Goal: Task Accomplishment & Management: Manage account settings

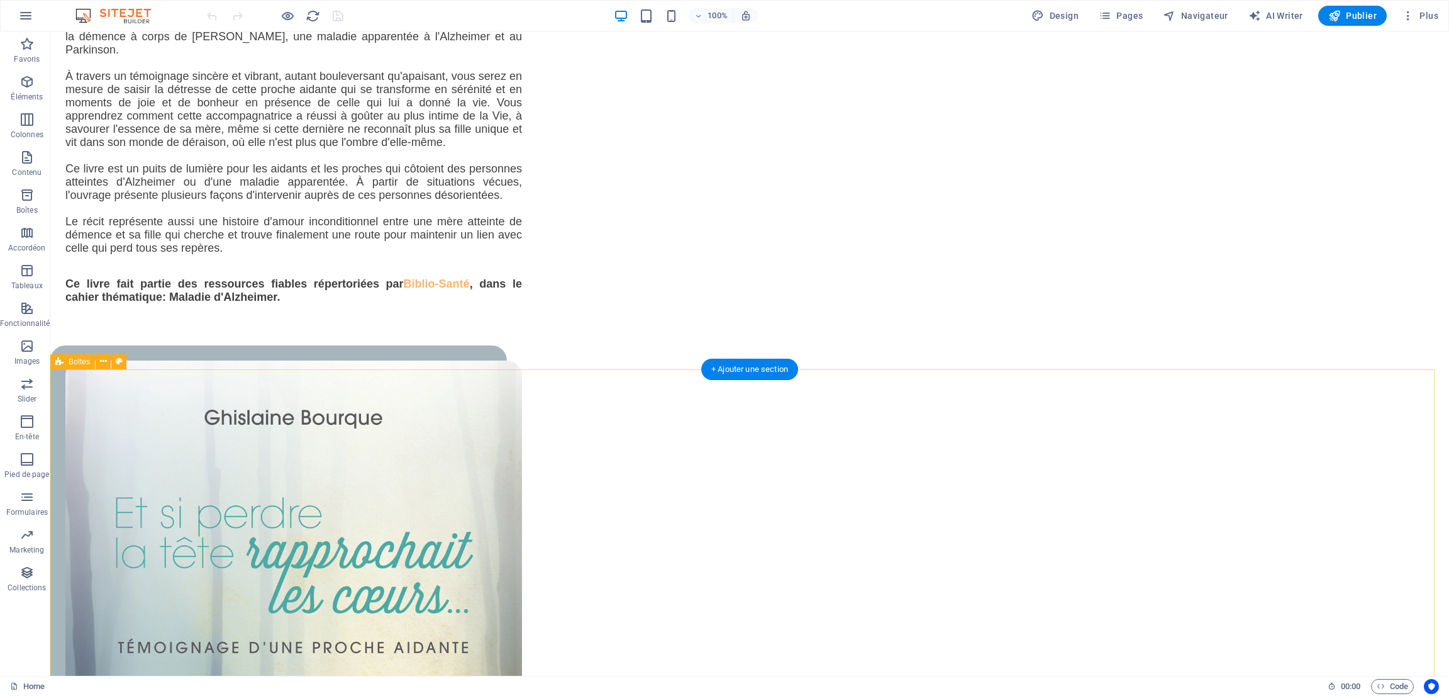
scroll to position [1510, 0]
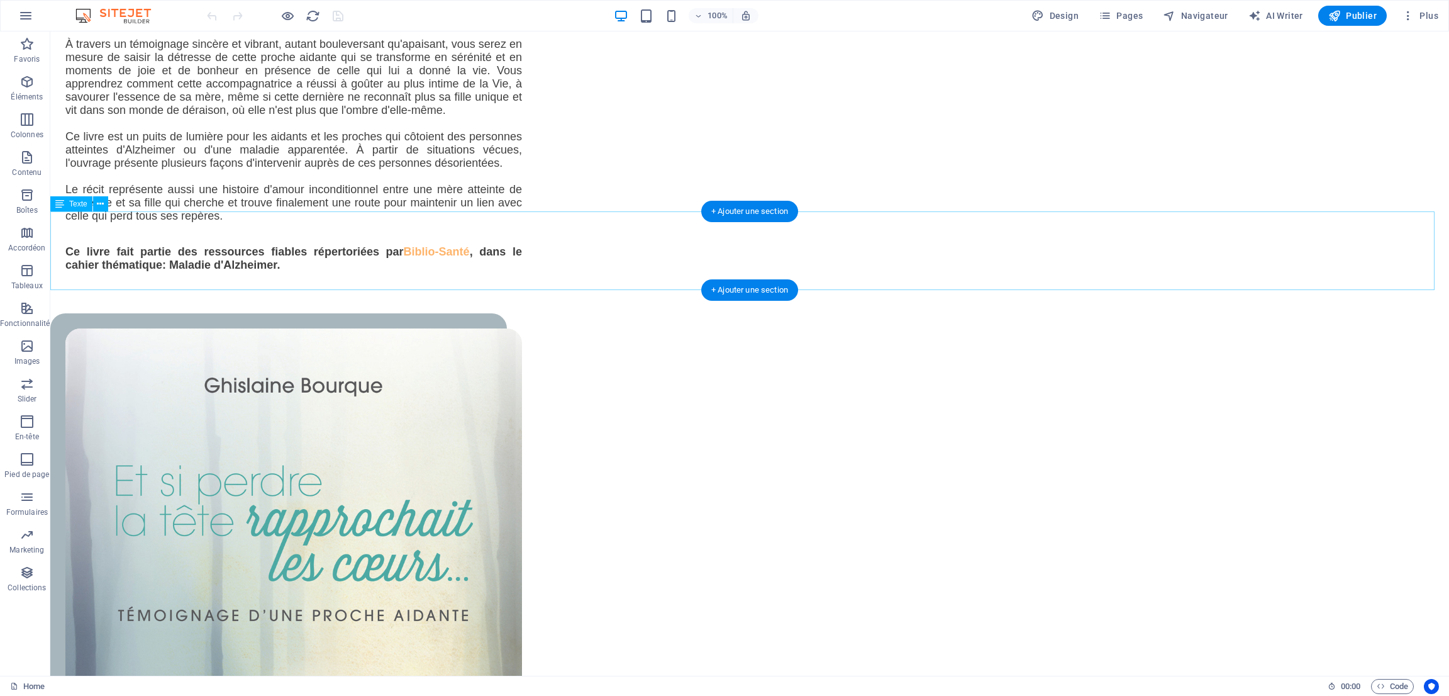
click at [96, 202] on button at bounding box center [100, 203] width 15 height 15
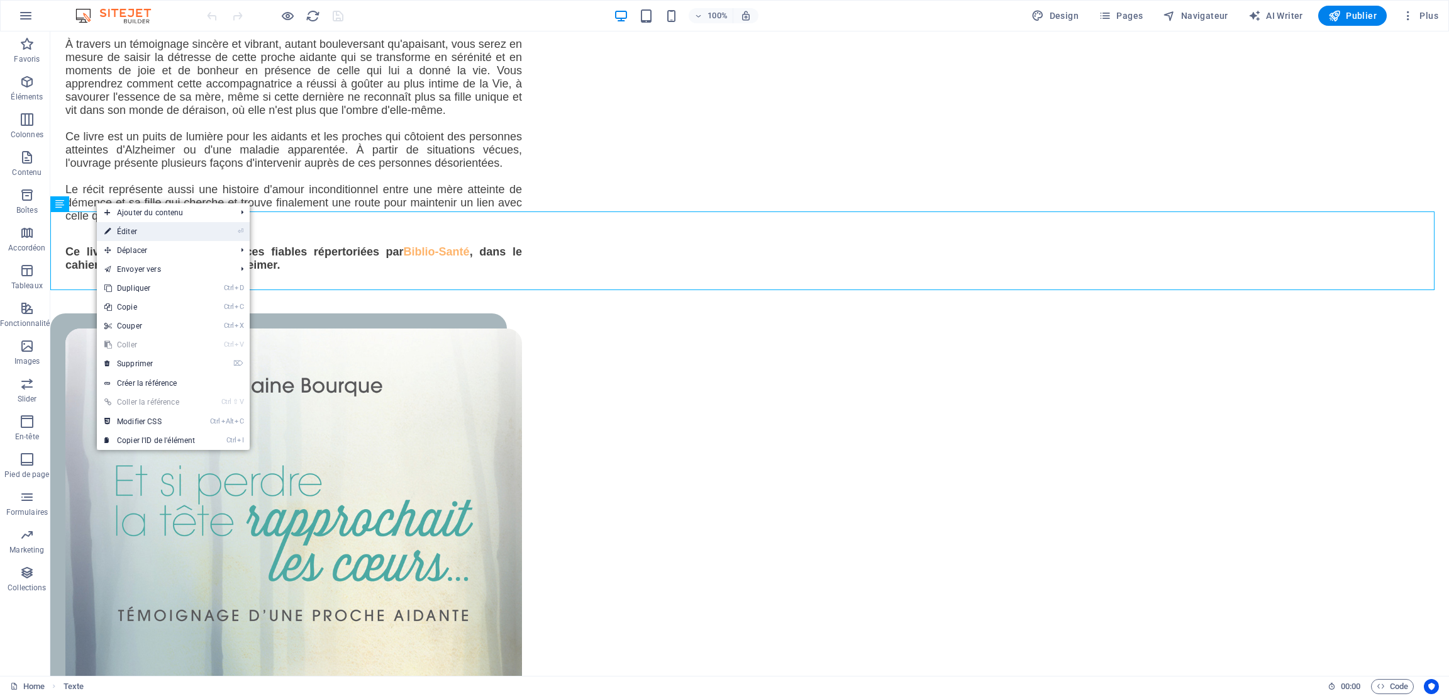
click at [122, 230] on link "⏎ Éditer" at bounding box center [150, 231] width 106 height 19
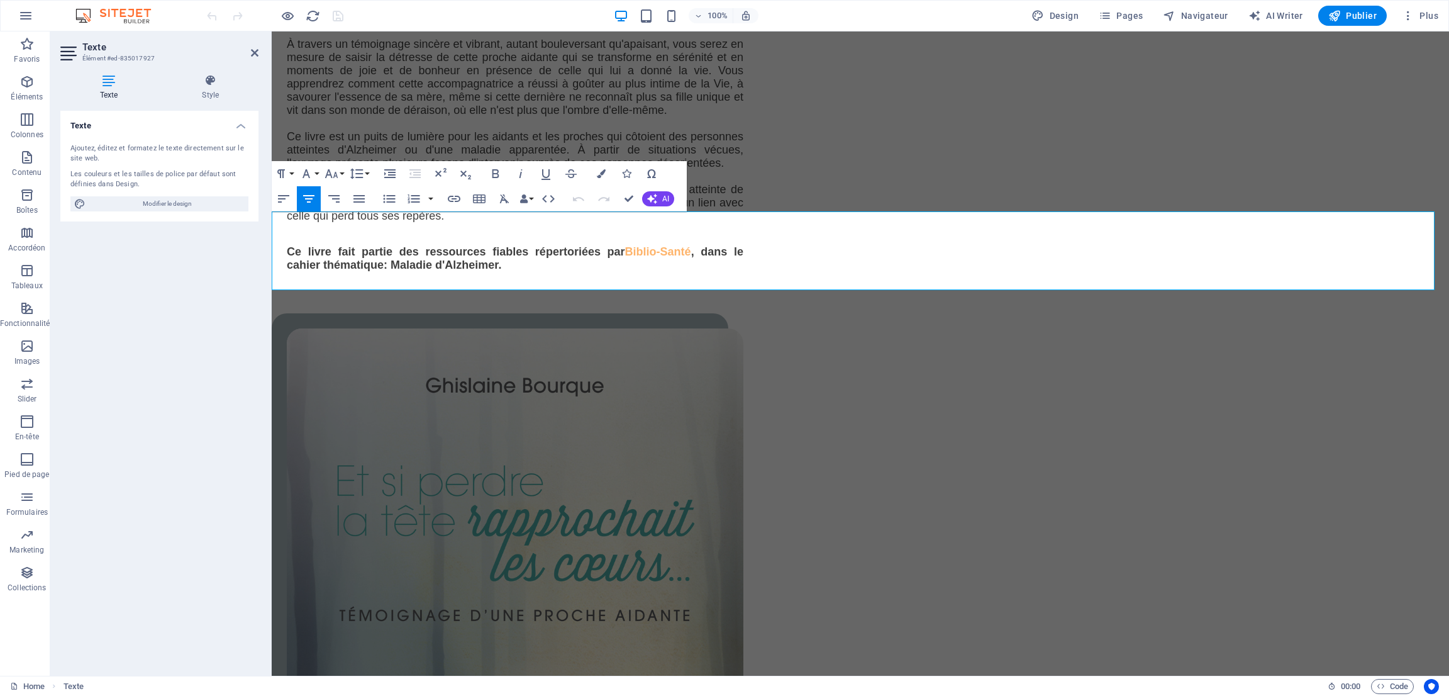
click at [108, 77] on icon at bounding box center [108, 80] width 97 height 13
click at [211, 82] on icon at bounding box center [211, 80] width 96 height 13
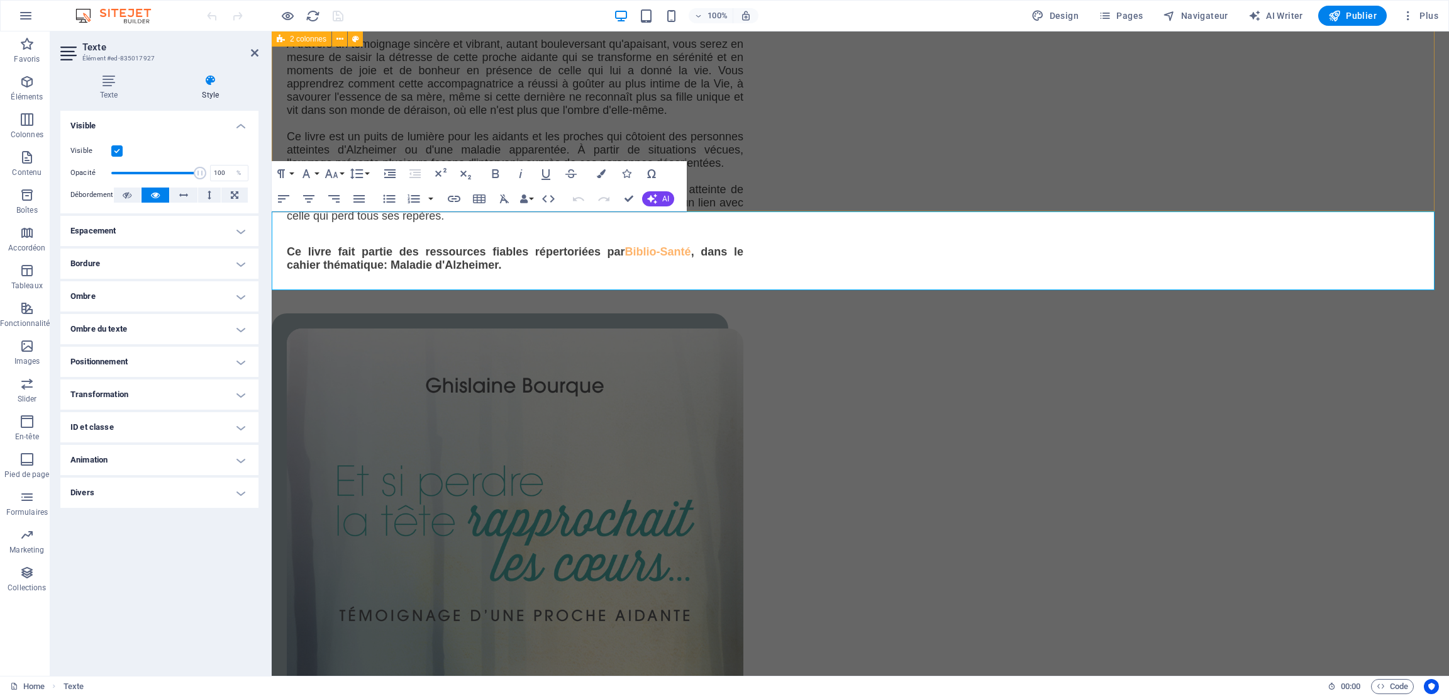
click at [349, 118] on div "Nouvel élément texte Un livre-témoignage qui s'adresse aux proches et au person…" at bounding box center [860, 425] width 1177 height 1209
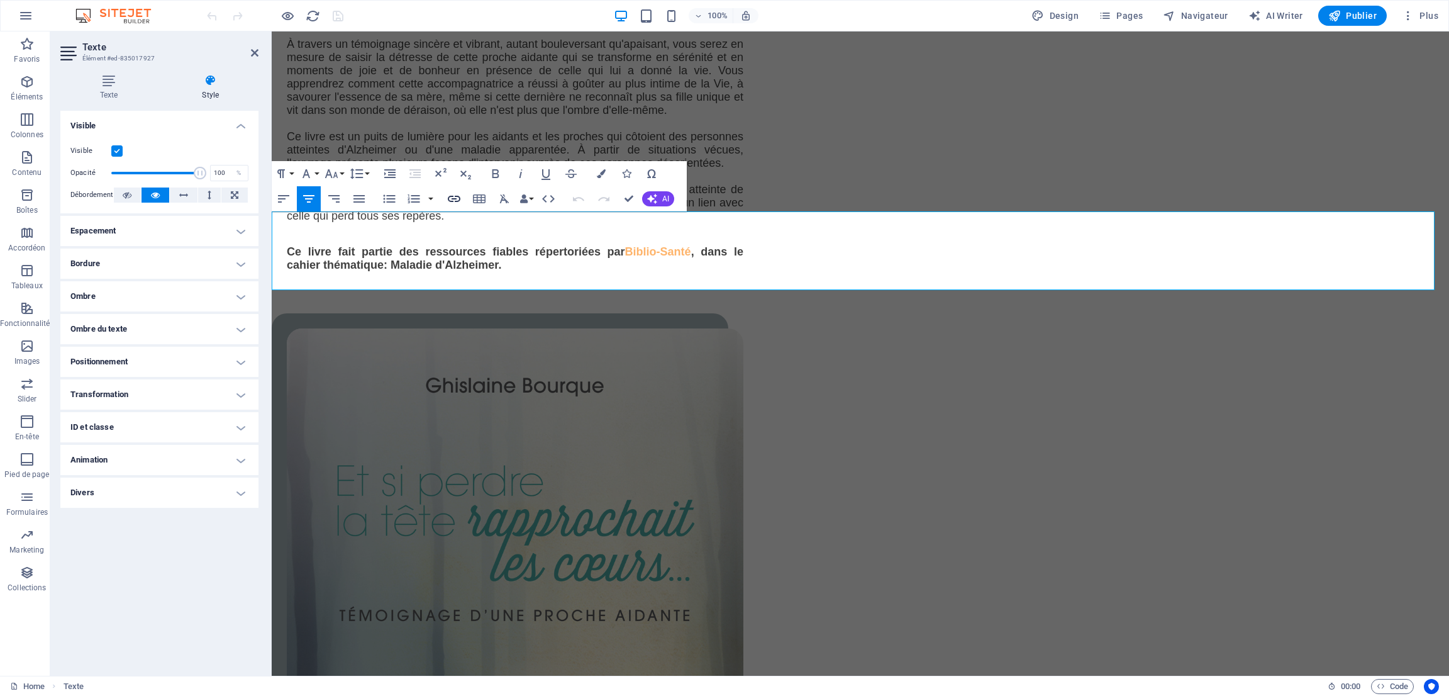
click at [456, 193] on icon "button" at bounding box center [454, 198] width 15 height 15
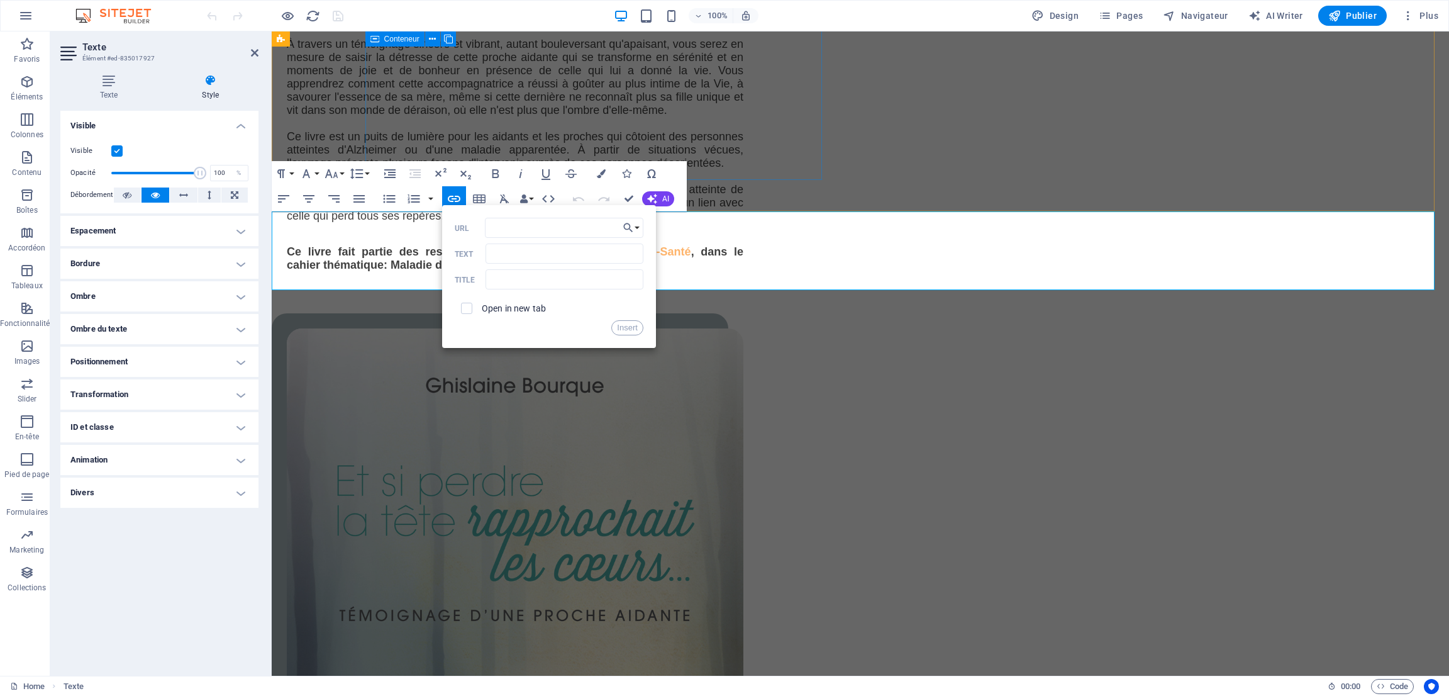
click at [403, 128] on div "Nouvel élément texte Un livre-témoignage qui s'adresse aux proches et au person…" at bounding box center [515, 74] width 457 height 445
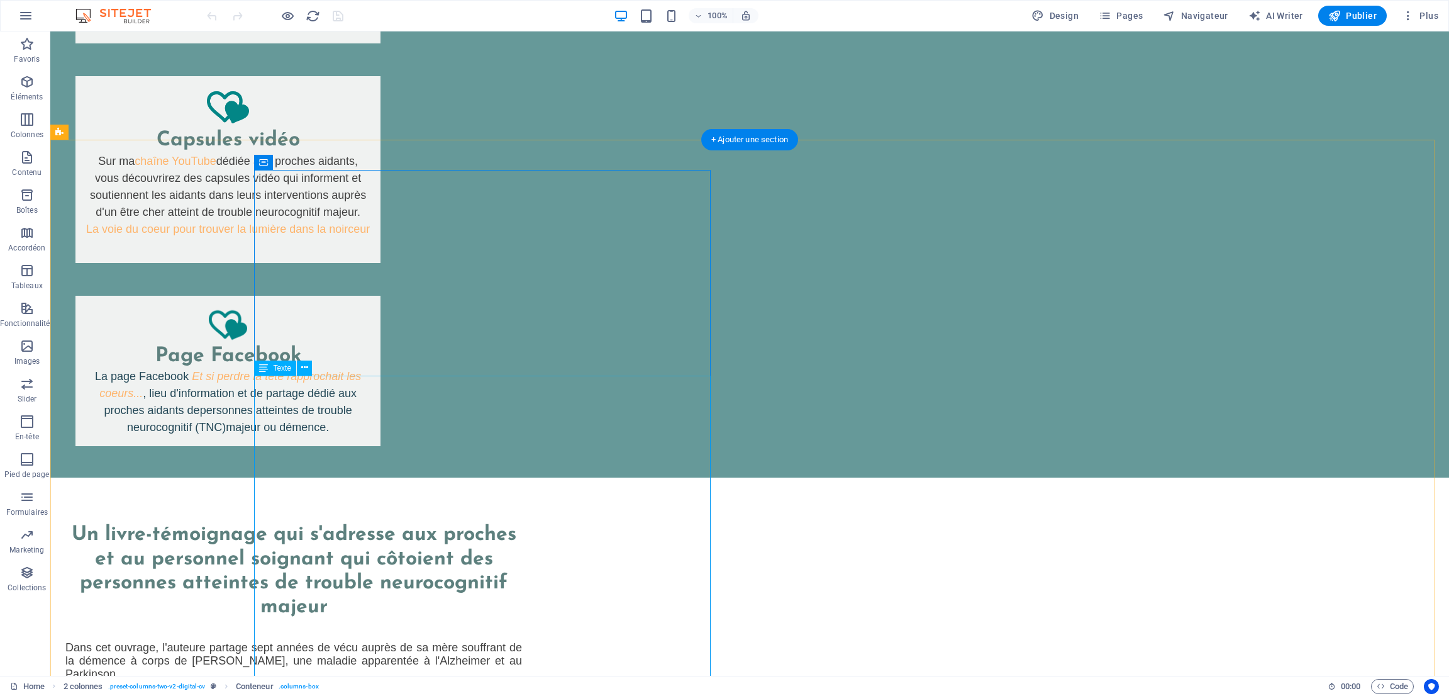
scroll to position [849, 0]
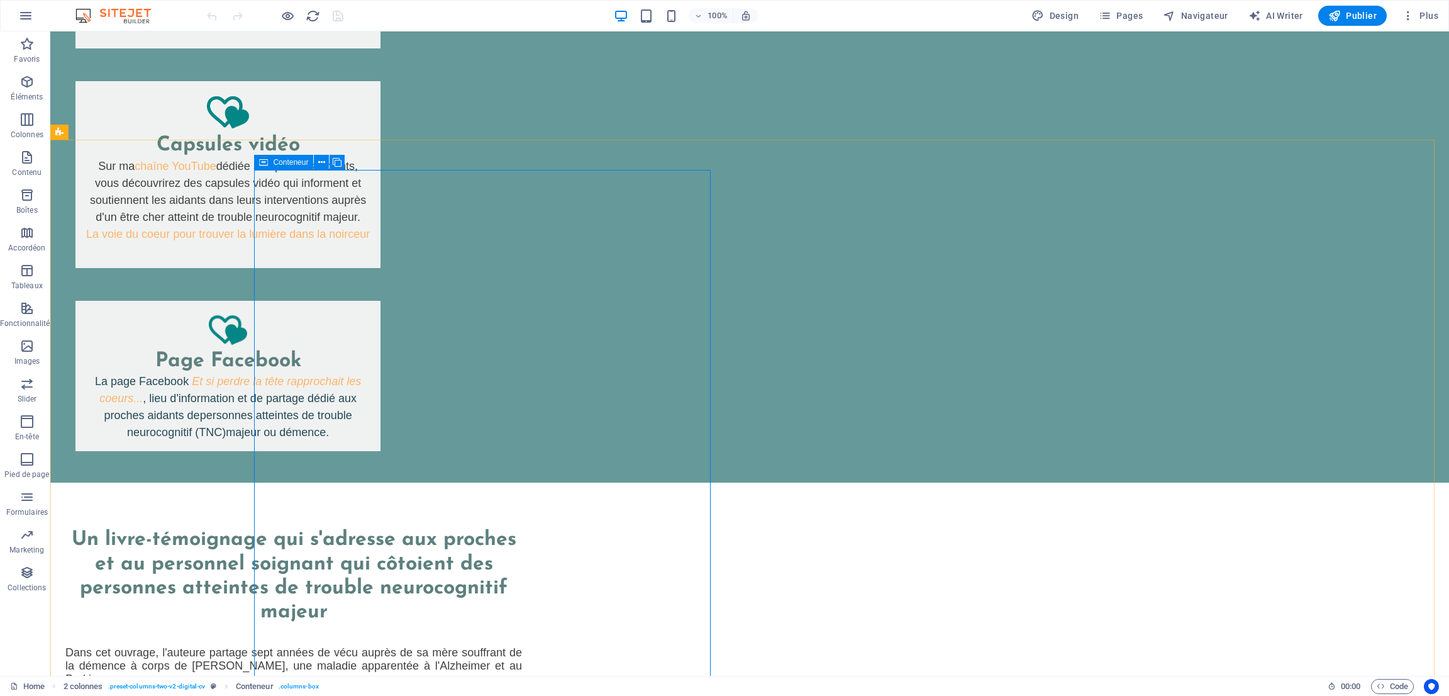
click at [265, 163] on icon at bounding box center [263, 162] width 9 height 15
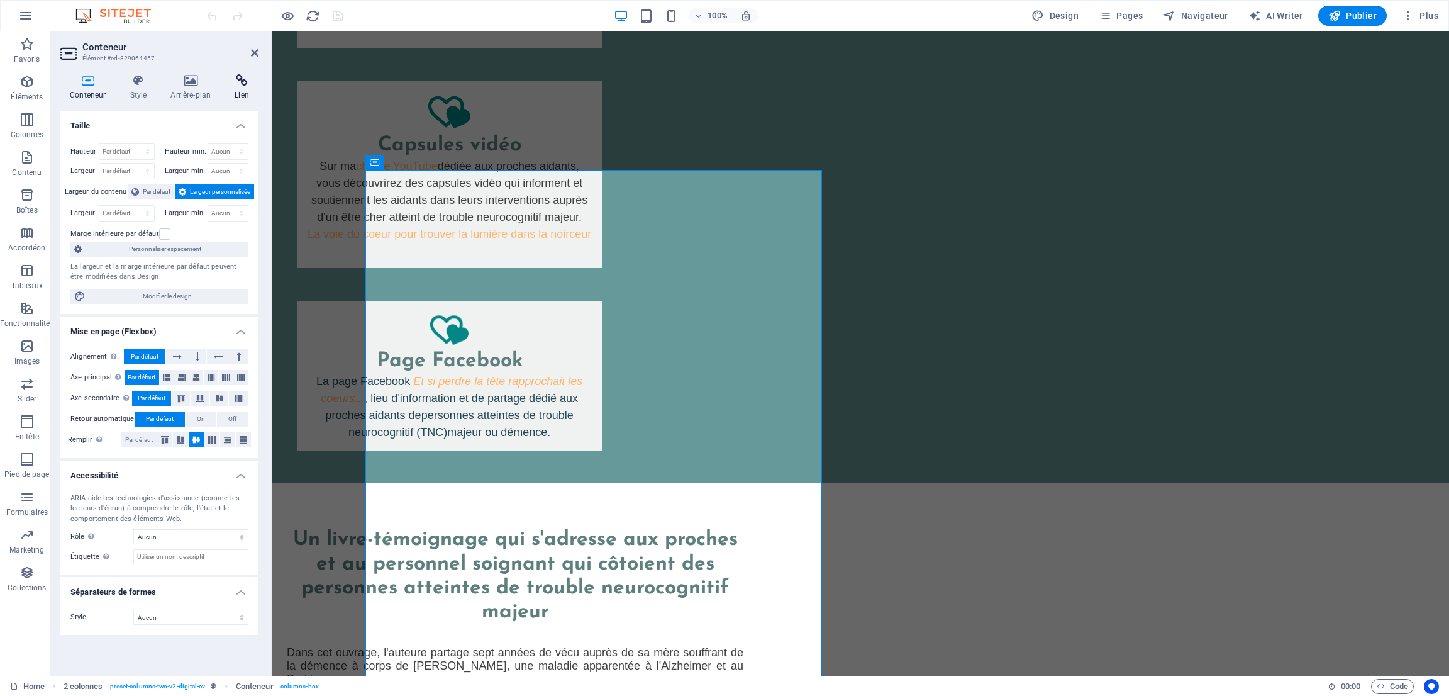
click at [240, 79] on icon at bounding box center [241, 80] width 33 height 13
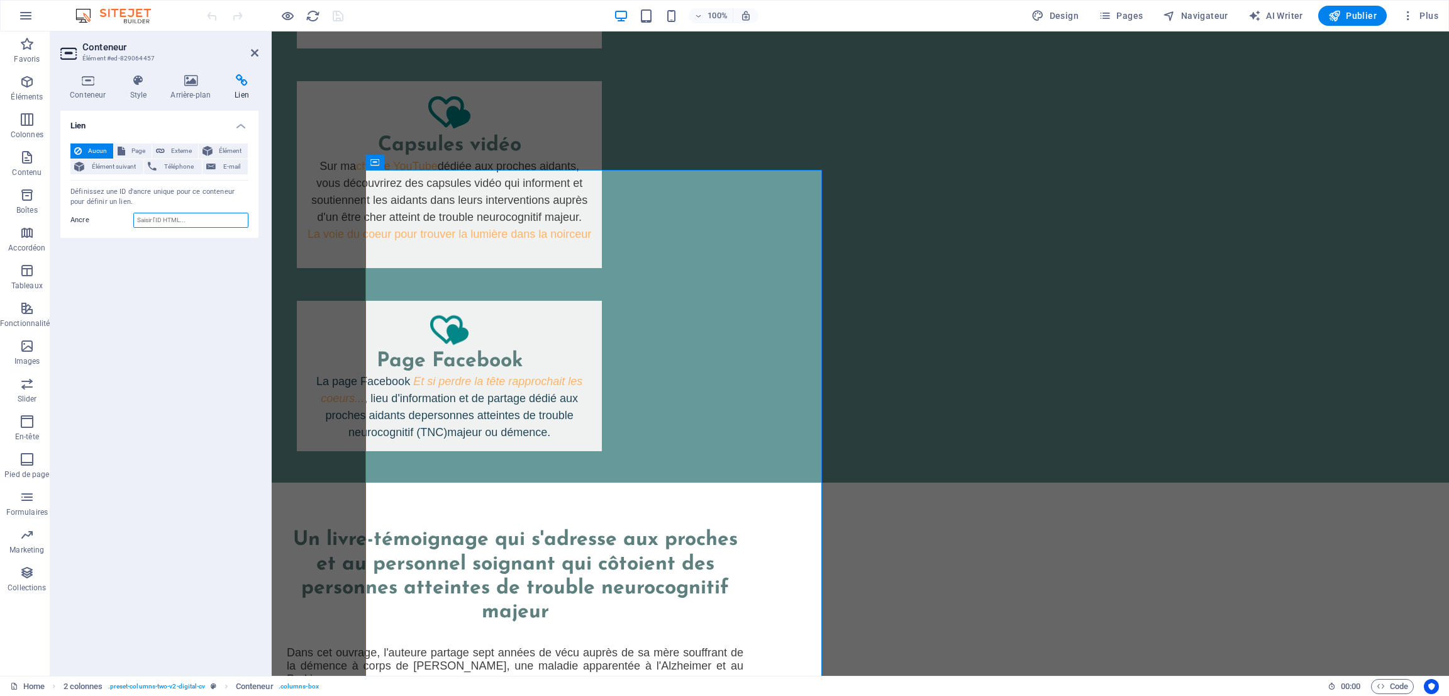
click at [145, 216] on input "Ancre" at bounding box center [190, 220] width 115 height 15
type input "description"
click at [338, 17] on icon "save" at bounding box center [338, 16] width 14 height 14
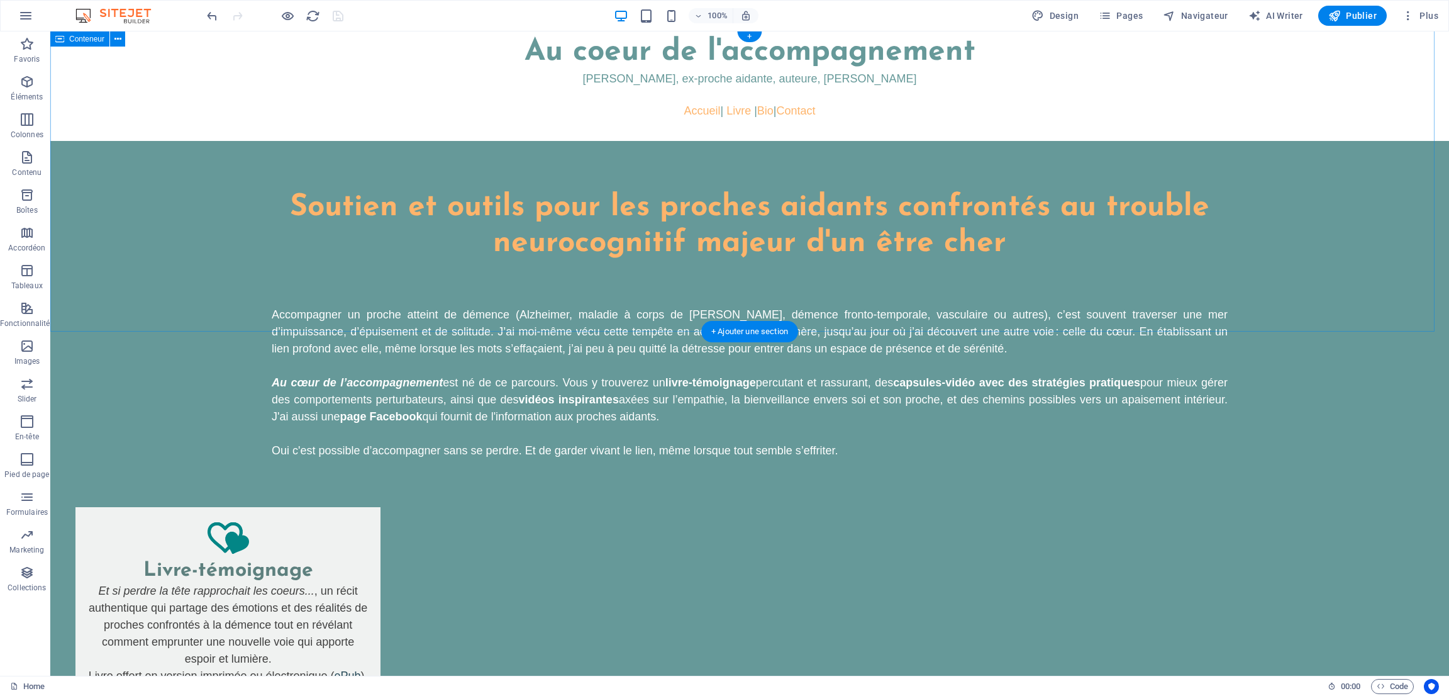
scroll to position [0, 0]
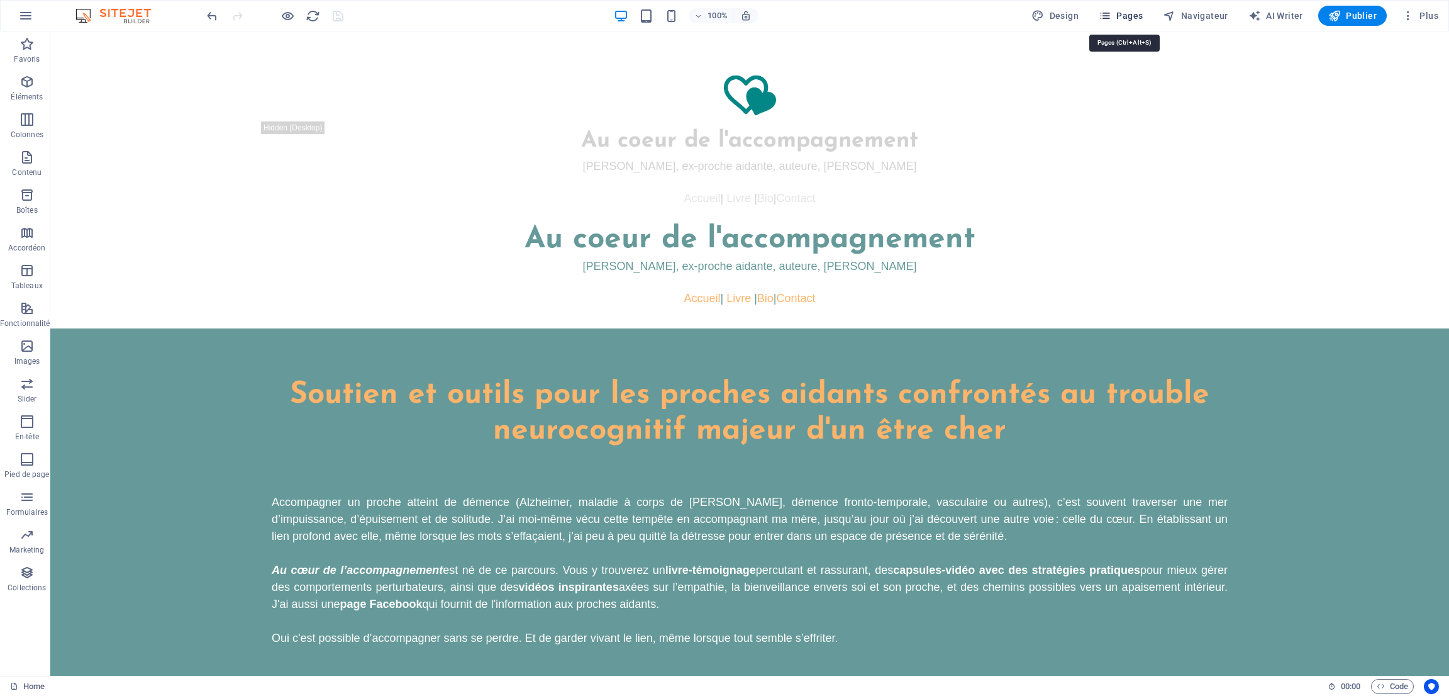
click at [1111, 13] on icon "button" at bounding box center [1105, 15] width 13 height 13
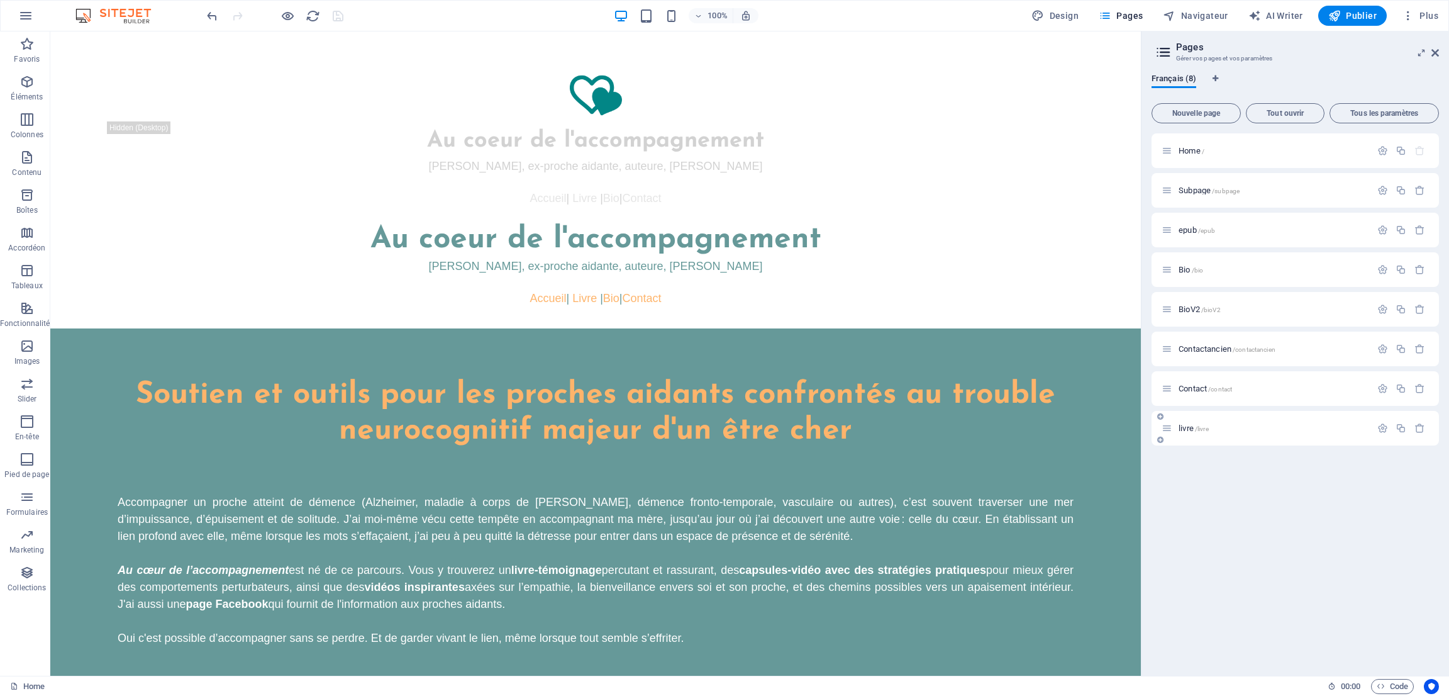
click at [1176, 421] on div "livre /livre" at bounding box center [1266, 428] width 209 height 14
click at [1182, 426] on span "livre /livre" at bounding box center [1194, 427] width 30 height 9
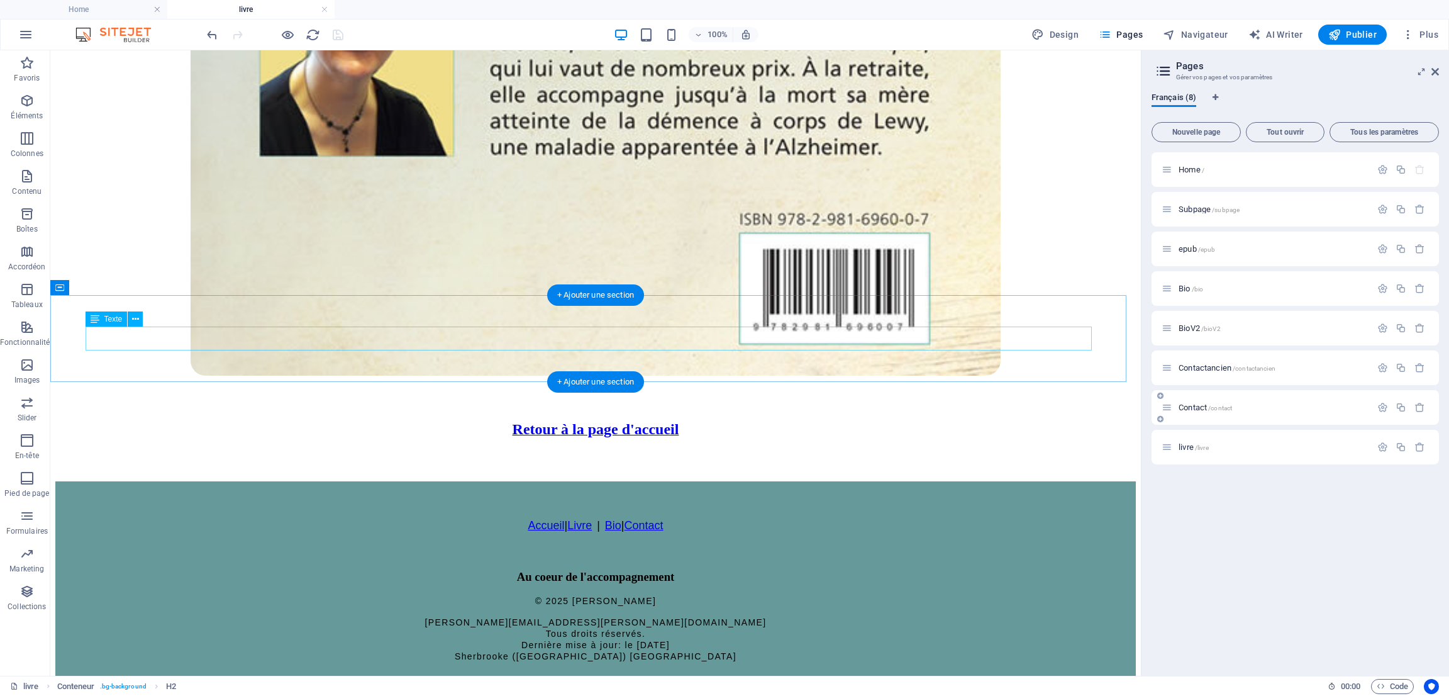
scroll to position [1428, 0]
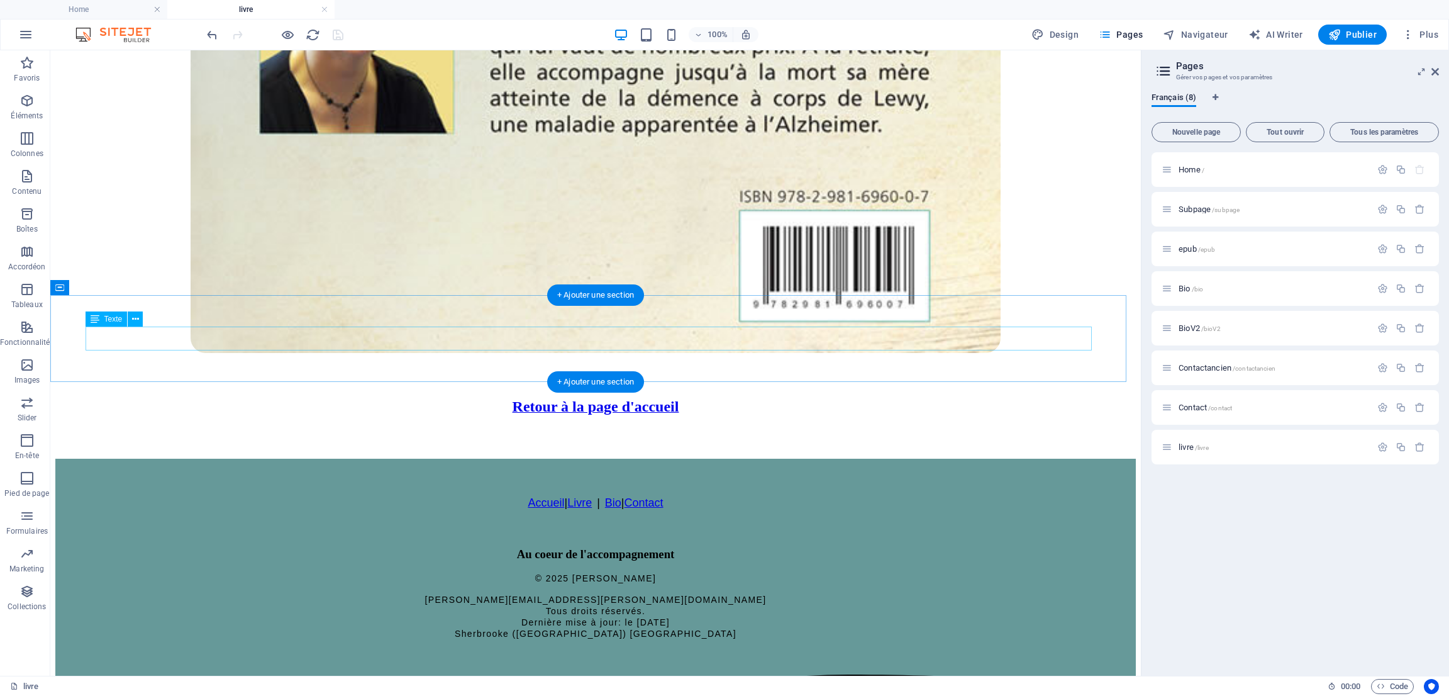
click at [625, 398] on div "Retour à la page d'accueil" at bounding box center [595, 406] width 1081 height 17
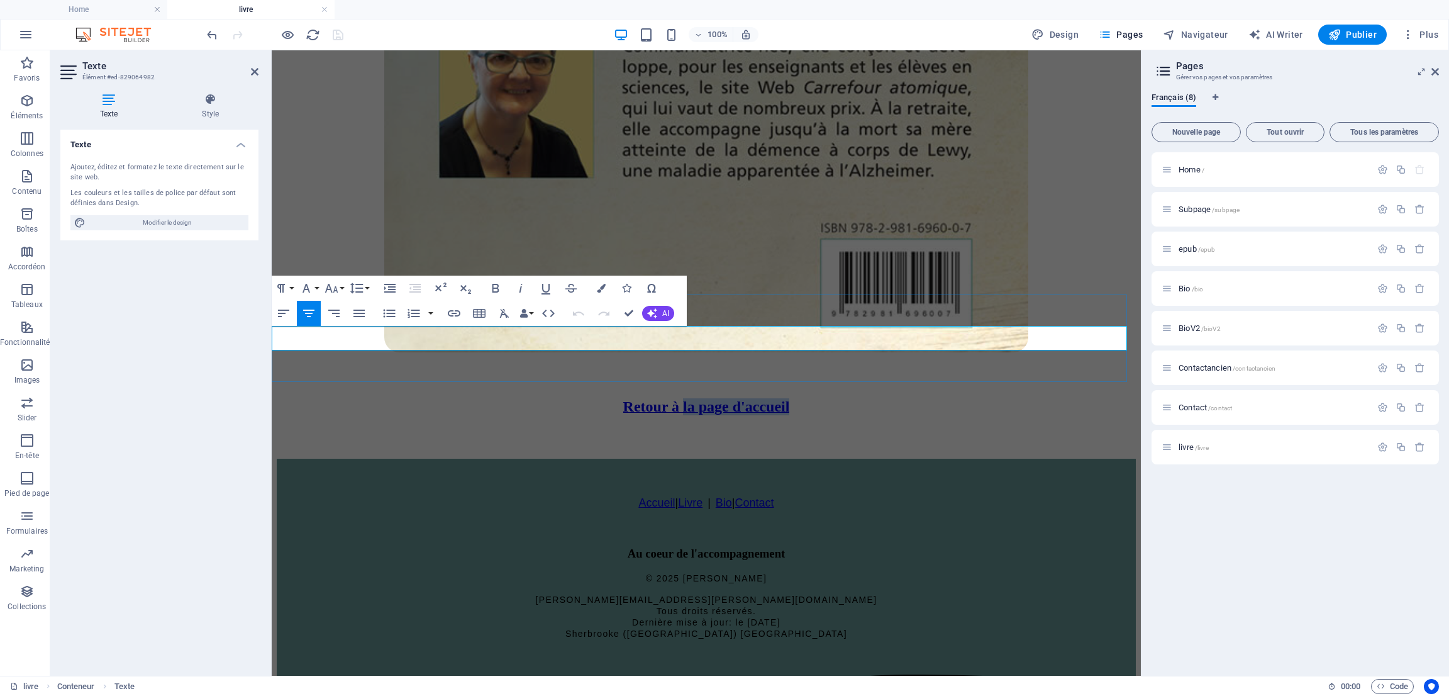
drag, startPoint x: 672, startPoint y: 336, endPoint x: 809, endPoint y: 337, distance: 137.1
click at [809, 398] on h3 "Retour à la page d'accueil" at bounding box center [706, 406] width 859 height 17
click at [627, 398] on span "Retour à" at bounding box center [654, 406] width 57 height 16
click at [625, 398] on span "Retour à" at bounding box center [653, 406] width 57 height 16
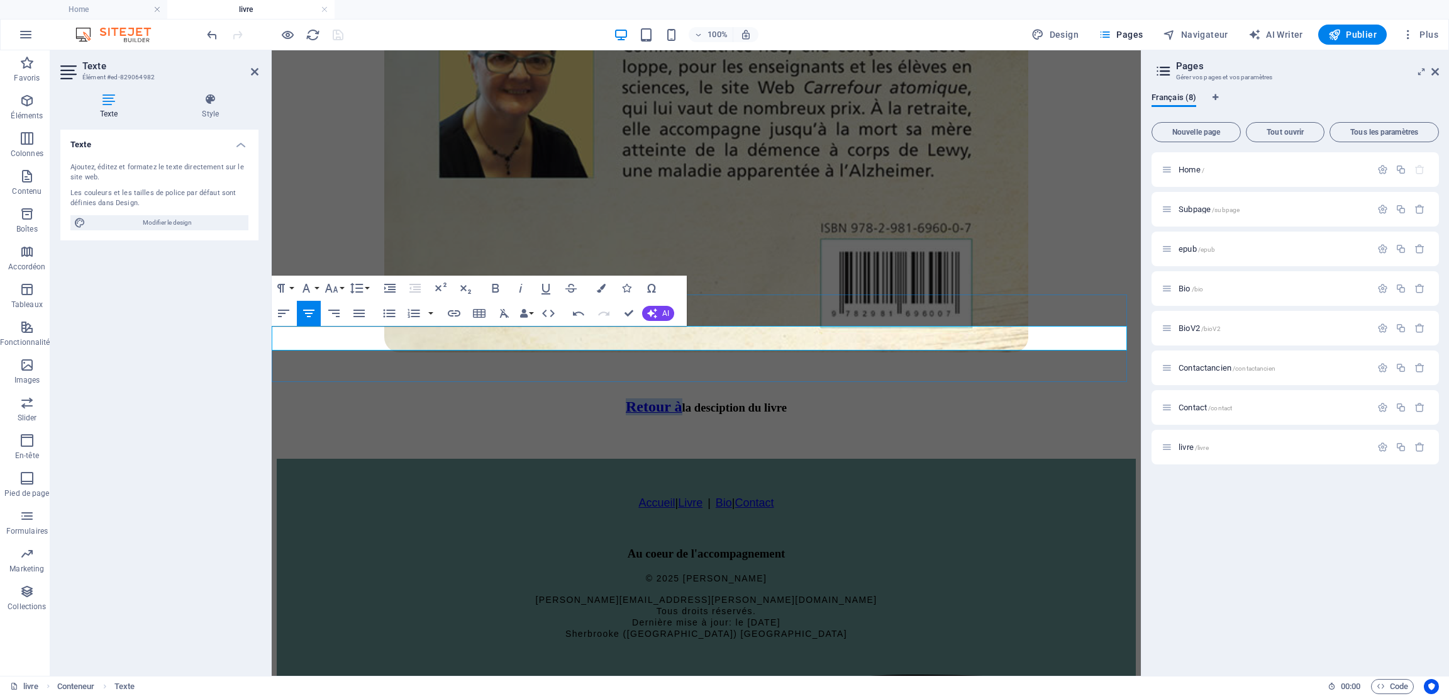
drag, startPoint x: 566, startPoint y: 337, endPoint x: 625, endPoint y: 338, distance: 59.1
click at [626, 401] on span "Retour à la desciption du livre" at bounding box center [706, 407] width 161 height 13
click at [314, 284] on button "Font Family" at bounding box center [309, 287] width 24 height 25
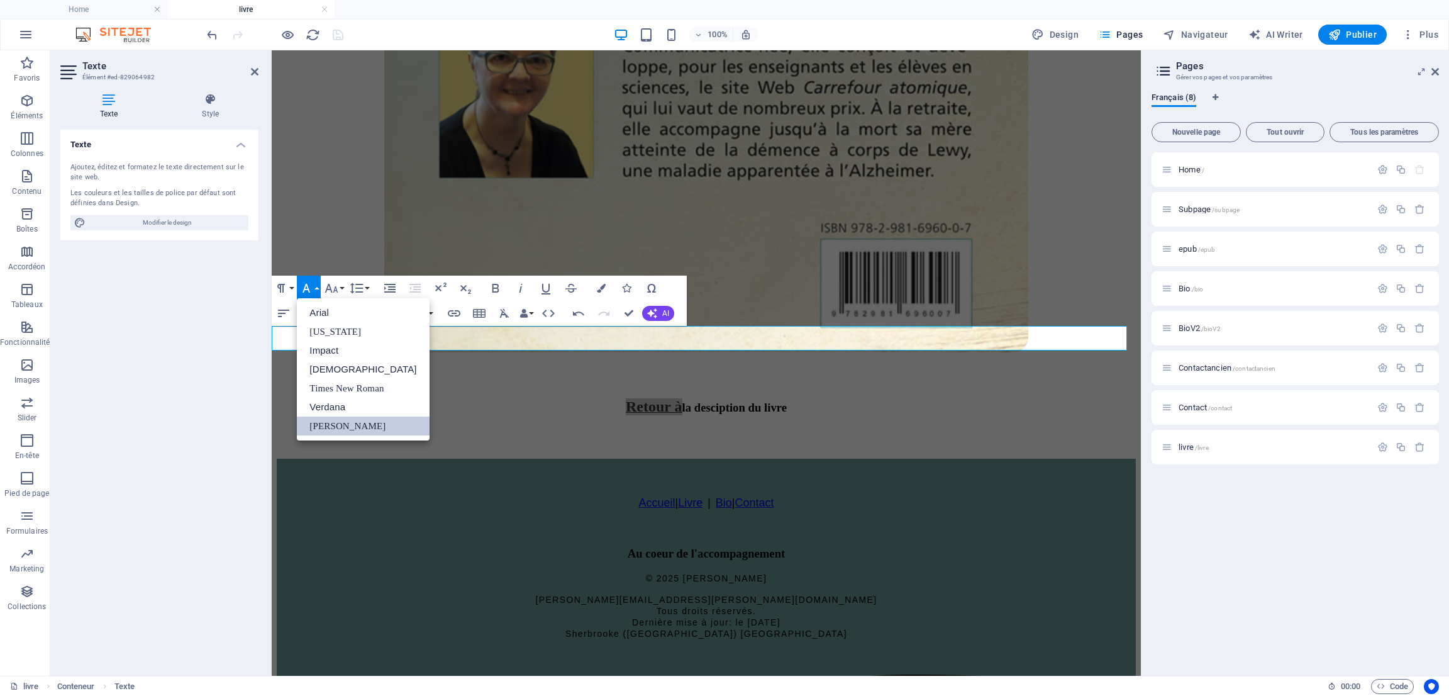
scroll to position [0, 0]
click at [342, 287] on button "Font Size" at bounding box center [334, 287] width 24 height 25
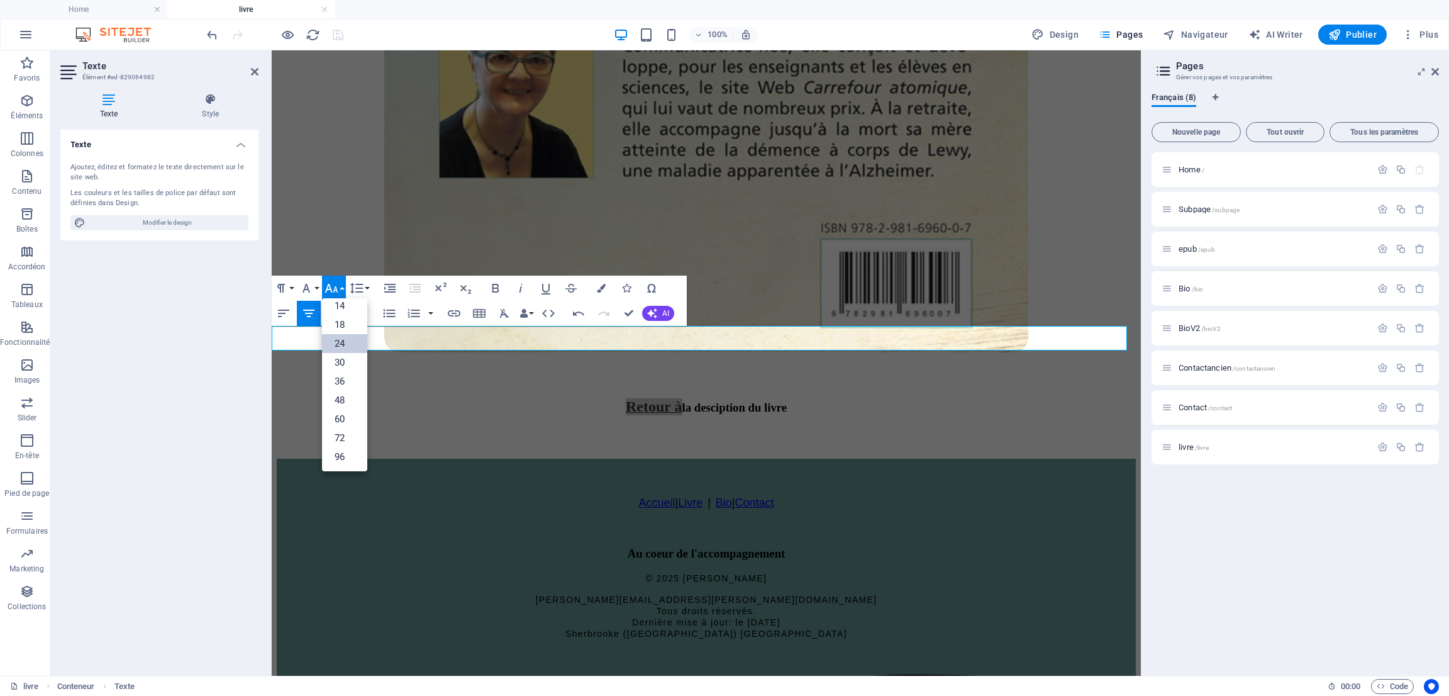
scroll to position [101, 0]
click at [696, 401] on span "Retour à la desciption du livre" at bounding box center [706, 407] width 161 height 13
drag, startPoint x: 564, startPoint y: 336, endPoint x: 839, endPoint y: 340, distance: 274.9
click at [839, 398] on h3 "Retour à la desciption du livre" at bounding box center [706, 406] width 859 height 17
click at [310, 287] on icon "button" at bounding box center [306, 288] width 15 height 15
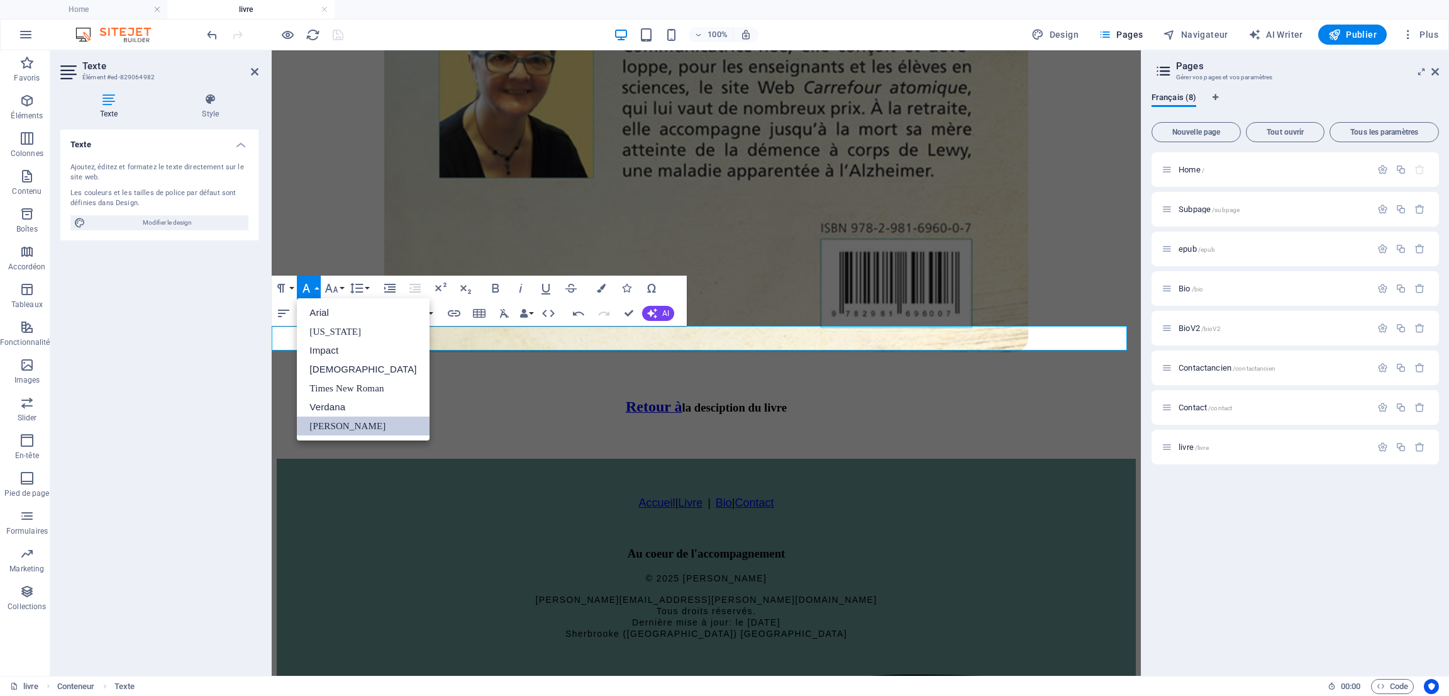
scroll to position [0, 0]
click at [337, 287] on icon "button" at bounding box center [331, 288] width 15 height 15
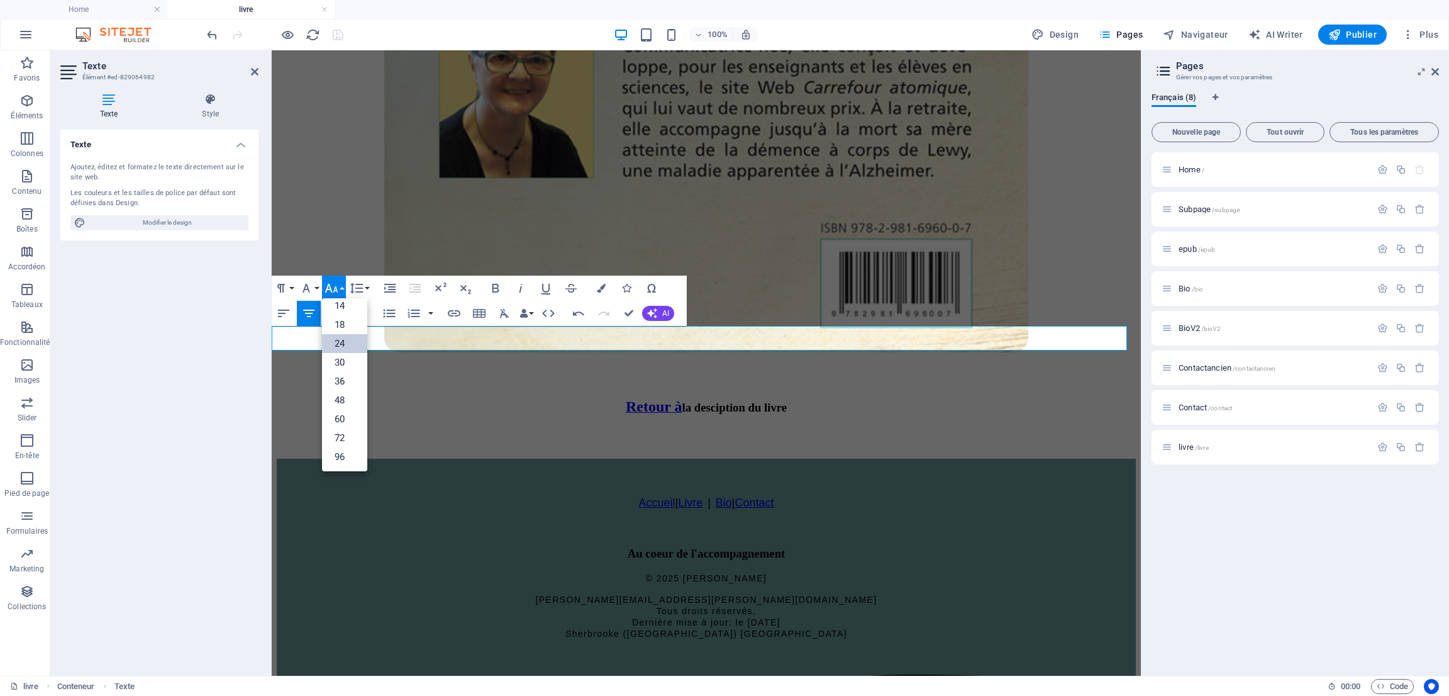
scroll to position [101, 0]
click at [340, 340] on link "24" at bounding box center [344, 344] width 45 height 19
click at [451, 311] on icon "button" at bounding box center [454, 313] width 15 height 15
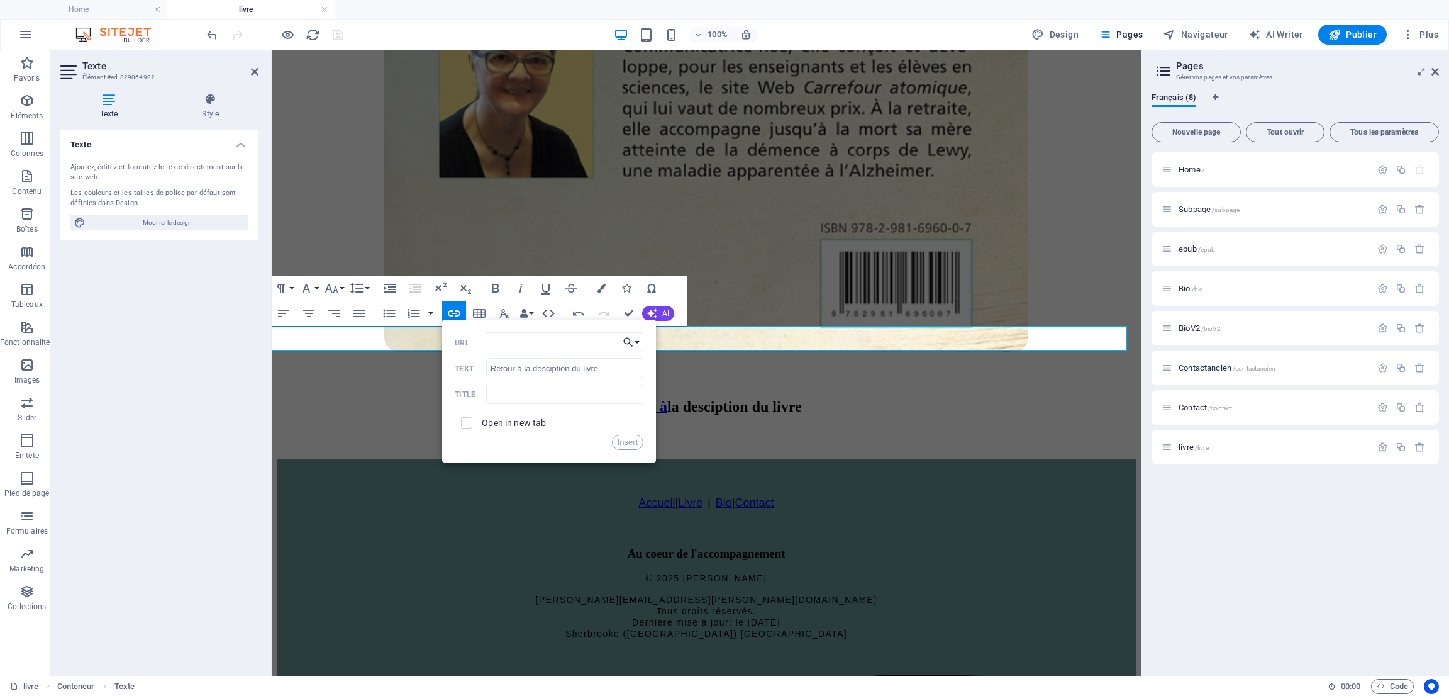
click at [638, 343] on button "Choose Link" at bounding box center [632, 342] width 24 height 20
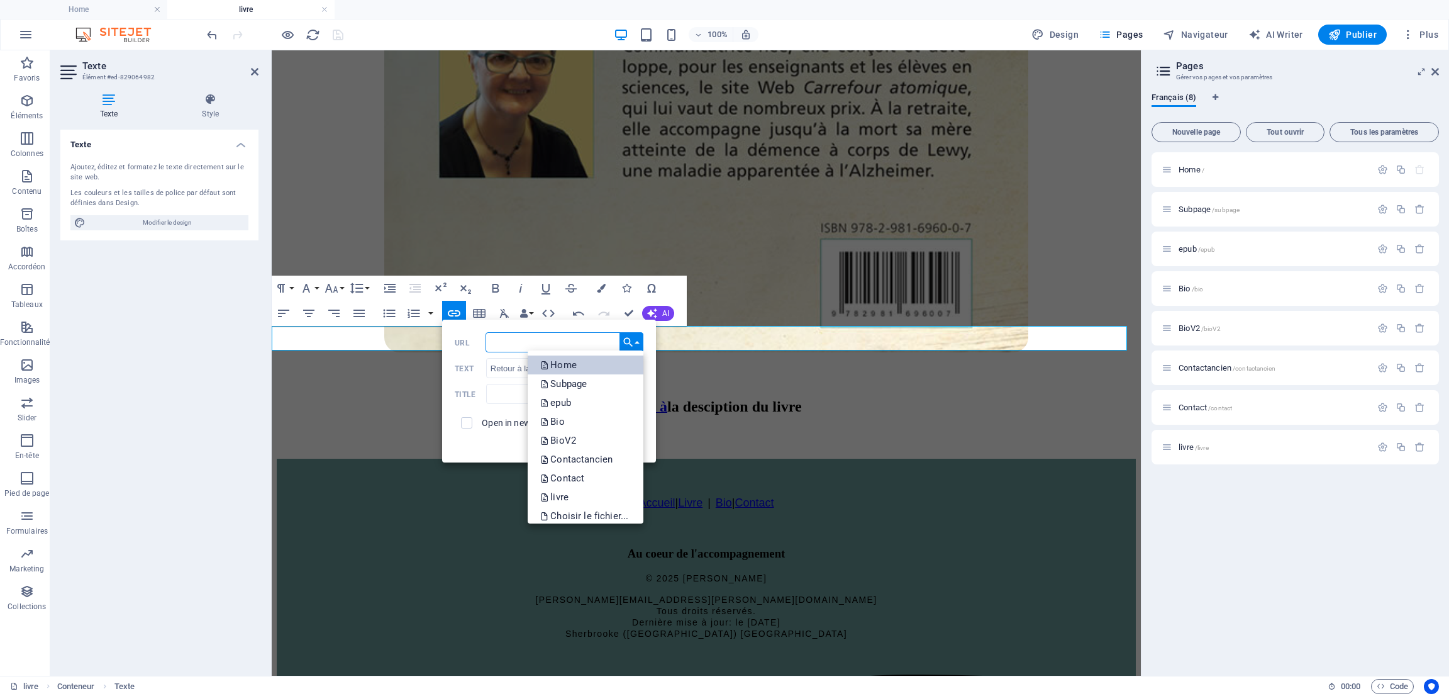
click at [557, 362] on p "Home" at bounding box center [559, 364] width 39 height 19
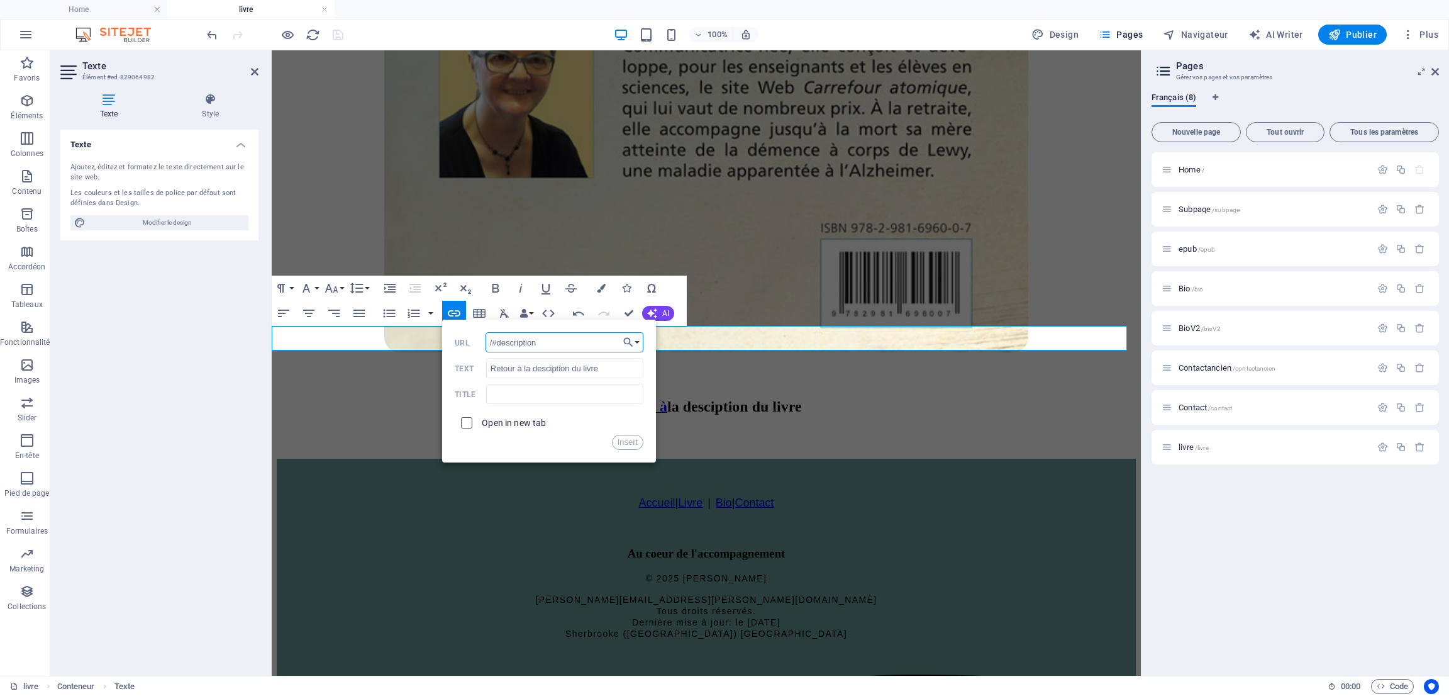
type input "/#description"
click at [464, 420] on input "checkbox" at bounding box center [464, 420] width 11 height 11
checkbox input "true"
click at [625, 443] on button "Insert" at bounding box center [628, 442] width 32 height 15
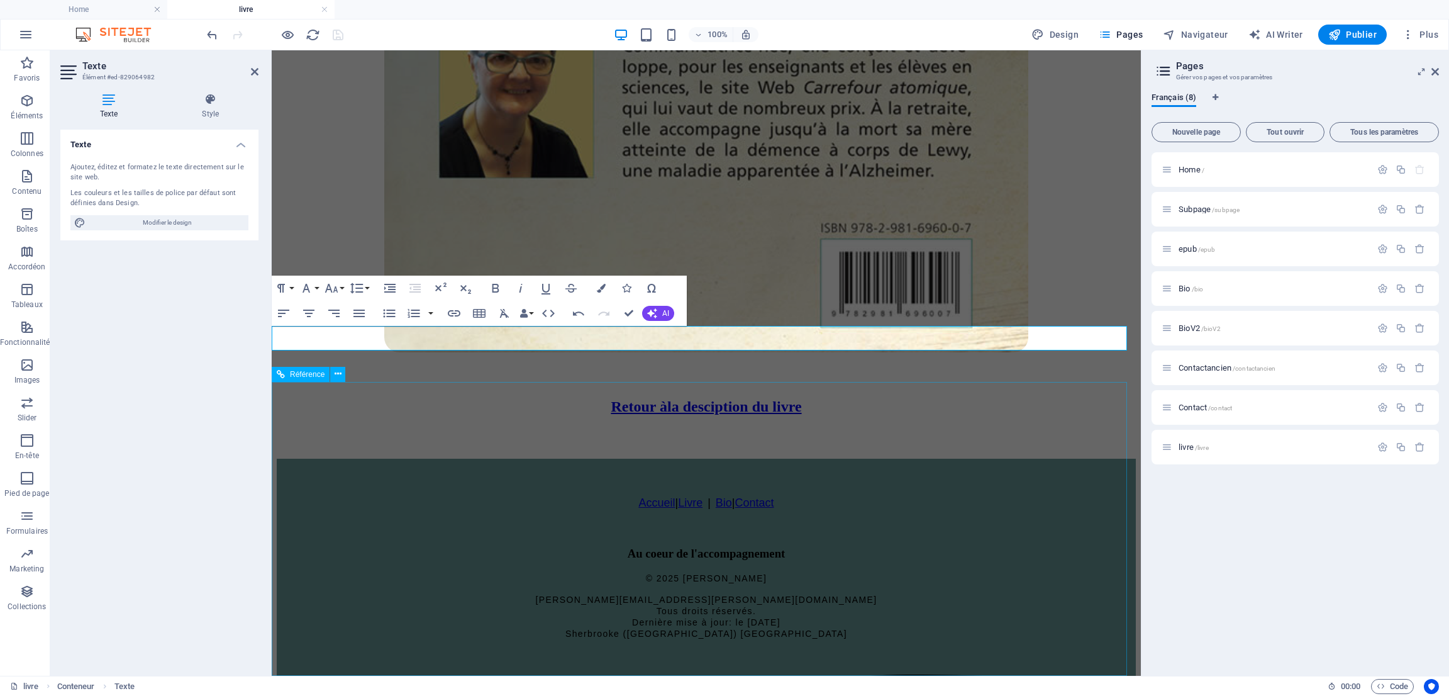
click at [721, 525] on div "Accueil | Livre | Bio | Contact Au coeur de l'accompagnement © 2025 [PERSON_NAM…" at bounding box center [706, 567] width 859 height 143
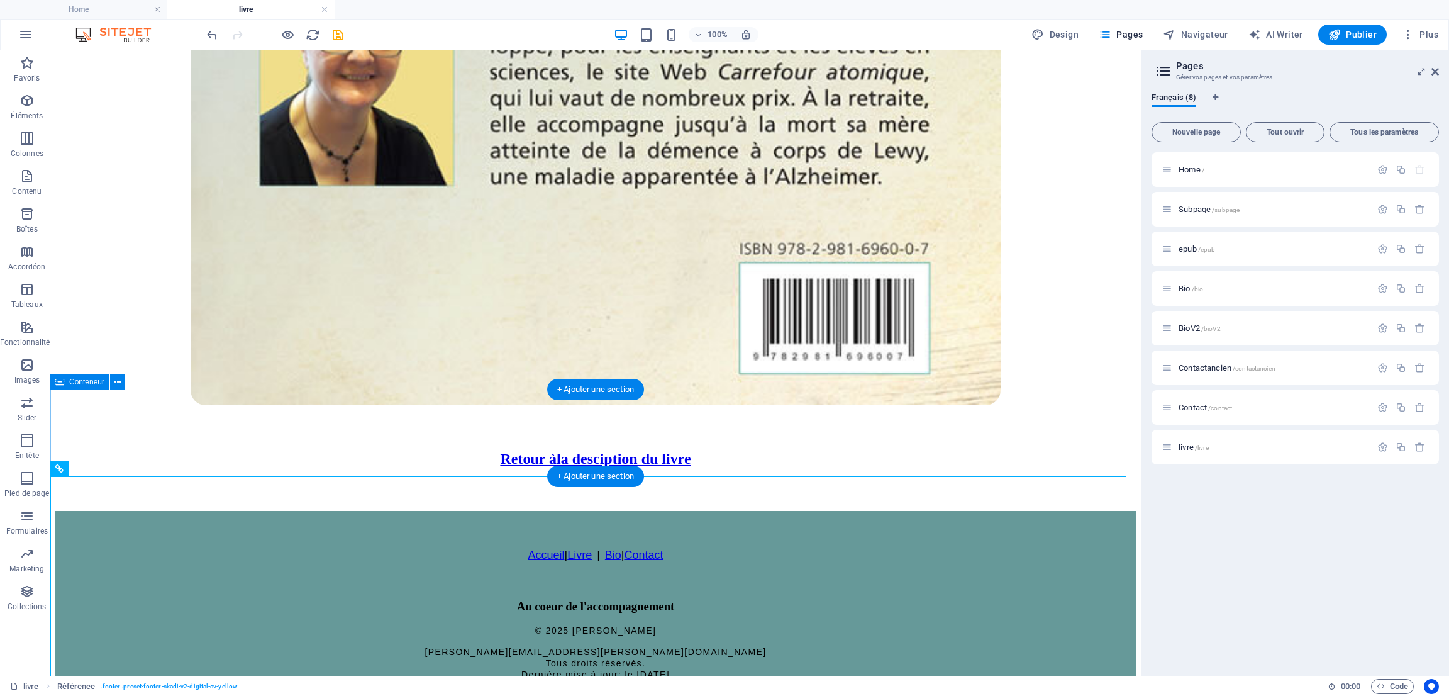
scroll to position [1334, 0]
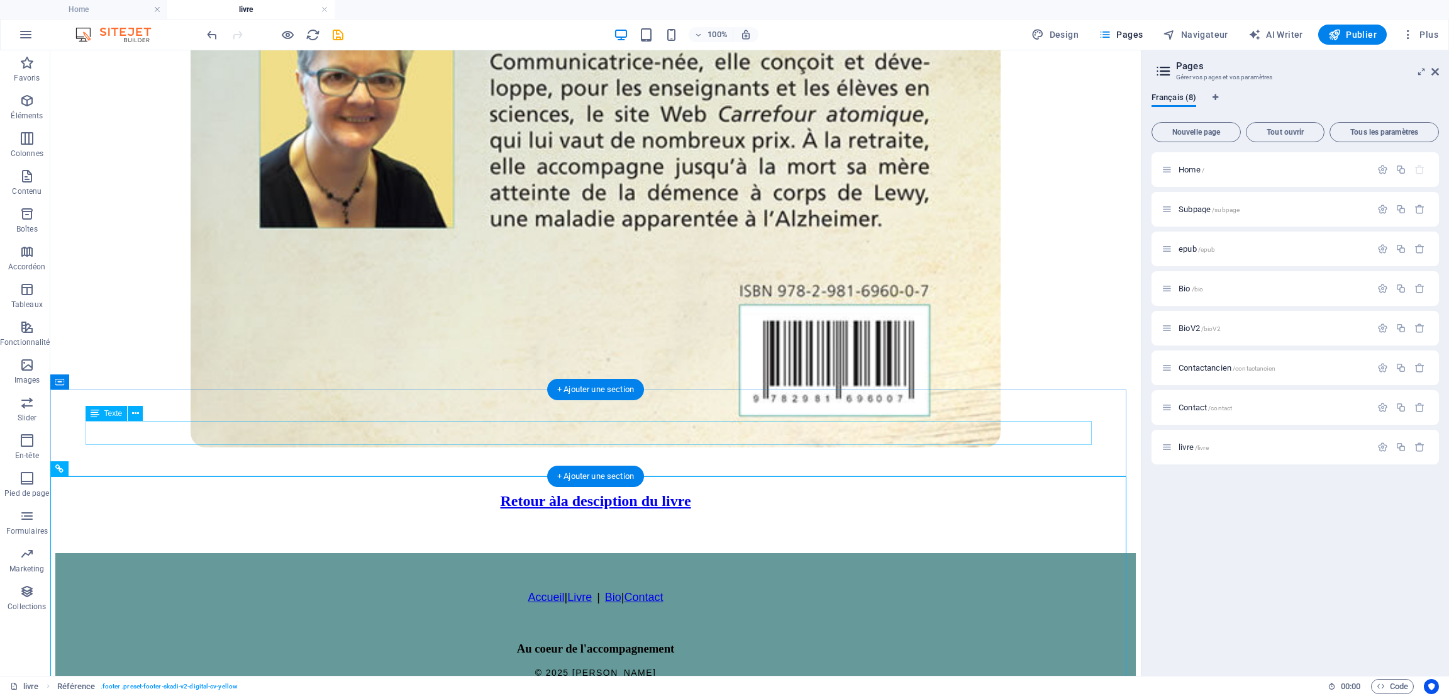
click at [606, 492] on div "Retour à la desciption du livre" at bounding box center [595, 500] width 1081 height 17
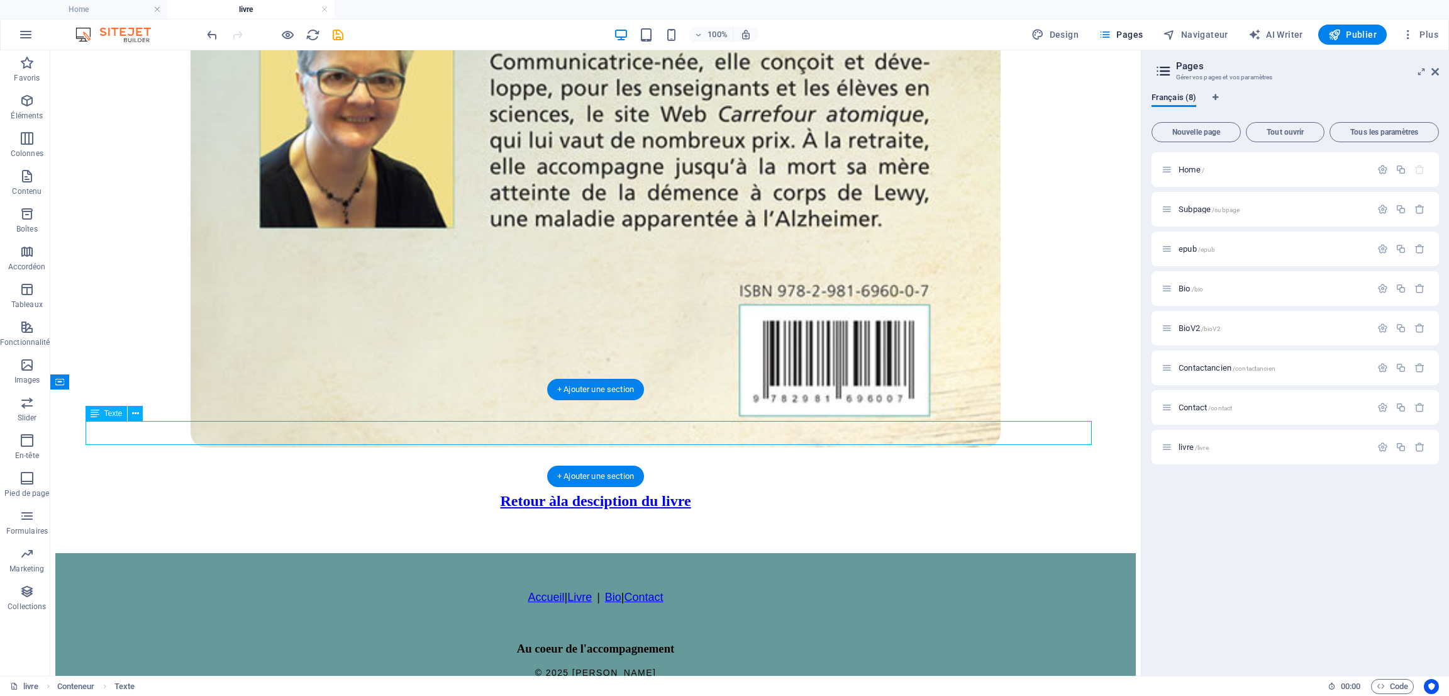
click at [606, 492] on div "Retour à la desciption du livre" at bounding box center [595, 500] width 1081 height 17
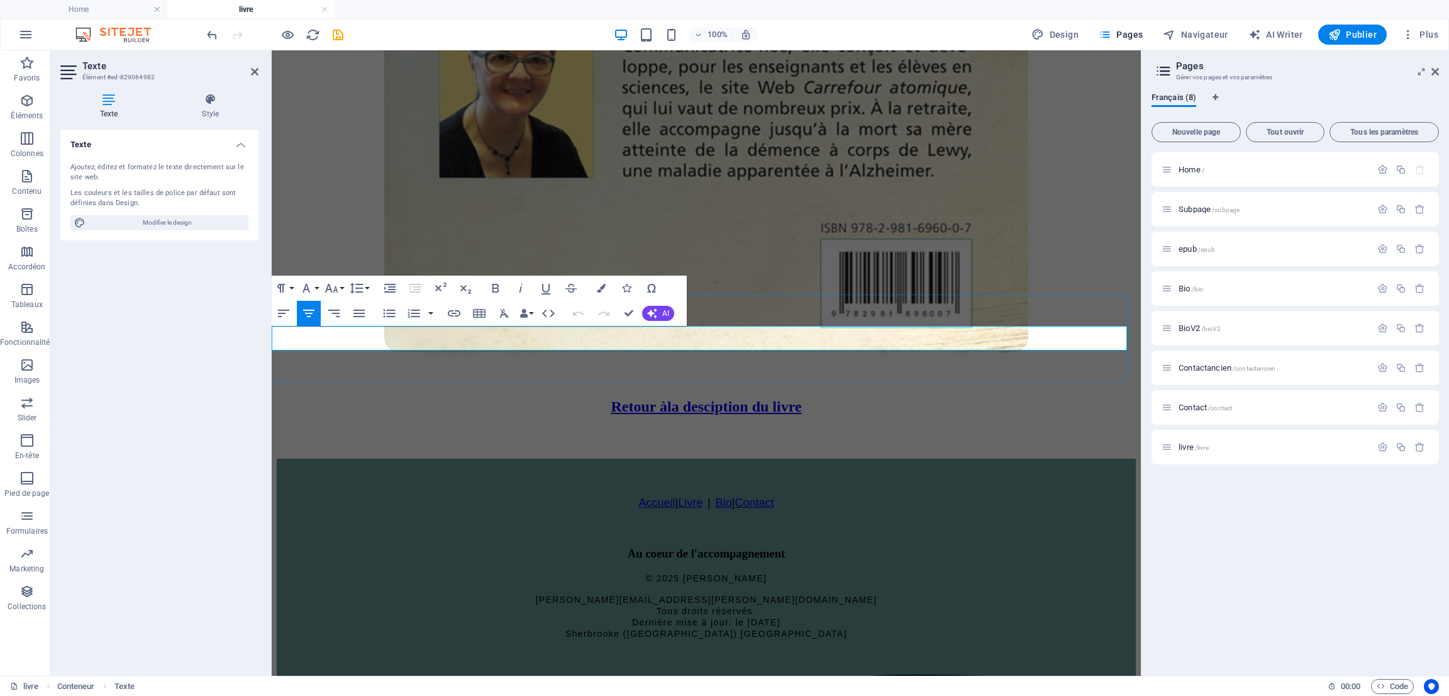
click at [667, 398] on link "la desciption du livre" at bounding box center [734, 406] width 135 height 16
drag, startPoint x: 590, startPoint y: 336, endPoint x: 823, endPoint y: 347, distance: 233.6
click at [823, 398] on h3 "Retour à la desciption du livre" at bounding box center [706, 406] width 859 height 17
click at [602, 287] on icon "button" at bounding box center [601, 288] width 9 height 9
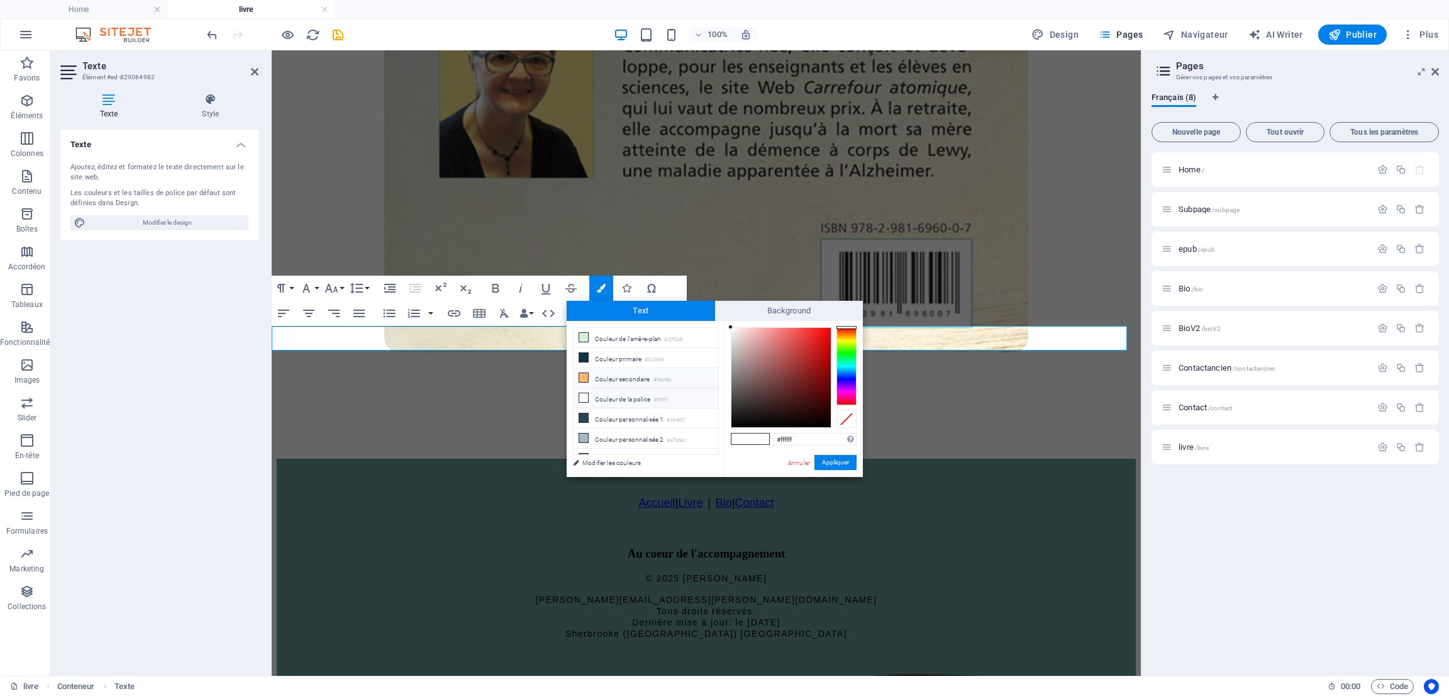
click at [604, 377] on li "Couleur secondaire #feb46b" at bounding box center [646, 378] width 145 height 20
type input "#feb46b"
click at [828, 464] on button "Appliquer" at bounding box center [836, 462] width 42 height 15
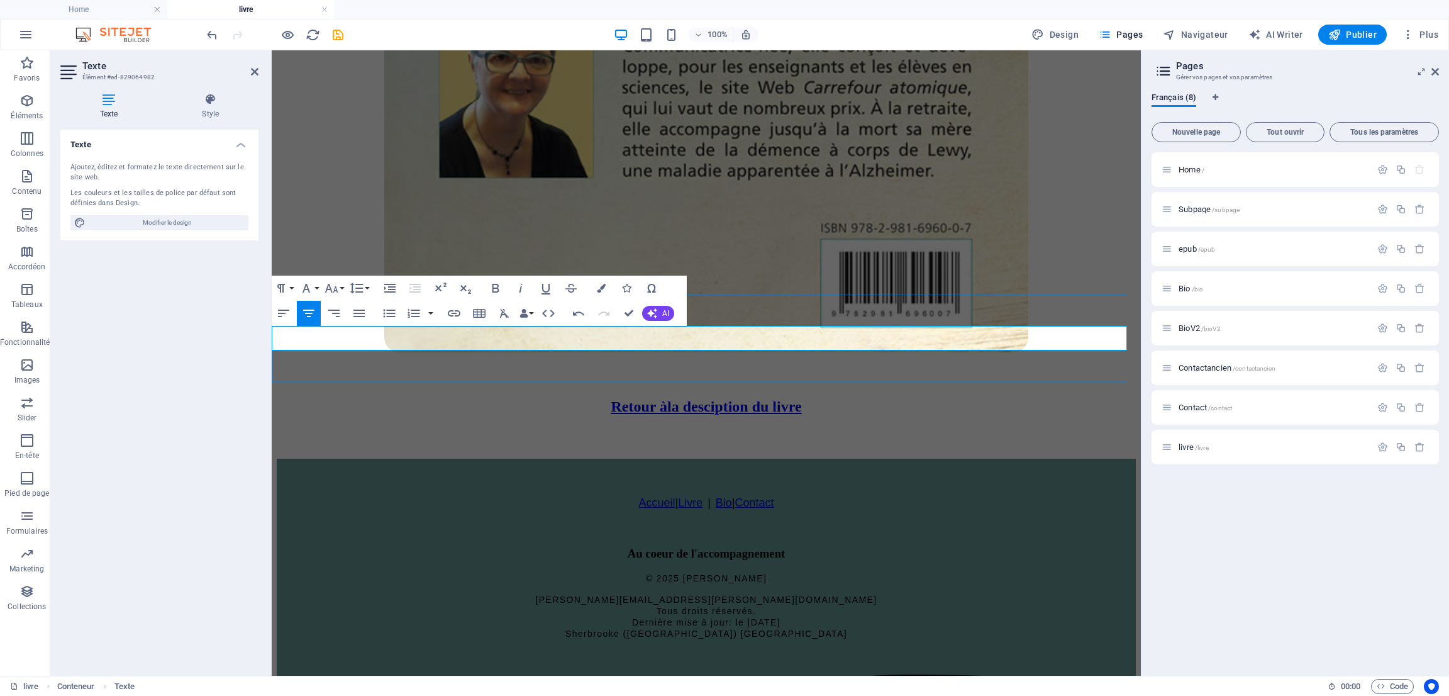
click at [720, 367] on div "Retour à la desciption du livre" at bounding box center [706, 406] width 859 height 103
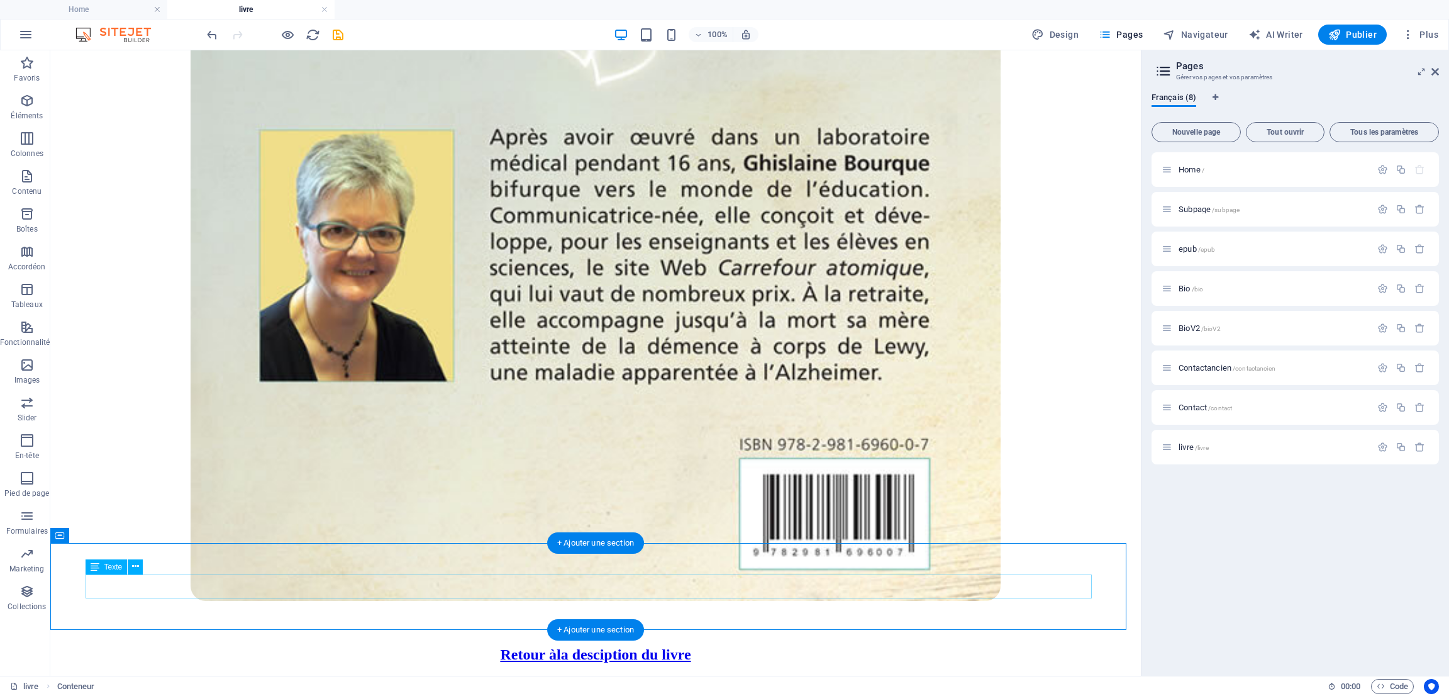
click at [574, 646] on div "Retour à la desciption du livre" at bounding box center [595, 654] width 1081 height 17
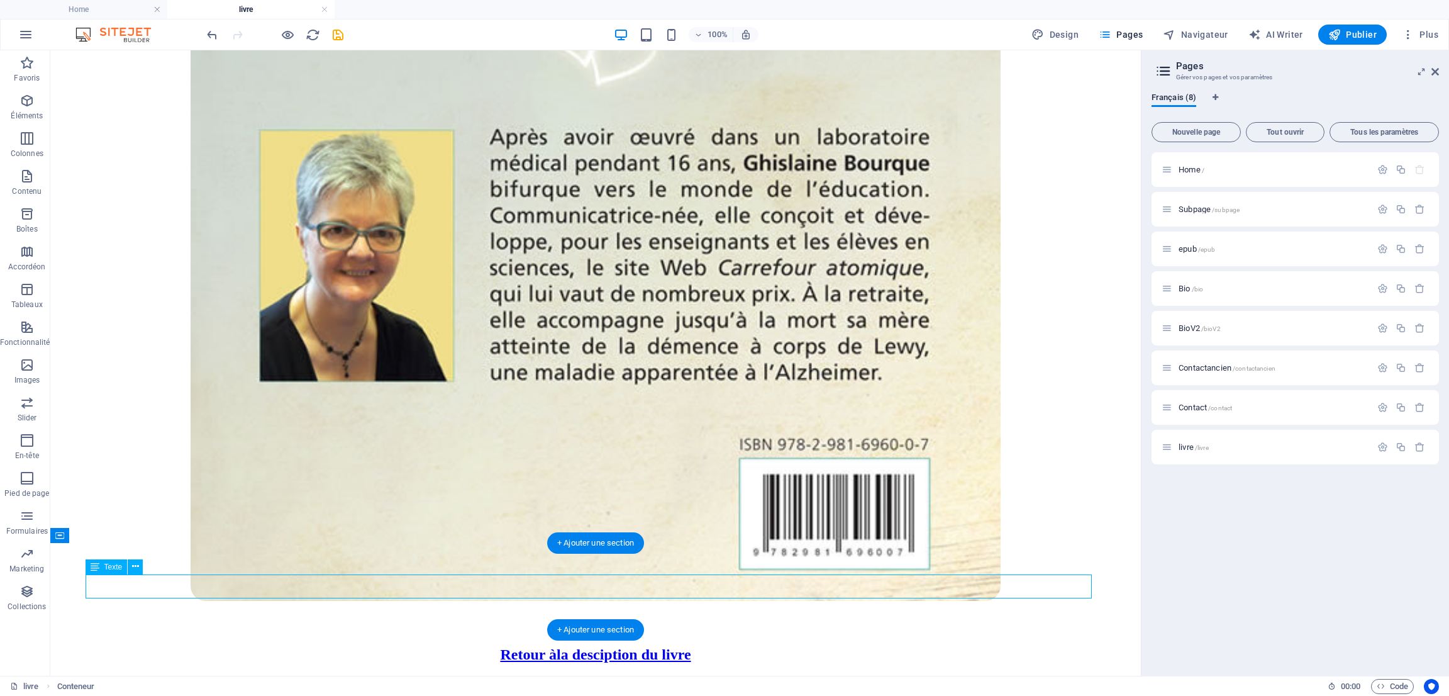
click at [574, 646] on div "Retour à la desciption du livre" at bounding box center [595, 654] width 1081 height 17
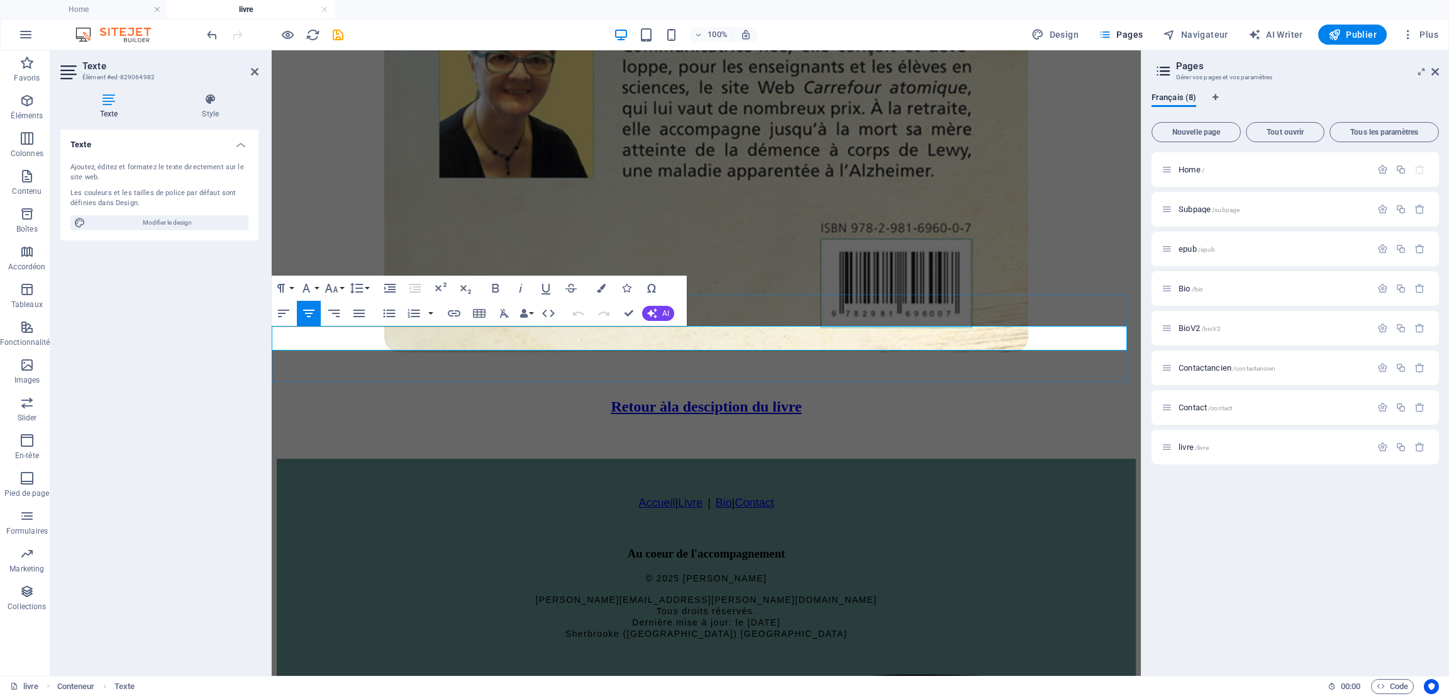
drag, startPoint x: 589, startPoint y: 334, endPoint x: 813, endPoint y: 334, distance: 223.9
click at [813, 398] on h3 "Retour à la desciption du livre" at bounding box center [706, 406] width 859 height 17
click at [452, 309] on icon "button" at bounding box center [454, 313] width 15 height 15
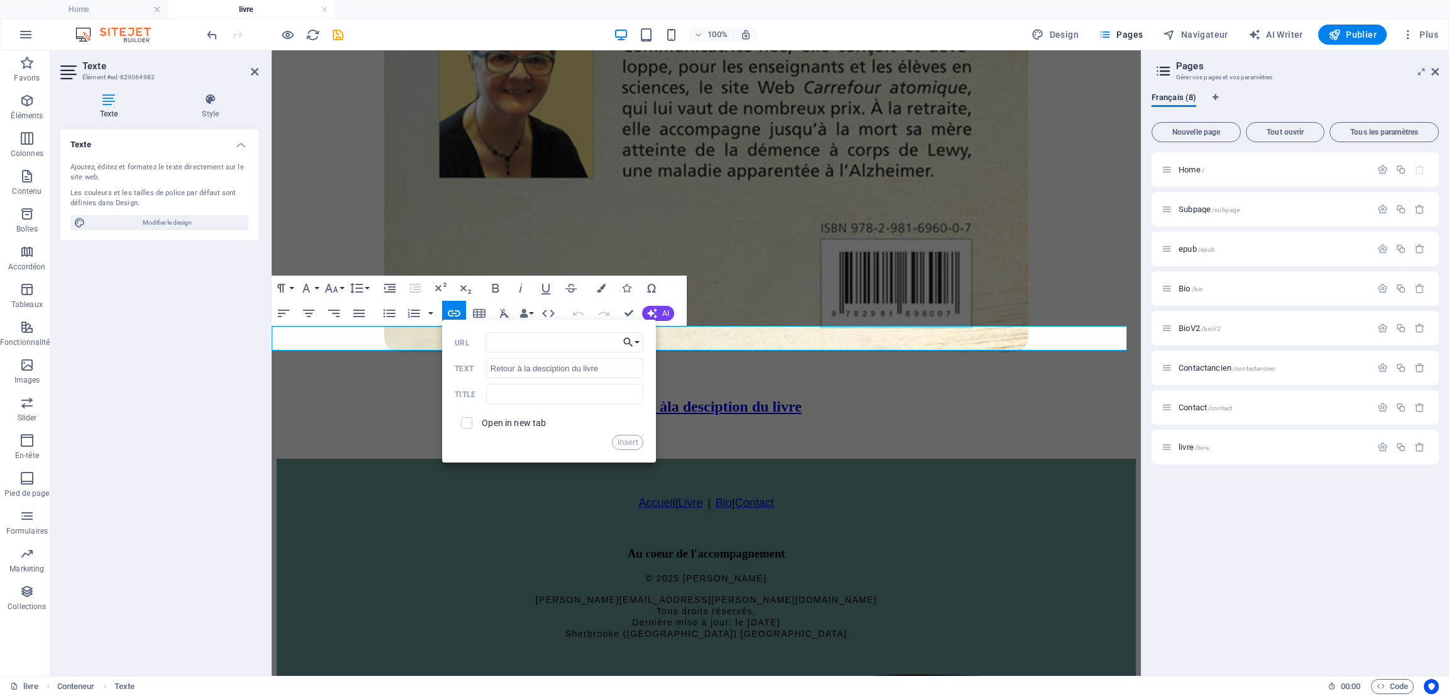
click at [637, 343] on button "Choose Link" at bounding box center [632, 342] width 24 height 20
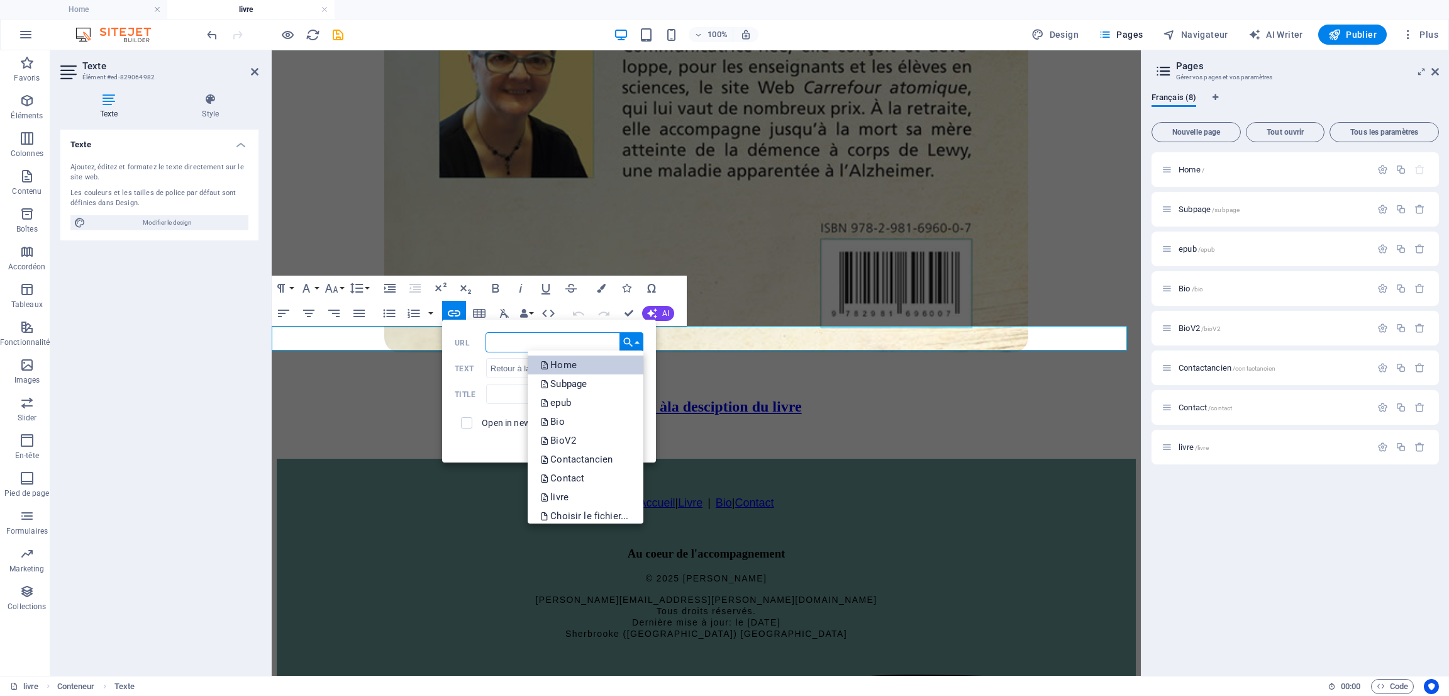
click at [591, 362] on link "Home" at bounding box center [586, 364] width 116 height 19
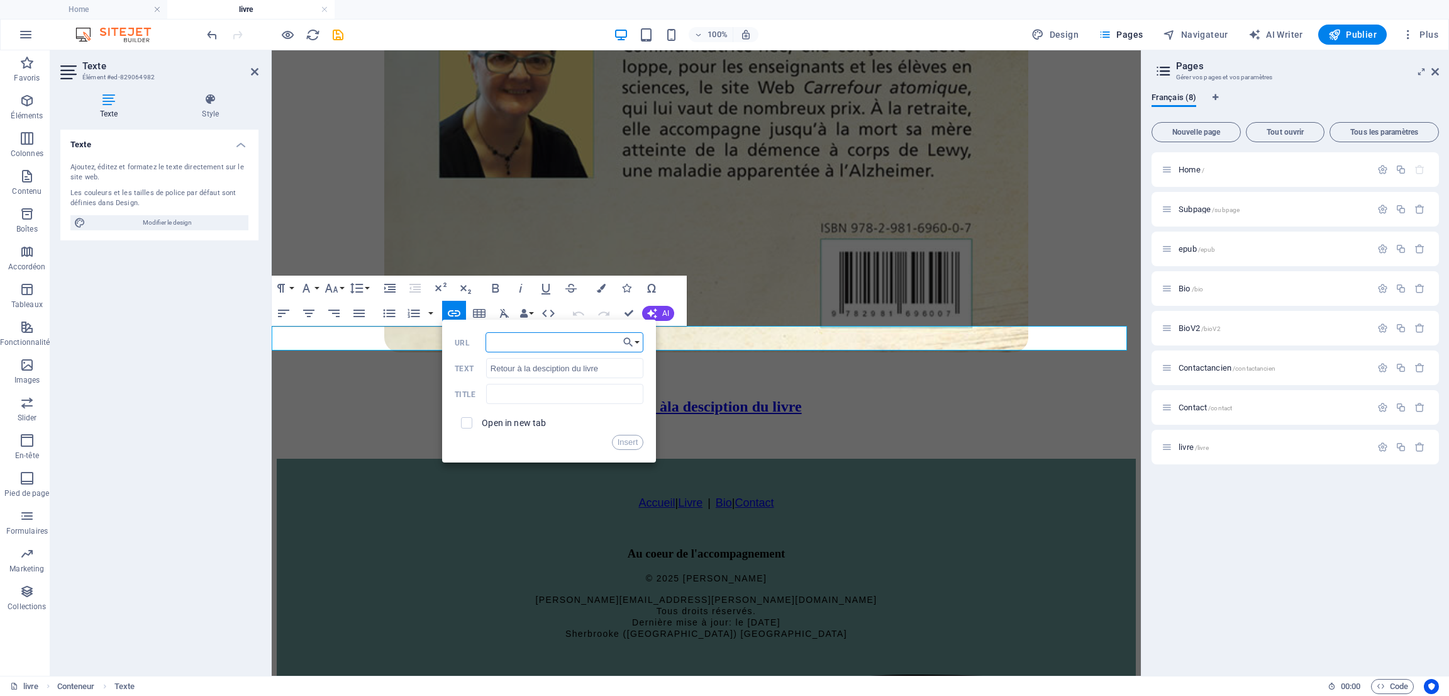
click at [513, 340] on input "URL" at bounding box center [565, 342] width 159 height 20
type input "/#description"
click at [462, 419] on input "checkbox" at bounding box center [464, 420] width 11 height 11
checkbox input "true"
click at [626, 445] on button "Insert" at bounding box center [628, 442] width 32 height 15
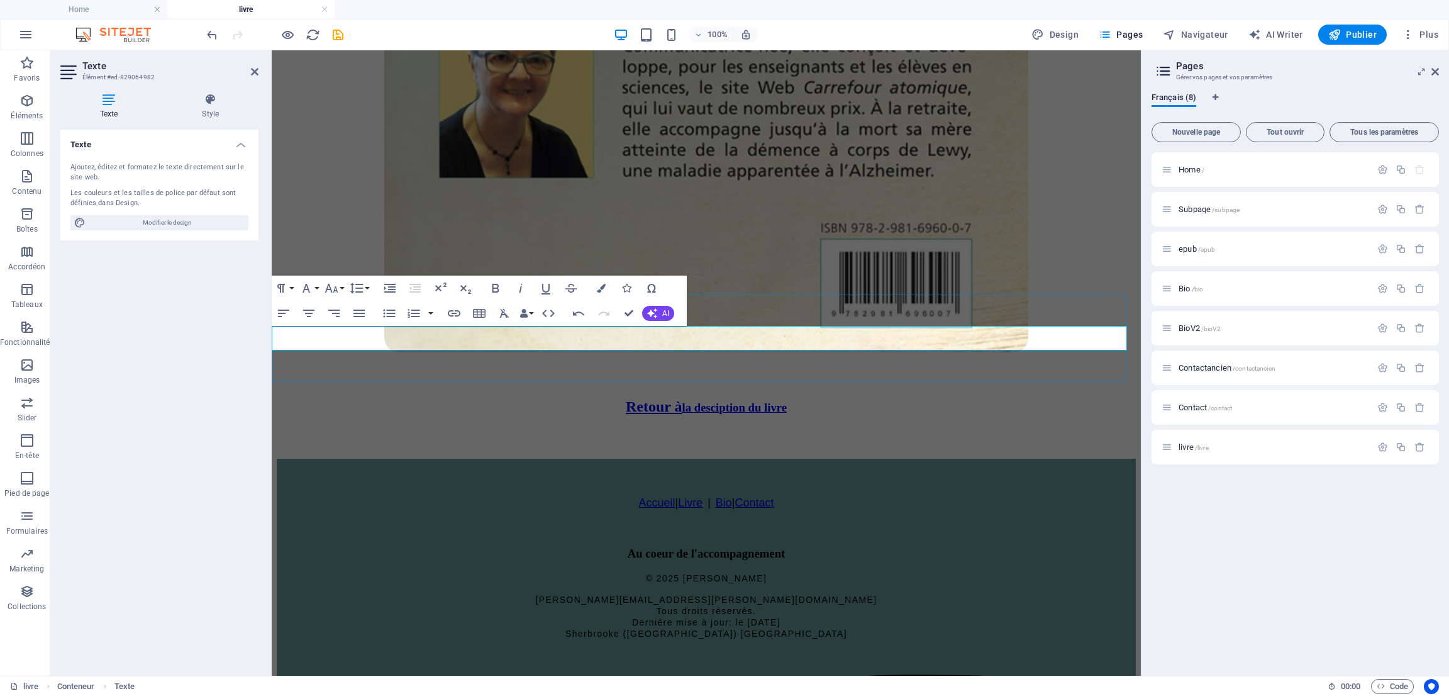
click at [676, 362] on div "Retour à la desciption du livre" at bounding box center [706, 406] width 859 height 103
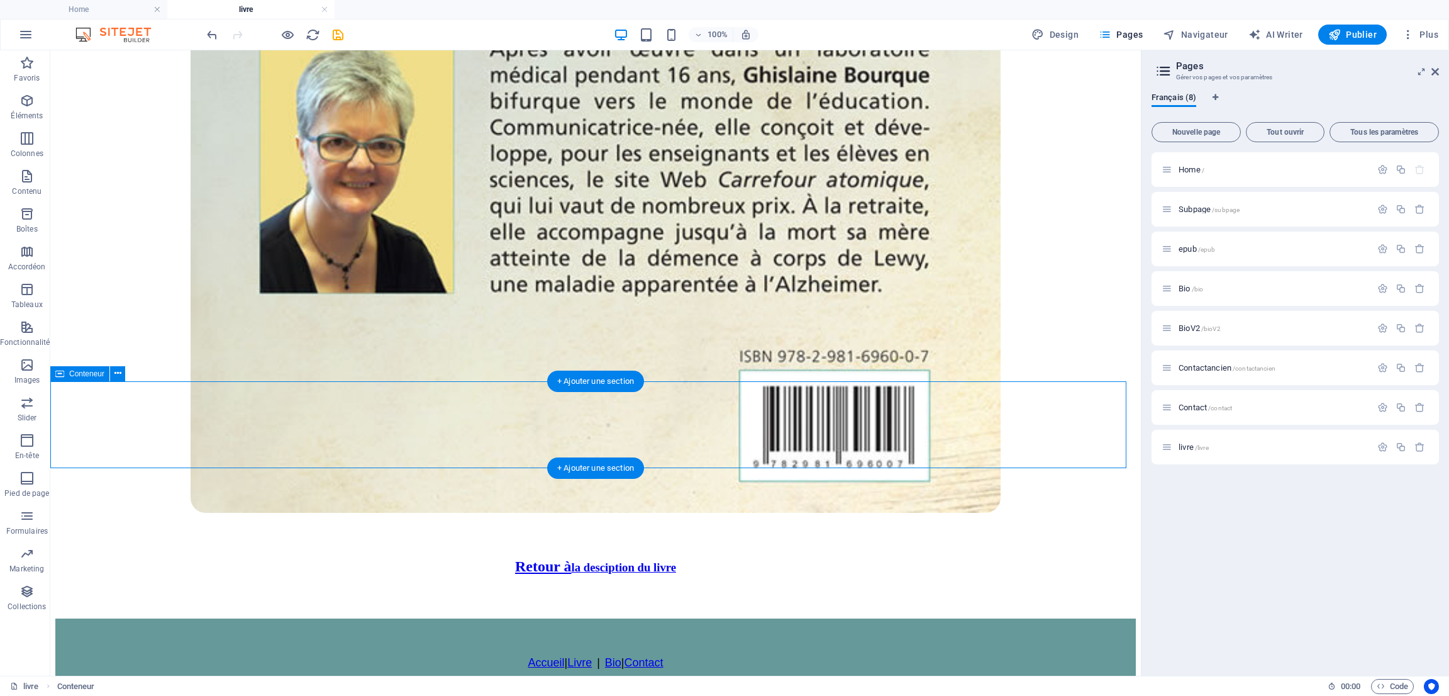
scroll to position [1370, 0]
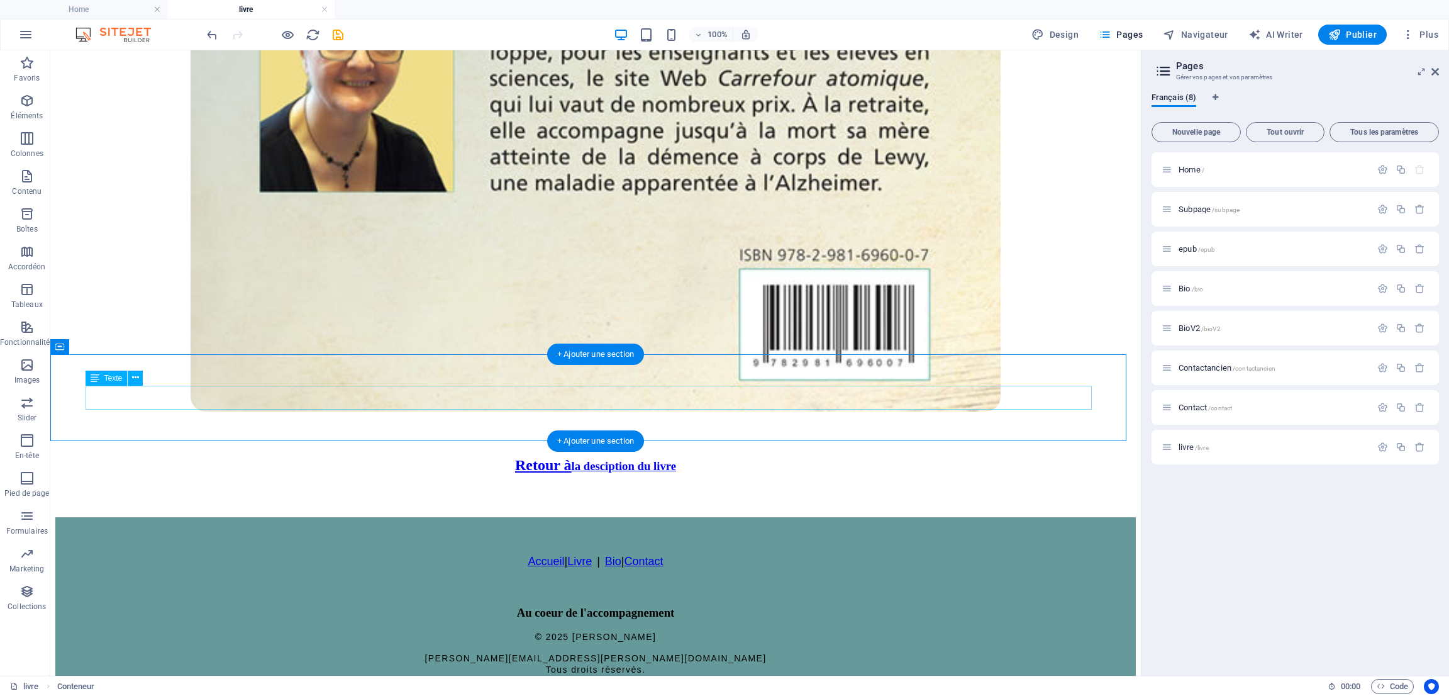
click at [538, 457] on div "Retour à la desciption du livre" at bounding box center [595, 465] width 1081 height 17
click at [563, 457] on div "Retour à la desciption du livre" at bounding box center [595, 465] width 1081 height 17
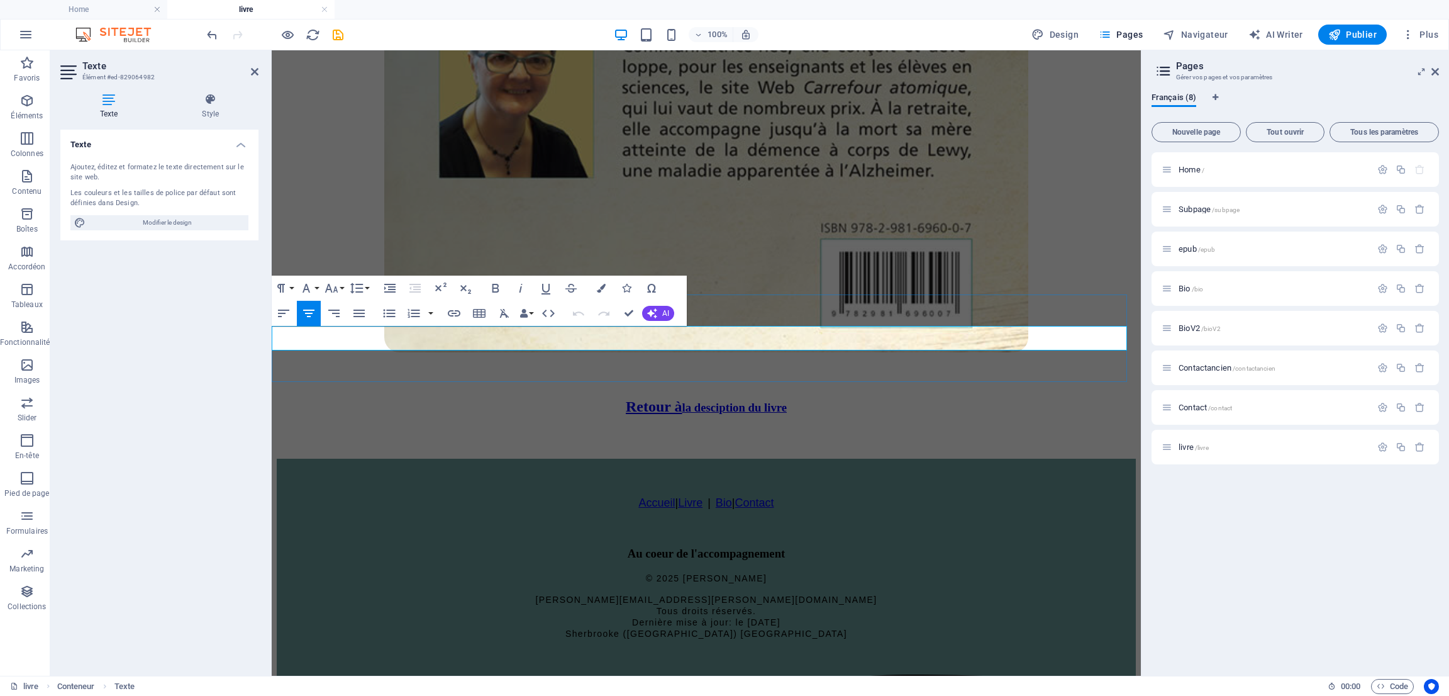
click at [699, 401] on link "la desciption du livre" at bounding box center [734, 407] width 104 height 13
drag, startPoint x: 562, startPoint y: 333, endPoint x: 873, endPoint y: 336, distance: 310.7
click at [873, 398] on h3 "Retour à la description du livre" at bounding box center [706, 406] width 859 height 17
click at [454, 316] on icon "button" at bounding box center [454, 313] width 15 height 15
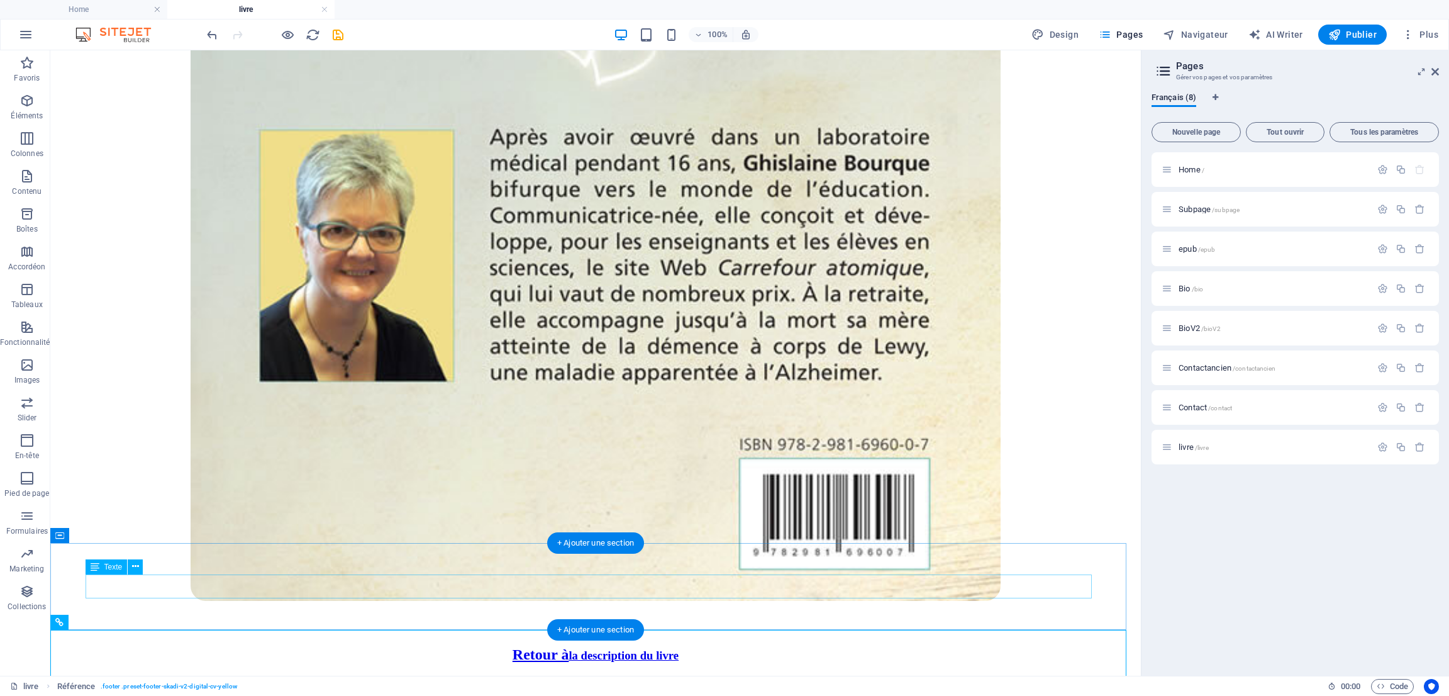
click at [452, 646] on div "Retour à la description du livre" at bounding box center [595, 654] width 1081 height 17
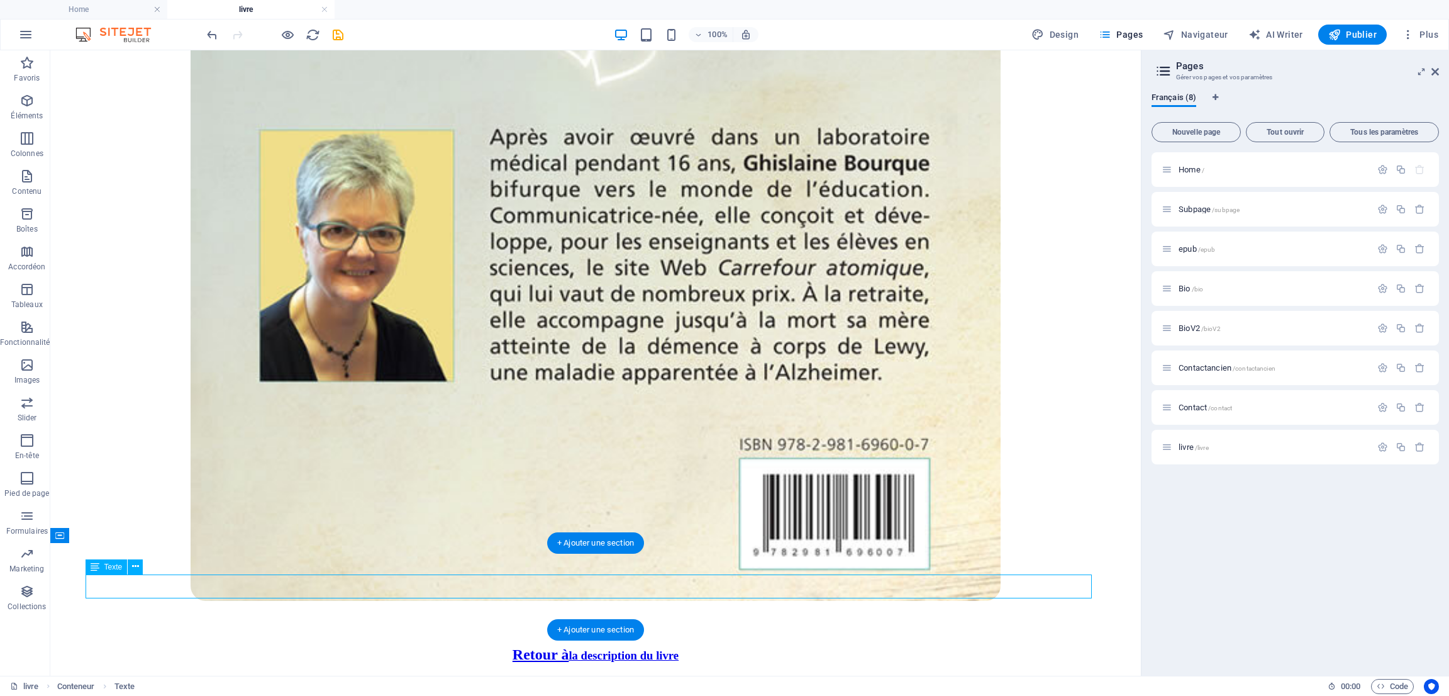
click at [455, 646] on div "Retour à la description du livre" at bounding box center [595, 654] width 1081 height 17
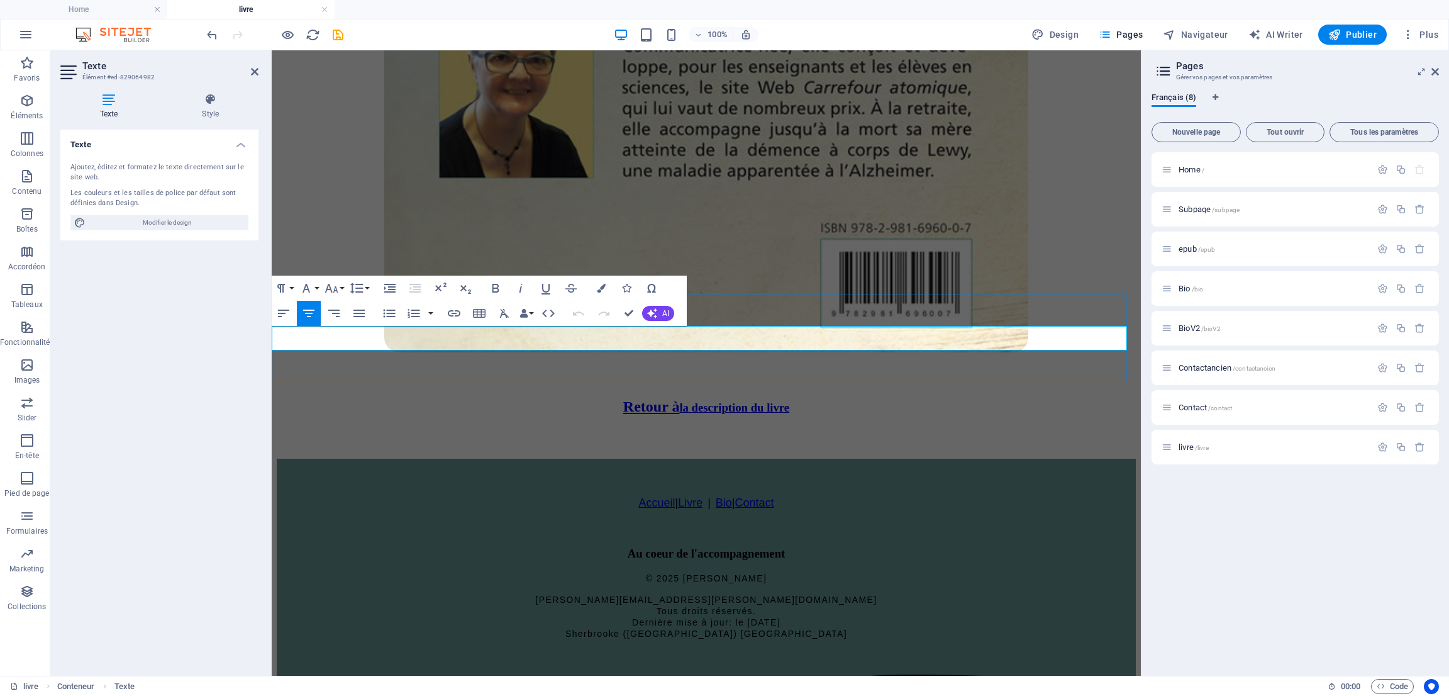
drag, startPoint x: 559, startPoint y: 333, endPoint x: 876, endPoint y: 337, distance: 317.0
click at [876, 398] on h3 "Retour à la description du livre" at bounding box center [706, 406] width 859 height 17
click at [319, 286] on button "Font Family" at bounding box center [309, 287] width 24 height 25
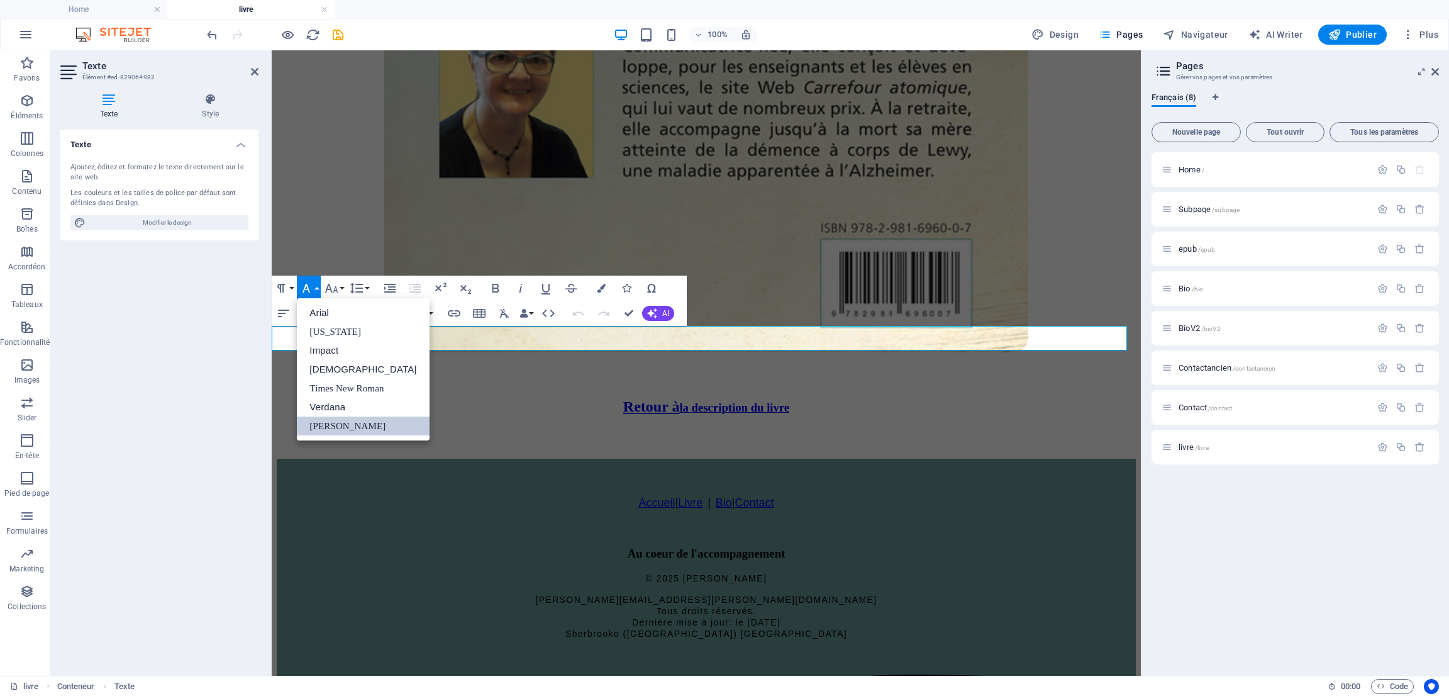
scroll to position [0, 0]
click at [345, 285] on button "Font Size" at bounding box center [334, 287] width 24 height 25
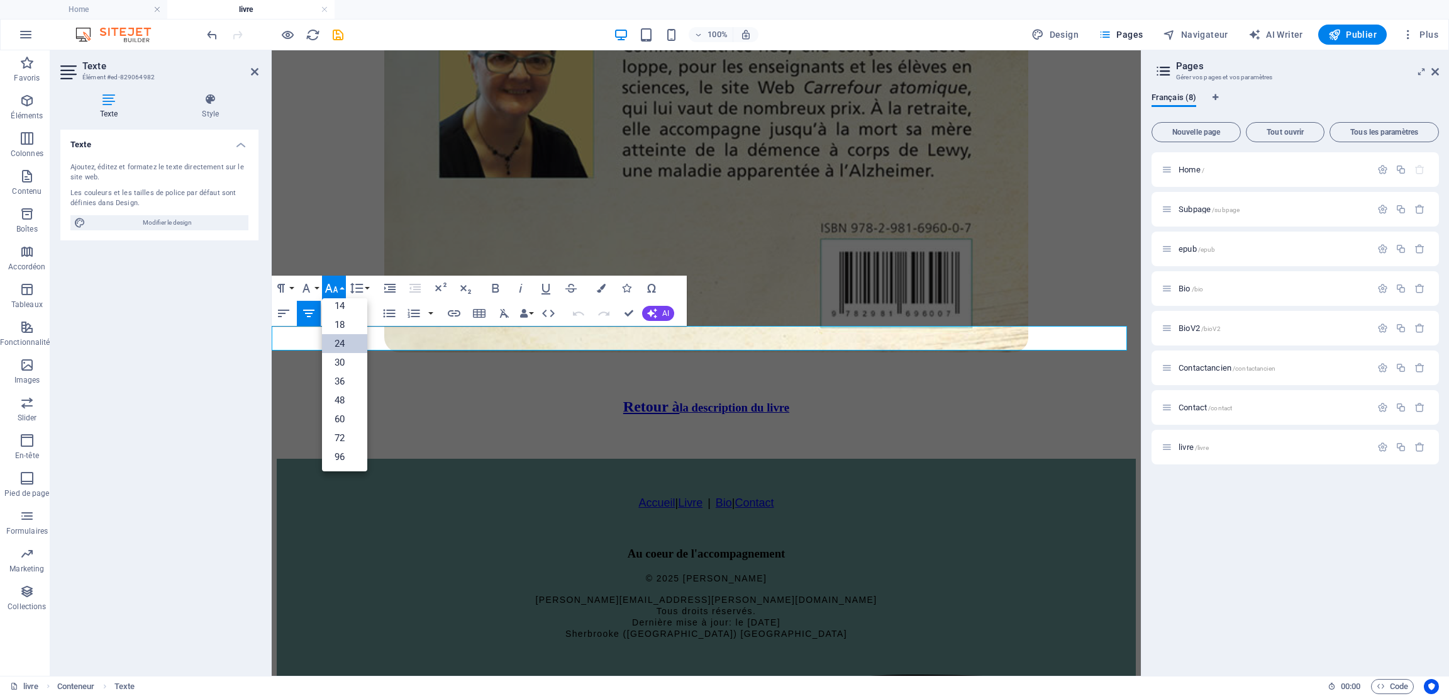
scroll to position [101, 0]
click at [356, 342] on link "24" at bounding box center [344, 344] width 45 height 19
click at [599, 289] on icon "button" at bounding box center [601, 288] width 9 height 9
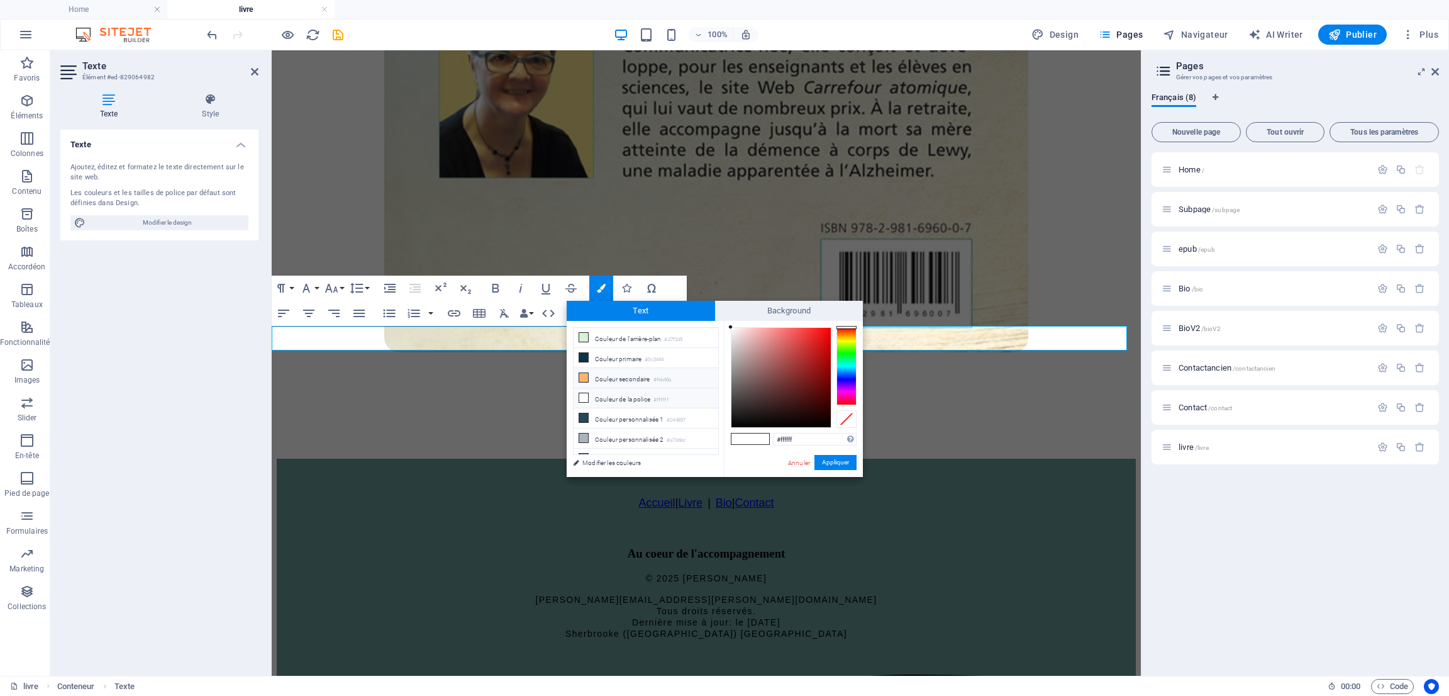
click at [640, 382] on li "Couleur secondaire #feb46b" at bounding box center [646, 378] width 145 height 20
type input "#feb46b"
click at [829, 460] on button "Appliquer" at bounding box center [836, 462] width 42 height 15
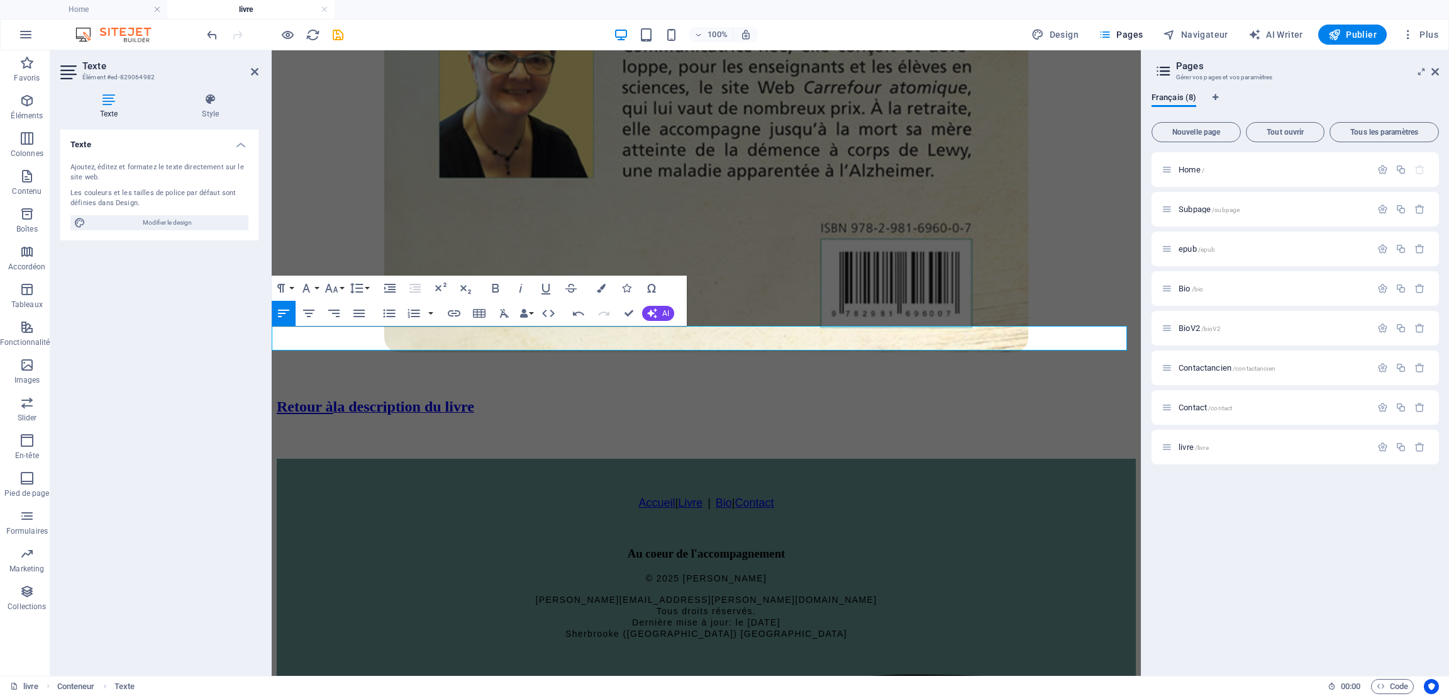
drag, startPoint x: 526, startPoint y: 339, endPoint x: 542, endPoint y: 394, distance: 57.5
click at [304, 310] on icon "button" at bounding box center [308, 313] width 11 height 8
click at [604, 287] on icon "button" at bounding box center [601, 288] width 9 height 9
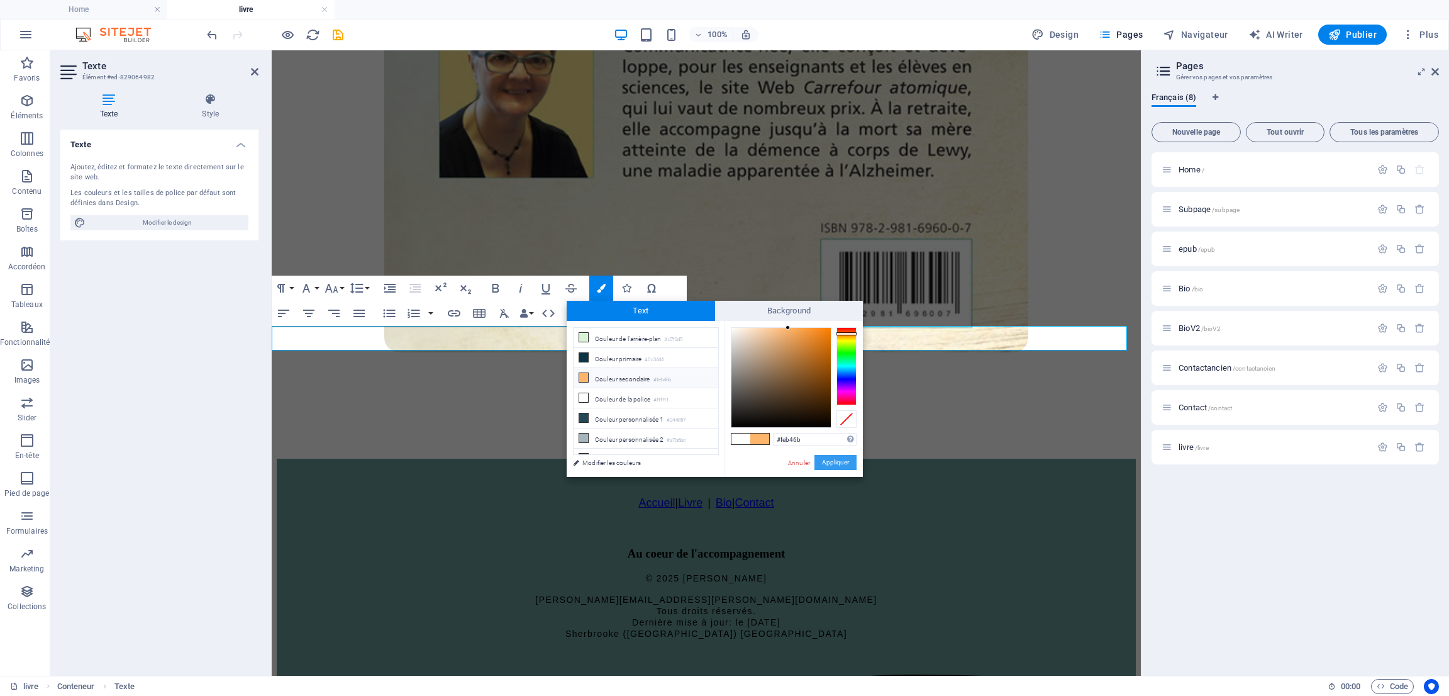
click at [832, 460] on button "Appliquer" at bounding box center [836, 462] width 42 height 15
click at [546, 496] on div "Accueil | Livre | Bio | Contact Au coeur de l'accompagnement © 2025 [PERSON_NAM…" at bounding box center [706, 567] width 859 height 143
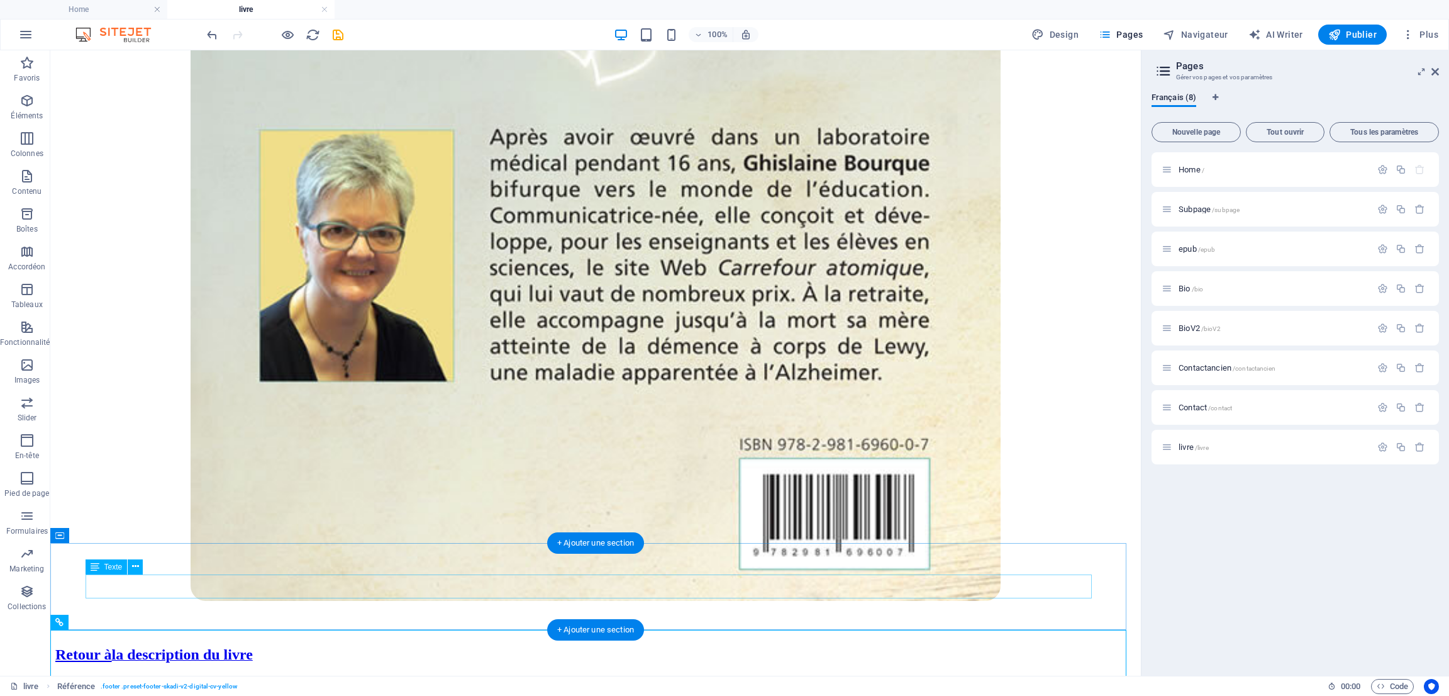
click at [338, 646] on div "Retour à la description du livre" at bounding box center [595, 654] width 1081 height 17
click at [331, 646] on div "Retour à la description du livre" at bounding box center [595, 654] width 1081 height 17
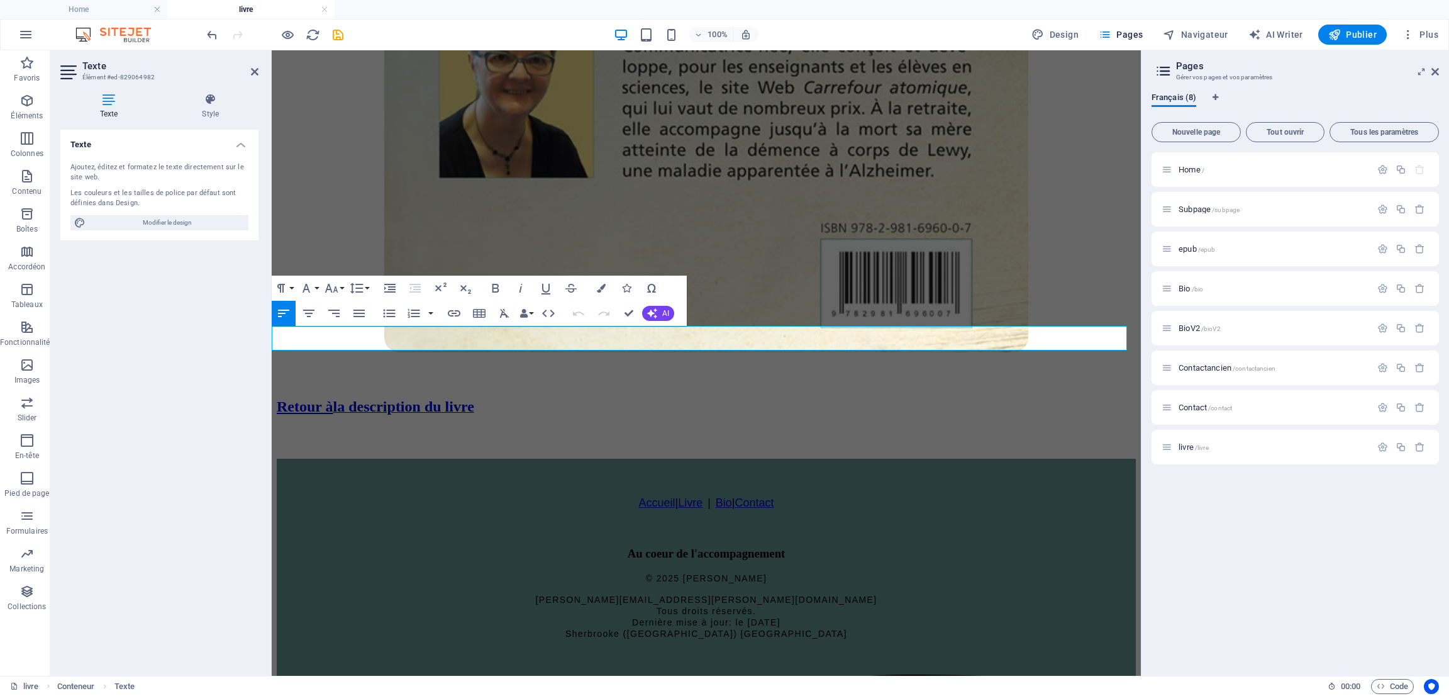
drag, startPoint x: 532, startPoint y: 343, endPoint x: 267, endPoint y: 341, distance: 265.4
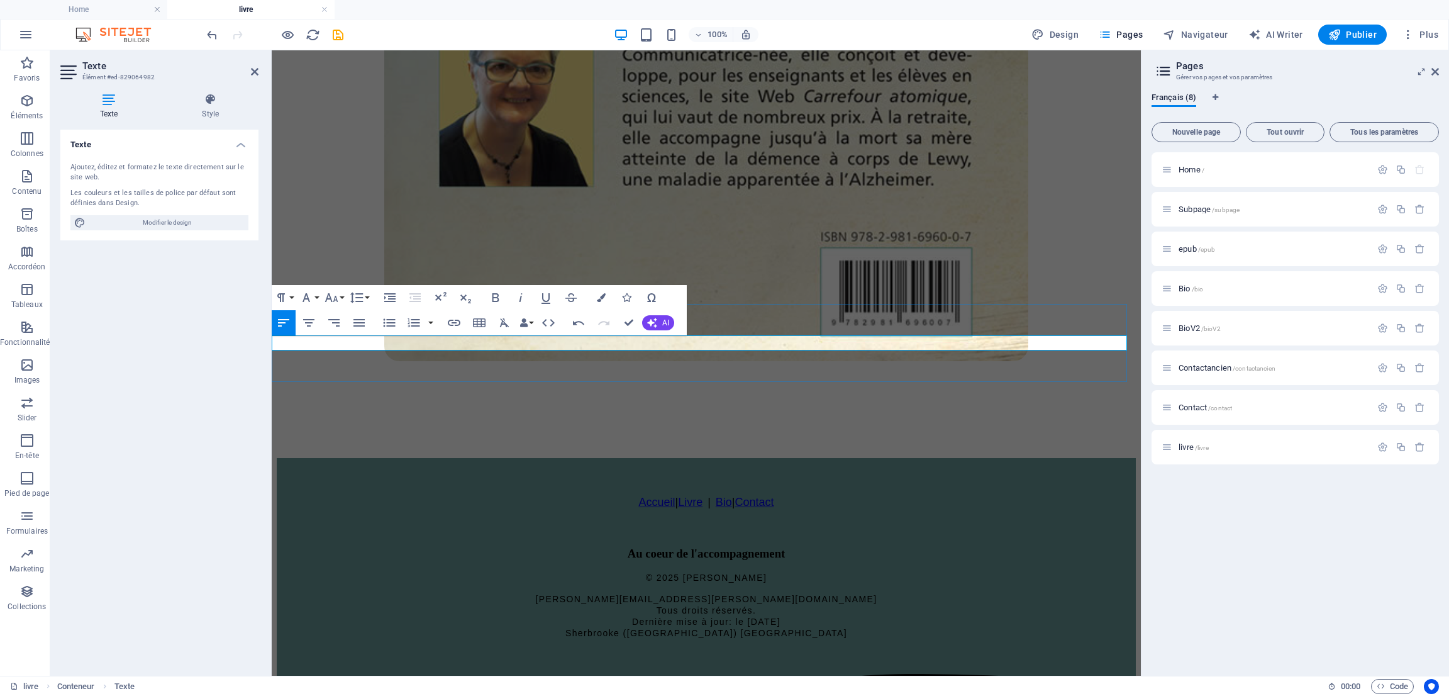
click at [672, 405] on p at bounding box center [706, 410] width 859 height 11
click at [305, 321] on icon "button" at bounding box center [308, 322] width 15 height 15
click at [638, 405] on p at bounding box center [706, 410] width 859 height 11
drag, startPoint x: 617, startPoint y: 338, endPoint x: 843, endPoint y: 342, distance: 225.8
click at [843, 405] on p "​Retour à la description du livre" at bounding box center [706, 410] width 859 height 11
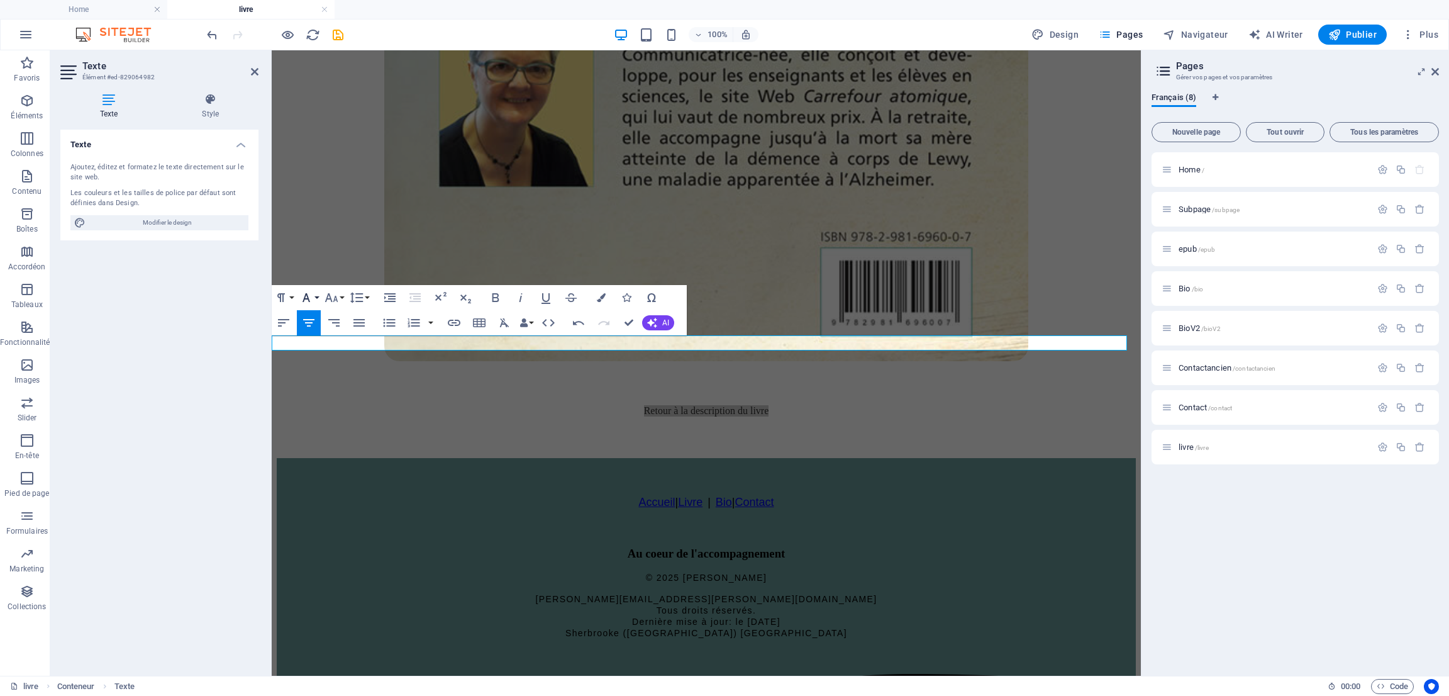
click at [318, 299] on button "Font Family" at bounding box center [309, 297] width 24 height 25
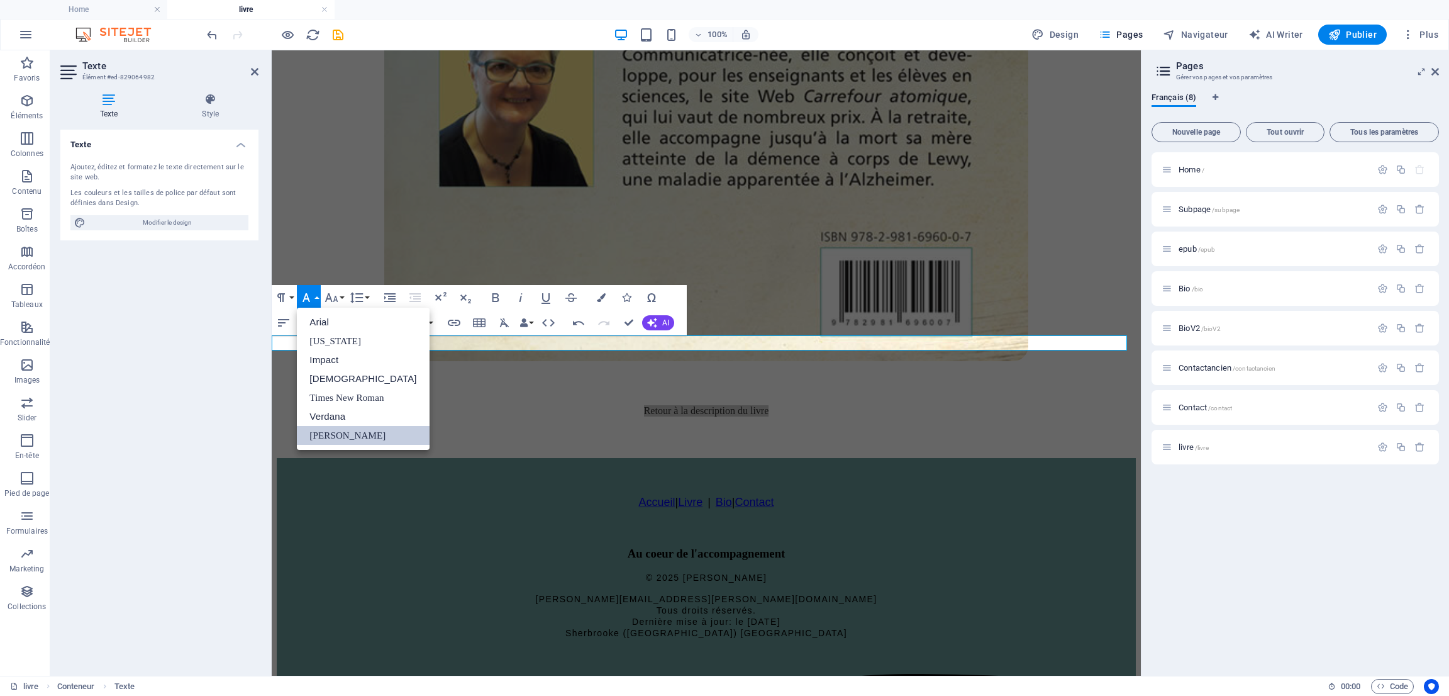
scroll to position [0, 0]
click at [342, 298] on button "Font Size" at bounding box center [334, 297] width 24 height 25
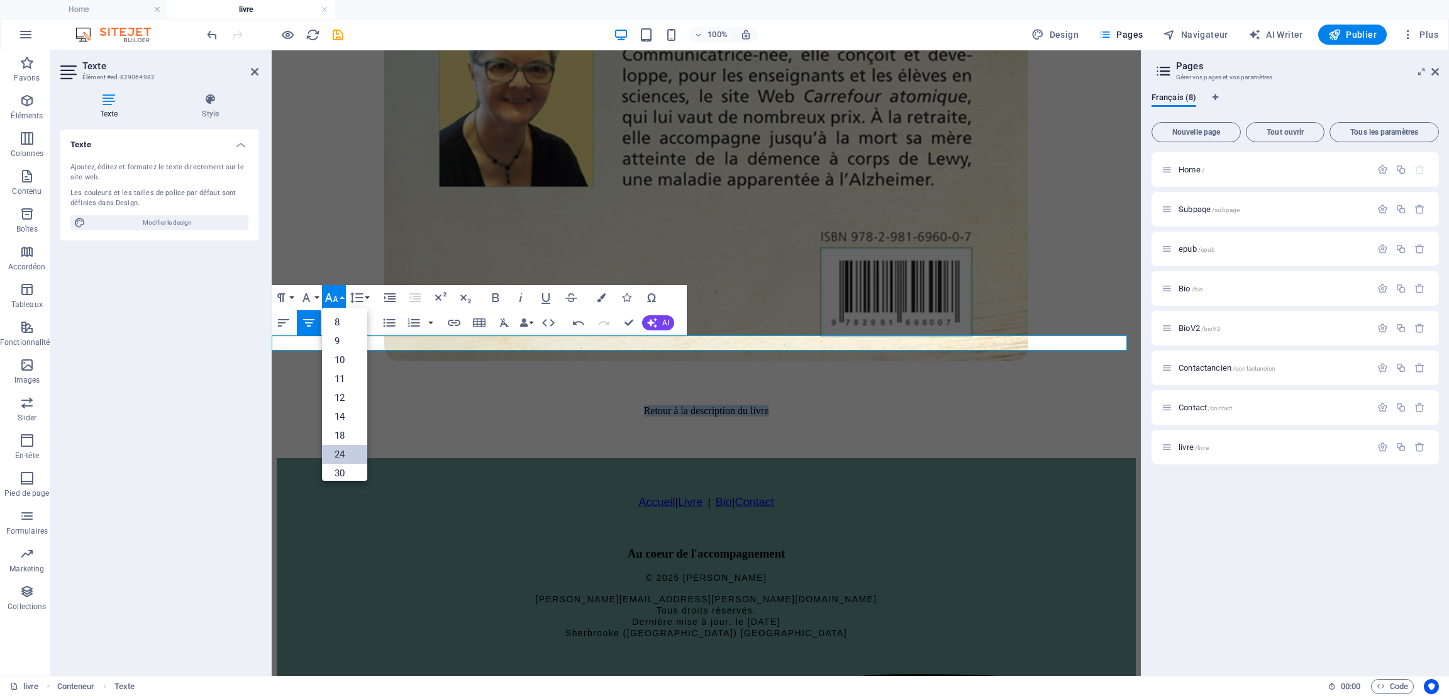
click at [348, 449] on link "24" at bounding box center [344, 454] width 45 height 19
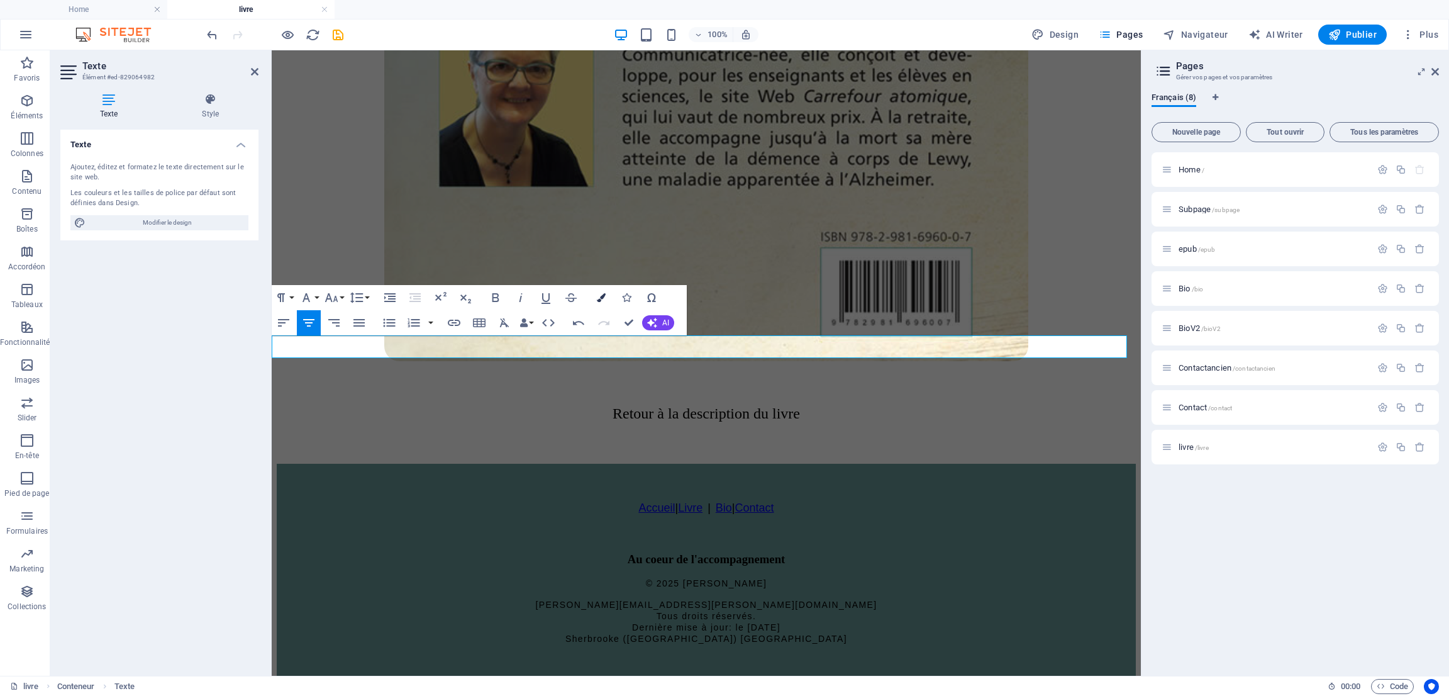
click at [602, 294] on icon "button" at bounding box center [601, 297] width 9 height 9
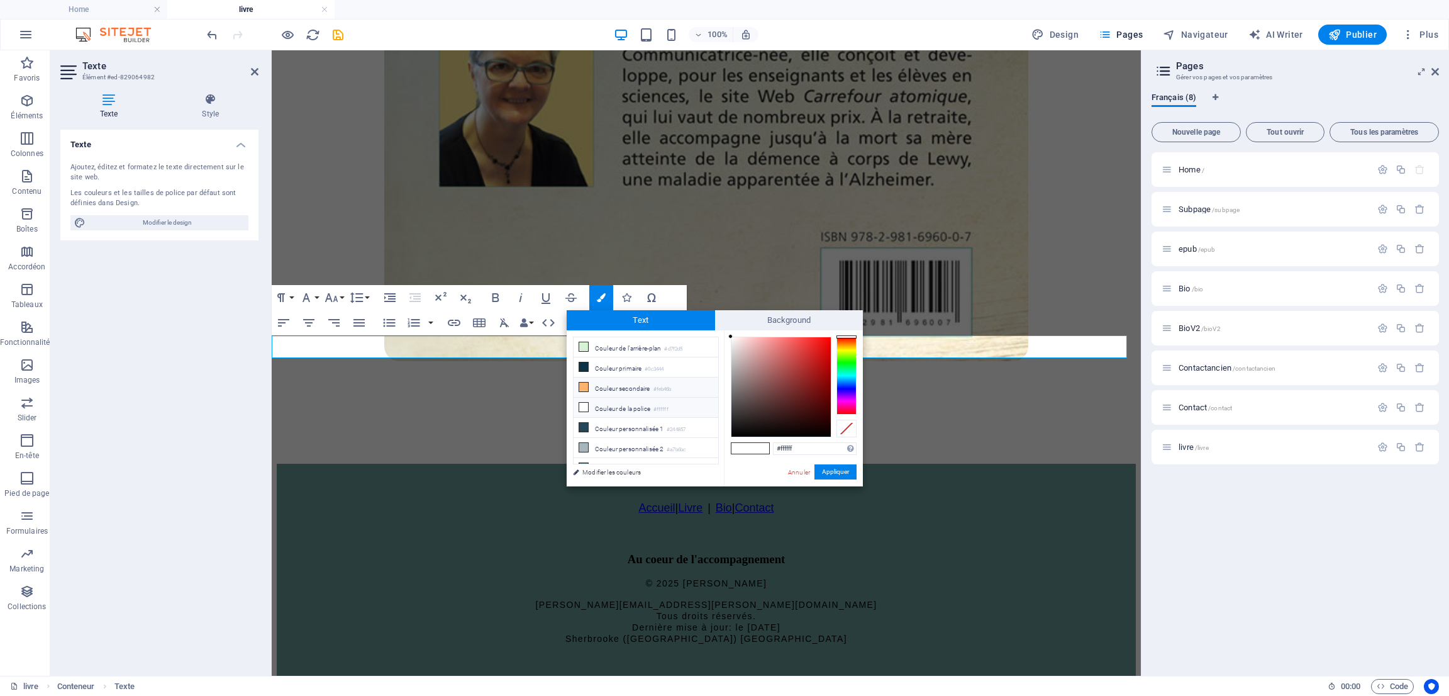
click at [639, 389] on li "Couleur secondaire #feb46b" at bounding box center [646, 387] width 145 height 20
type input "#feb46b"
click at [833, 470] on button "Appliquer" at bounding box center [836, 471] width 42 height 15
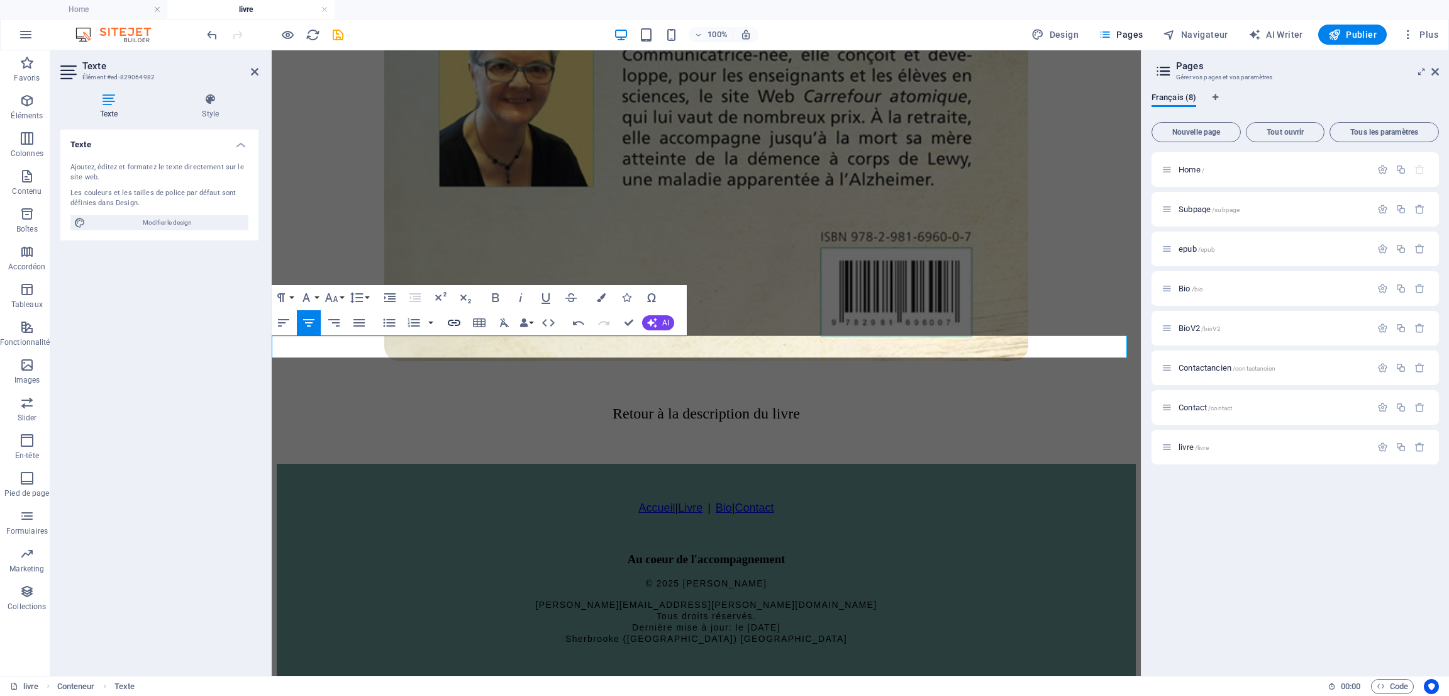
click at [452, 324] on icon "button" at bounding box center [454, 322] width 15 height 15
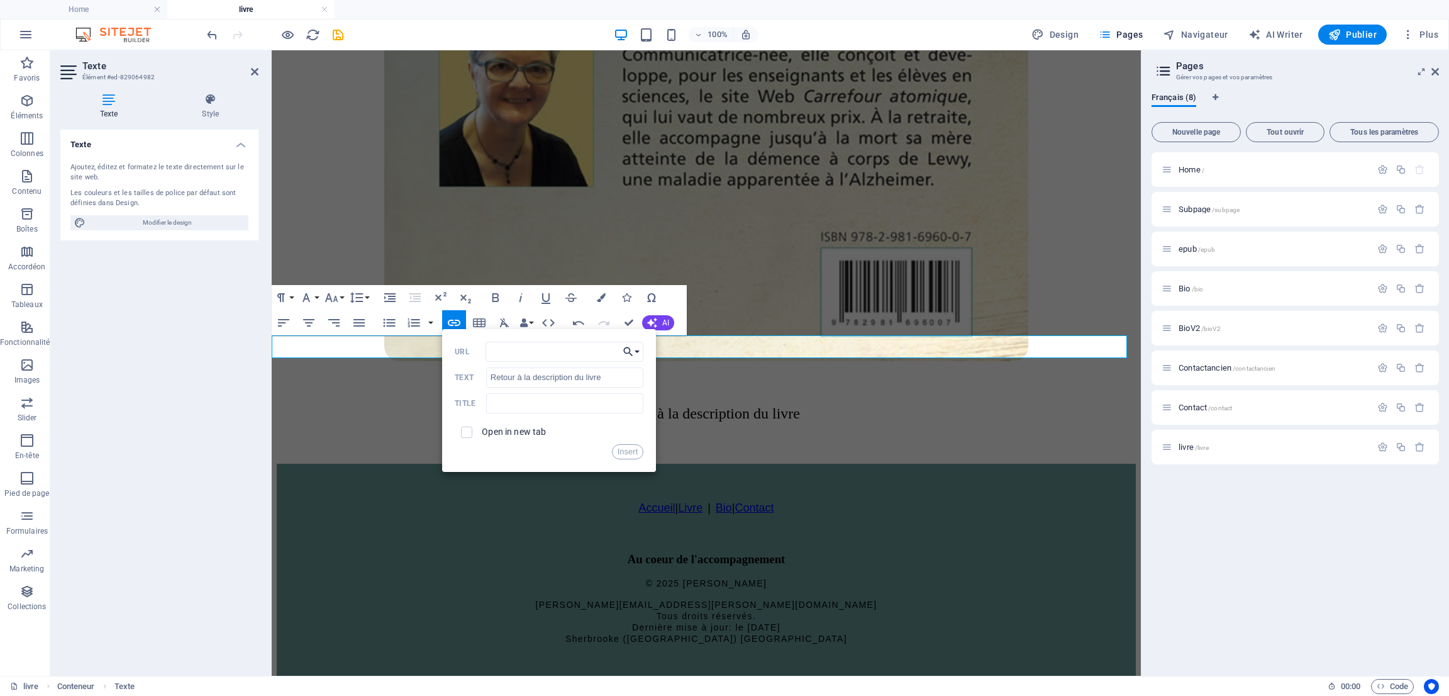
click at [637, 352] on button "Choose Link" at bounding box center [632, 352] width 24 height 20
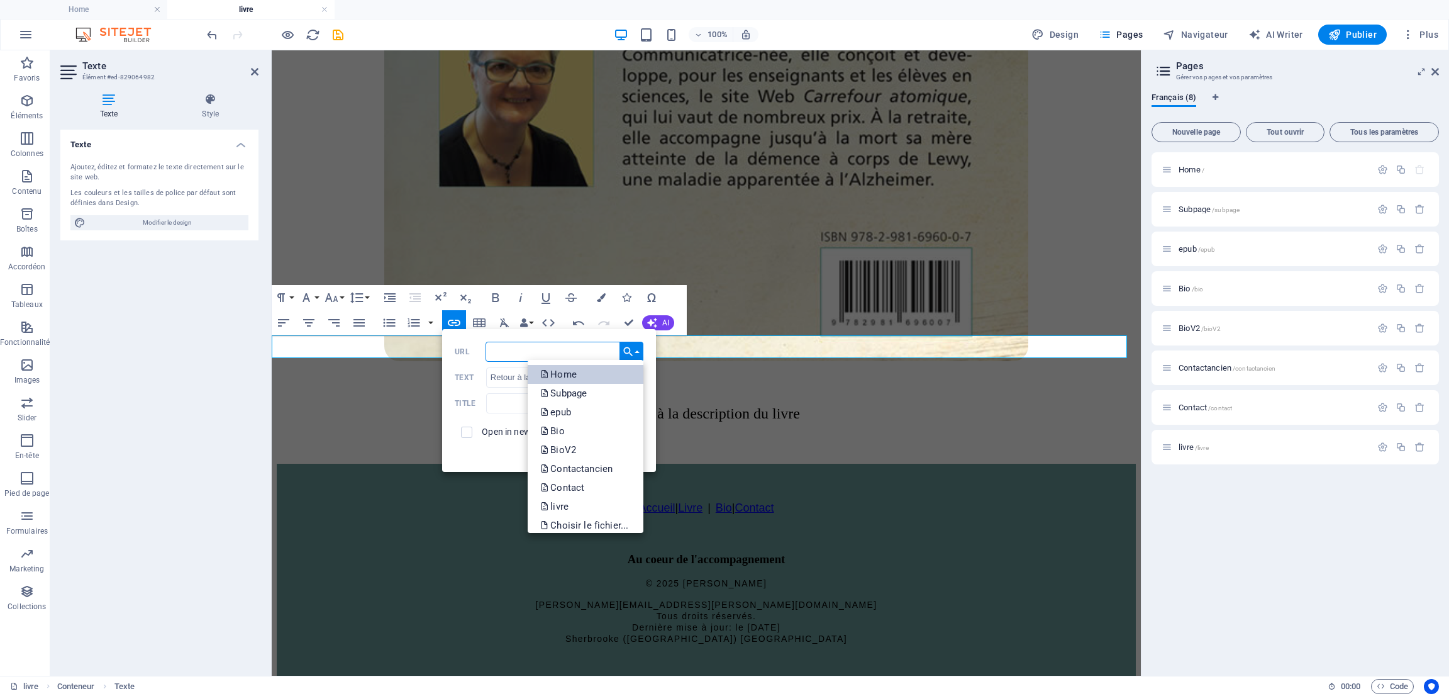
click at [576, 371] on p "Home" at bounding box center [559, 374] width 39 height 19
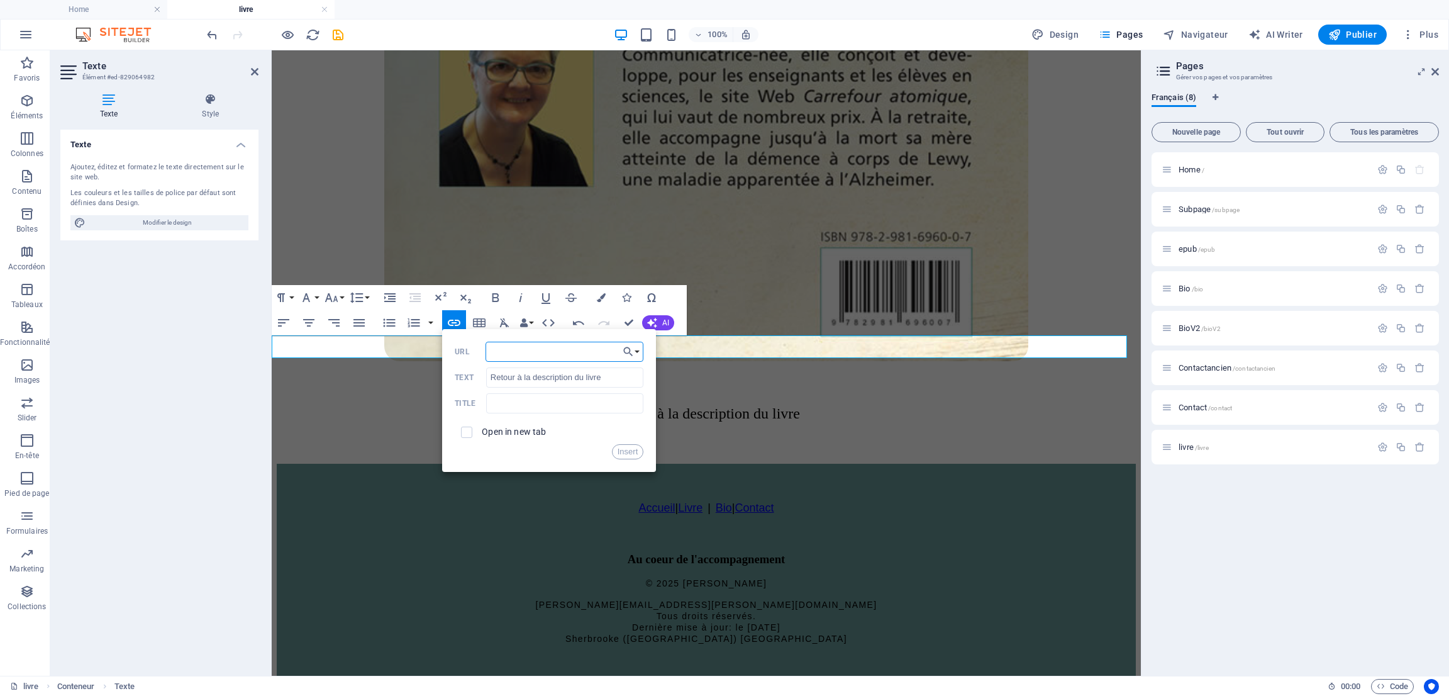
click at [506, 352] on input "URL" at bounding box center [565, 352] width 159 height 20
type input "/#description"
click at [469, 430] on input "checkbox" at bounding box center [464, 430] width 11 height 11
checkbox input "true"
click at [628, 450] on button "Insert" at bounding box center [628, 451] width 32 height 15
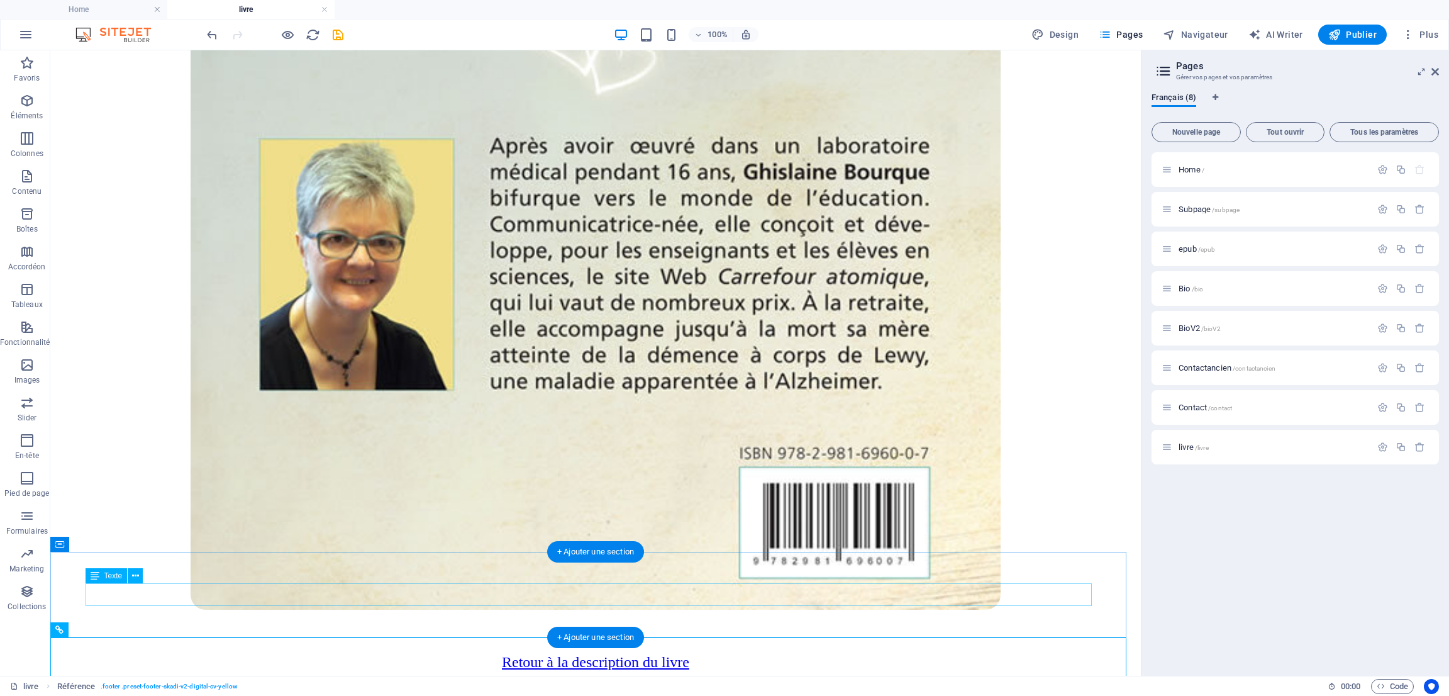
click at [540, 654] on div "Retour à la description du livre" at bounding box center [595, 662] width 1081 height 17
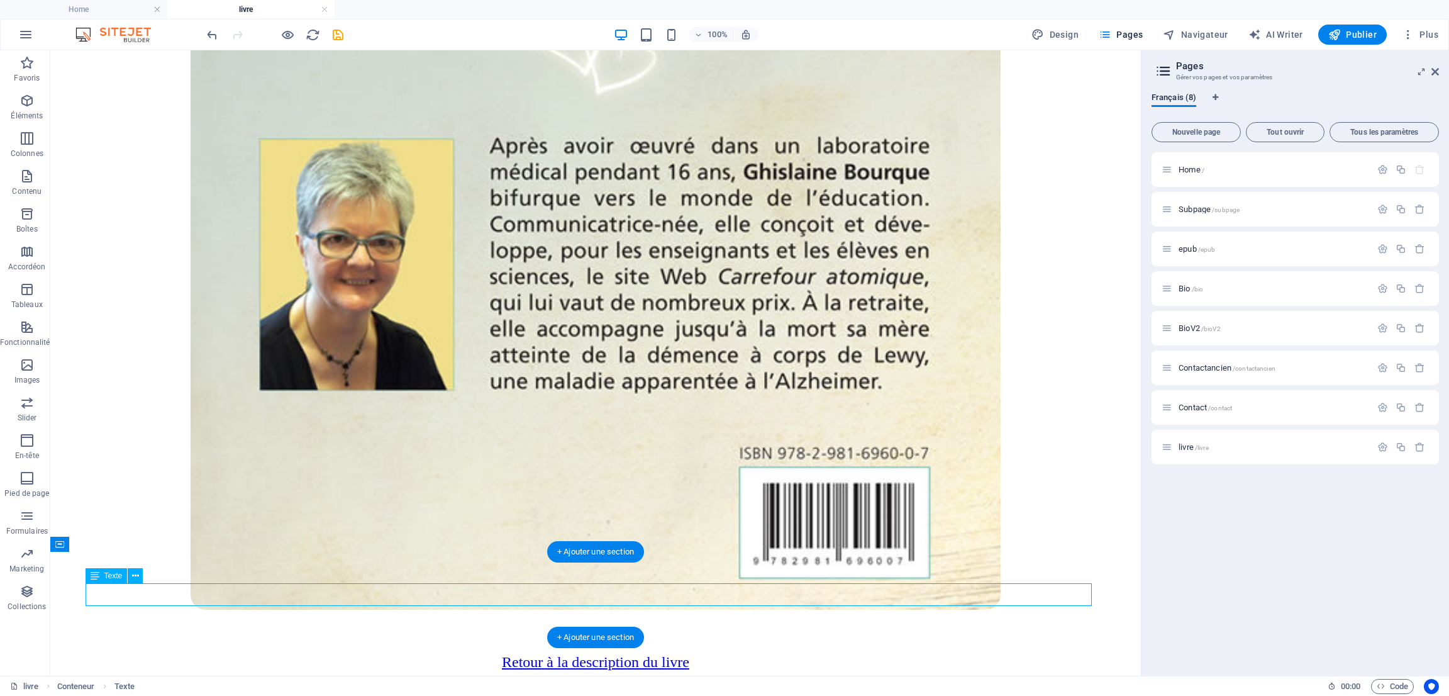
click at [540, 654] on div "Retour à la description du livre" at bounding box center [595, 662] width 1081 height 17
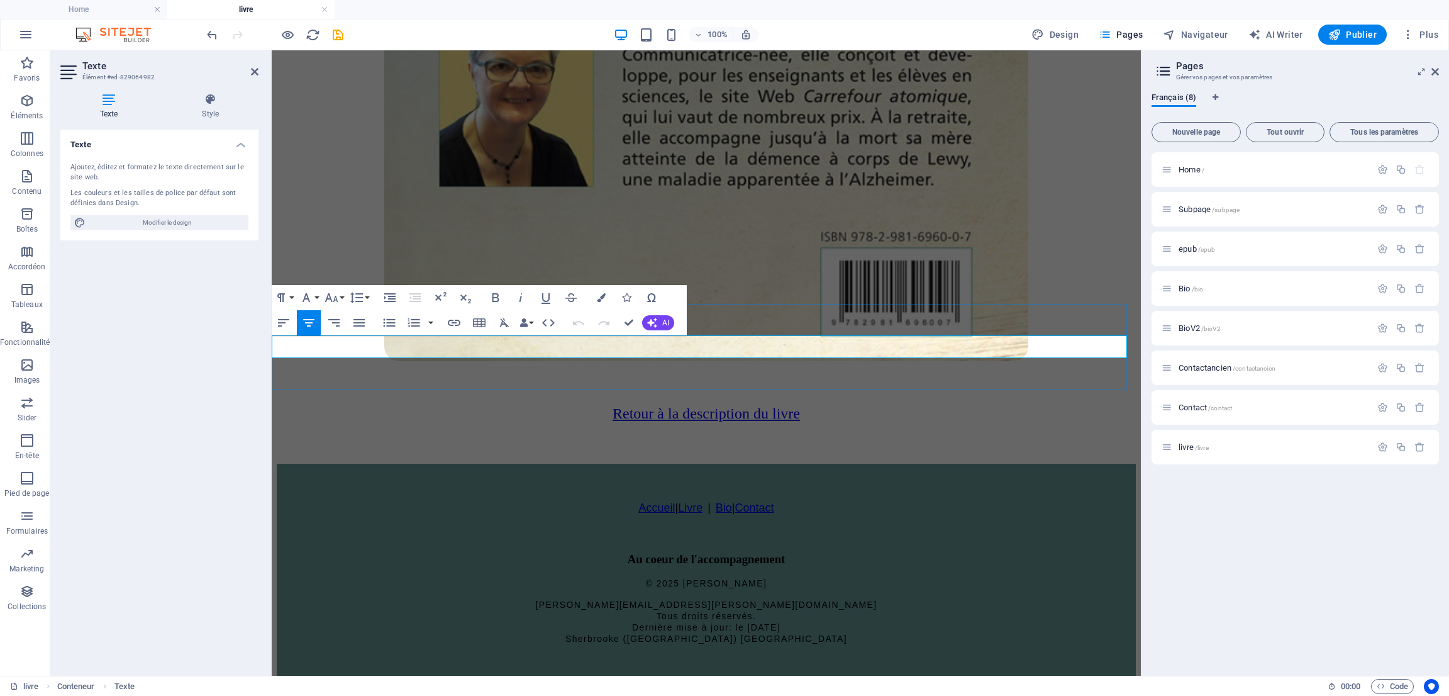
click at [580, 405] on p "Retour à la description du livre" at bounding box center [706, 413] width 859 height 17
drag, startPoint x: 594, startPoint y: 343, endPoint x: 806, endPoint y: 344, distance: 212.6
click at [806, 405] on p "Retour à la description du livre" at bounding box center [706, 413] width 859 height 17
click at [601, 294] on icon "button" at bounding box center [601, 297] width 9 height 9
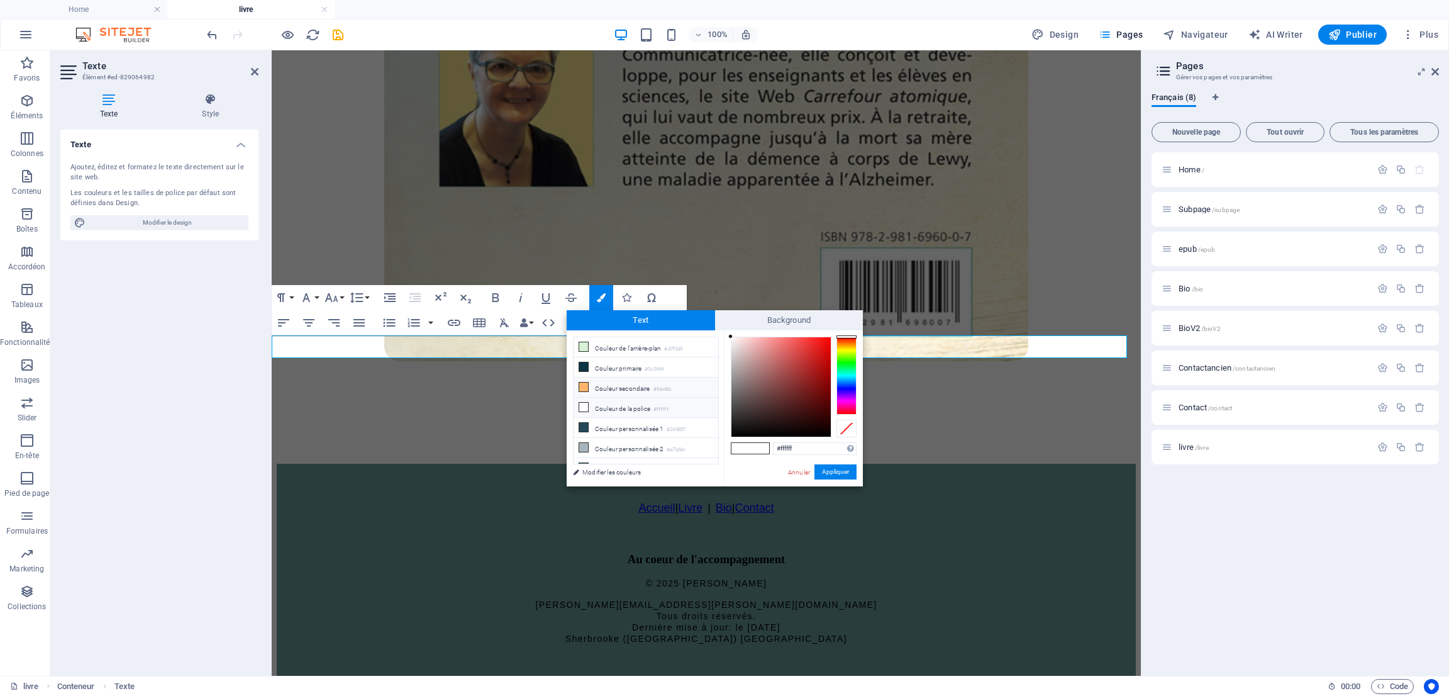
click at [637, 391] on li "Couleur secondaire #feb46b" at bounding box center [646, 387] width 145 height 20
type input "#feb46b"
click at [828, 470] on button "Appliquer" at bounding box center [836, 471] width 42 height 15
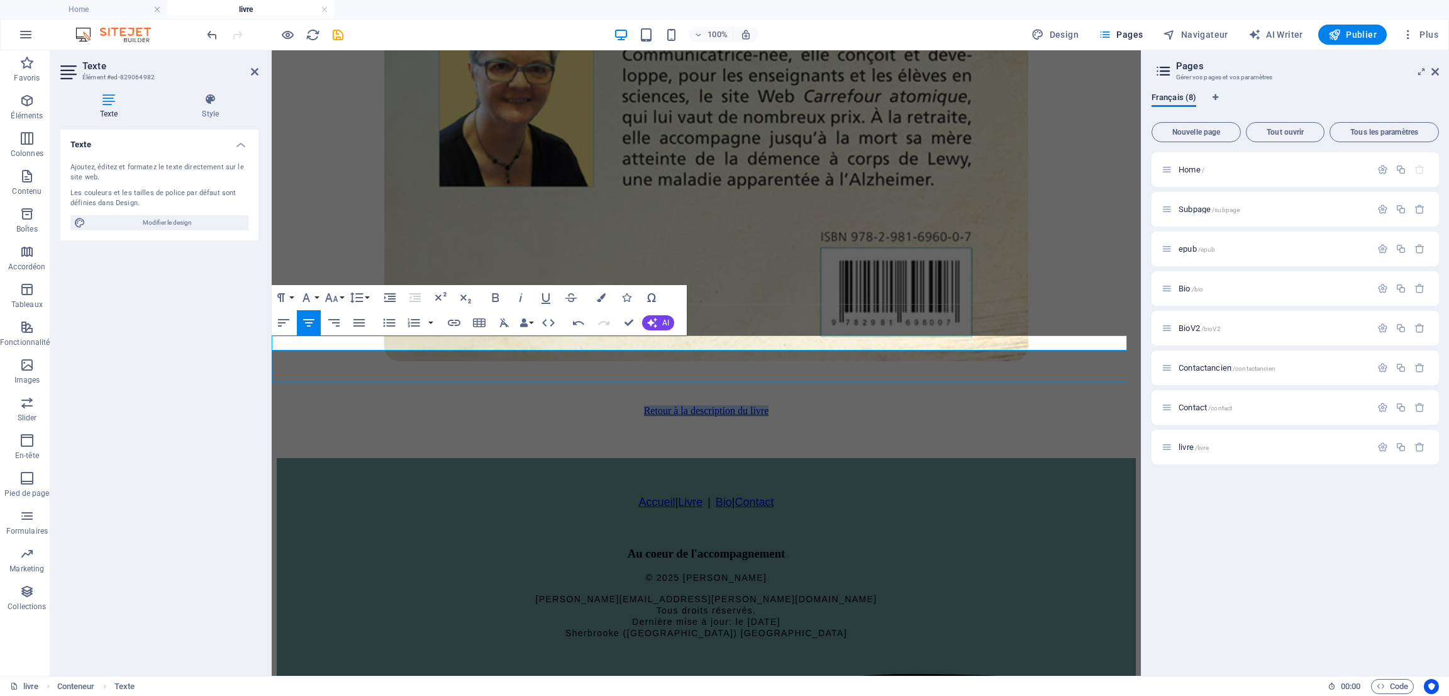
drag, startPoint x: 628, startPoint y: 343, endPoint x: 817, endPoint y: 348, distance: 189.4
click at [817, 405] on p "​ ​ Retour à la description du livre ​" at bounding box center [706, 410] width 859 height 11
click at [598, 294] on icon "button" at bounding box center [601, 297] width 9 height 9
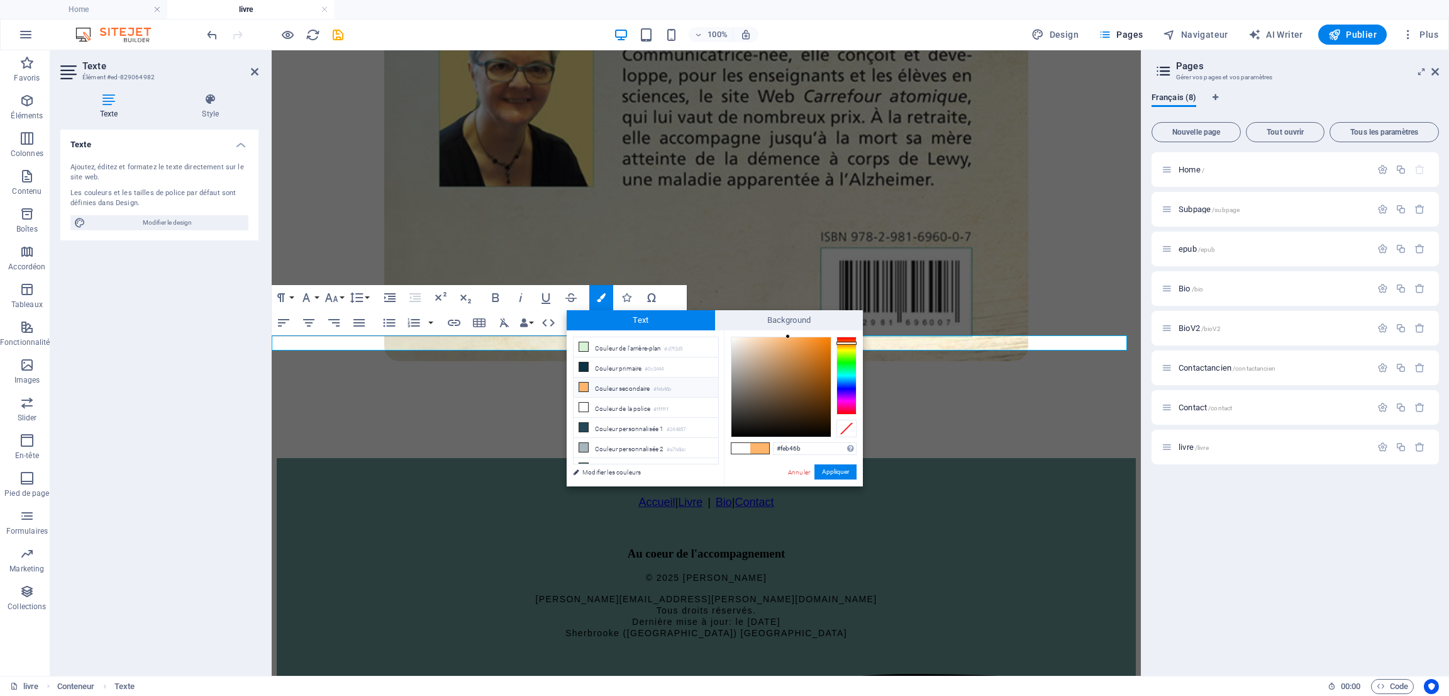
click at [610, 385] on li "Couleur secondaire #feb46b" at bounding box center [646, 387] width 145 height 20
click at [824, 466] on button "Appliquer" at bounding box center [836, 471] width 42 height 15
drag, startPoint x: 829, startPoint y: 469, endPoint x: 559, endPoint y: 420, distance: 274.9
click at [829, 469] on button "Appliquer" at bounding box center [836, 471] width 42 height 15
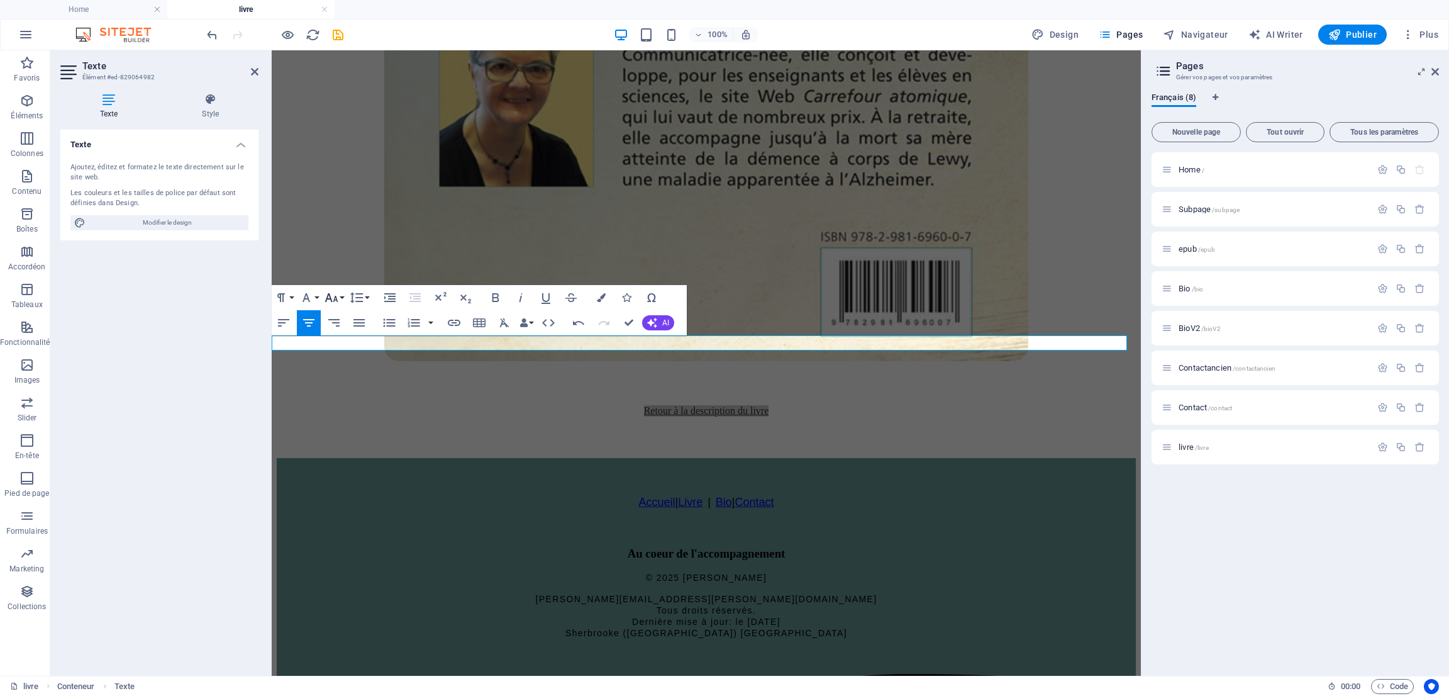
click at [339, 292] on button "Font Size" at bounding box center [334, 297] width 24 height 25
click at [352, 445] on link "24" at bounding box center [344, 454] width 45 height 19
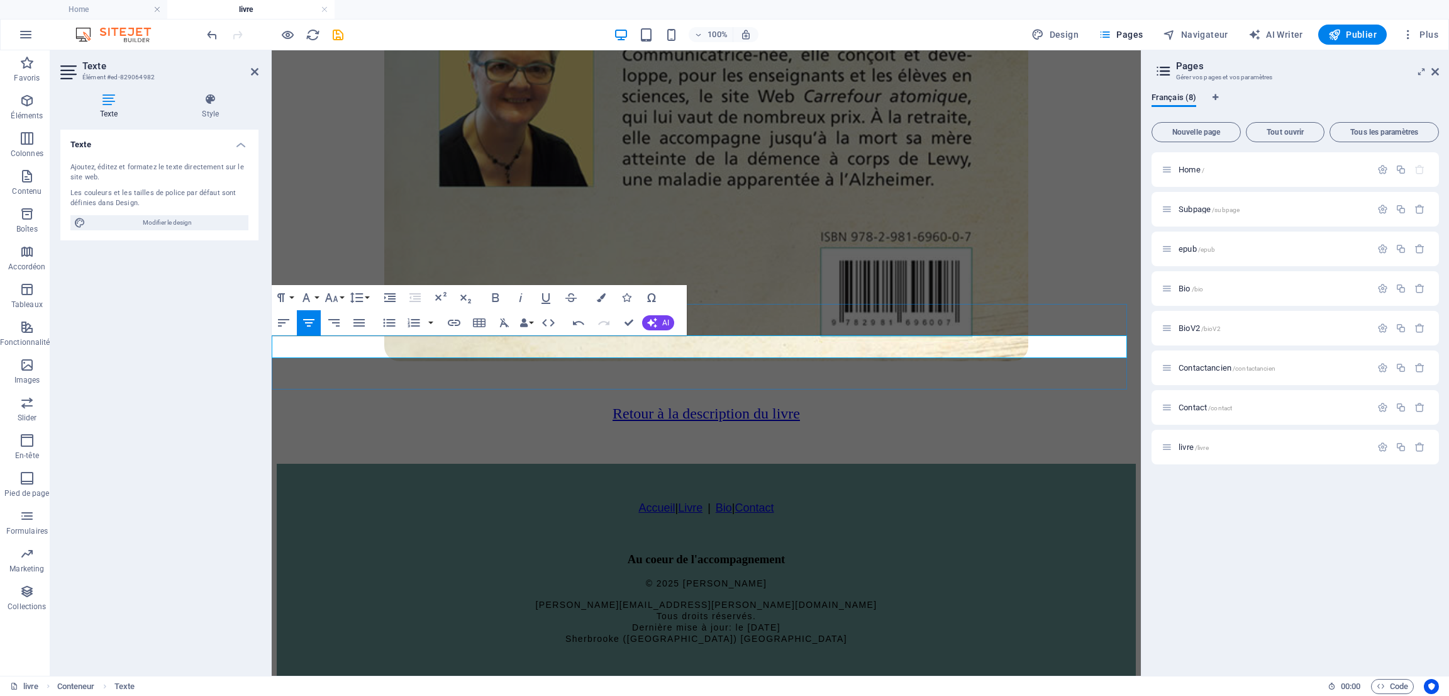
click at [574, 367] on div "​​​ Retour à la description du livre ​" at bounding box center [706, 414] width 859 height 100
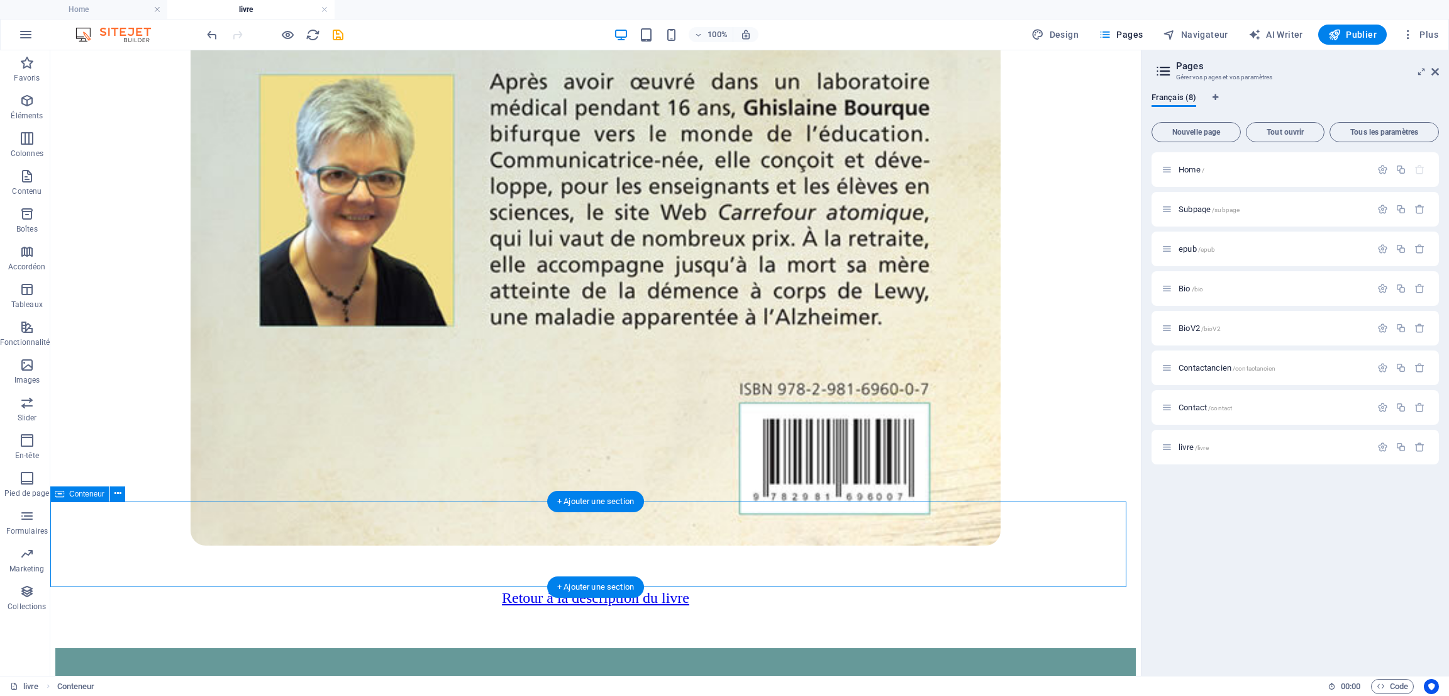
scroll to position [1266, 0]
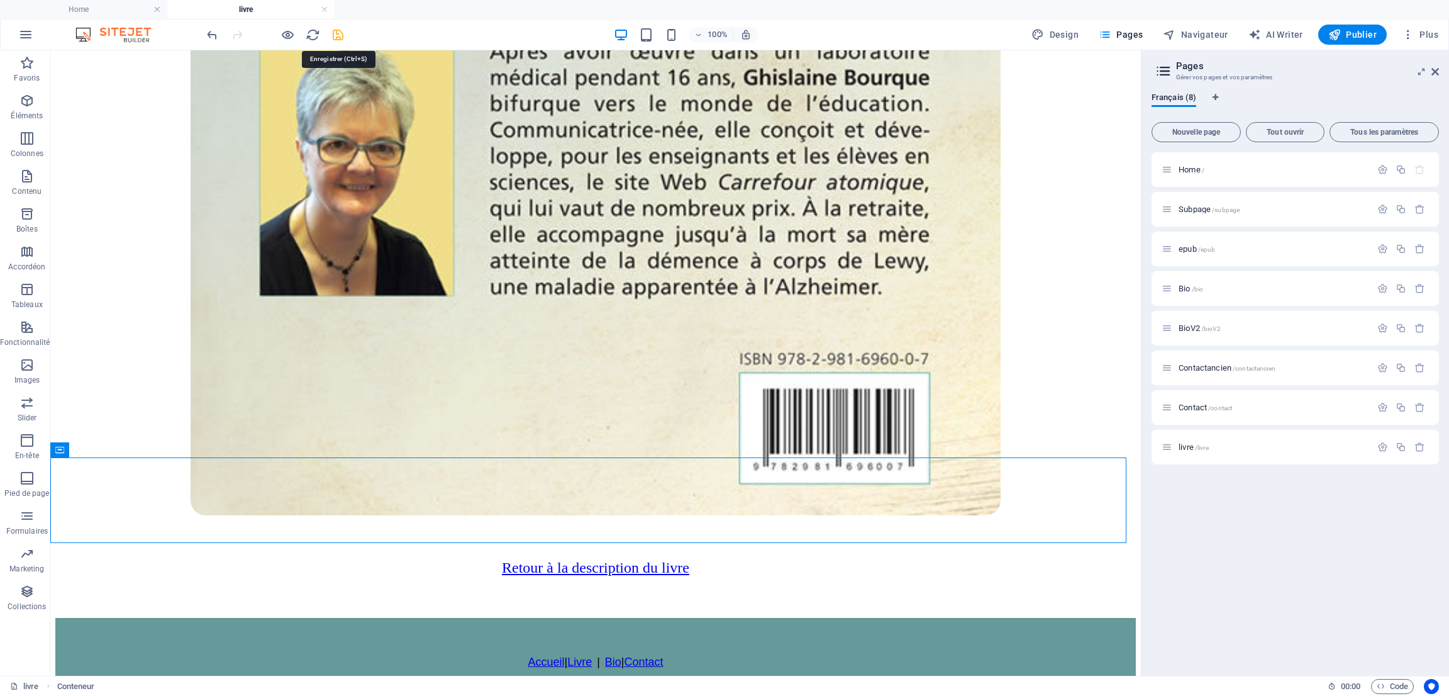
click at [337, 34] on icon "save" at bounding box center [338, 35] width 14 height 14
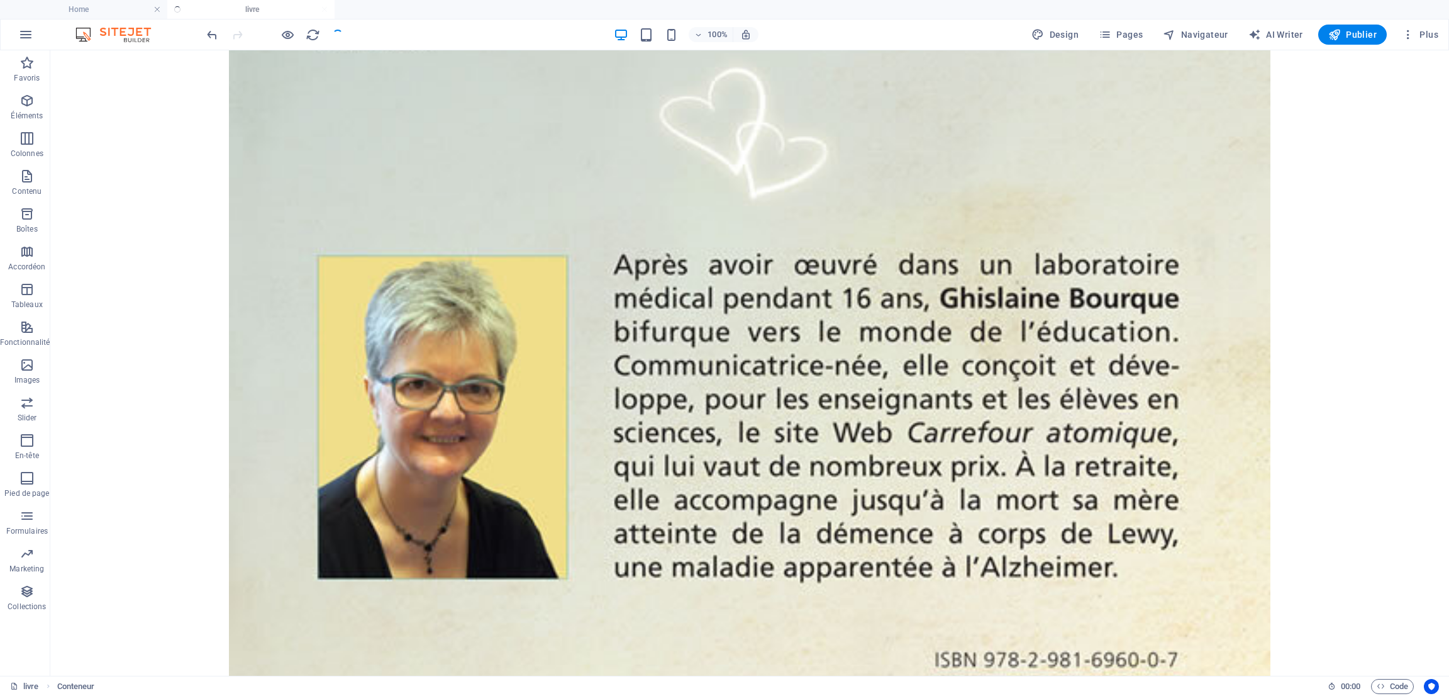
scroll to position [1749, 0]
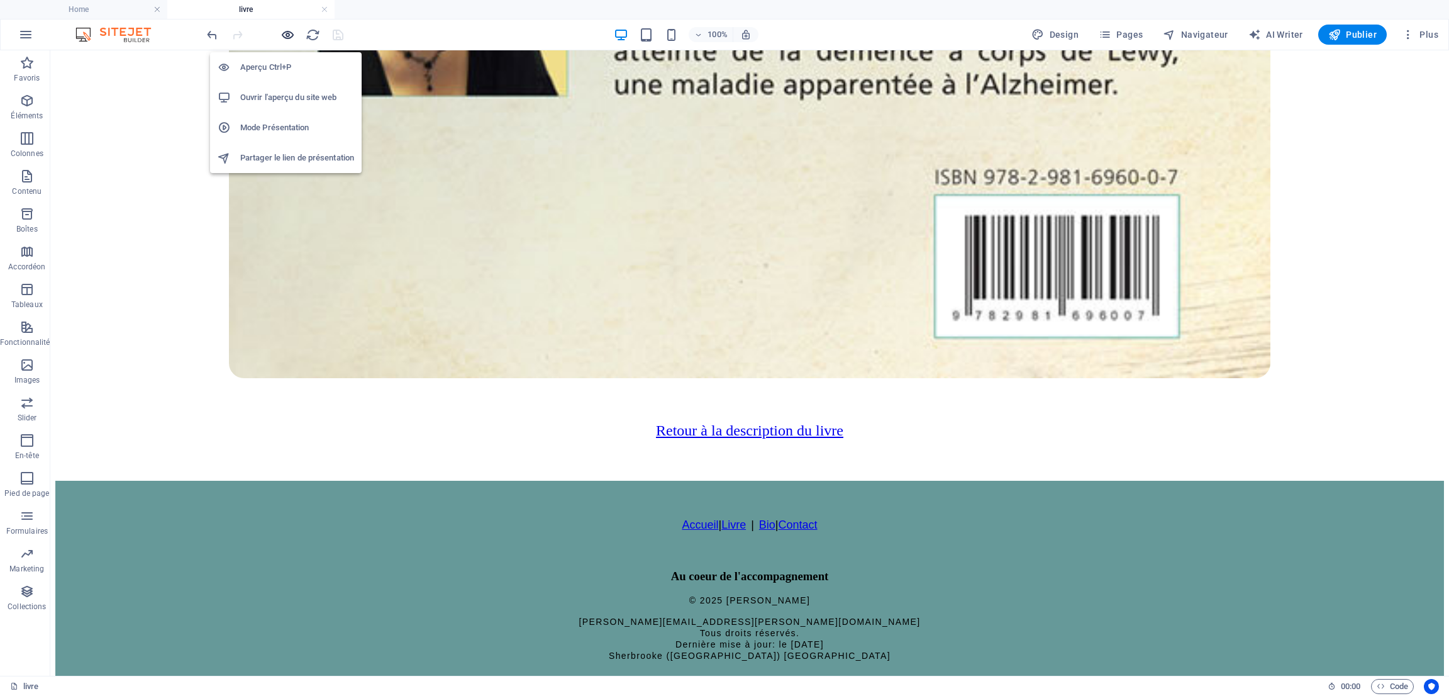
click at [284, 31] on icon "button" at bounding box center [288, 35] width 14 height 14
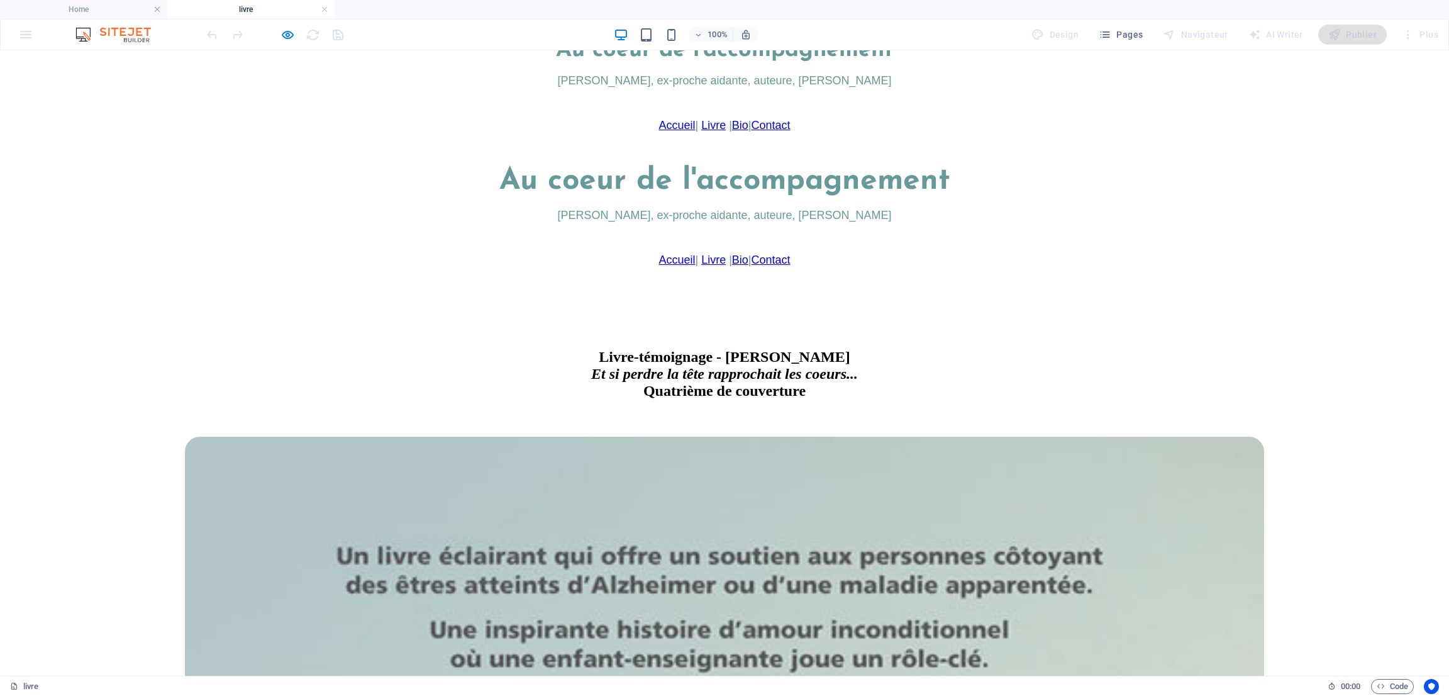
scroll to position [189, 0]
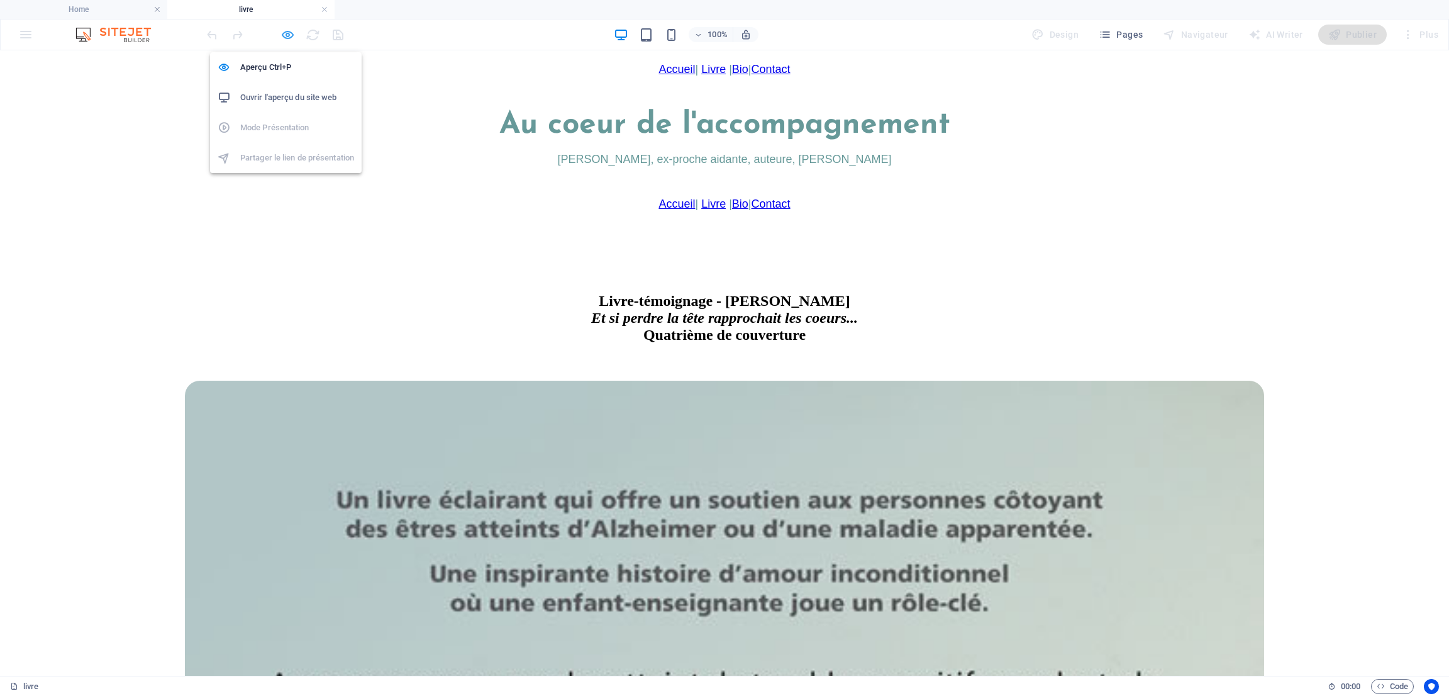
click at [281, 30] on icon "button" at bounding box center [288, 35] width 14 height 14
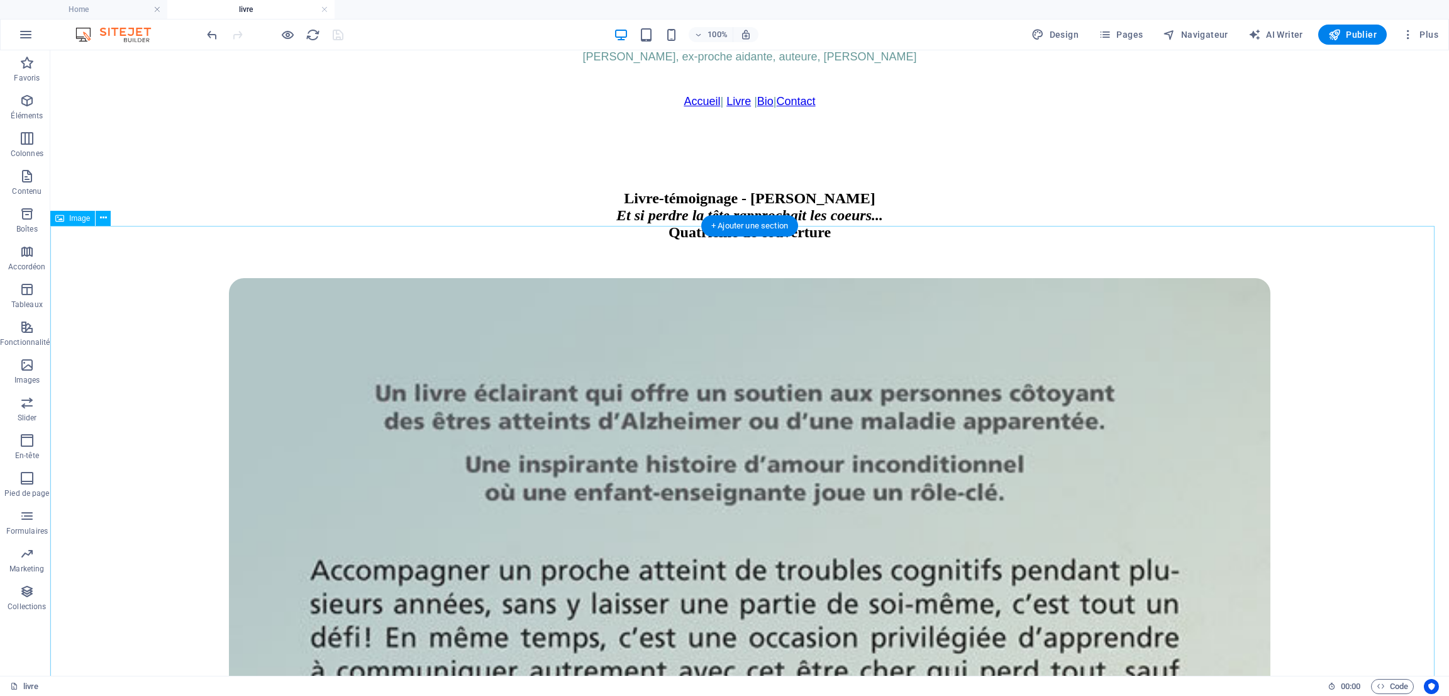
select select "%"
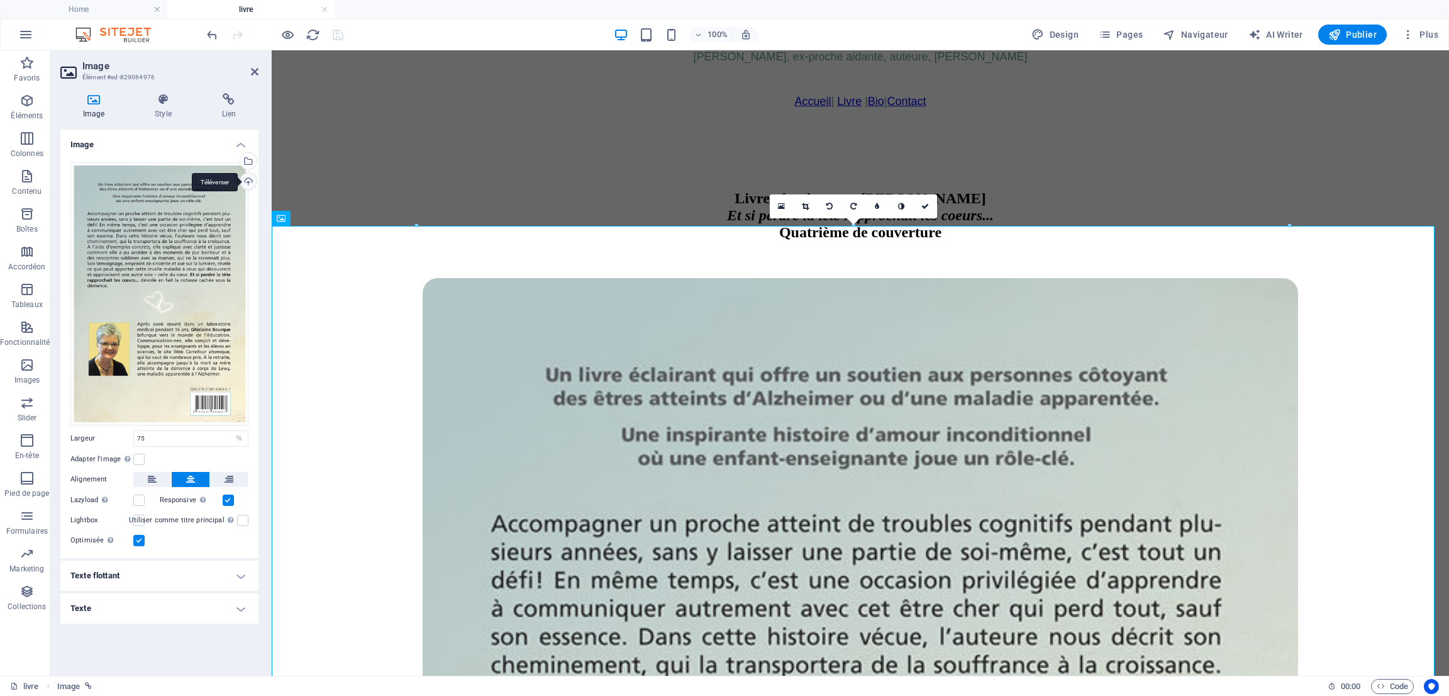
click at [243, 179] on div "Téléverser" at bounding box center [247, 182] width 19 height 19
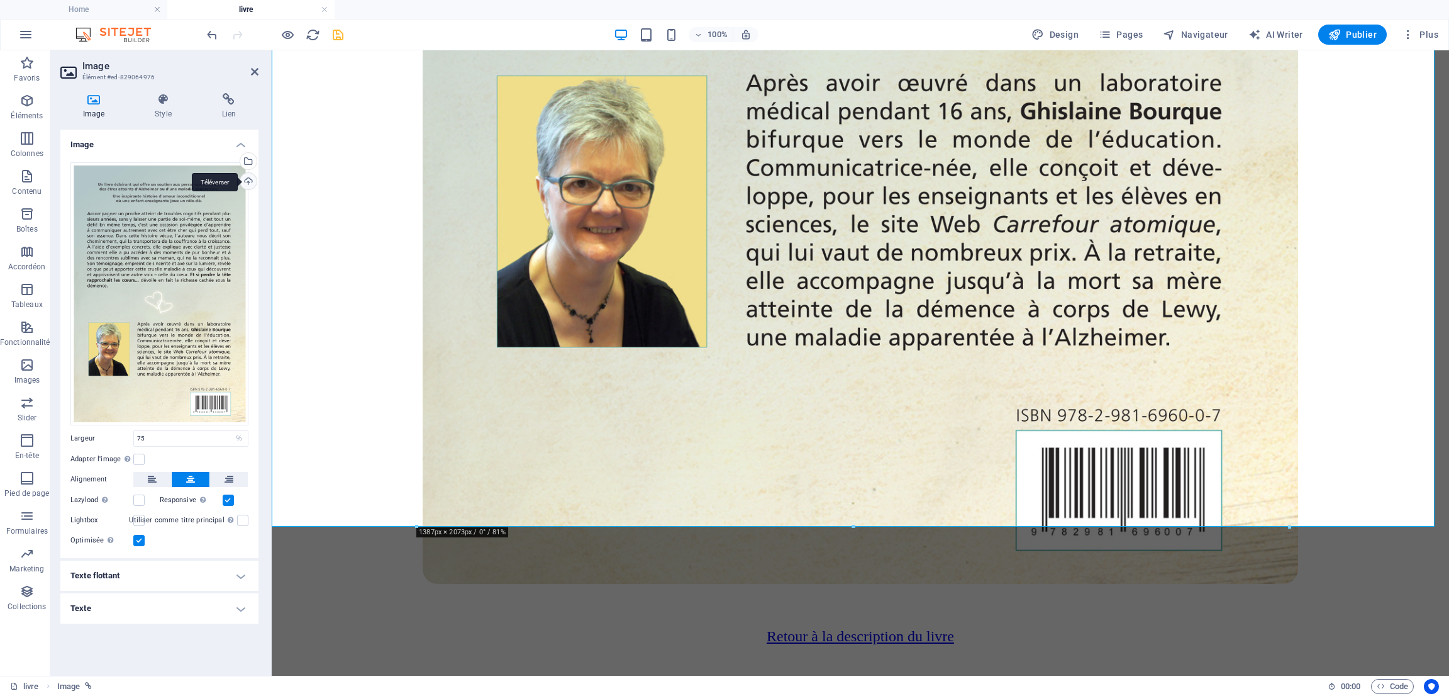
scroll to position [1329, 0]
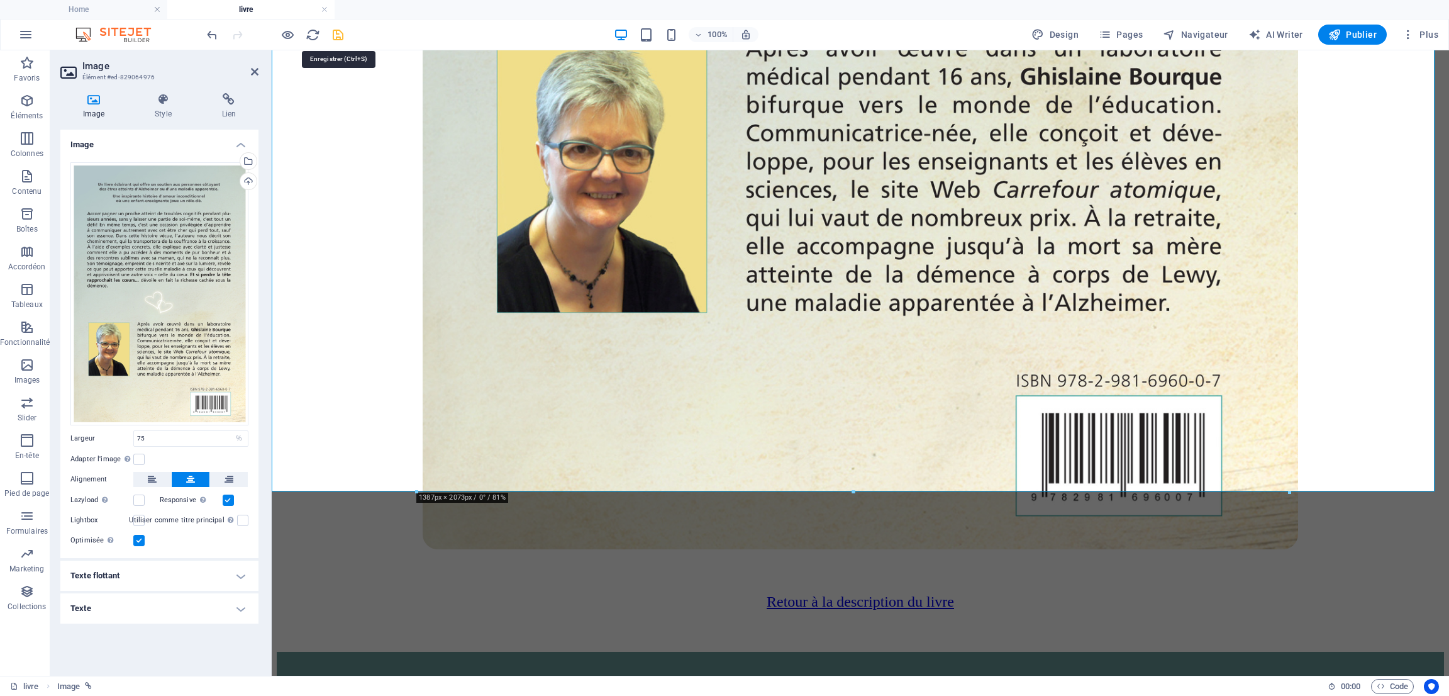
click at [335, 35] on icon "save" at bounding box center [338, 35] width 14 height 14
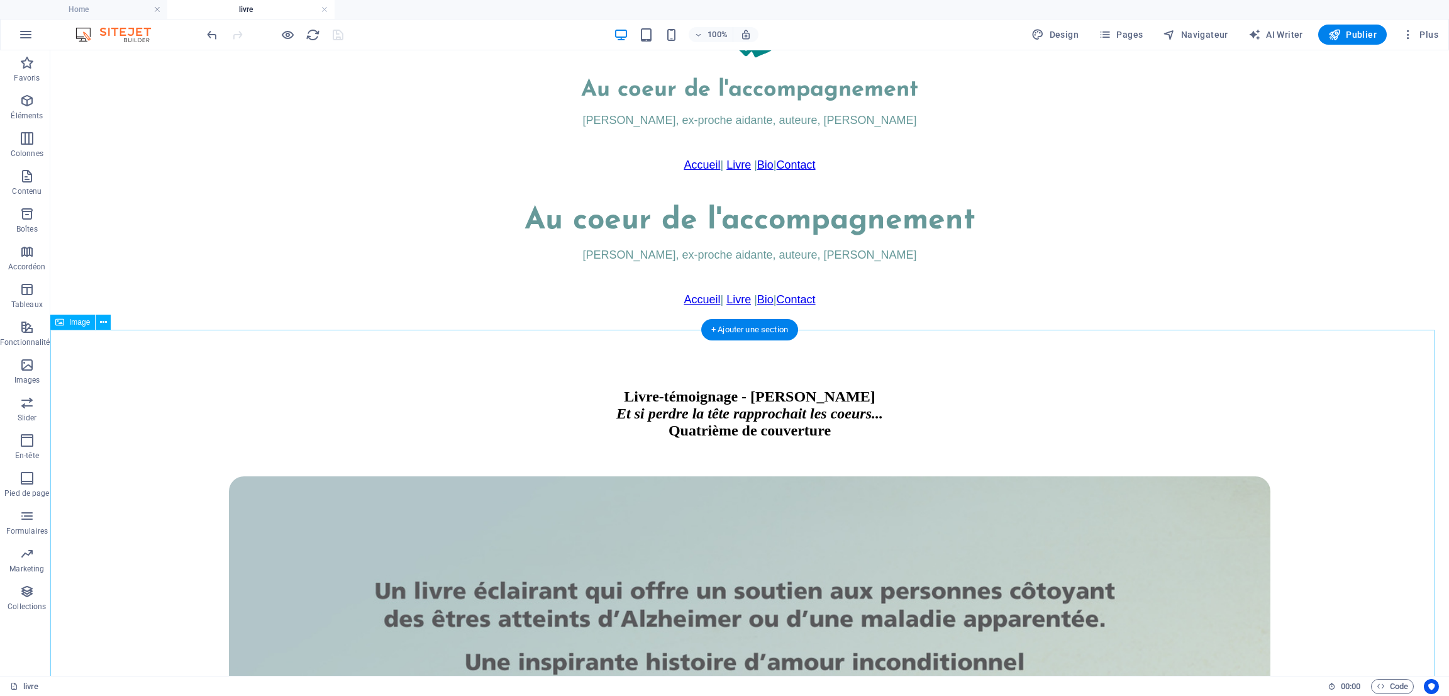
scroll to position [0, 0]
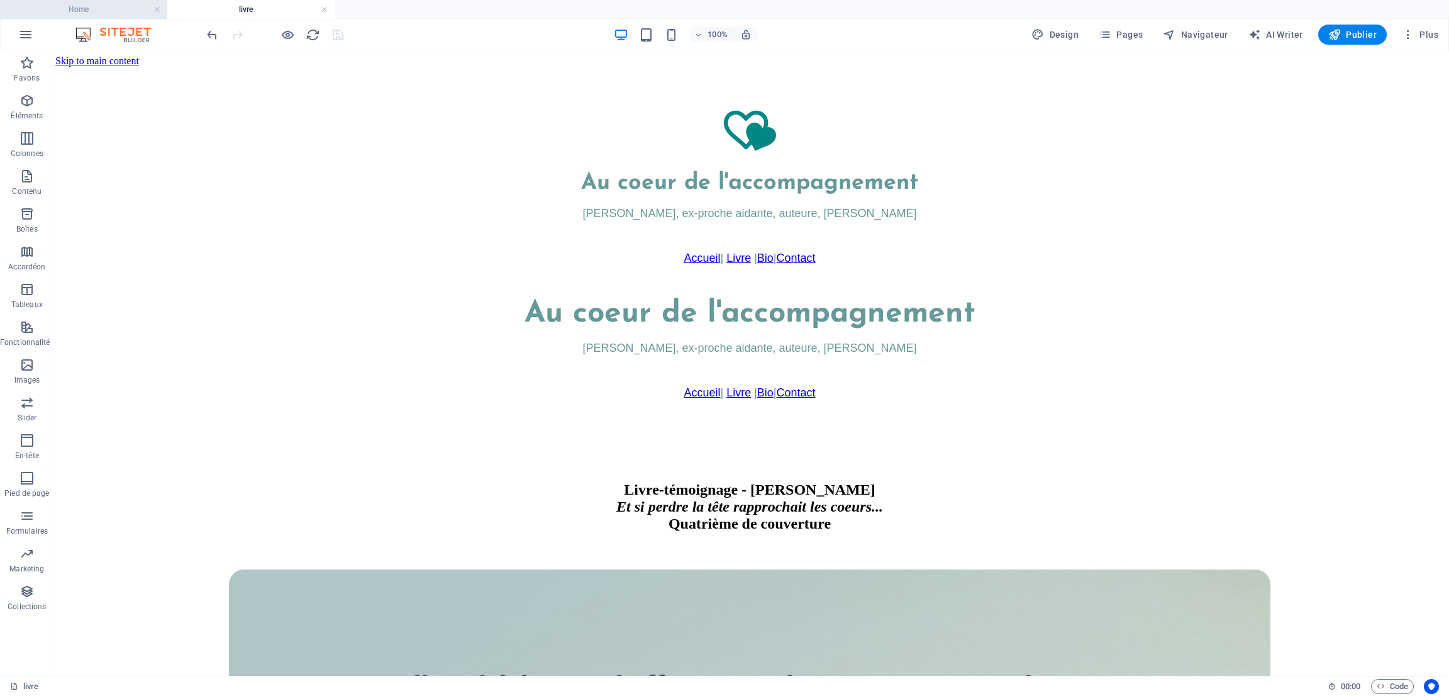
click at [104, 8] on h4 "Home" at bounding box center [83, 10] width 167 height 14
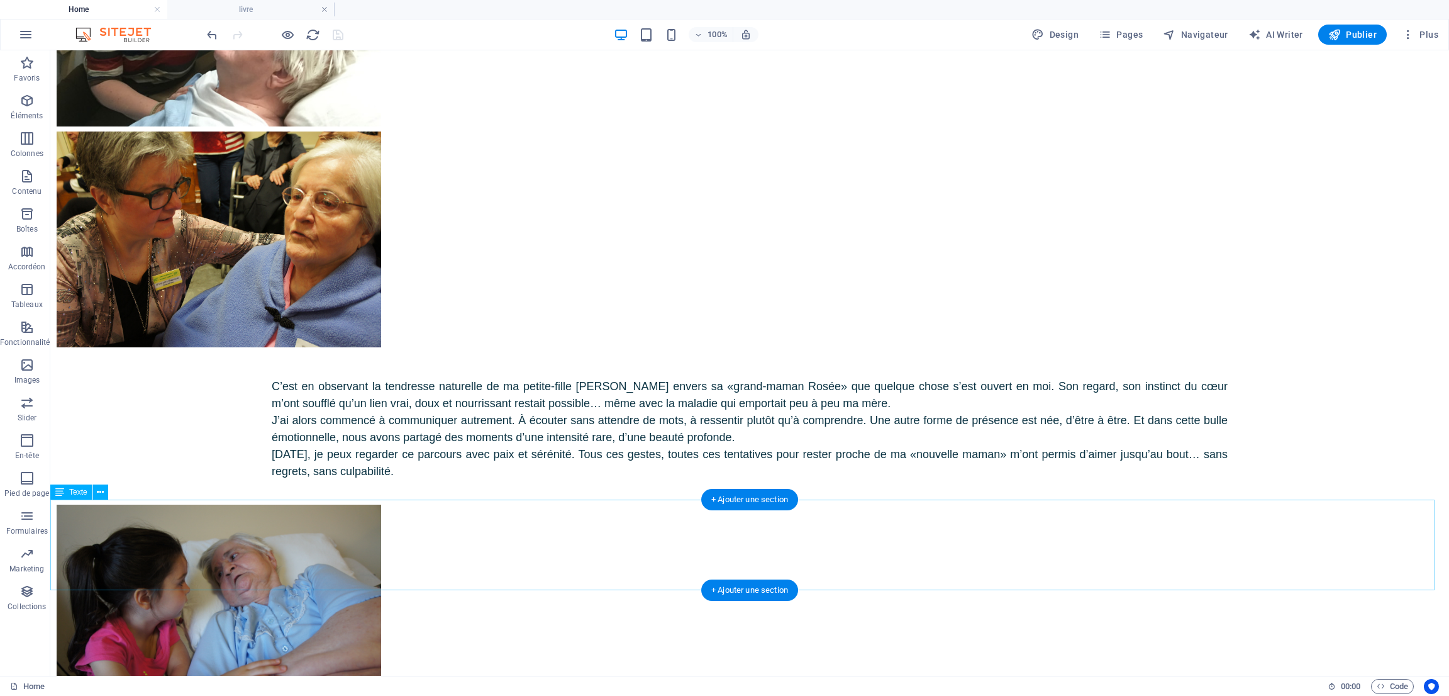
scroll to position [5378, 0]
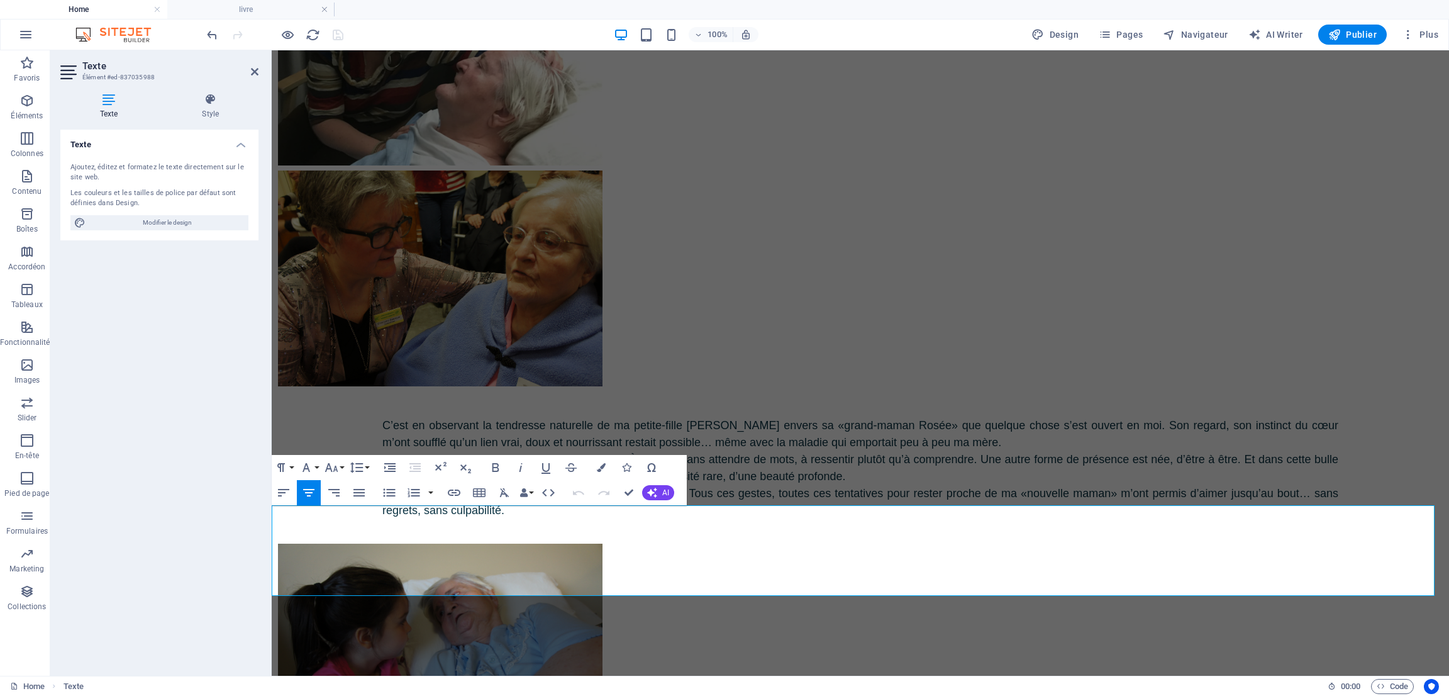
drag, startPoint x: 726, startPoint y: 549, endPoint x: 1011, endPoint y: 554, distance: 285.6
click at [342, 466] on button "Font Size" at bounding box center [334, 467] width 24 height 25
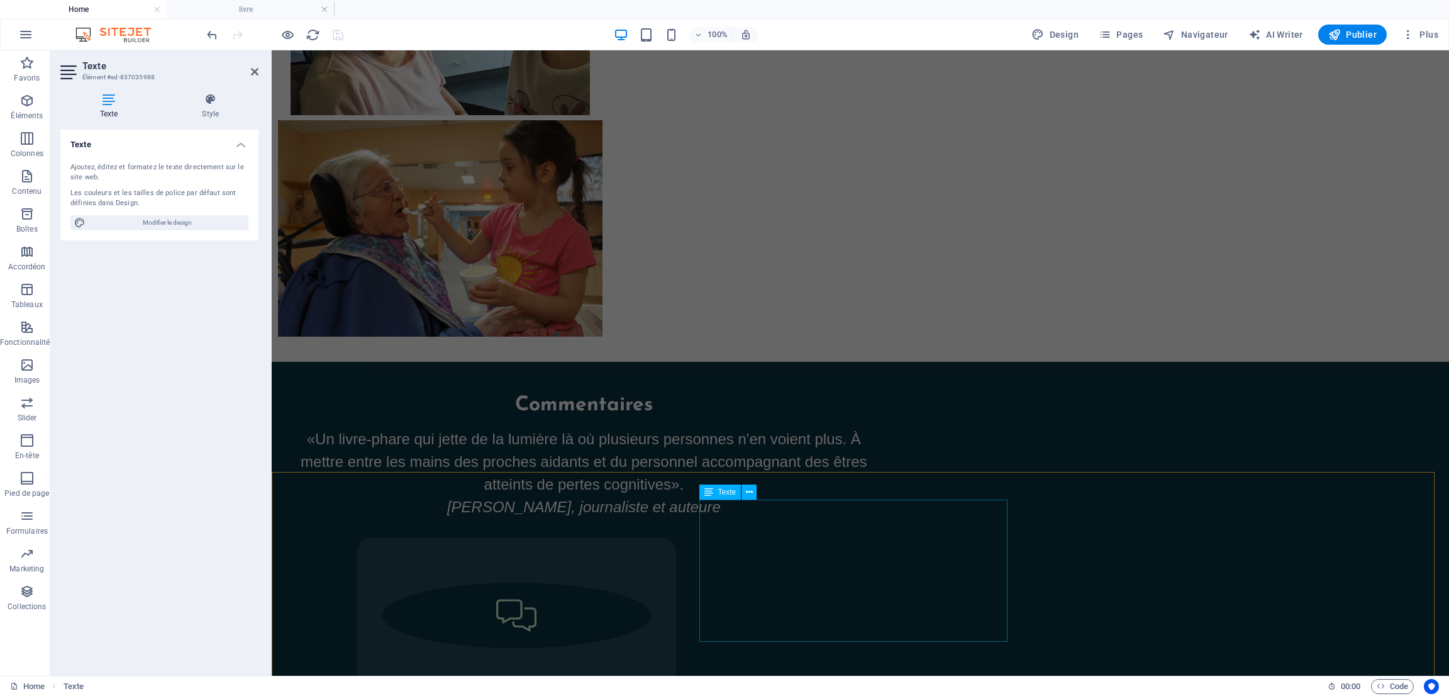
scroll to position [6365, 0]
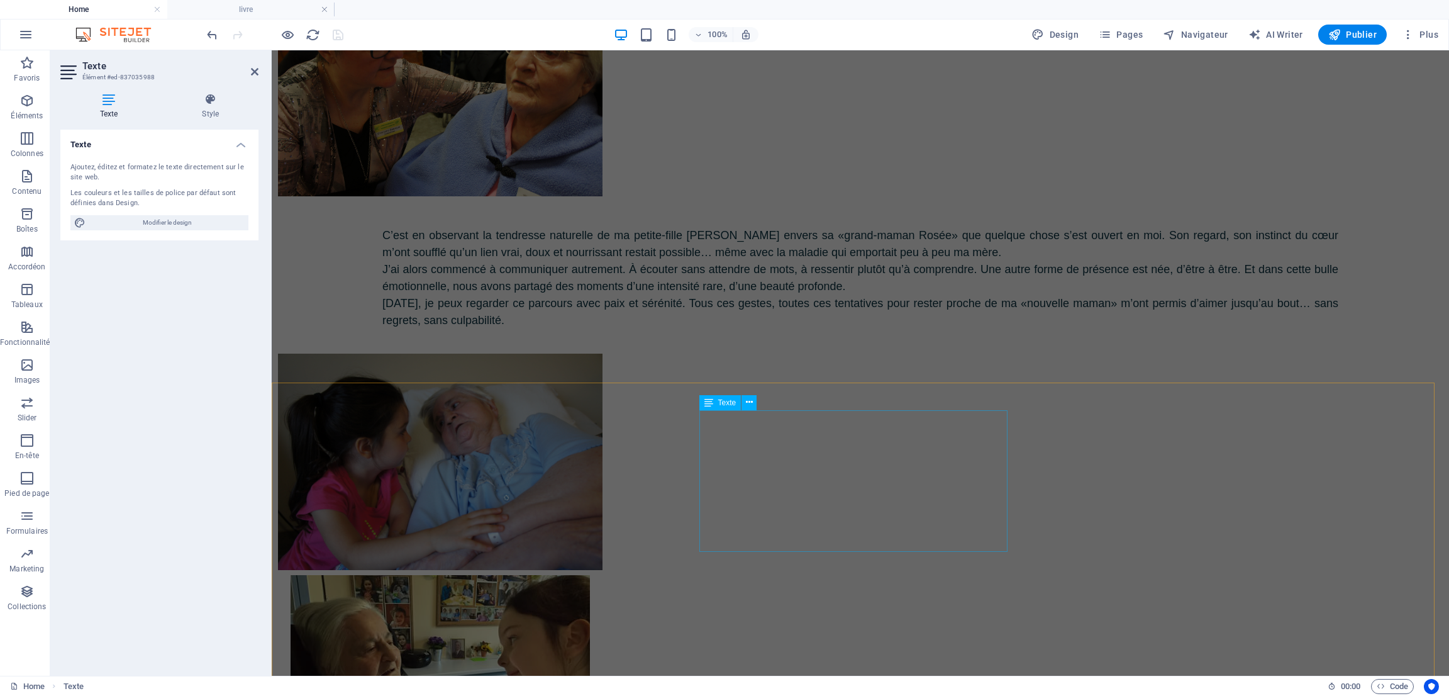
select select "%"
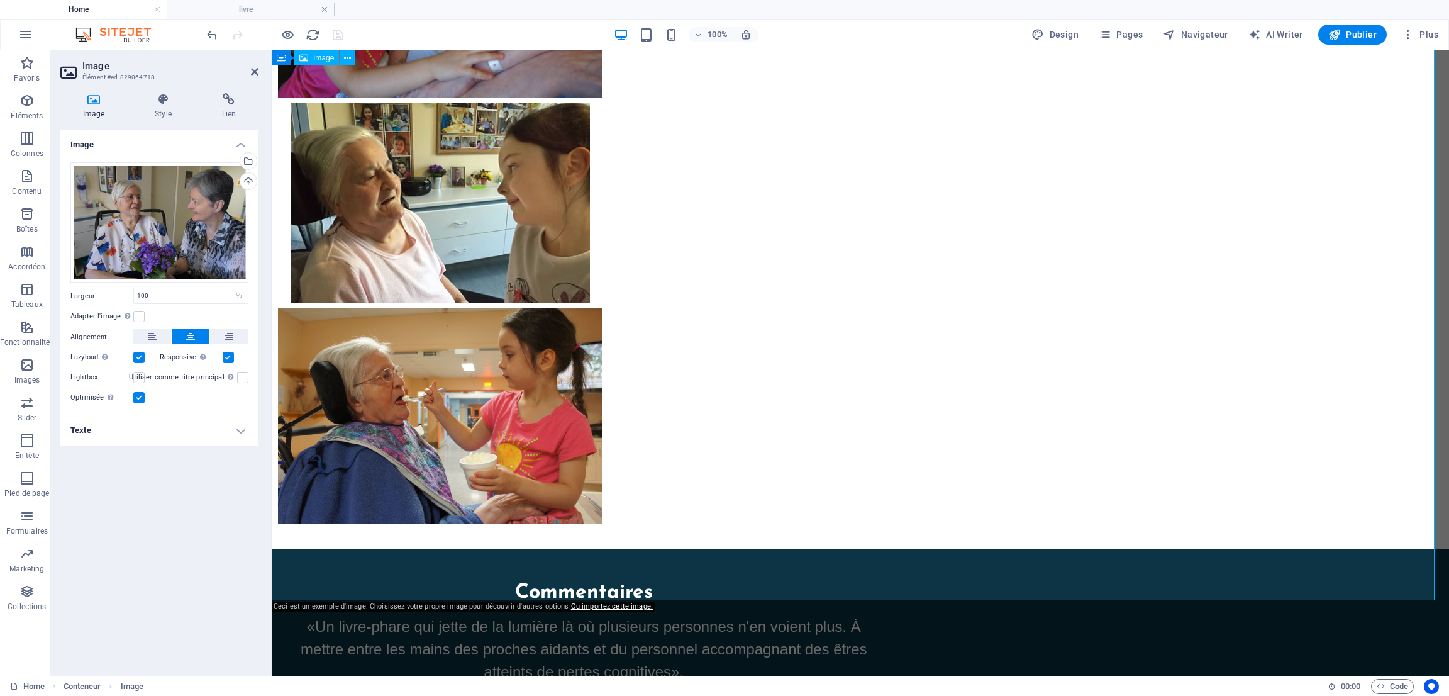
scroll to position [6365, 0]
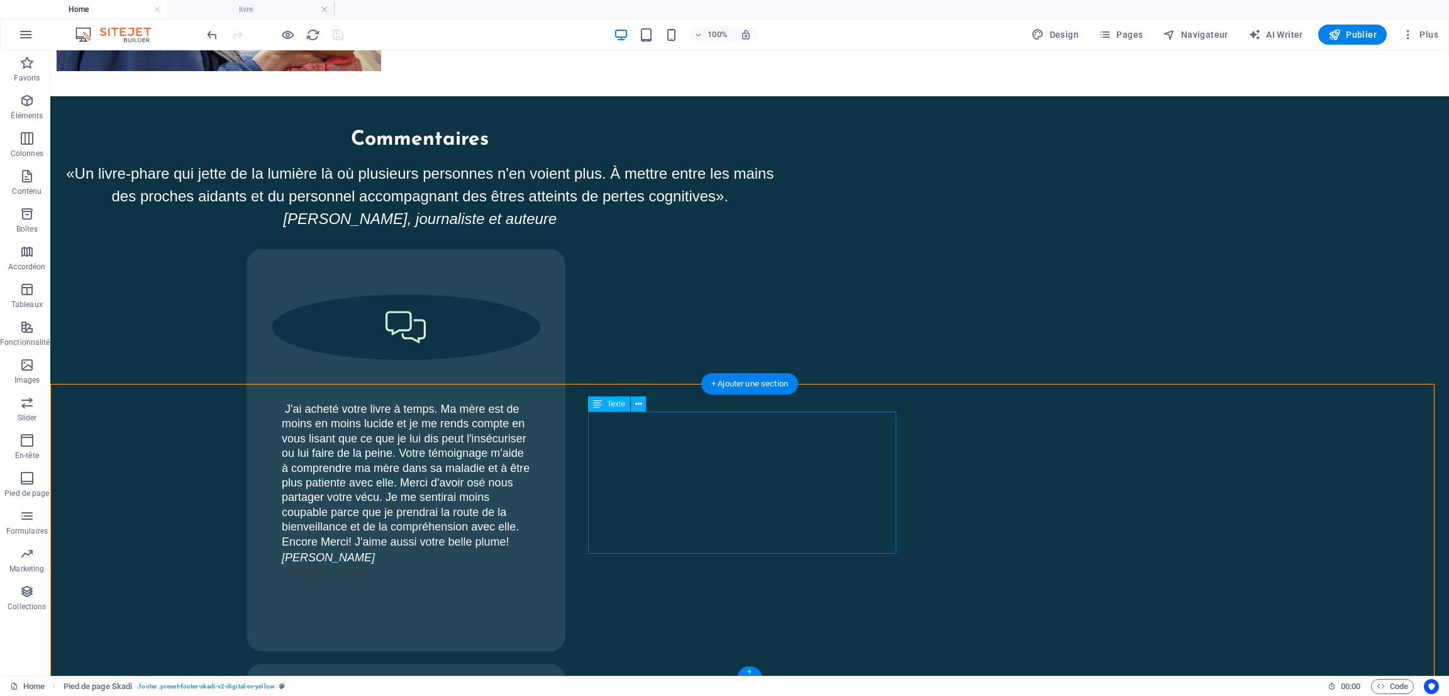
scroll to position [6513, 0]
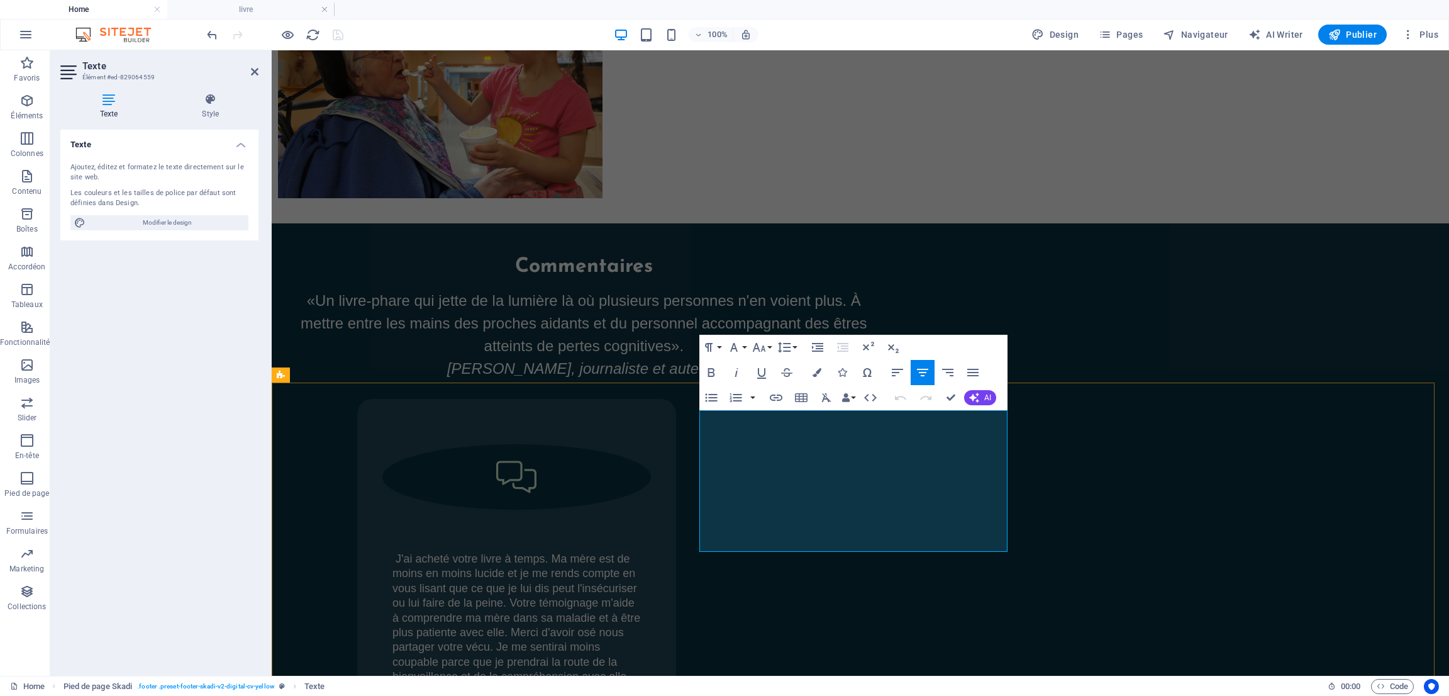
drag, startPoint x: 882, startPoint y: 530, endPoint x: 922, endPoint y: 526, distance: 40.4
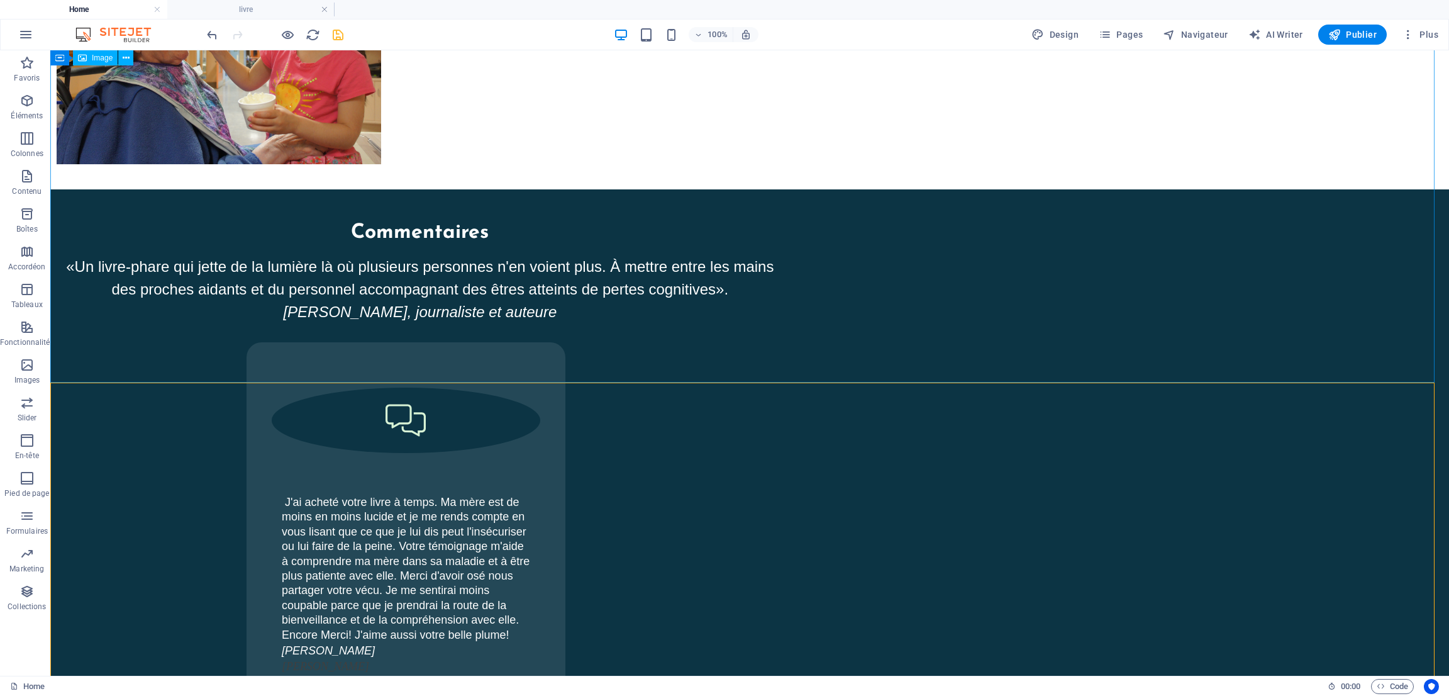
scroll to position [6513, 0]
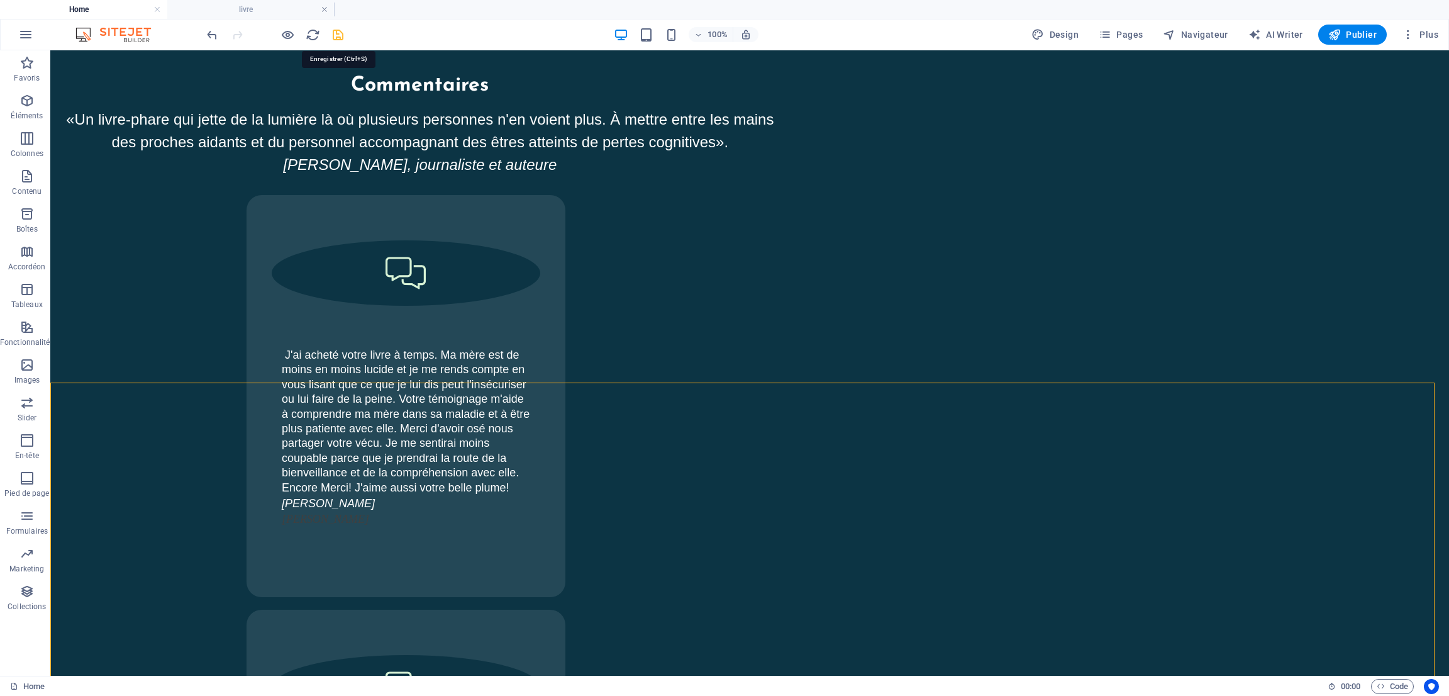
click at [338, 34] on icon "save" at bounding box center [338, 35] width 14 height 14
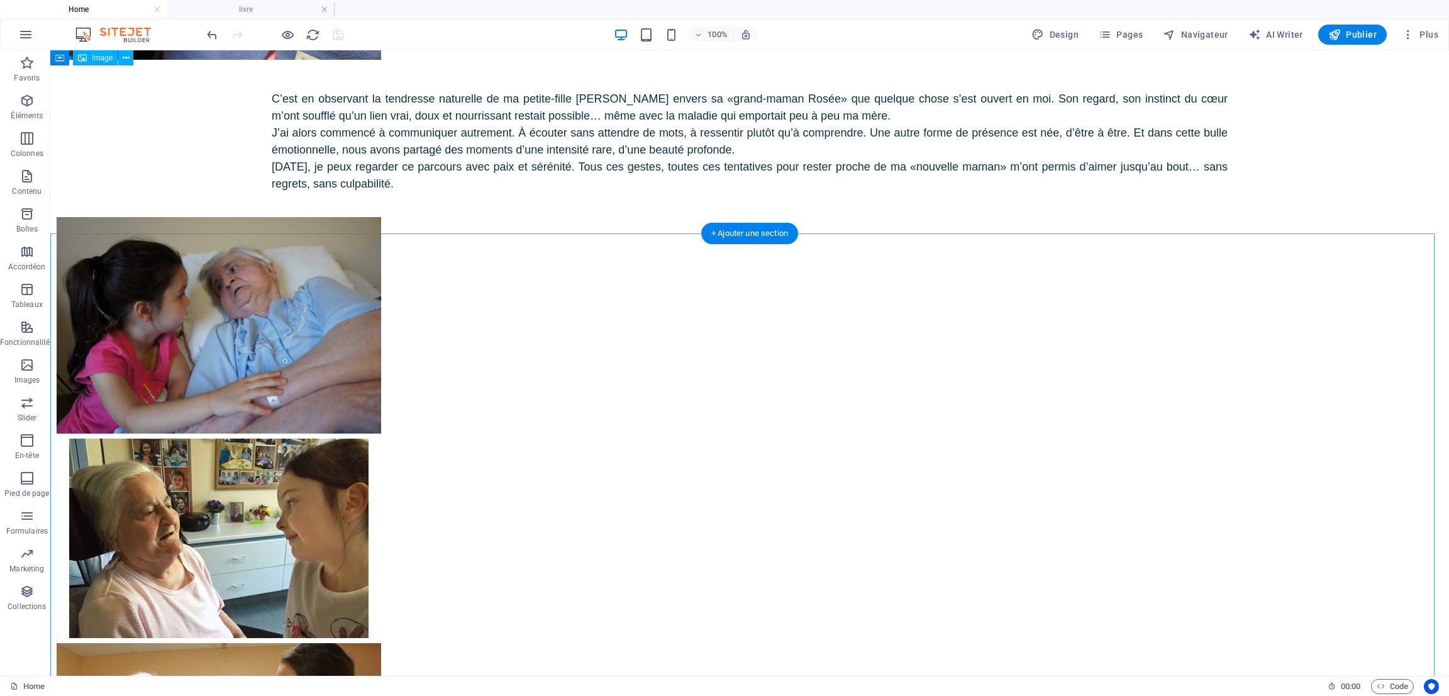
scroll to position [5663, 0]
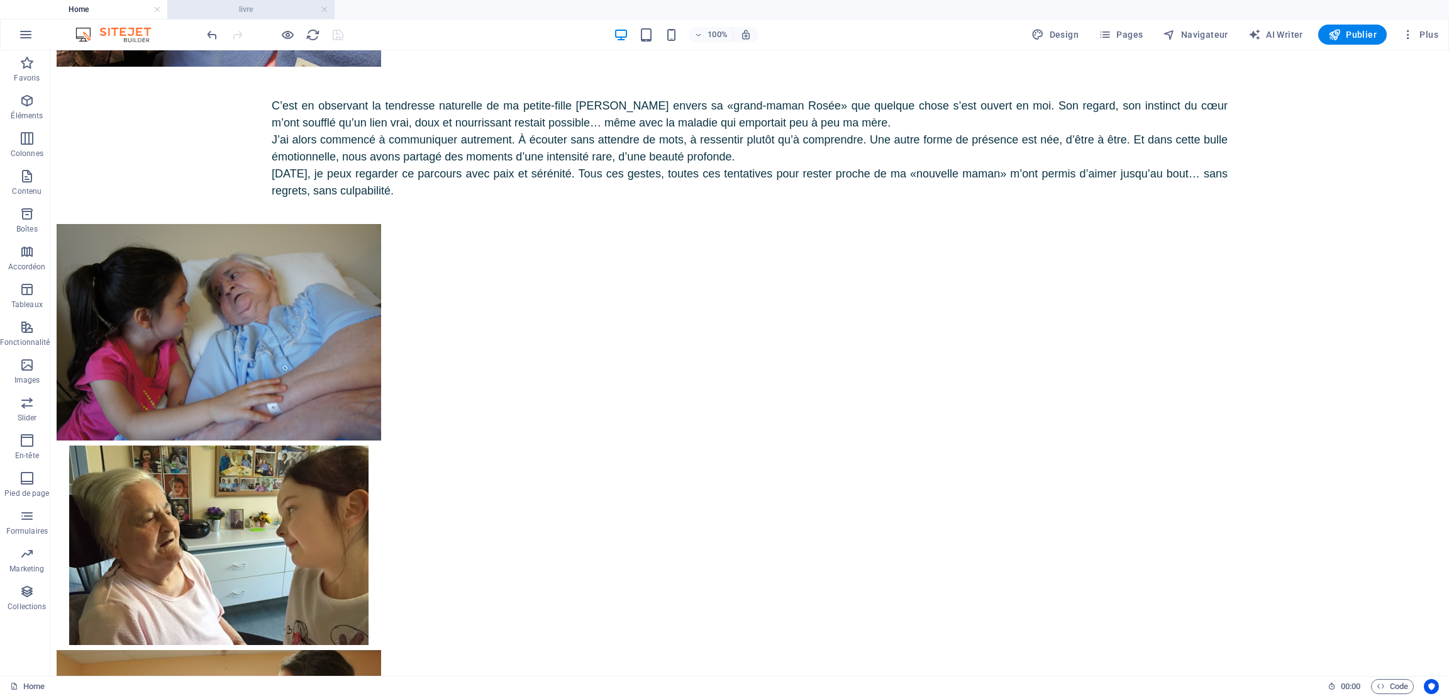
click at [233, 4] on h4 "livre" at bounding box center [250, 10] width 167 height 14
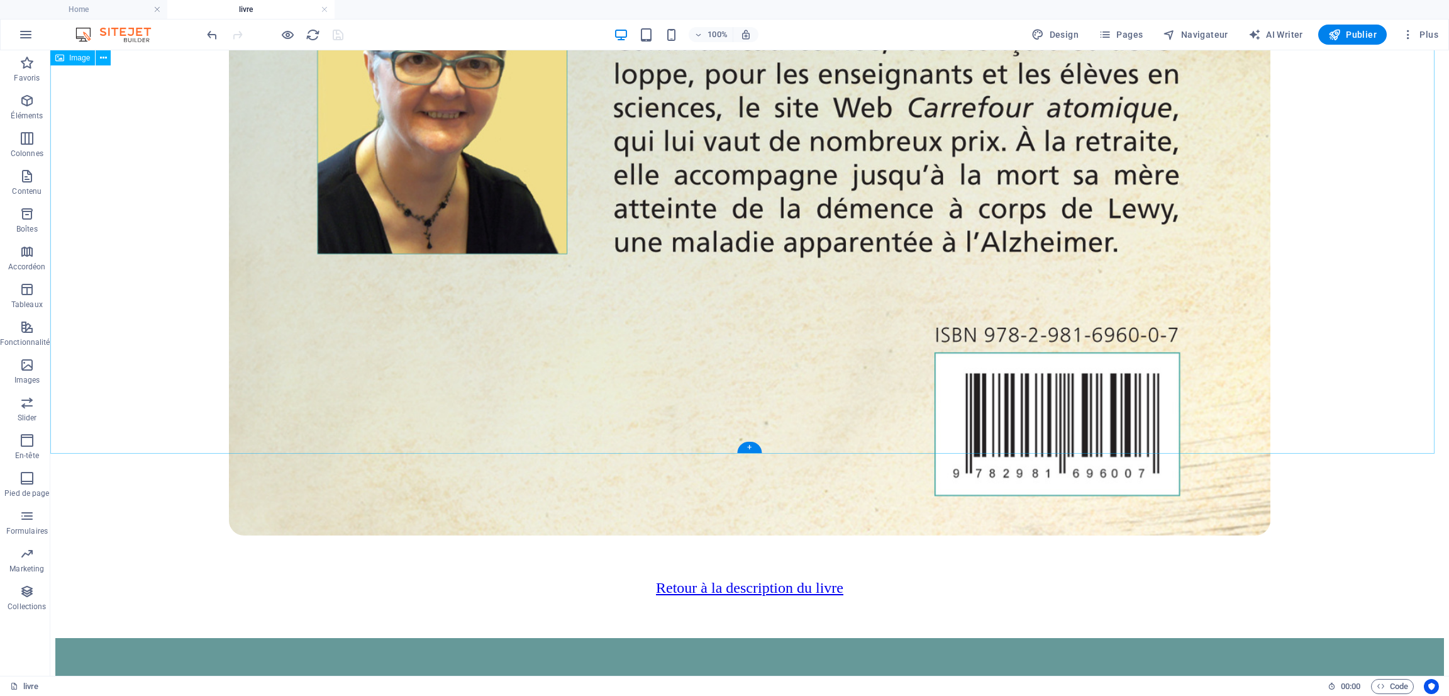
scroll to position [1698, 0]
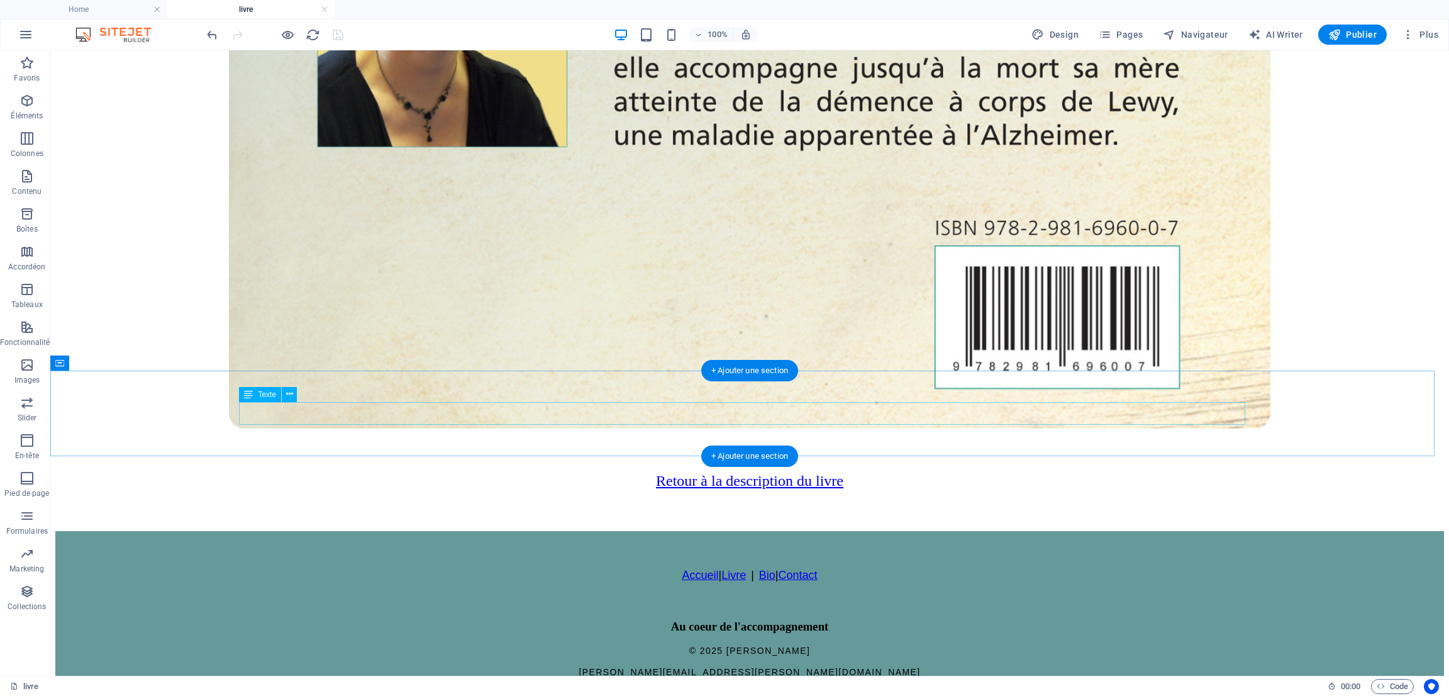
click at [695, 472] on div "Retour à la description du livre" at bounding box center [749, 480] width 1389 height 17
click at [696, 472] on div "Retour à la description du livre" at bounding box center [749, 480] width 1389 height 17
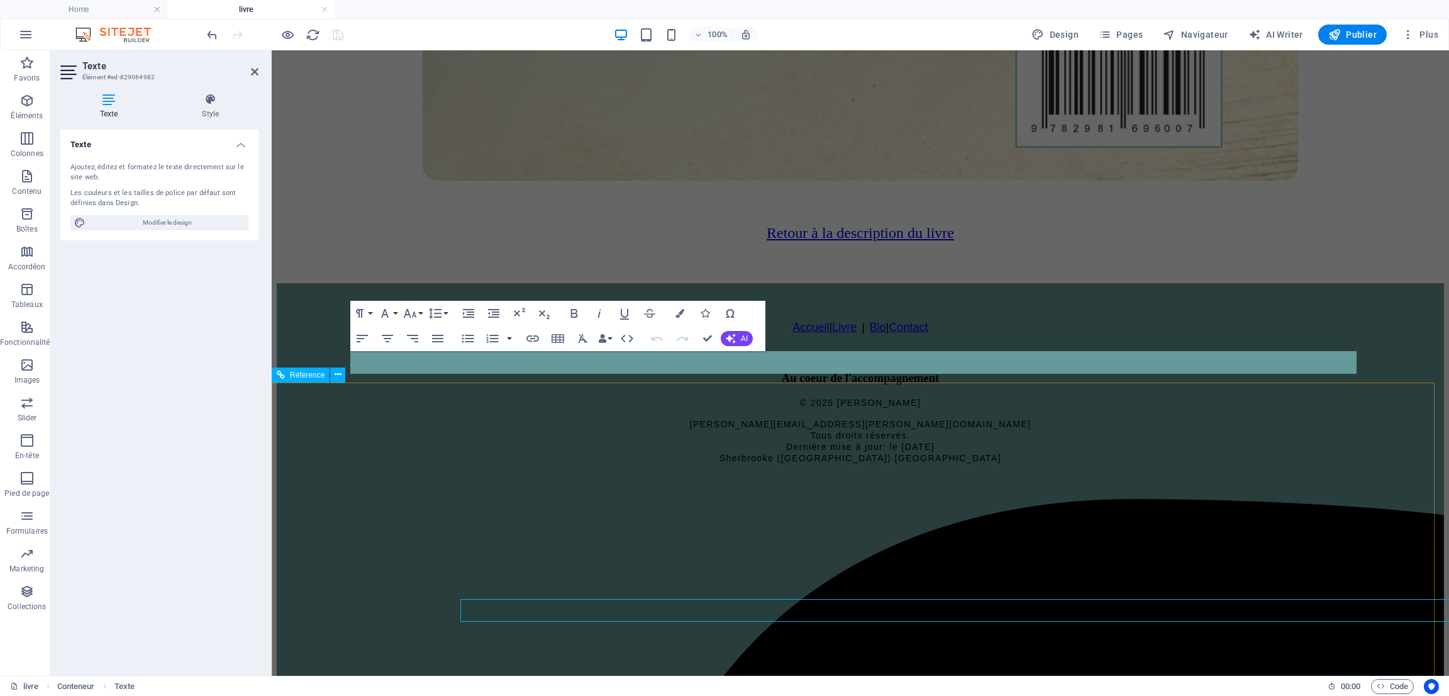
scroll to position [1523, 0]
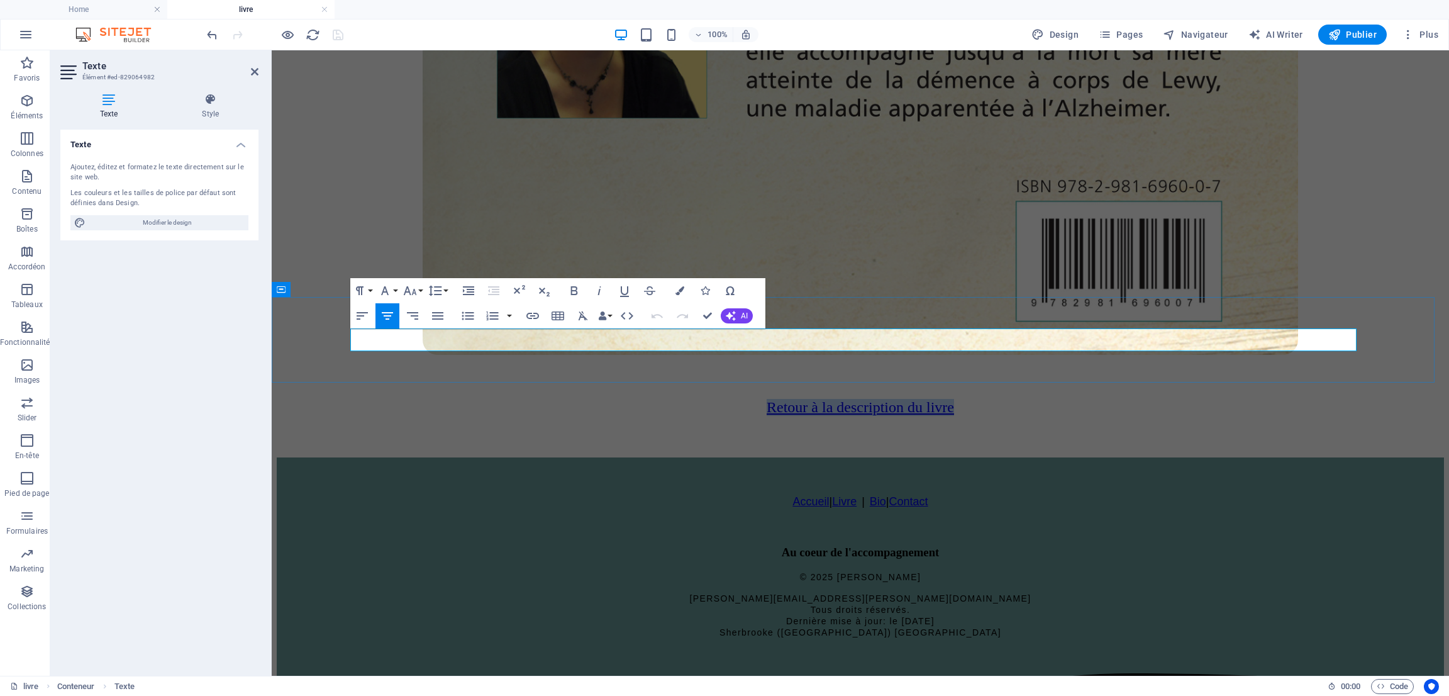
drag, startPoint x: 746, startPoint y: 337, endPoint x: 971, endPoint y: 339, distance: 225.2
click at [971, 399] on p "Retour à la description du livre" at bounding box center [860, 407] width 1167 height 17
click at [576, 291] on icon "button" at bounding box center [573, 290] width 7 height 9
click at [696, 368] on div "Retour à la description du livre" at bounding box center [860, 407] width 1167 height 100
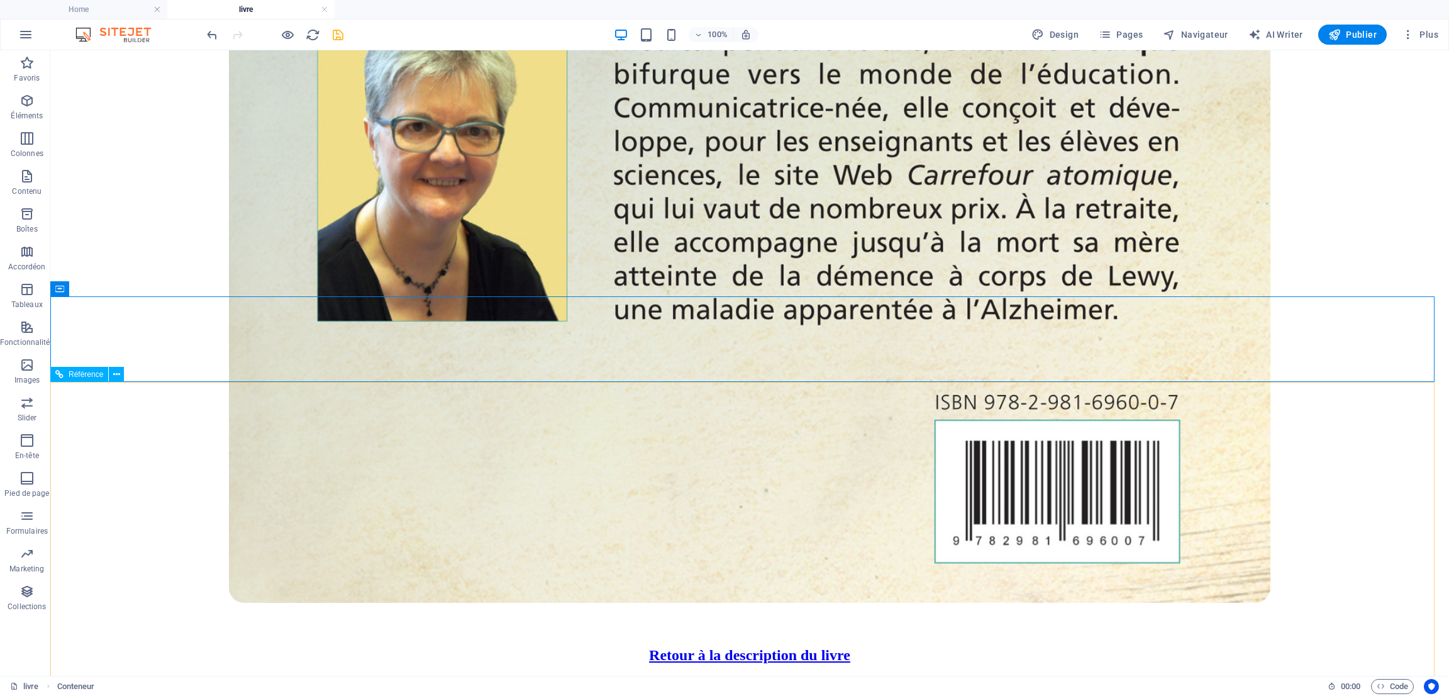
scroll to position [1772, 0]
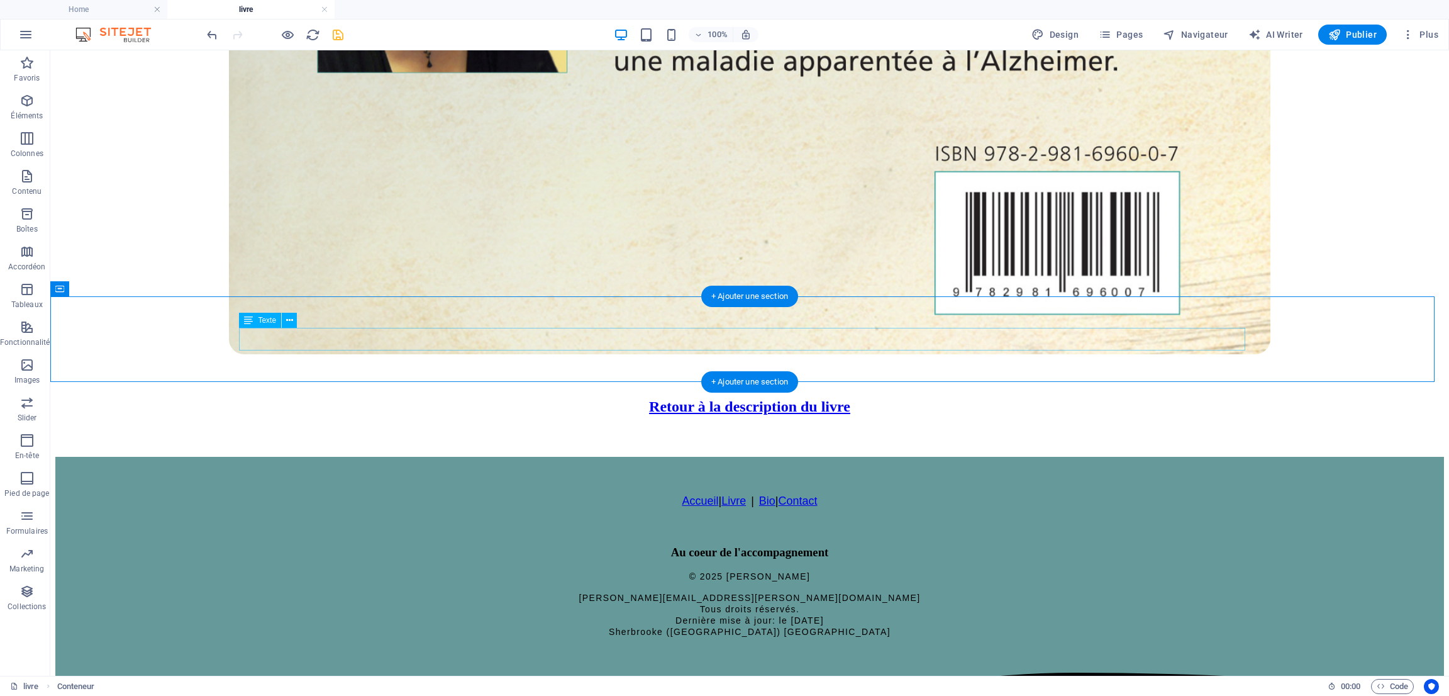
click at [672, 398] on div "Retour à la description du livre" at bounding box center [749, 406] width 1389 height 17
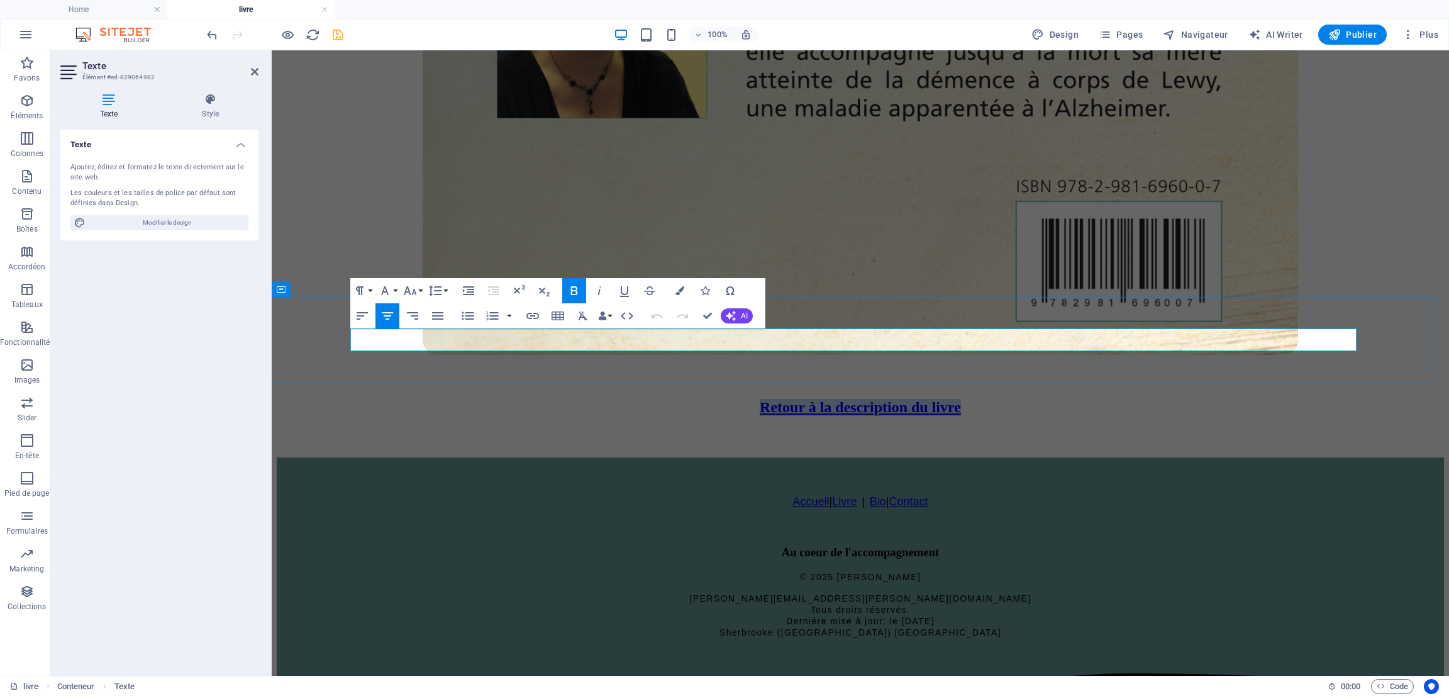
drag, startPoint x: 743, startPoint y: 339, endPoint x: 969, endPoint y: 339, distance: 225.2
click at [969, 399] on p "Retour à la description du livre" at bounding box center [860, 407] width 1167 height 17
click at [420, 290] on button "Font Size" at bounding box center [413, 290] width 24 height 25
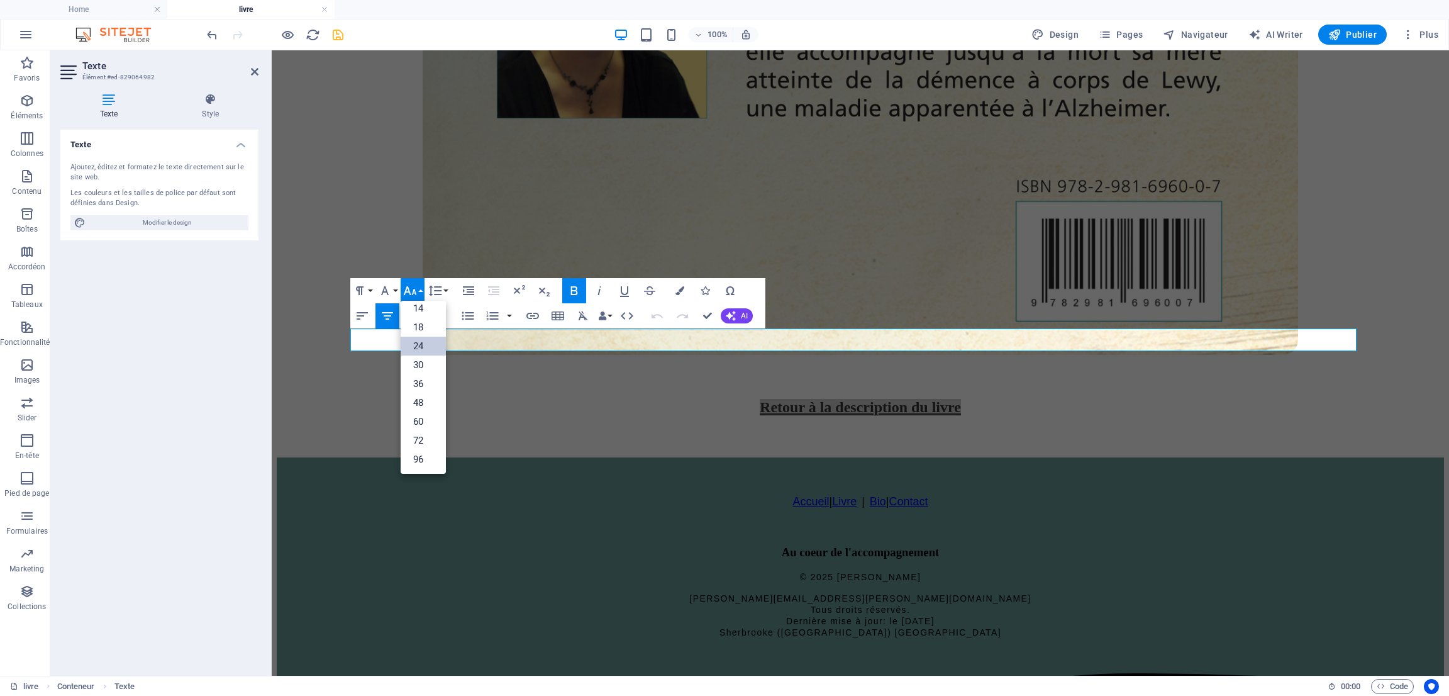
scroll to position [101, 0]
click at [421, 360] on link "30" at bounding box center [423, 365] width 45 height 19
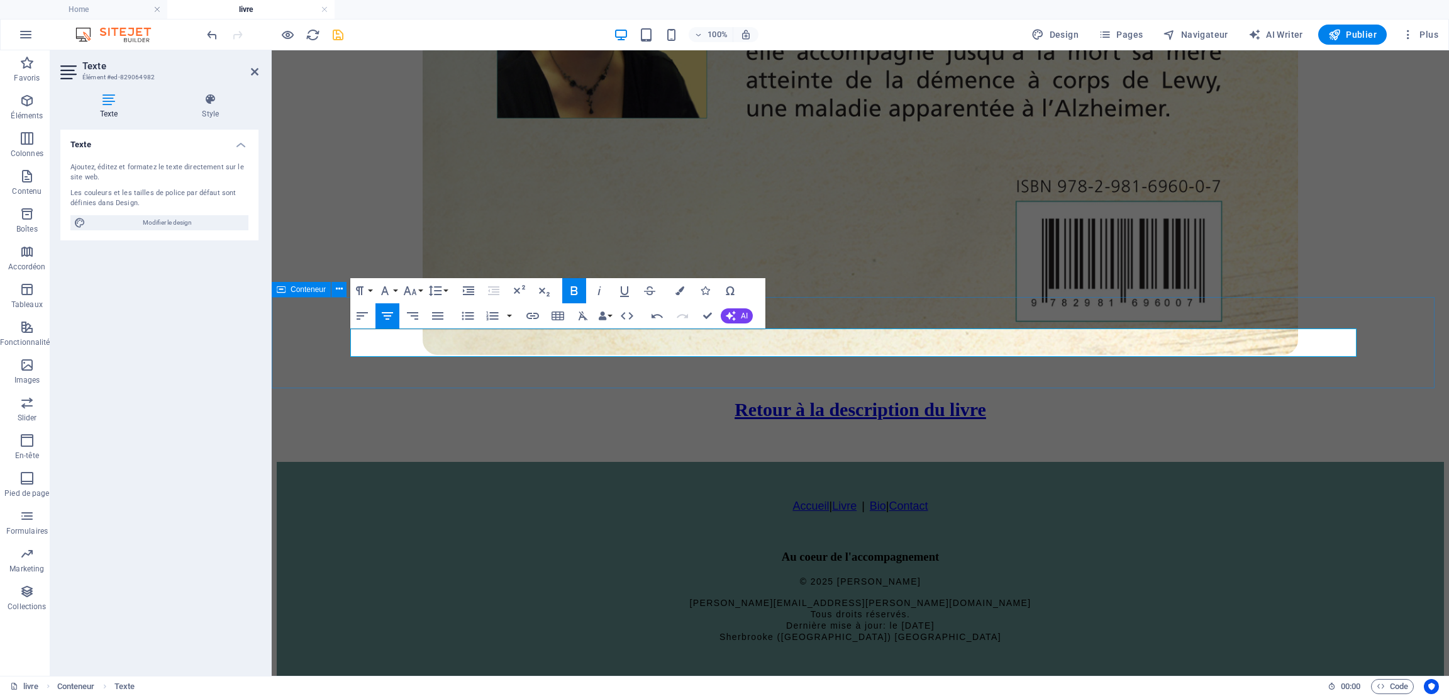
click at [652, 360] on div "Retour à la description du livre" at bounding box center [860, 409] width 1167 height 104
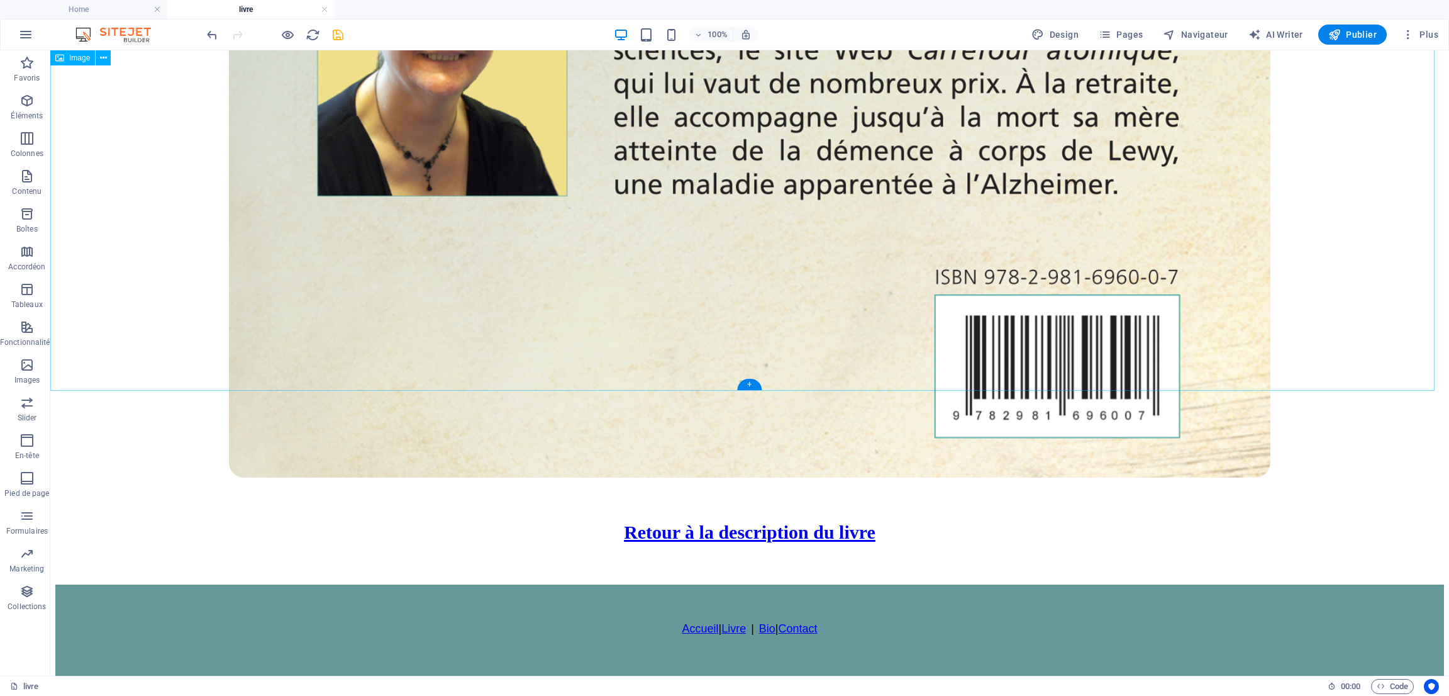
scroll to position [1678, 0]
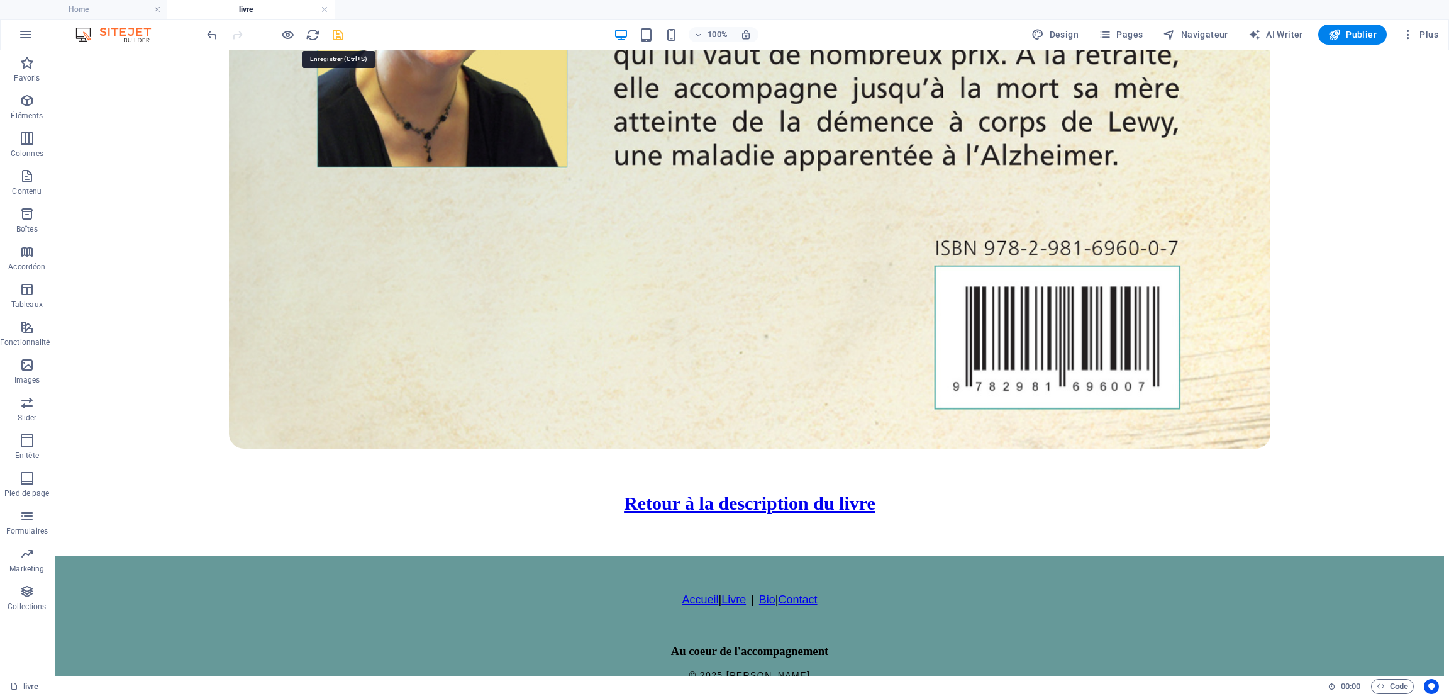
click at [337, 35] on icon "save" at bounding box center [338, 35] width 14 height 14
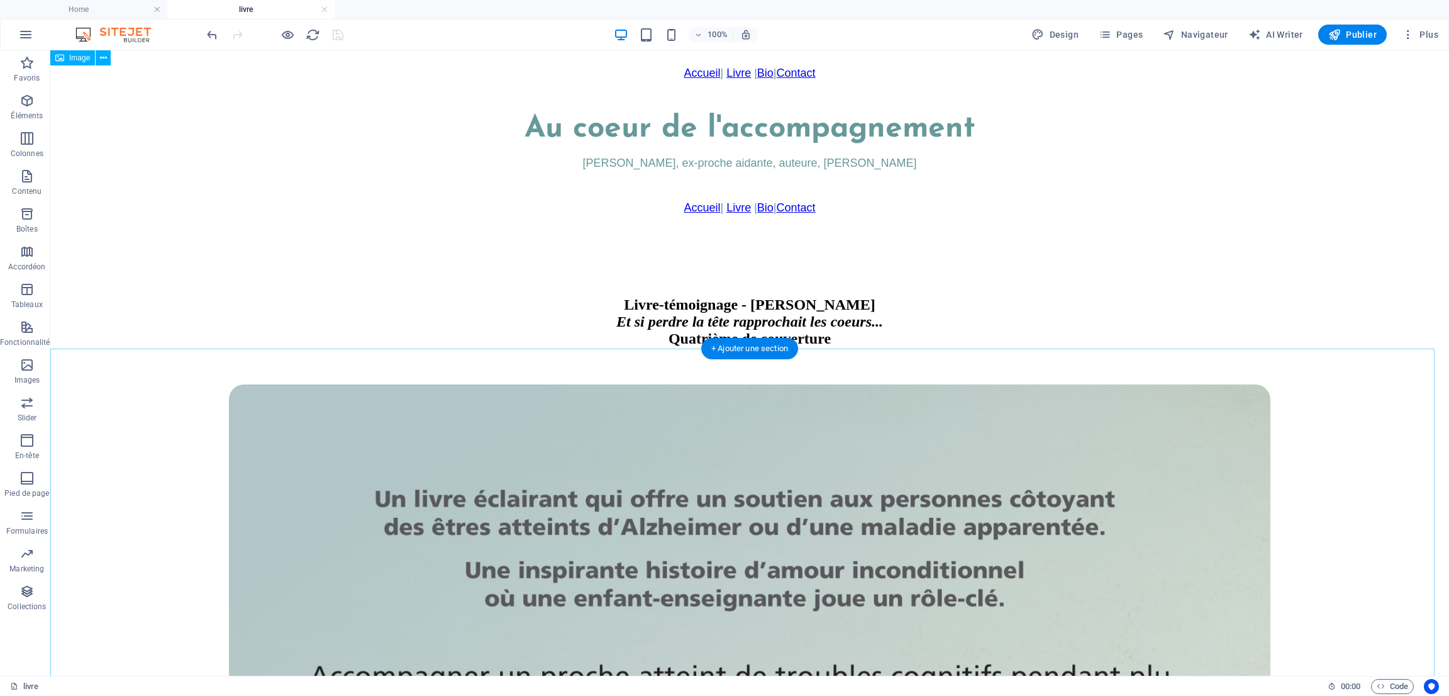
scroll to position [168, 0]
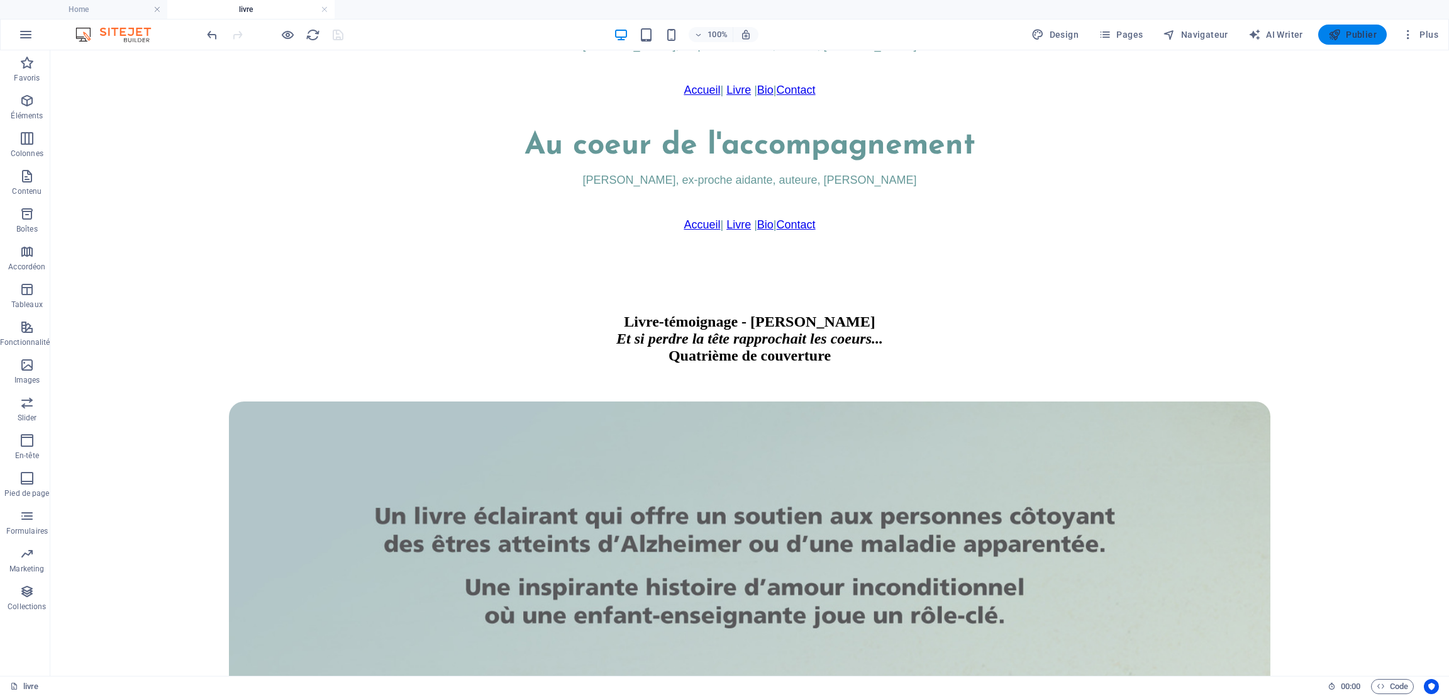
click at [1373, 32] on span "Publier" at bounding box center [1352, 34] width 48 height 13
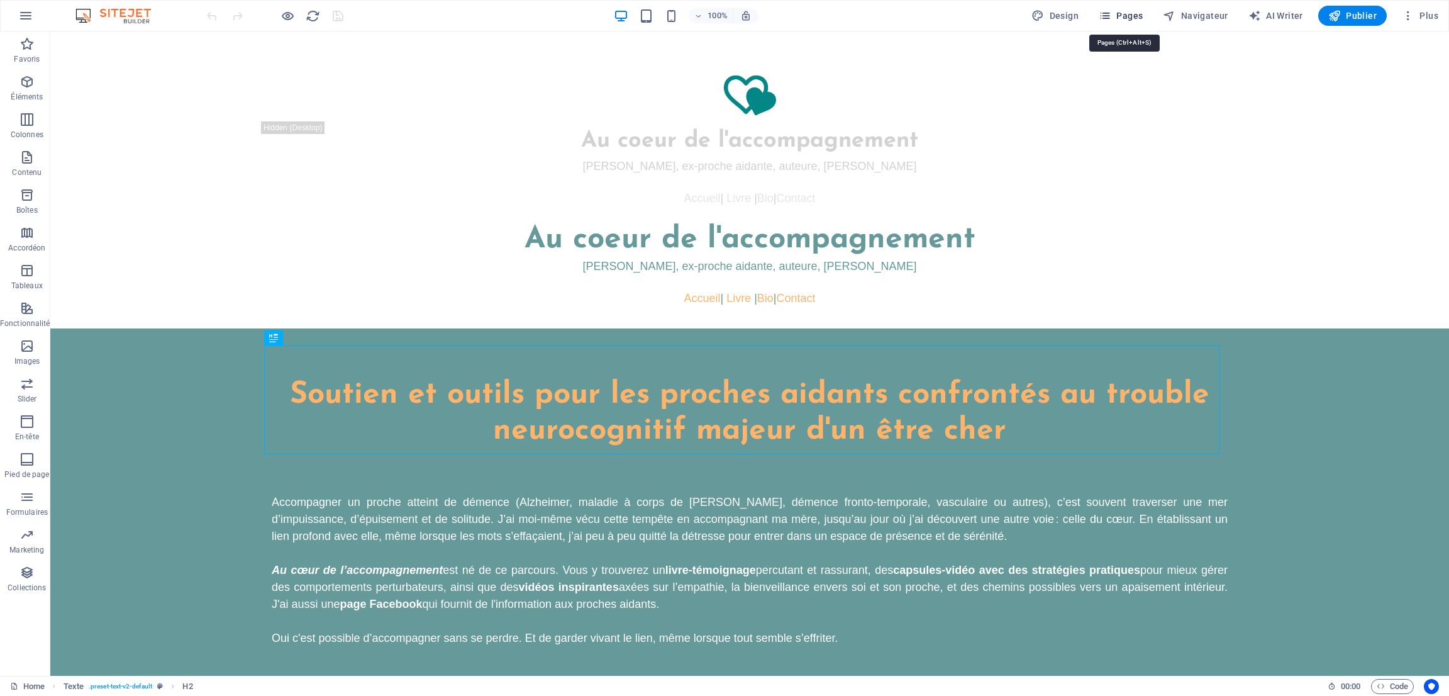
click at [1131, 11] on span "Pages" at bounding box center [1121, 15] width 44 height 13
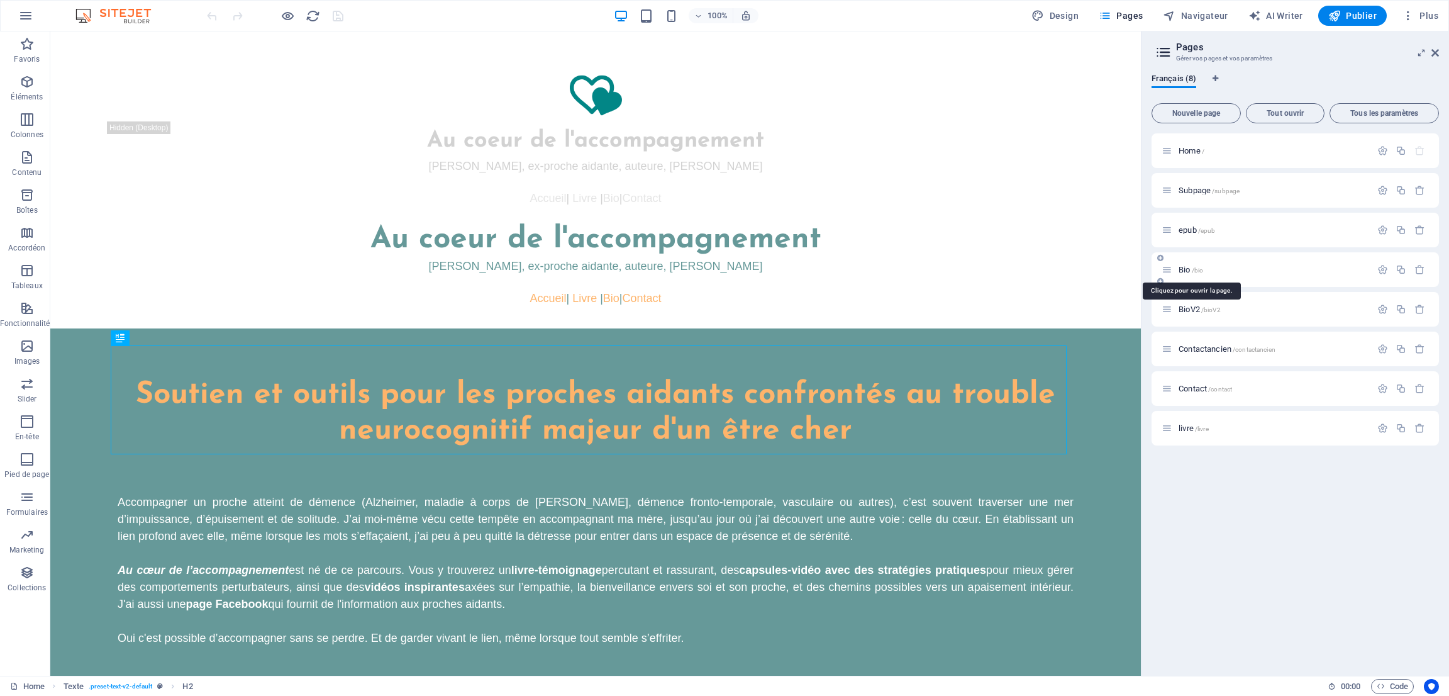
click at [1183, 265] on span "Bio /bio" at bounding box center [1191, 269] width 25 height 9
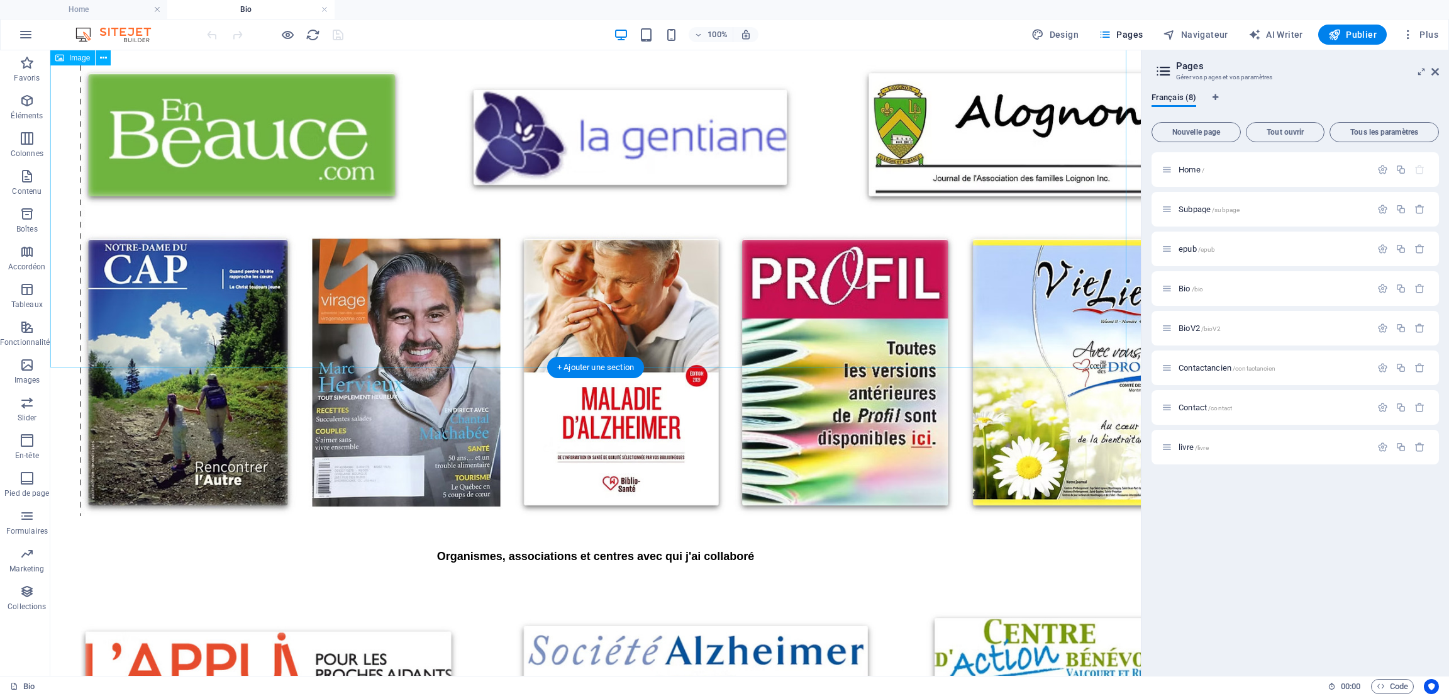
scroll to position [1321, 0]
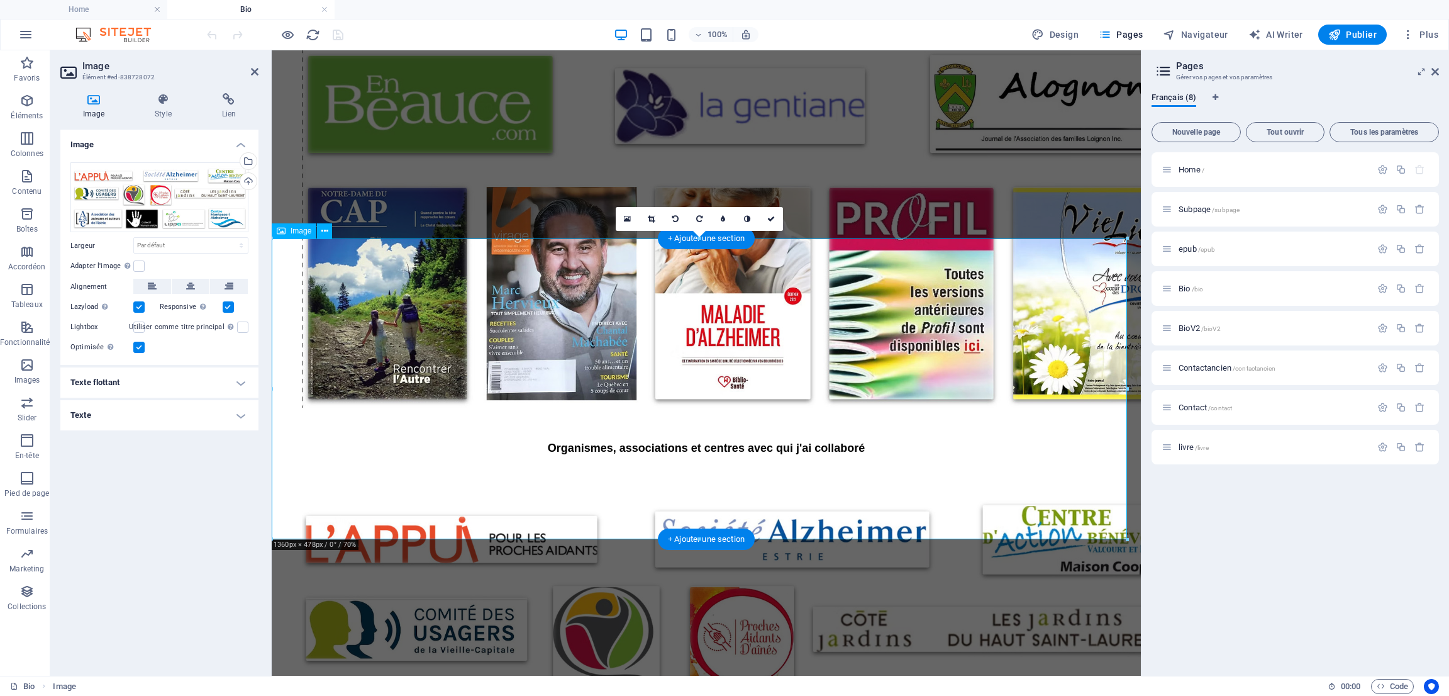
scroll to position [1411, 0]
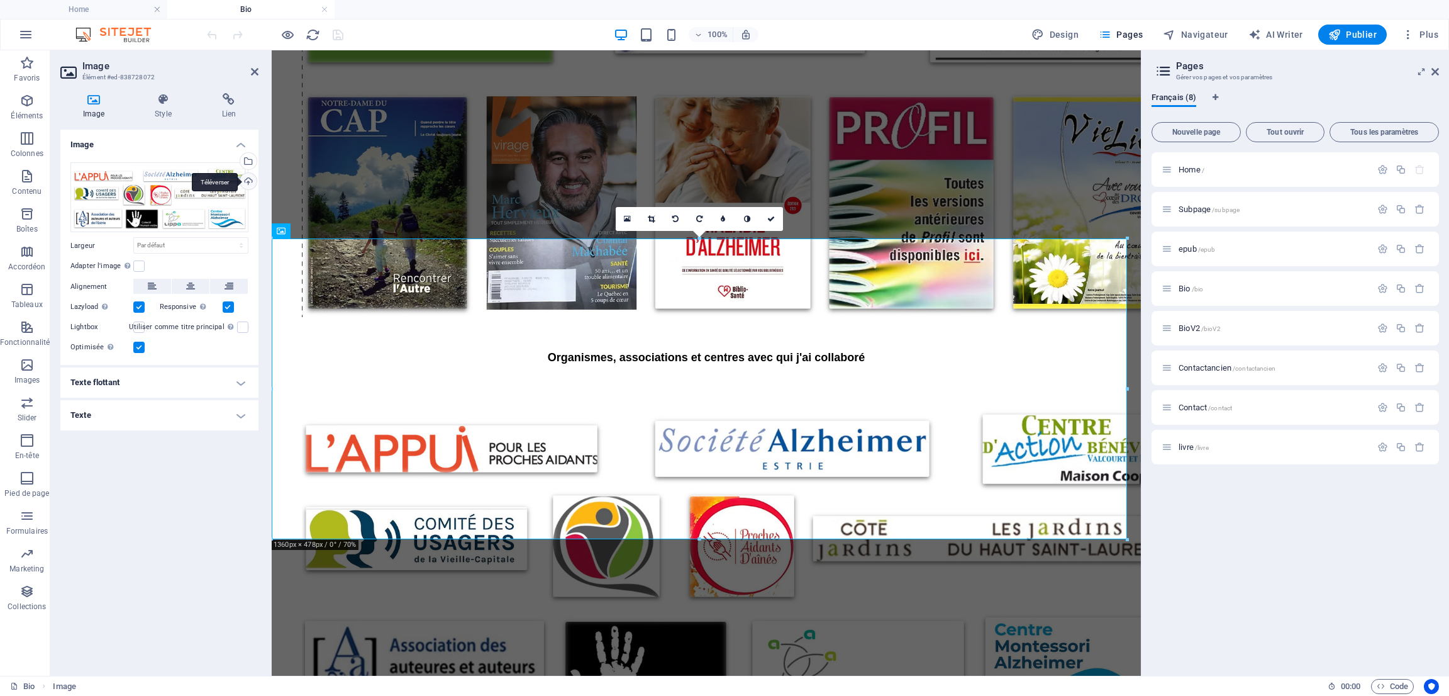
click at [247, 181] on div "Téléverser" at bounding box center [247, 182] width 19 height 19
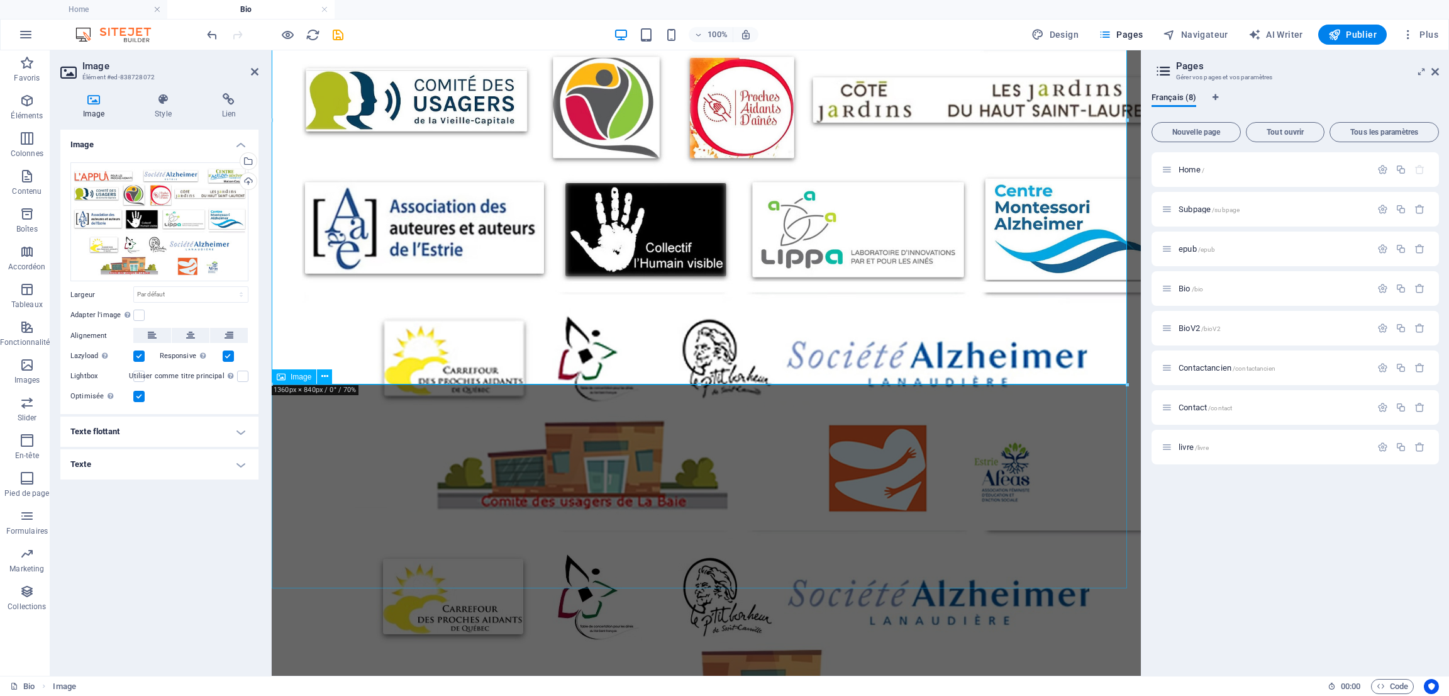
scroll to position [1883, 0]
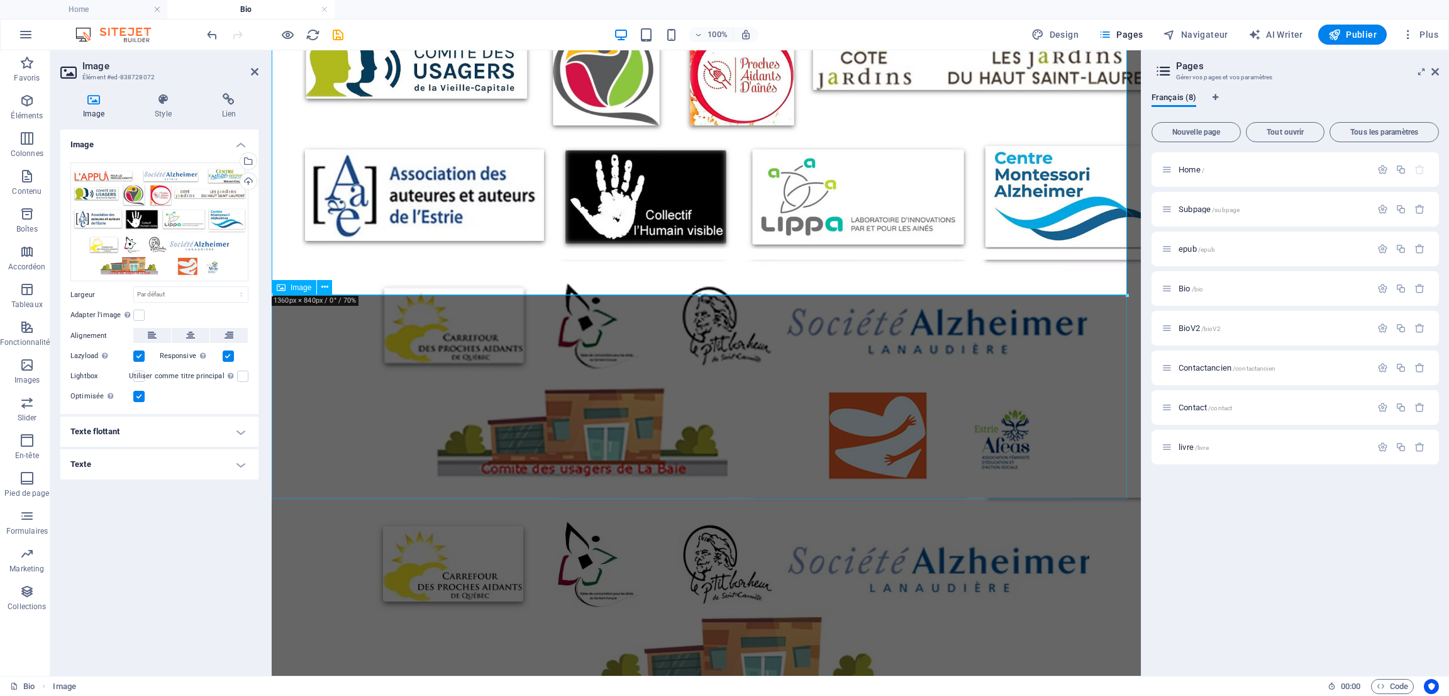
click at [571, 498] on figure at bounding box center [706, 609] width 859 height 223
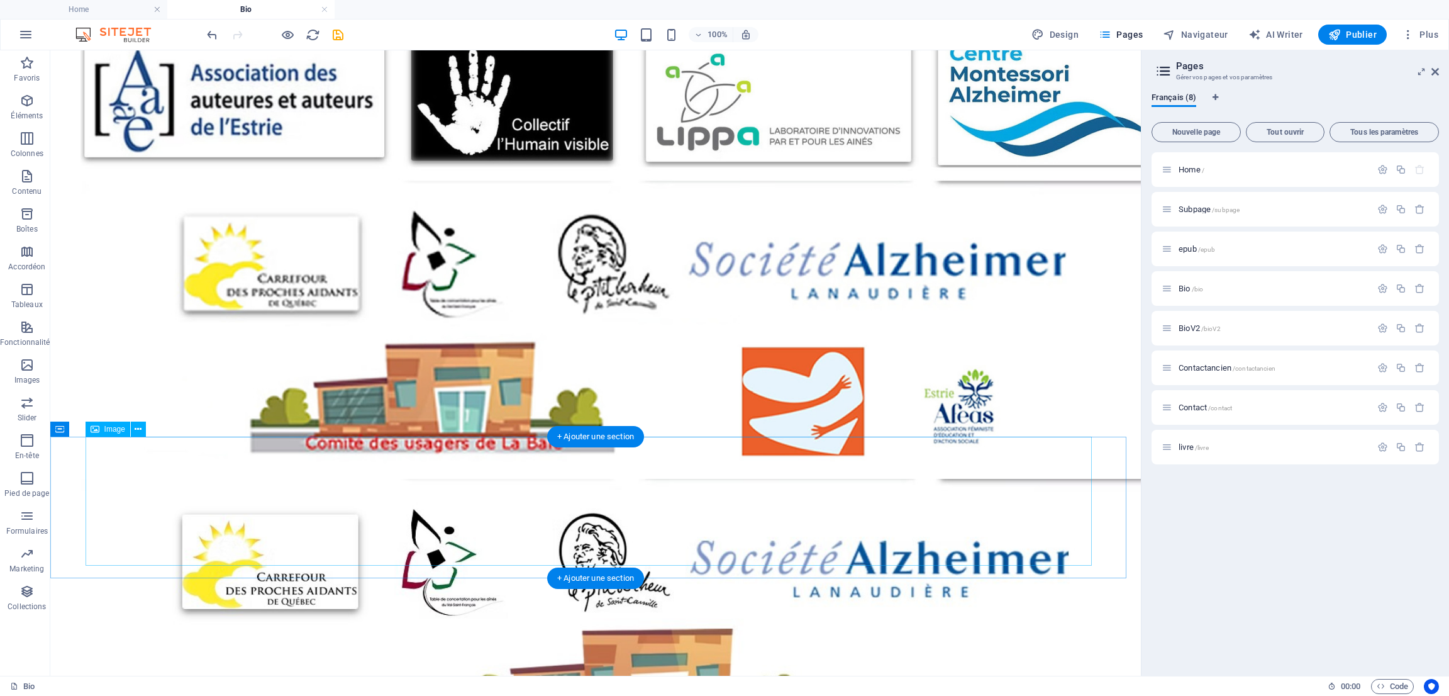
scroll to position [2209, 0]
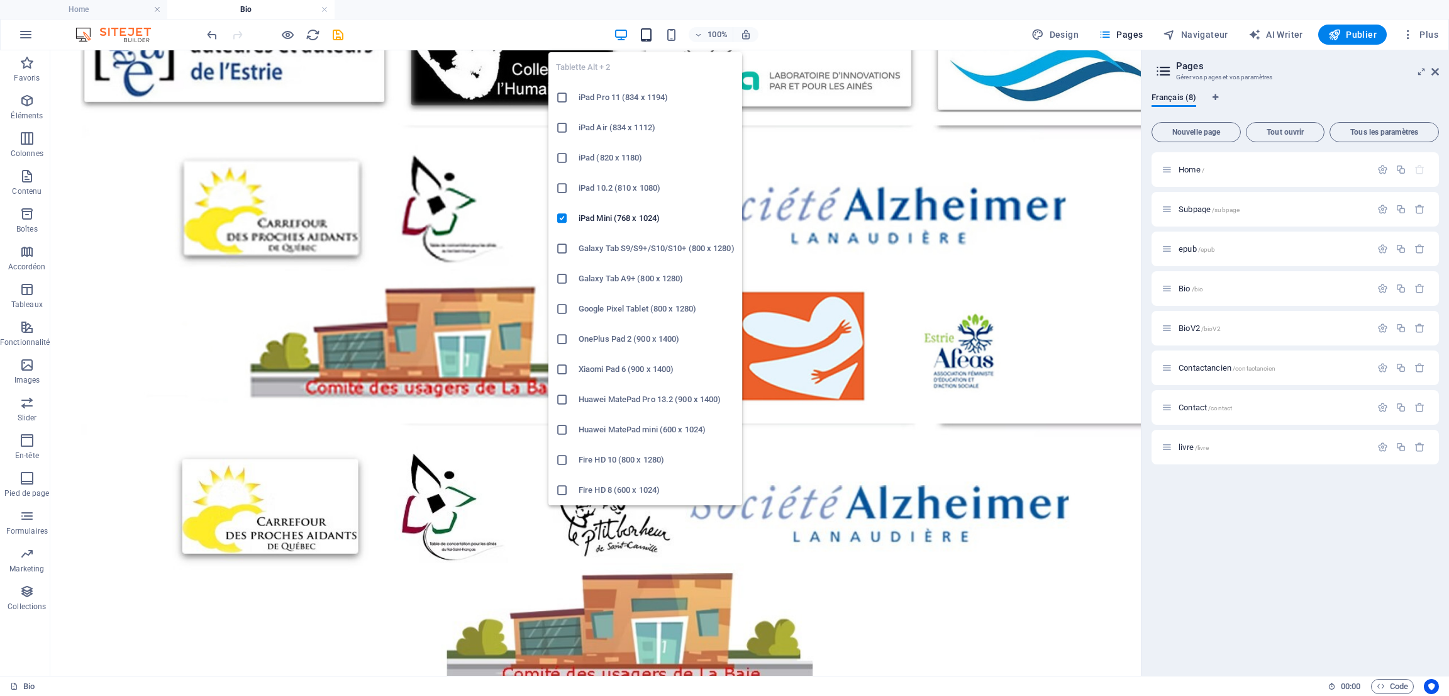
click at [652, 31] on icon "button" at bounding box center [646, 35] width 14 height 14
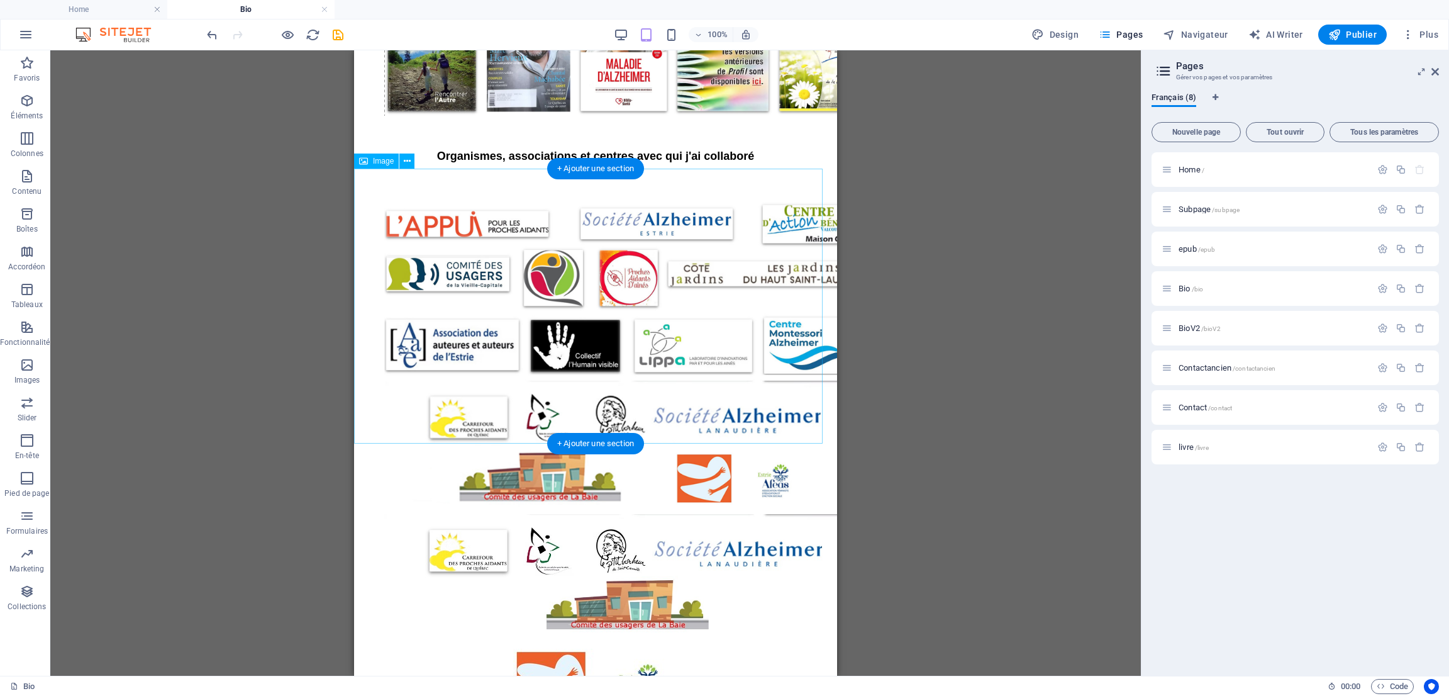
scroll to position [1654, 0]
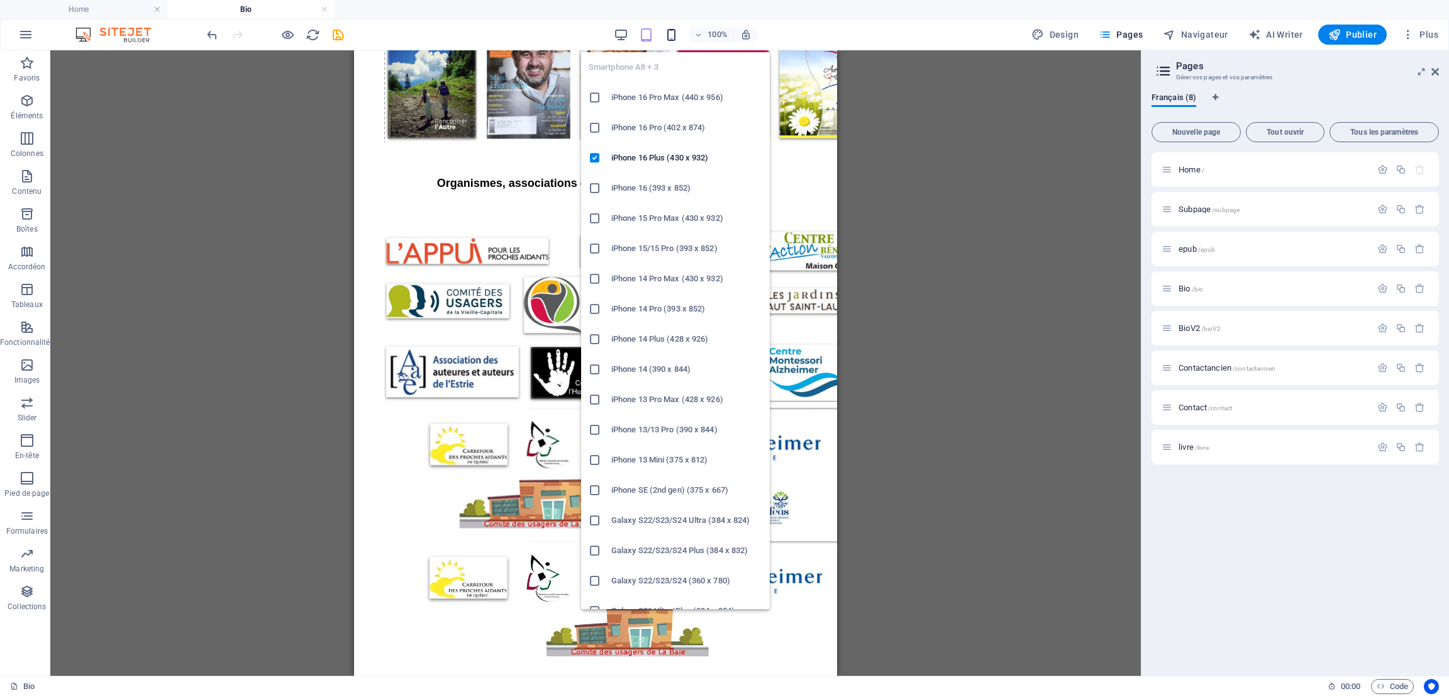
click at [674, 32] on icon "button" at bounding box center [671, 35] width 14 height 14
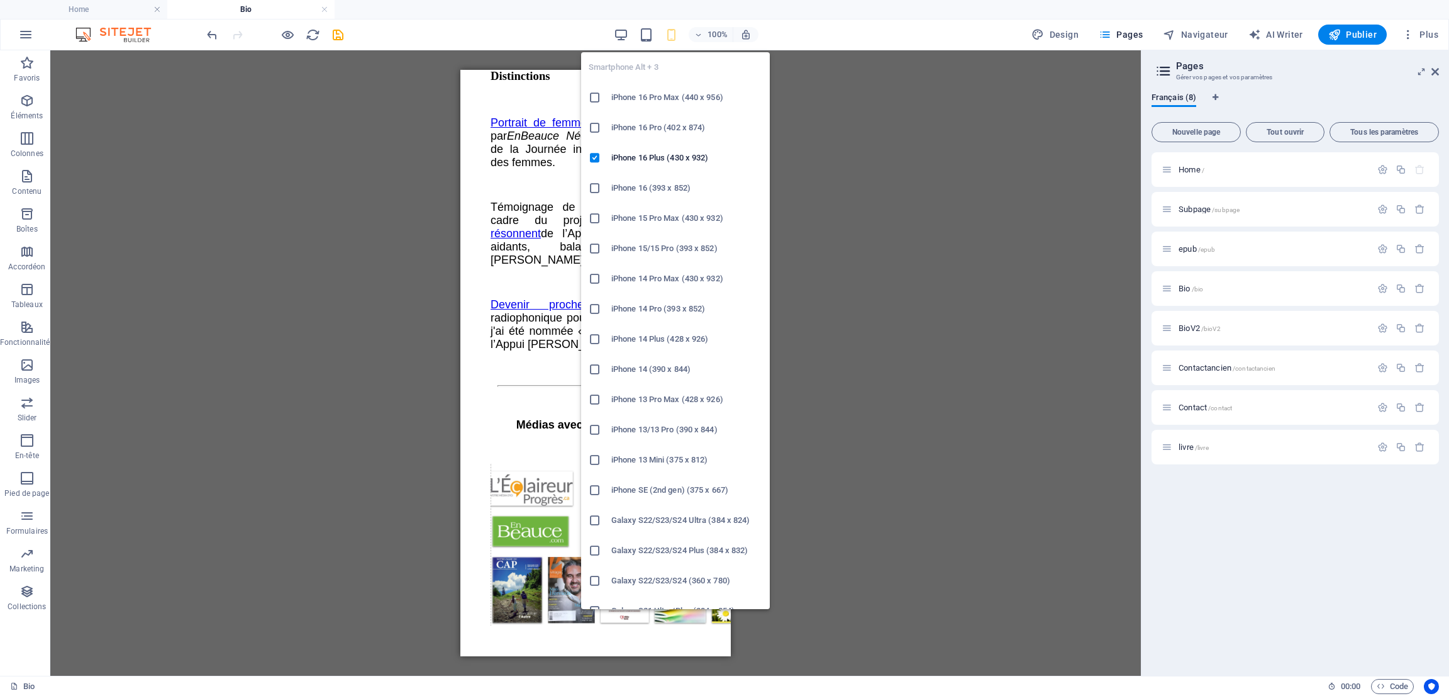
scroll to position [2548, 0]
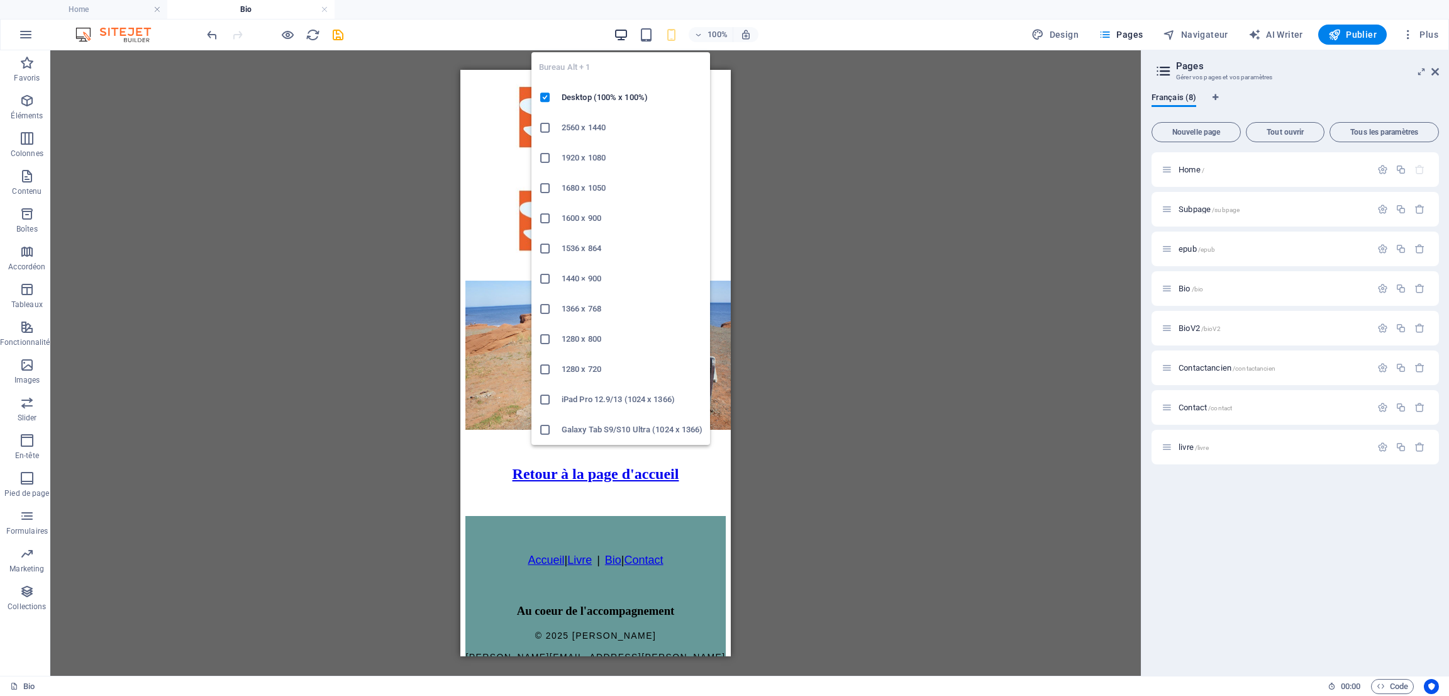
click at [620, 30] on icon "button" at bounding box center [621, 35] width 14 height 14
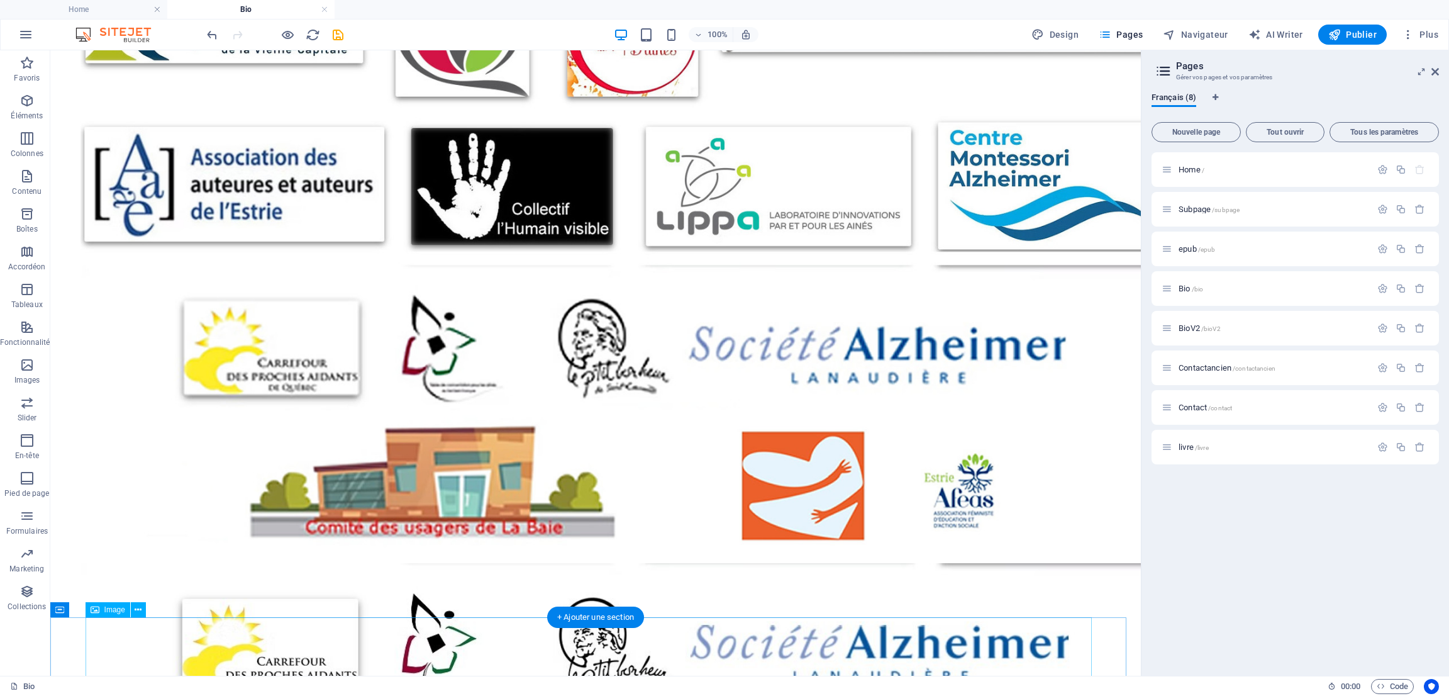
scroll to position [2101, 0]
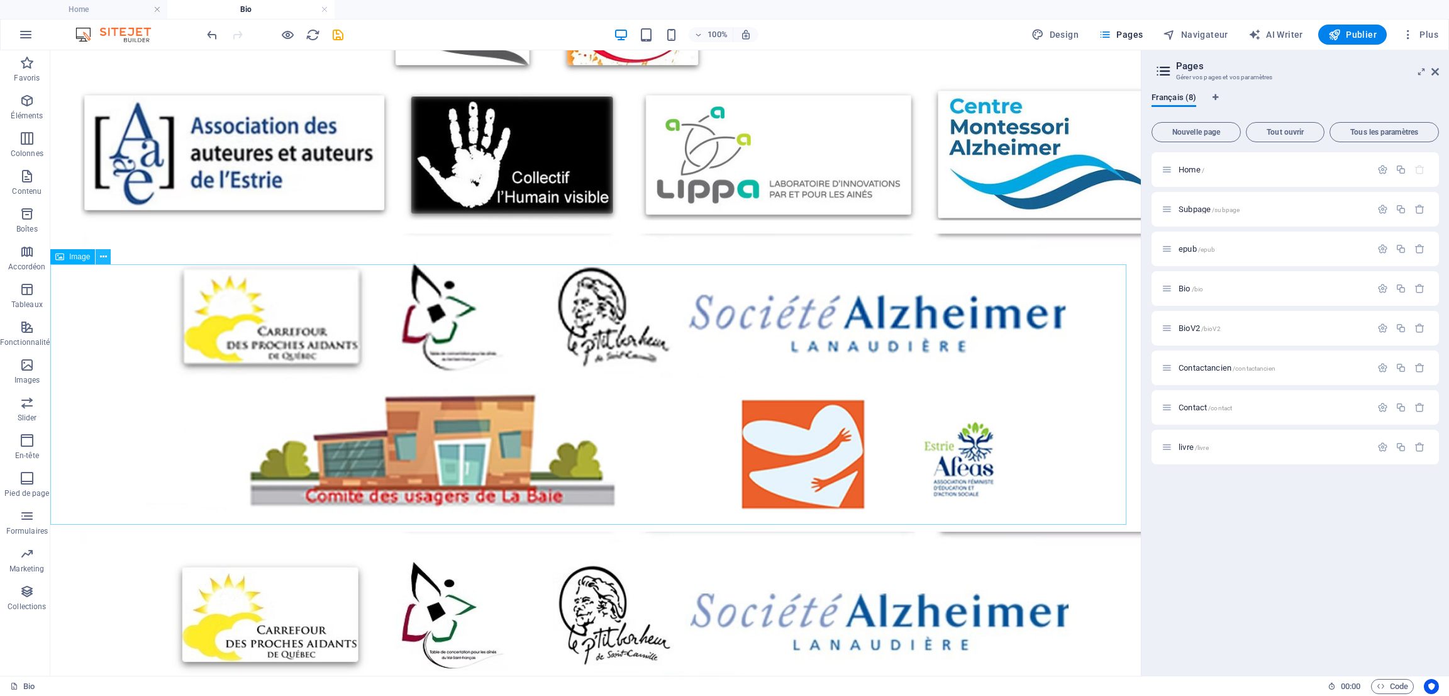
click at [104, 258] on icon at bounding box center [103, 256] width 7 height 13
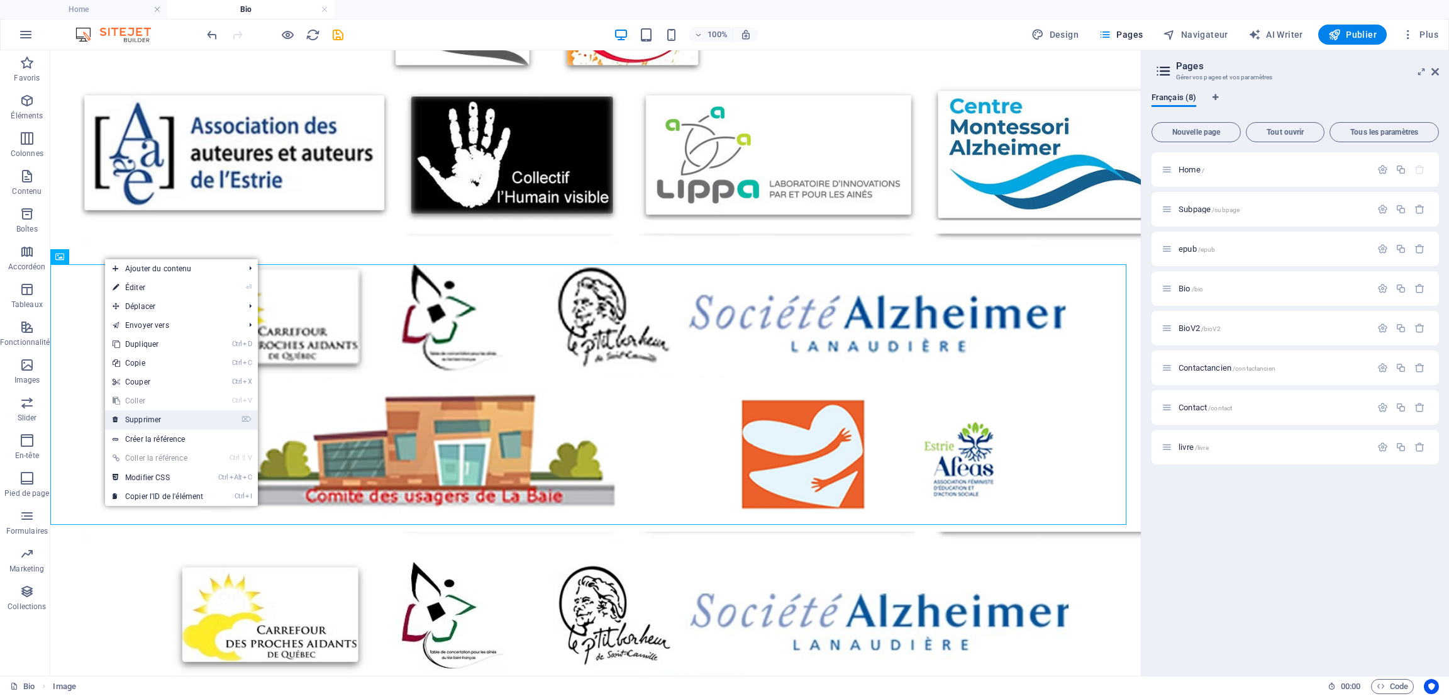
click at [165, 420] on link "⌦ Supprimer" at bounding box center [158, 419] width 106 height 19
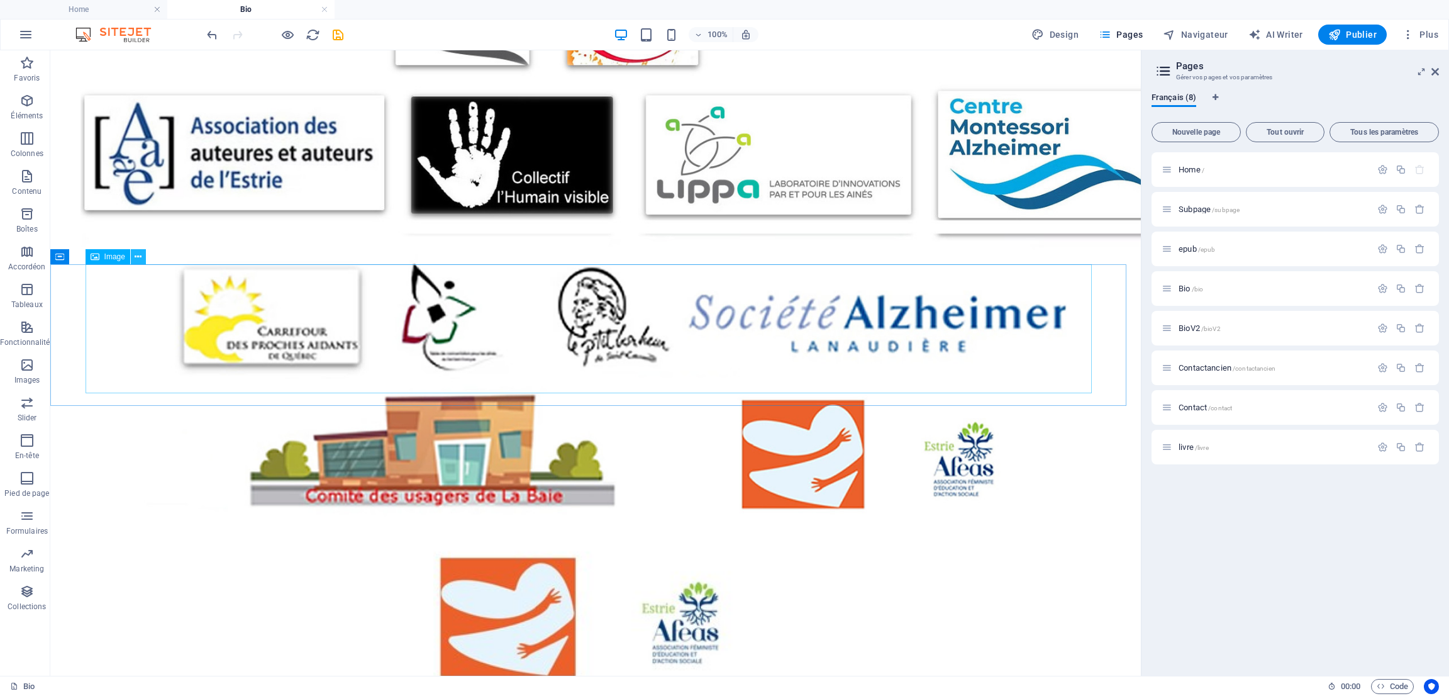
click at [139, 257] on icon at bounding box center [138, 256] width 7 height 13
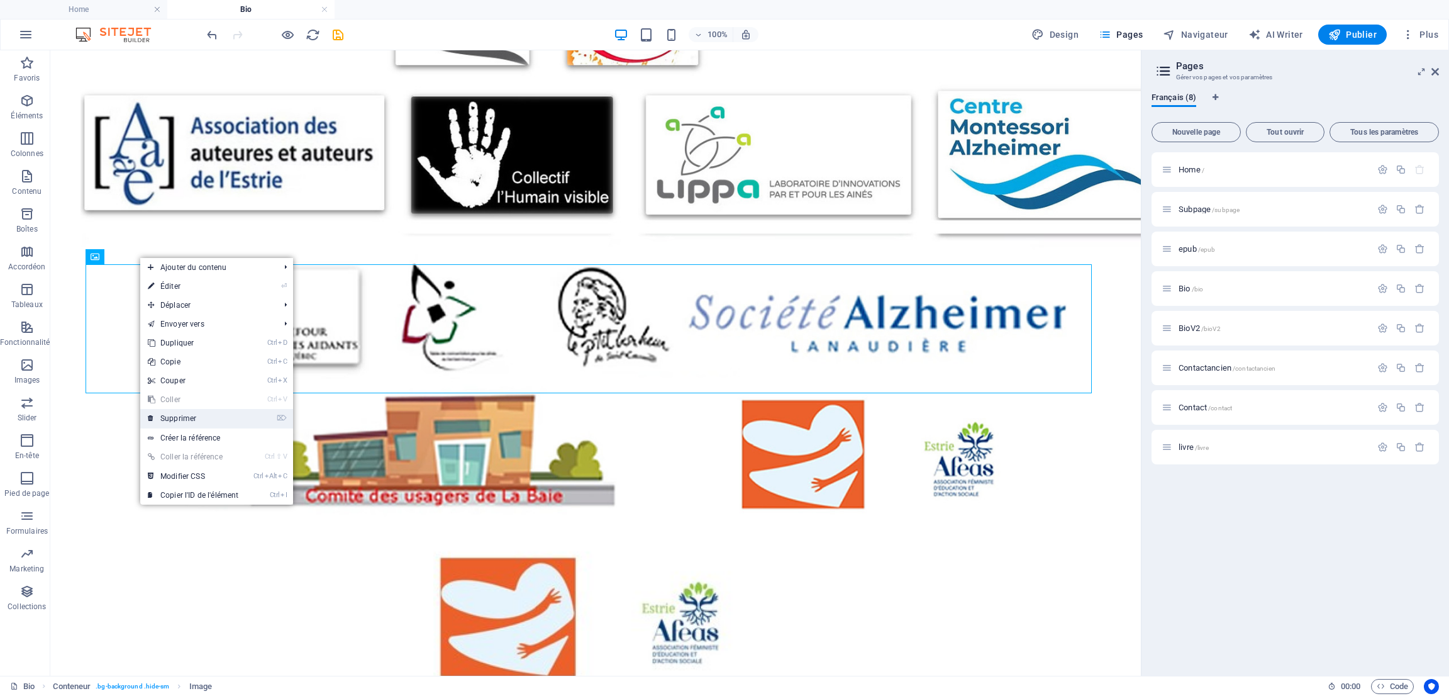
click at [210, 421] on link "⌦ Supprimer" at bounding box center [193, 418] width 106 height 19
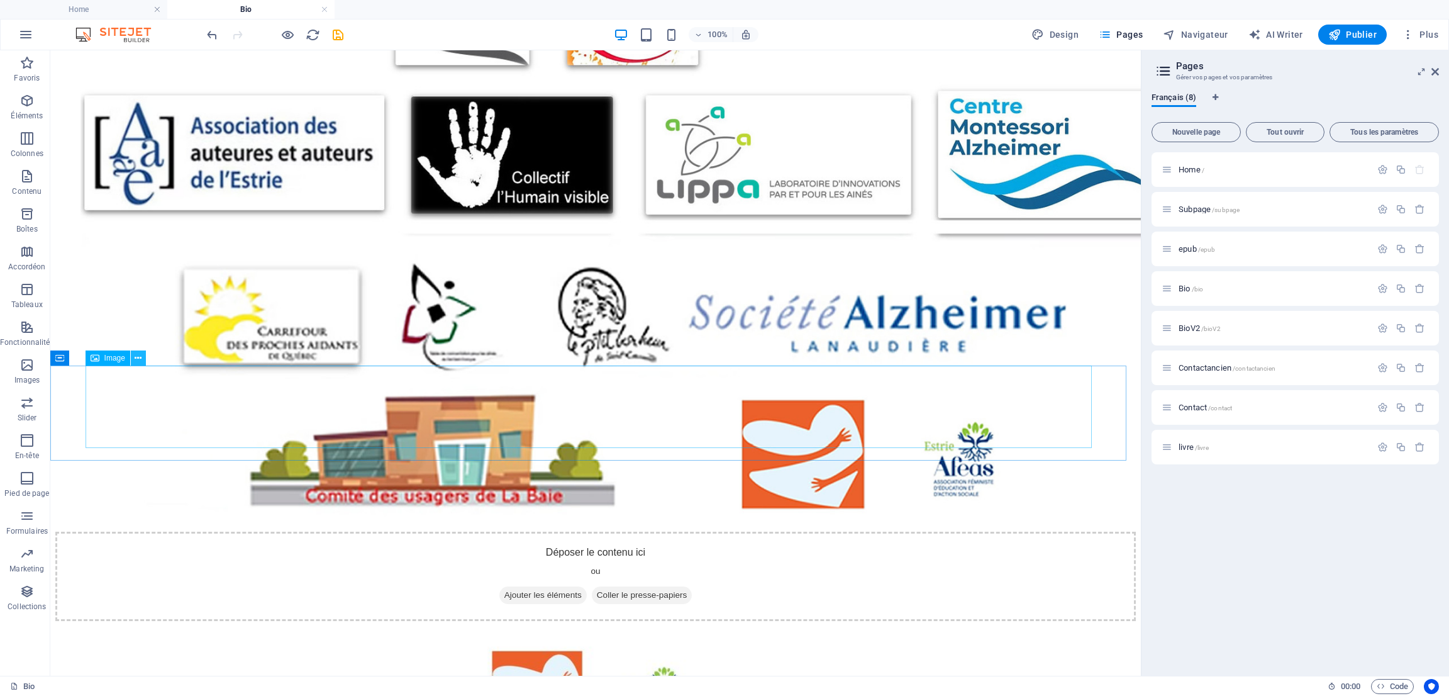
click at [137, 355] on icon at bounding box center [138, 358] width 7 height 13
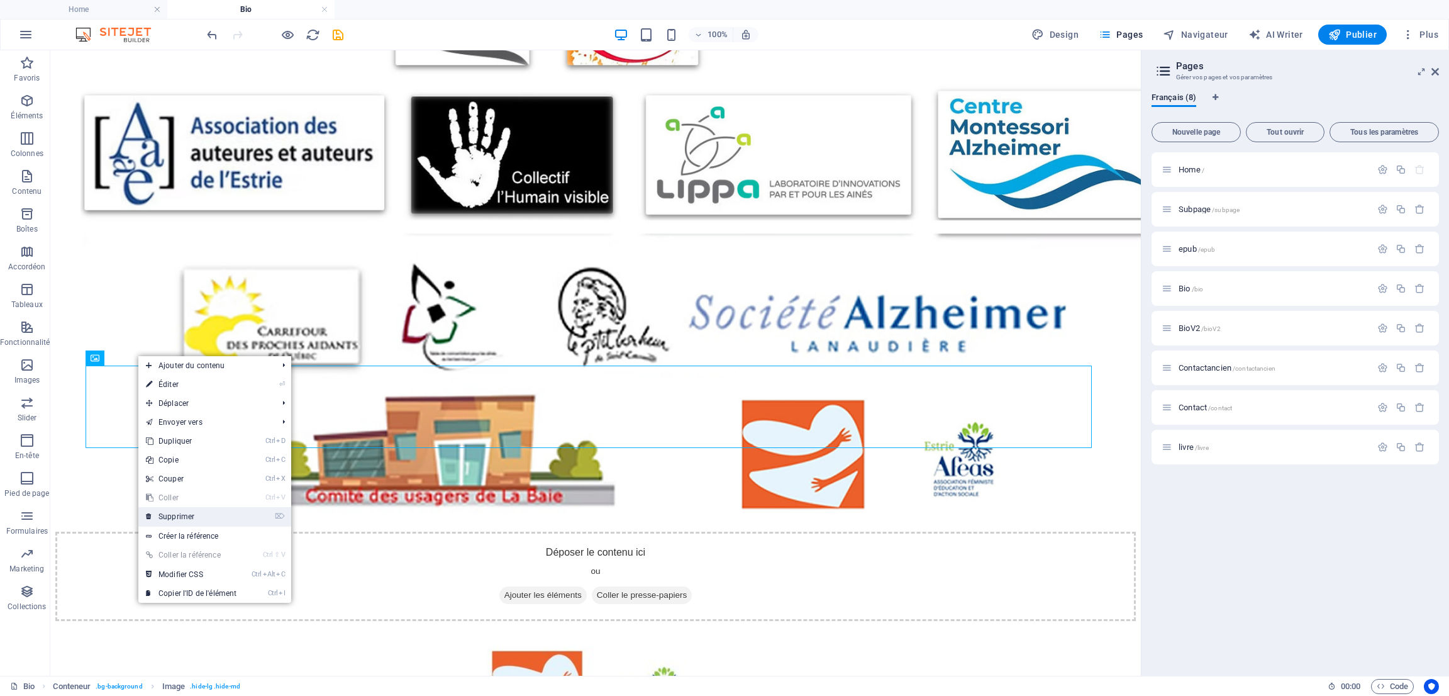
click at [205, 517] on link "⌦ Supprimer" at bounding box center [191, 516] width 106 height 19
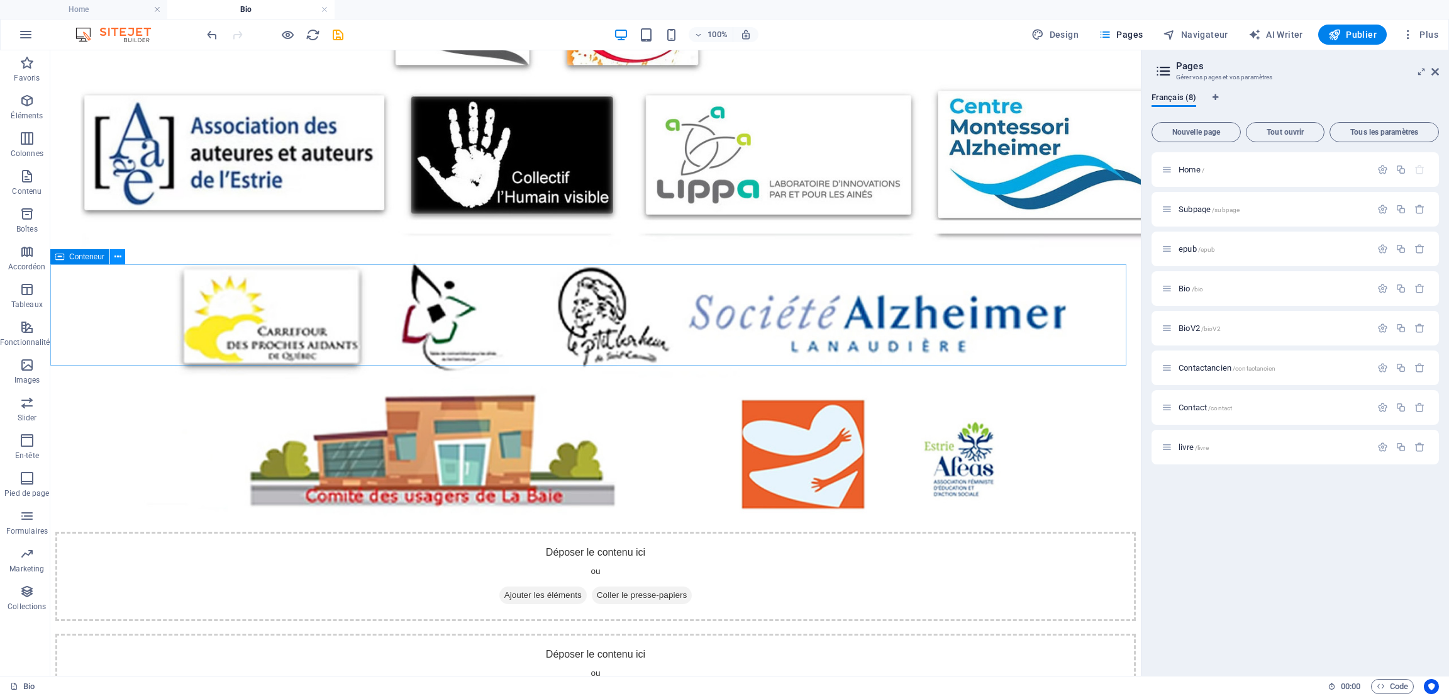
click at [118, 256] on icon at bounding box center [117, 256] width 7 height 13
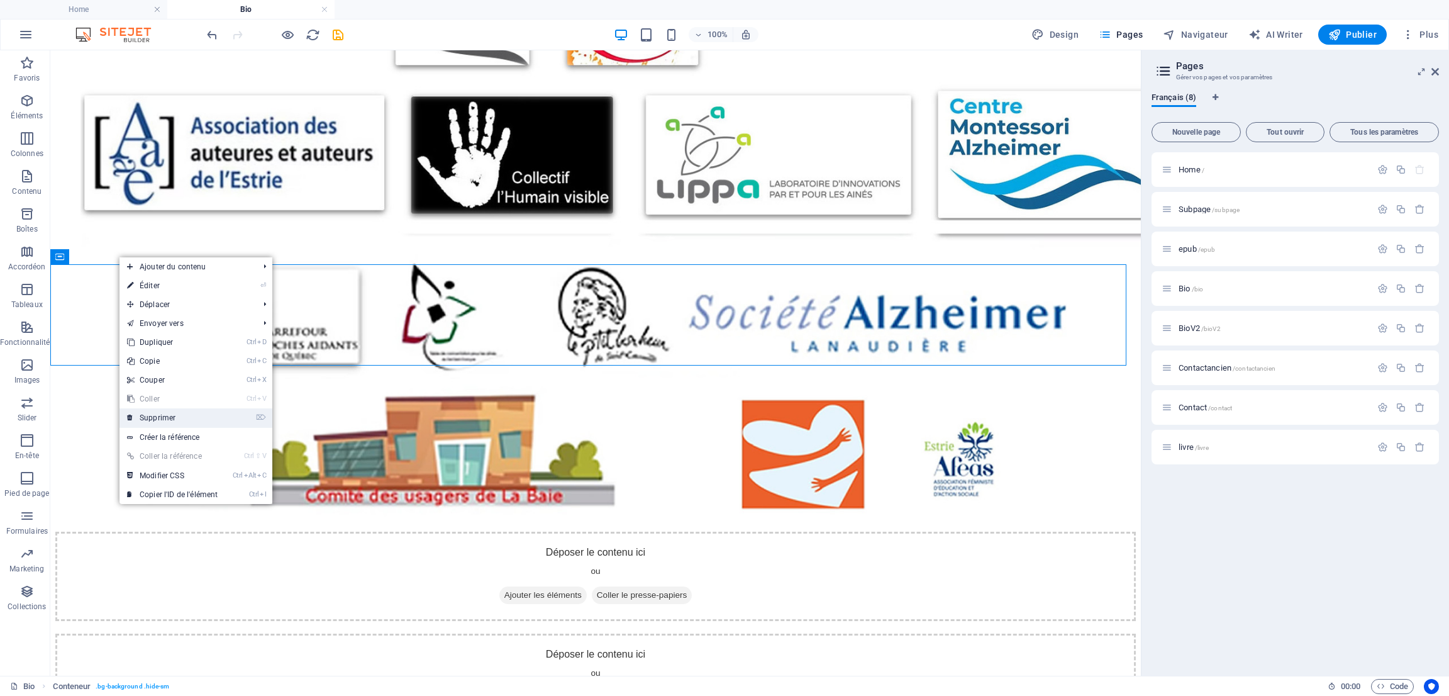
click at [160, 419] on link "⌦ Supprimer" at bounding box center [173, 417] width 106 height 19
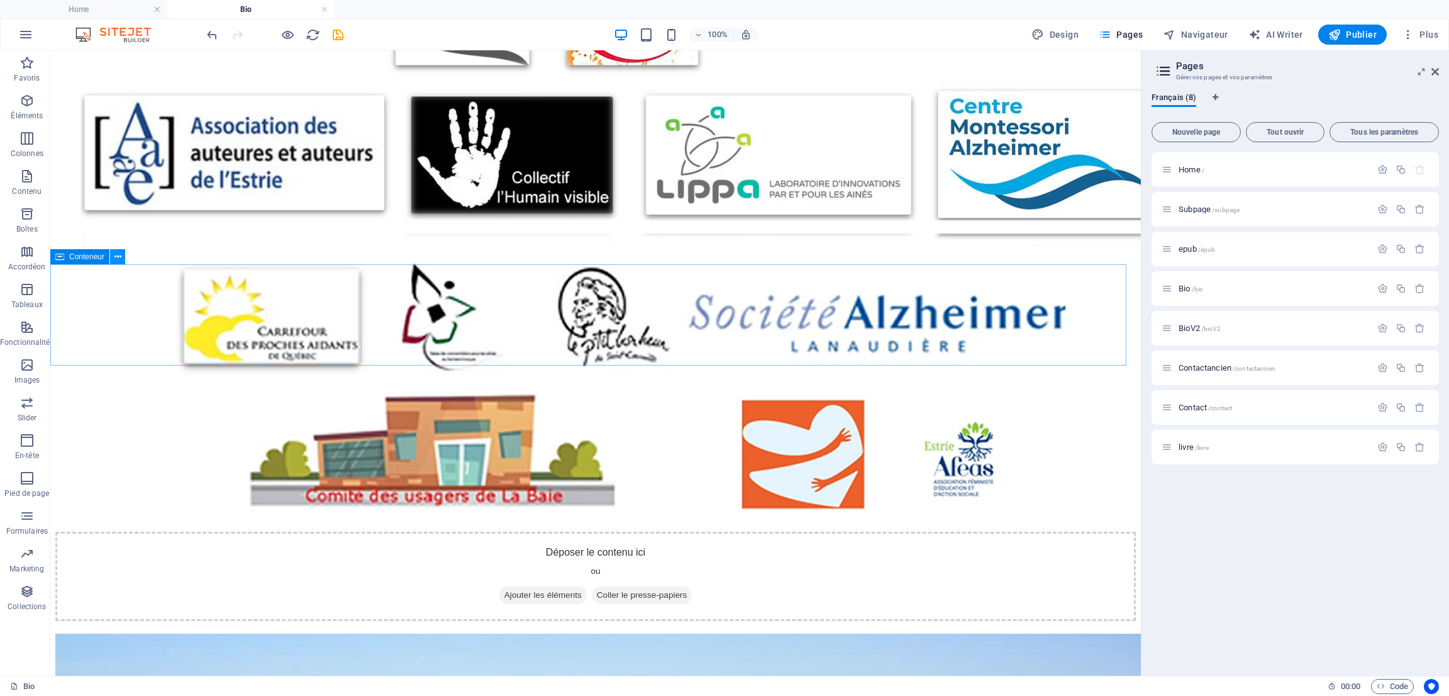
click at [118, 253] on icon at bounding box center [117, 256] width 7 height 13
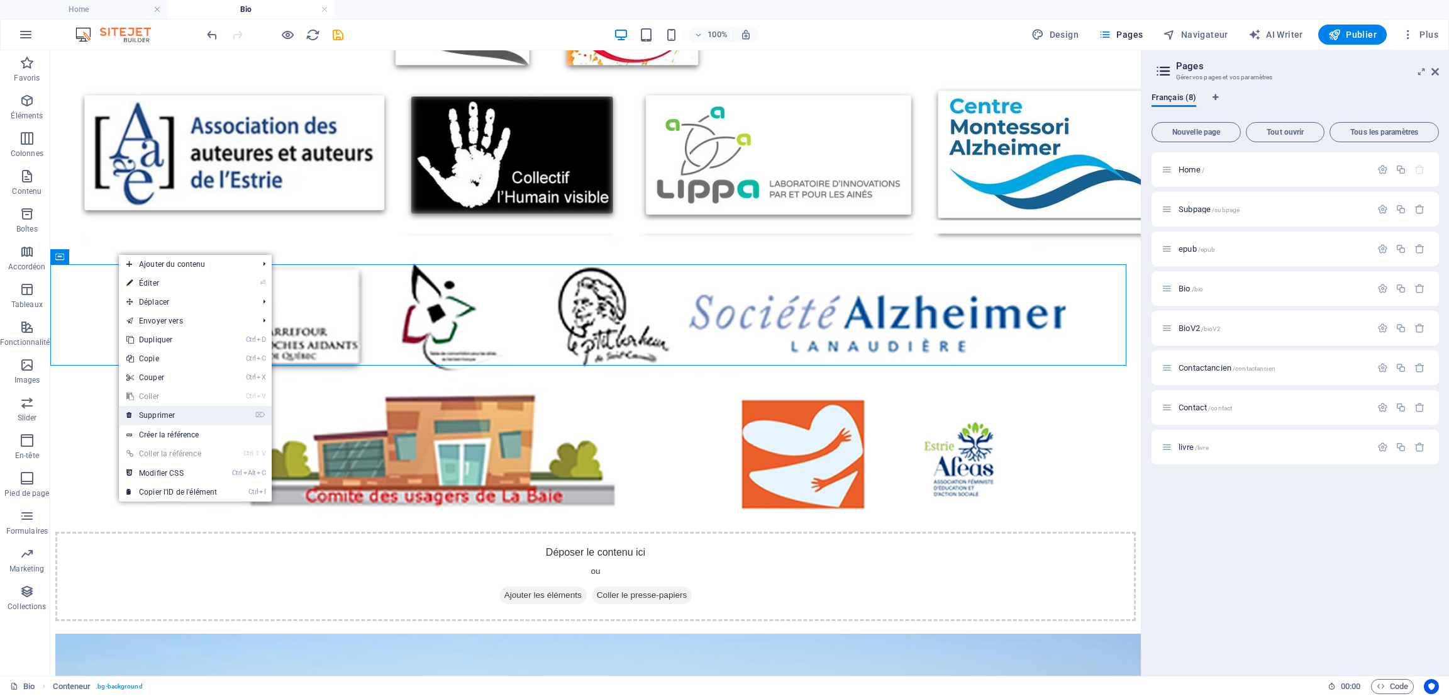
click at [167, 411] on link "⌦ Supprimer" at bounding box center [172, 415] width 106 height 19
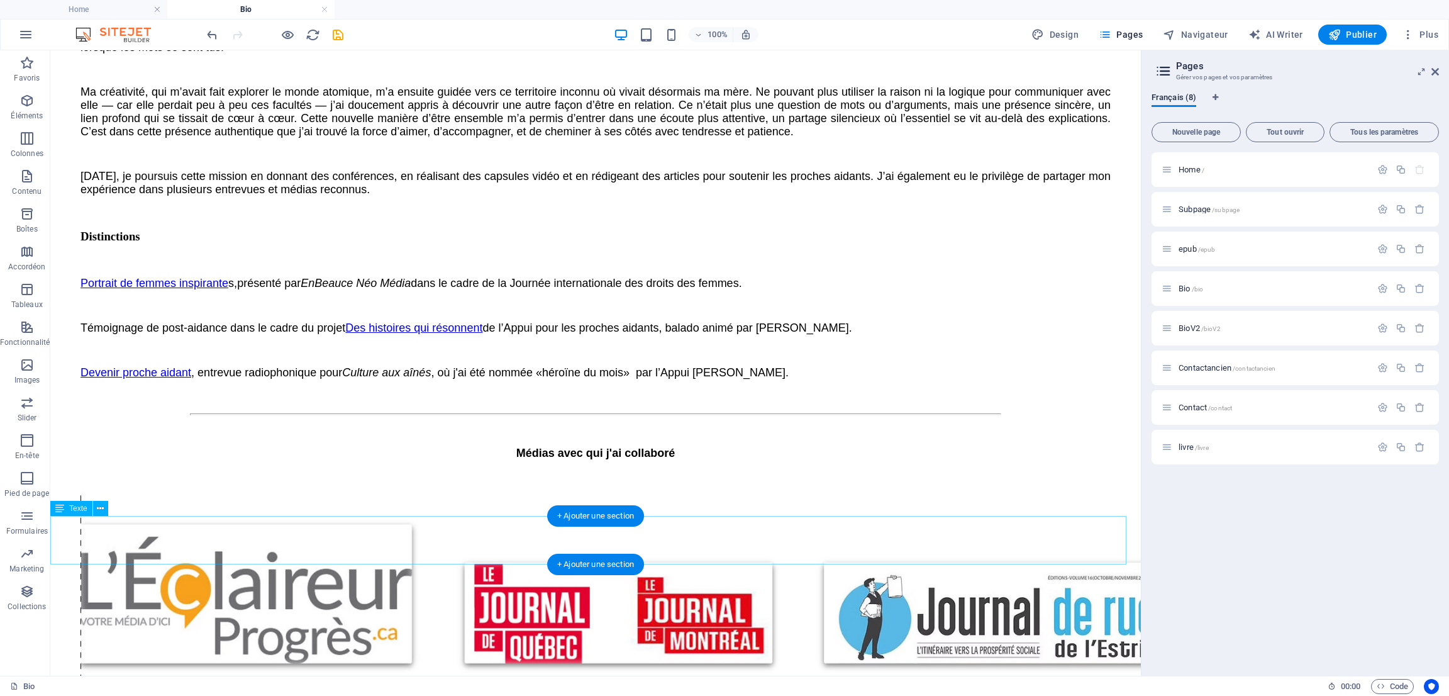
scroll to position [686, 0]
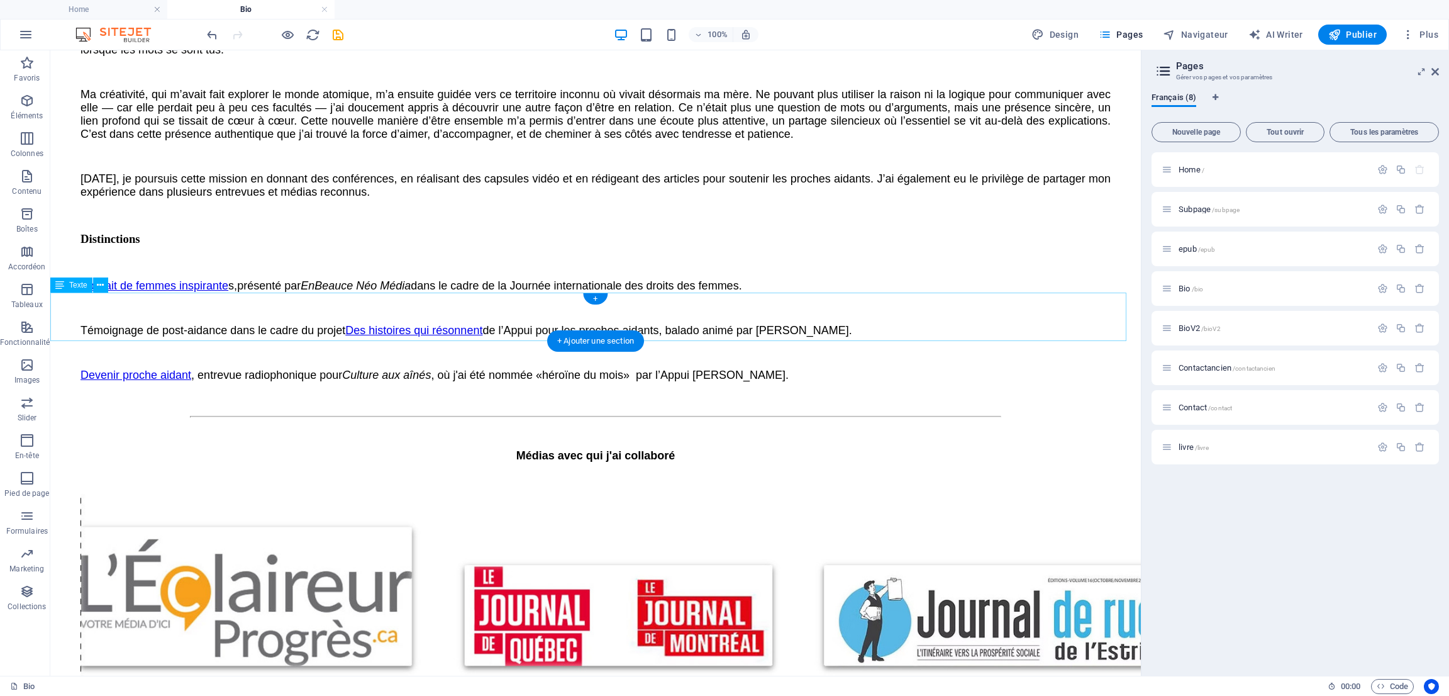
click at [663, 428] on div "Médias avec qui j'ai collaboré" at bounding box center [595, 456] width 1081 height 56
click at [694, 428] on div "Médias avec qui j'ai collaboré" at bounding box center [595, 456] width 1081 height 56
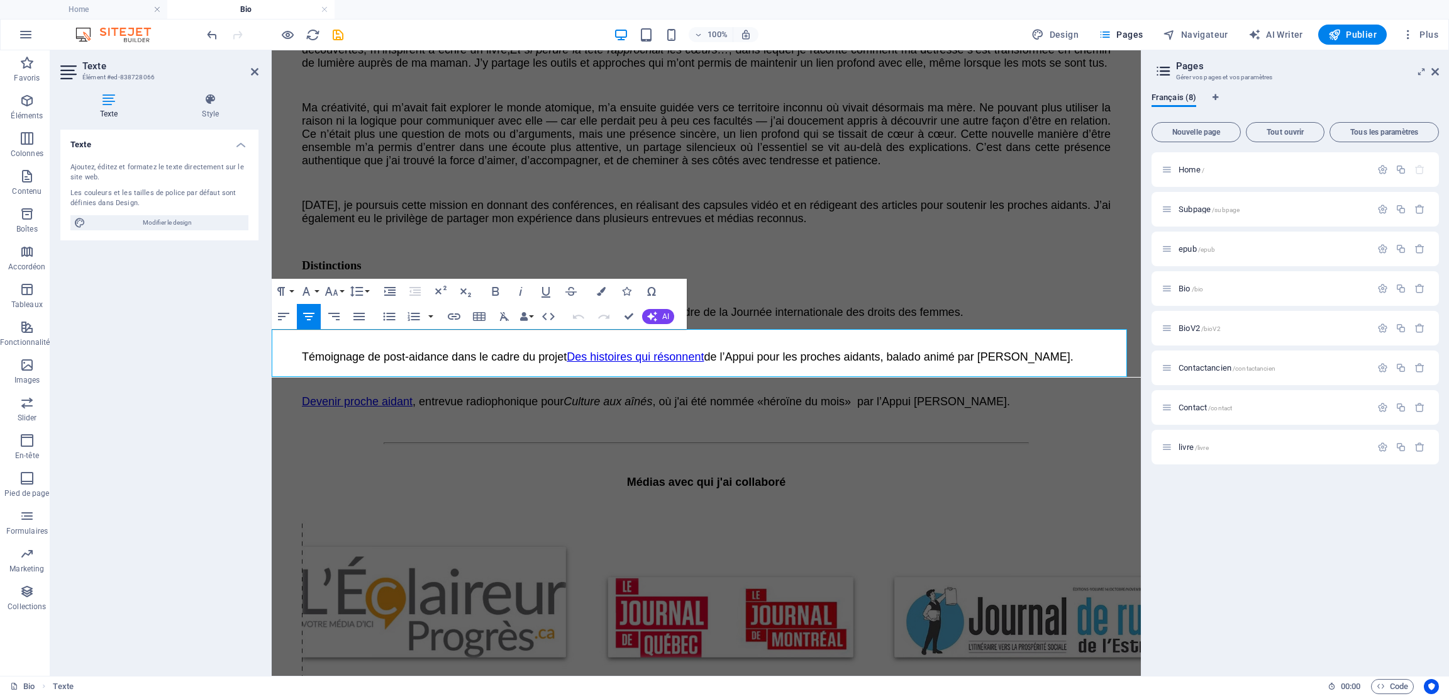
scroll to position [740, 0]
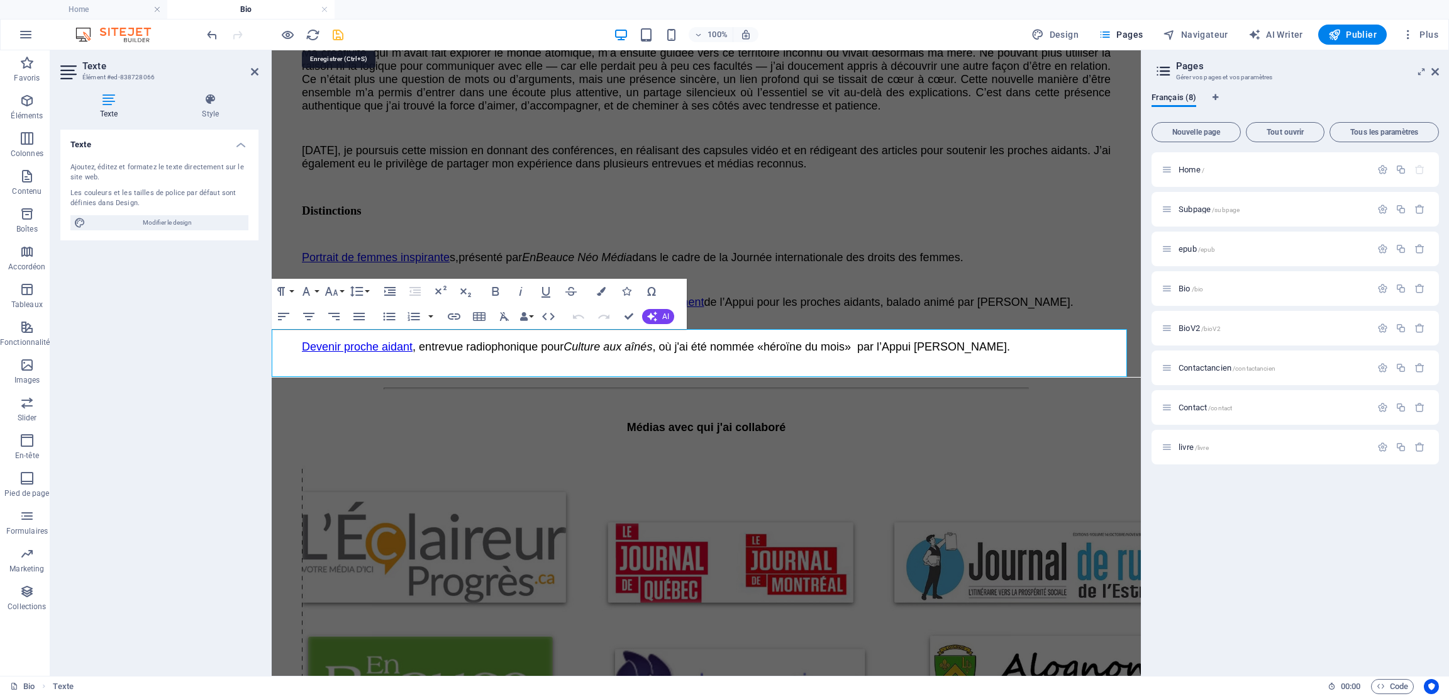
click at [335, 31] on icon "save" at bounding box center [338, 35] width 14 height 14
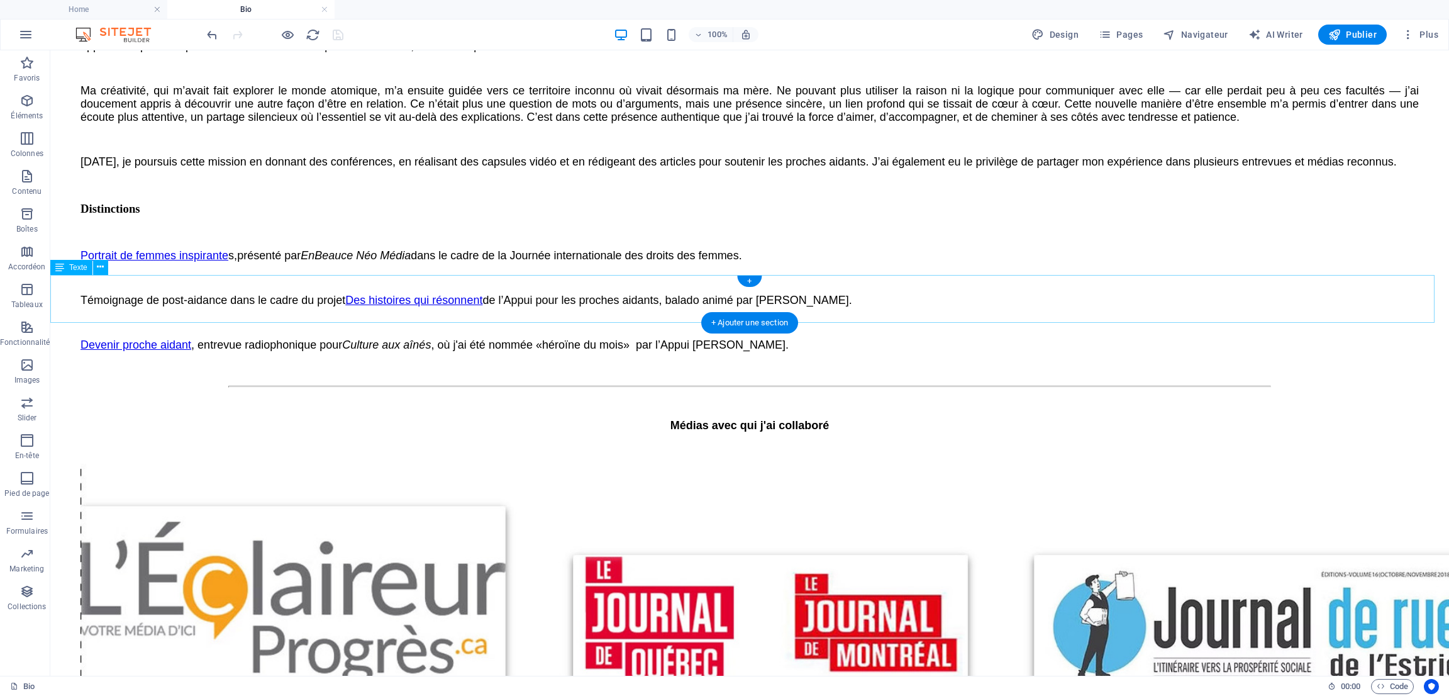
click at [717, 398] on div "Médias avec qui j'ai collaboré" at bounding box center [749, 426] width 1389 height 56
click at [677, 398] on div "Médias avec qui j'ai collaboré" at bounding box center [749, 426] width 1389 height 56
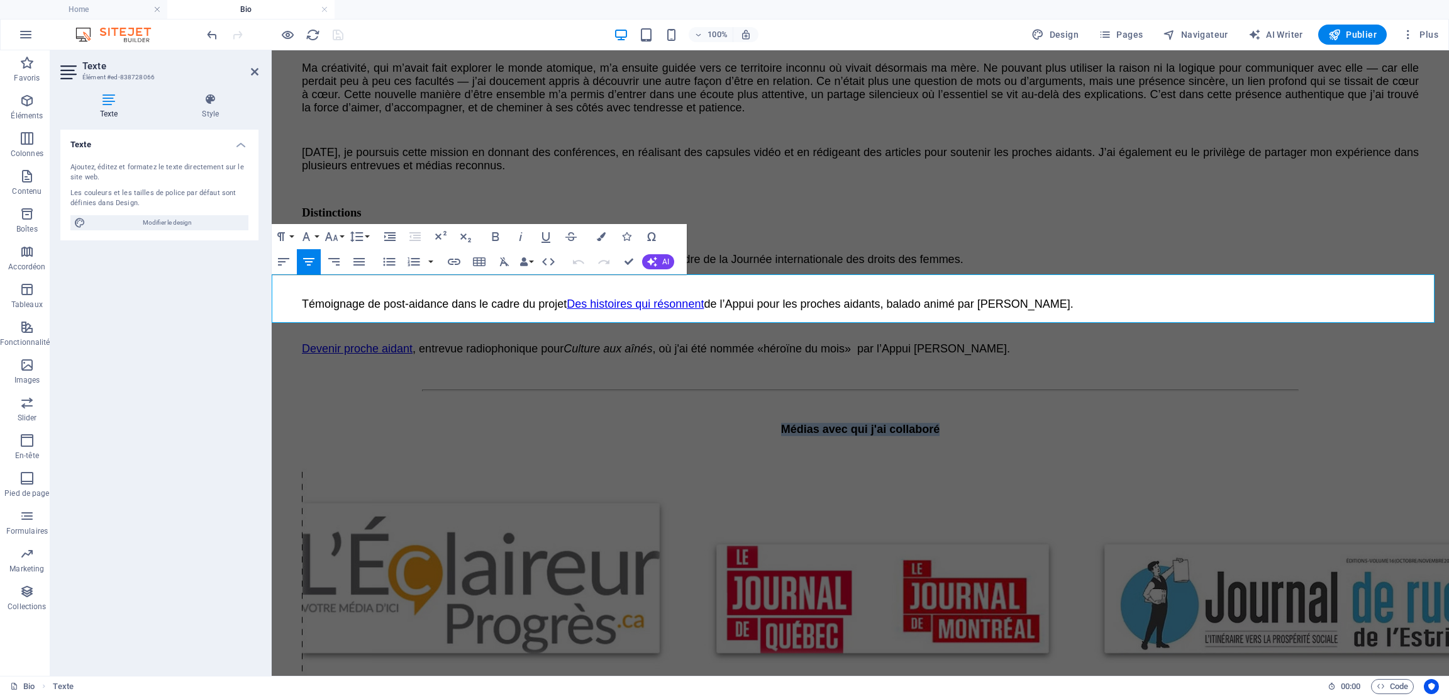
drag, startPoint x: 761, startPoint y: 296, endPoint x: 989, endPoint y: 299, distance: 227.7
click at [989, 423] on p "Médias avec qui j'ai collaboré" at bounding box center [860, 429] width 1167 height 13
drag, startPoint x: 842, startPoint y: 299, endPoint x: 862, endPoint y: 298, distance: 19.5
click at [862, 423] on strong "Médias avec qui j'ai collaboré" at bounding box center [860, 429] width 159 height 13
drag, startPoint x: 745, startPoint y: 299, endPoint x: 986, endPoint y: 298, distance: 240.9
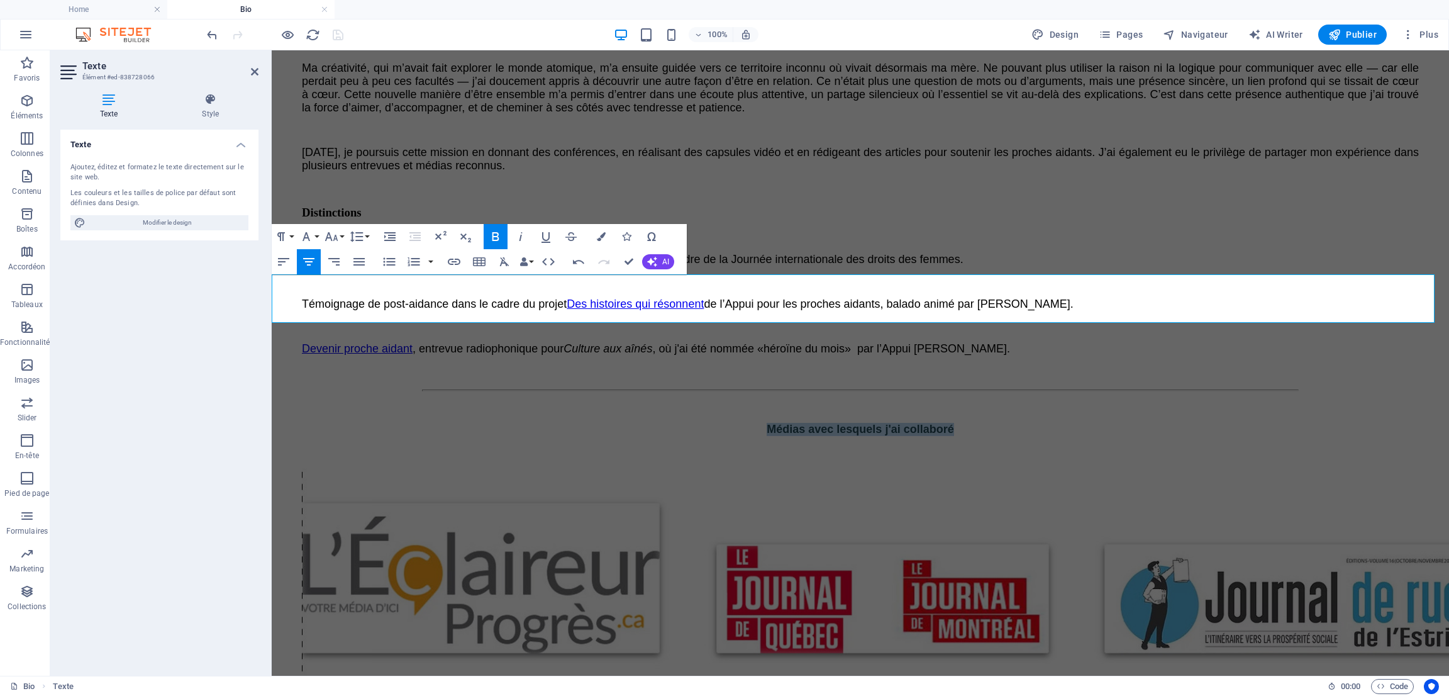
click at [986, 423] on p "Médias avec lesquels j'ai collaboré" at bounding box center [860, 429] width 1167 height 13
click at [344, 238] on button "Font Size" at bounding box center [334, 236] width 24 height 25
click at [348, 290] on link "24" at bounding box center [344, 292] width 45 height 19
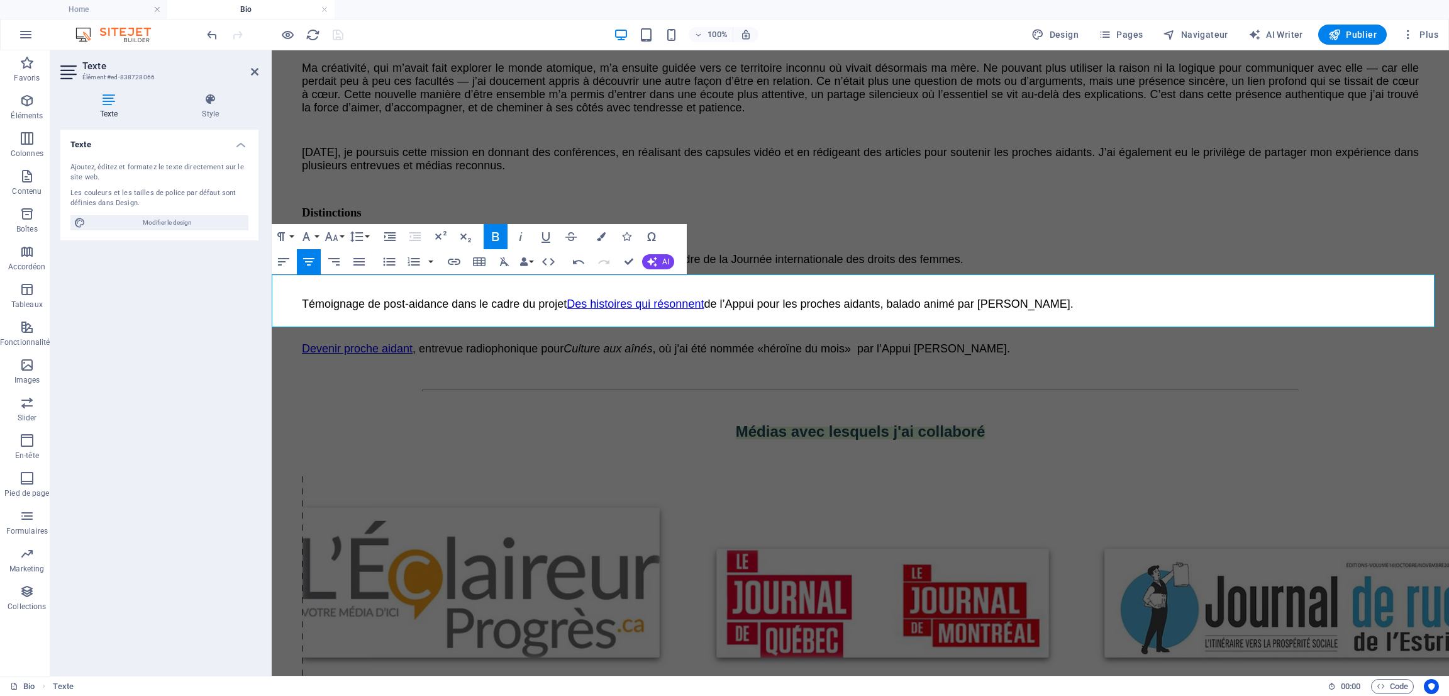
click at [618, 423] on p "Médias avec lesquels j'ai collaboré" at bounding box center [860, 432] width 1167 height 18
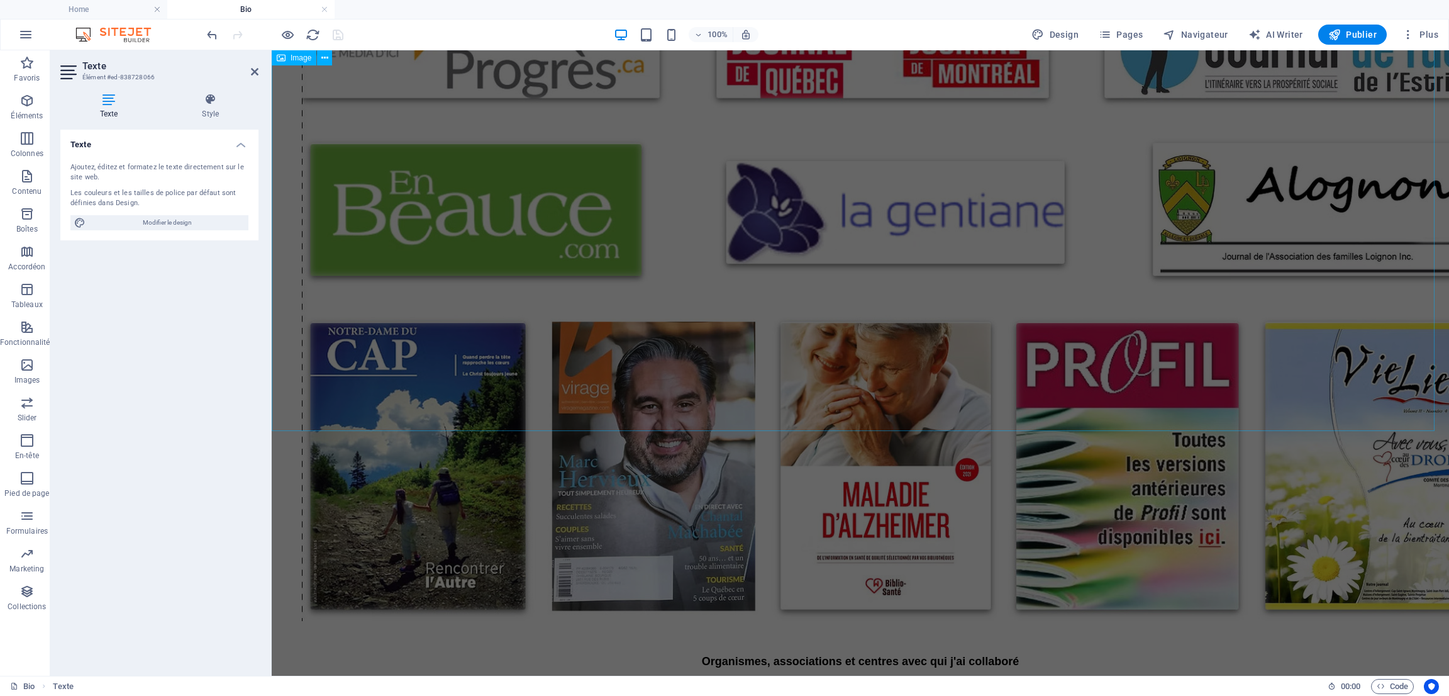
scroll to position [1252, 0]
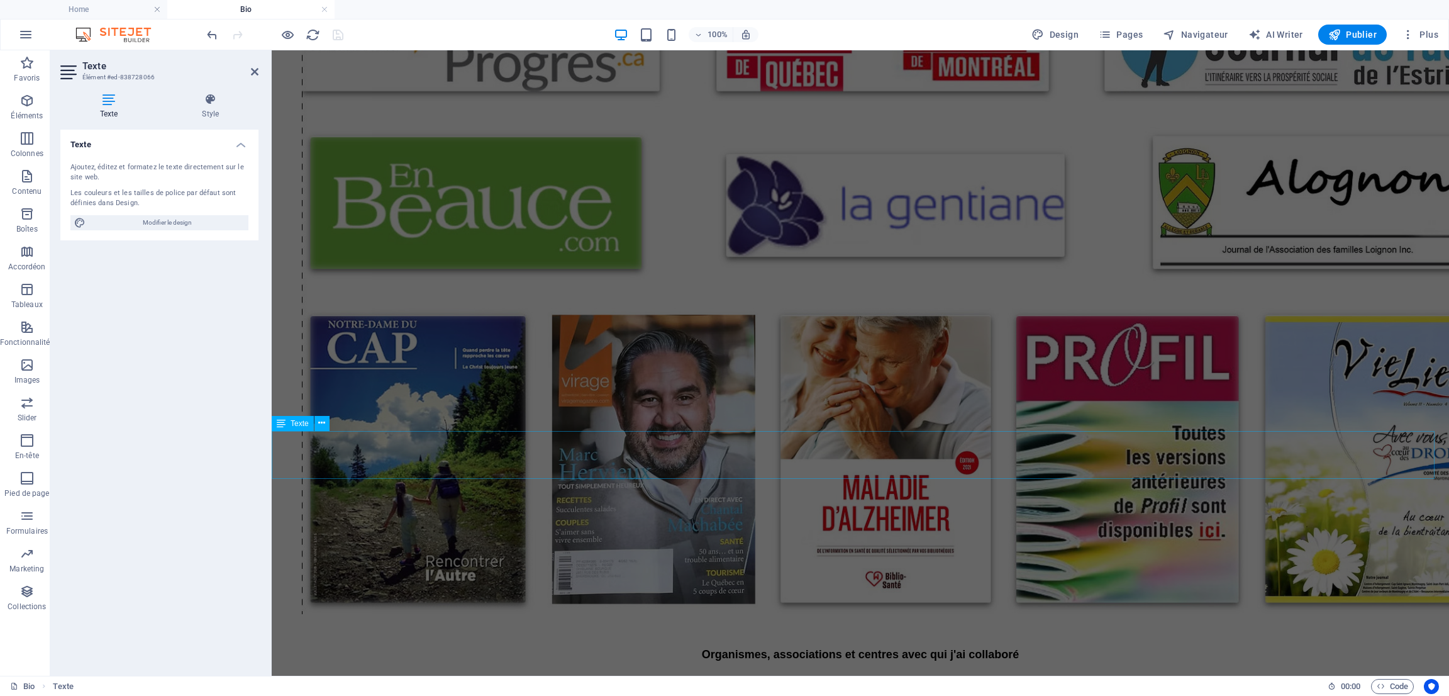
click at [674, 626] on div "Organismes, associations et centres avec qui j'ai collaboré" at bounding box center [860, 654] width 1167 height 56
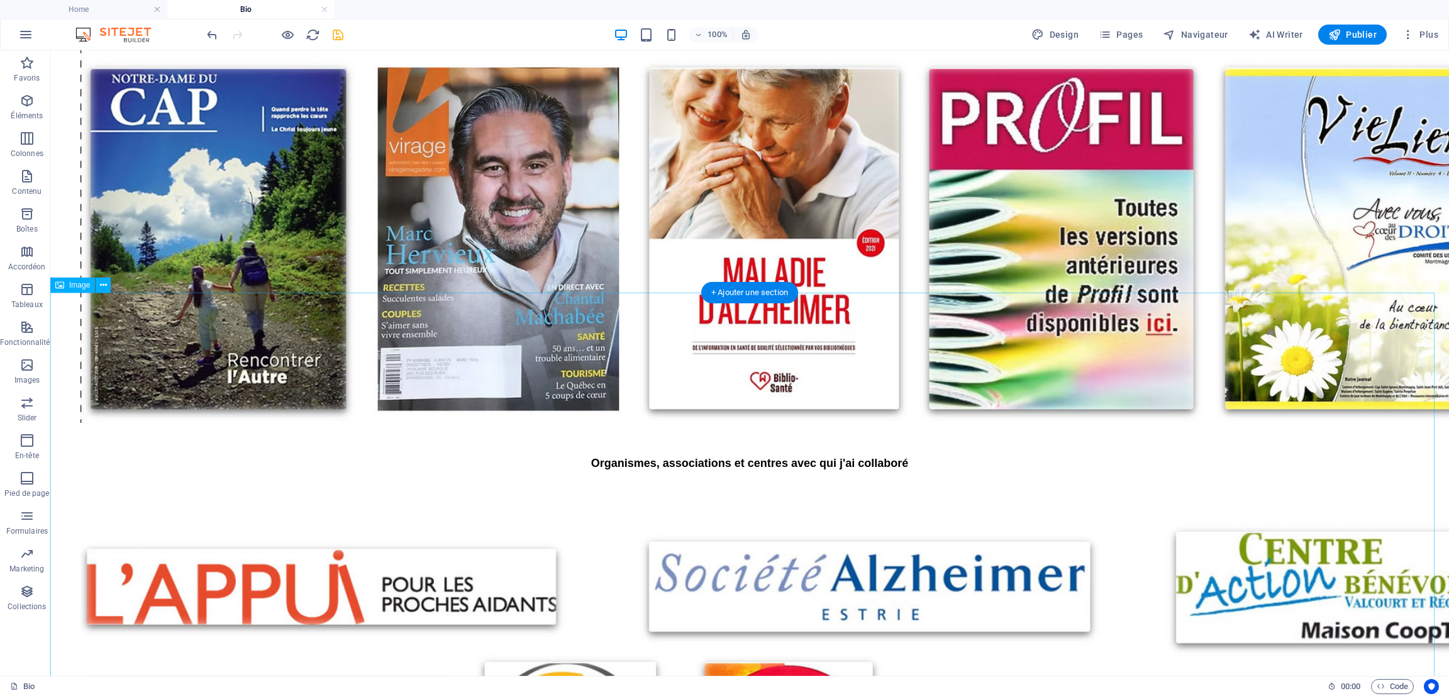
scroll to position [1535, 0]
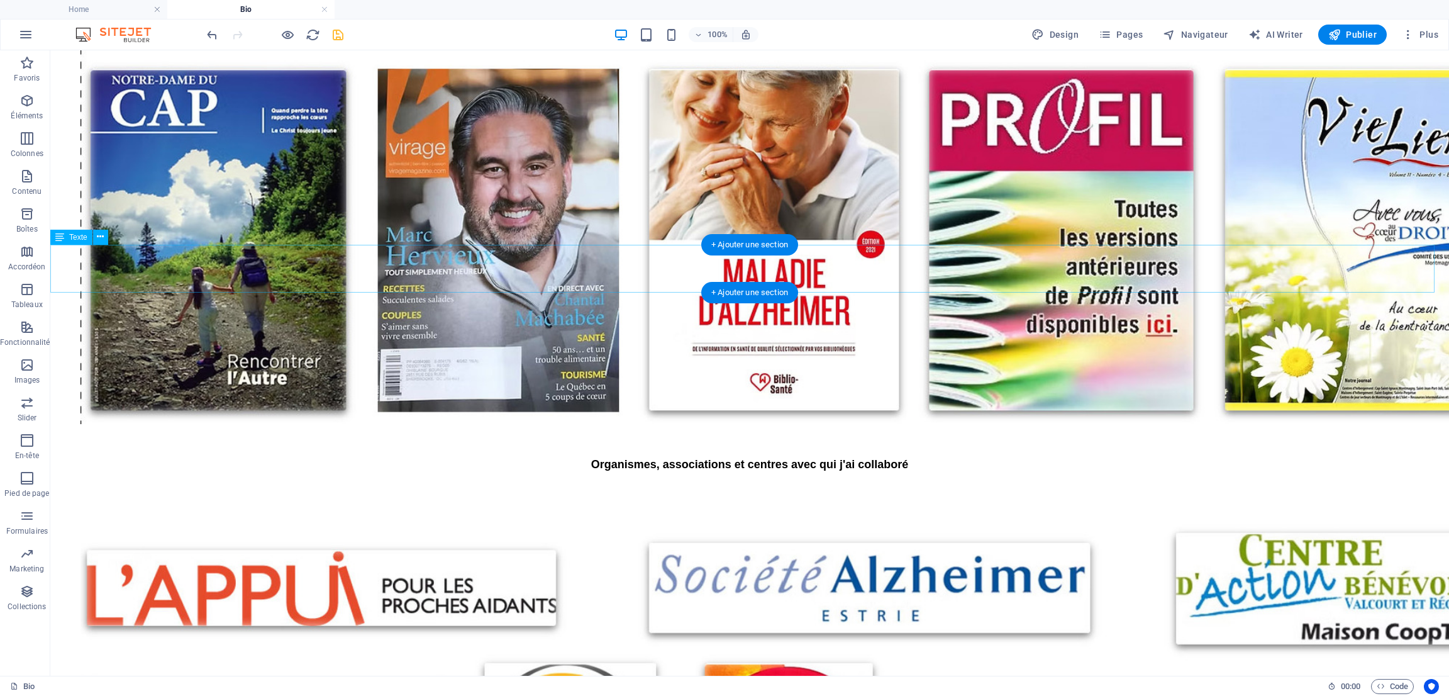
click at [628, 437] on div "Organismes, associations et centres avec qui j'ai collaboré" at bounding box center [749, 465] width 1389 height 56
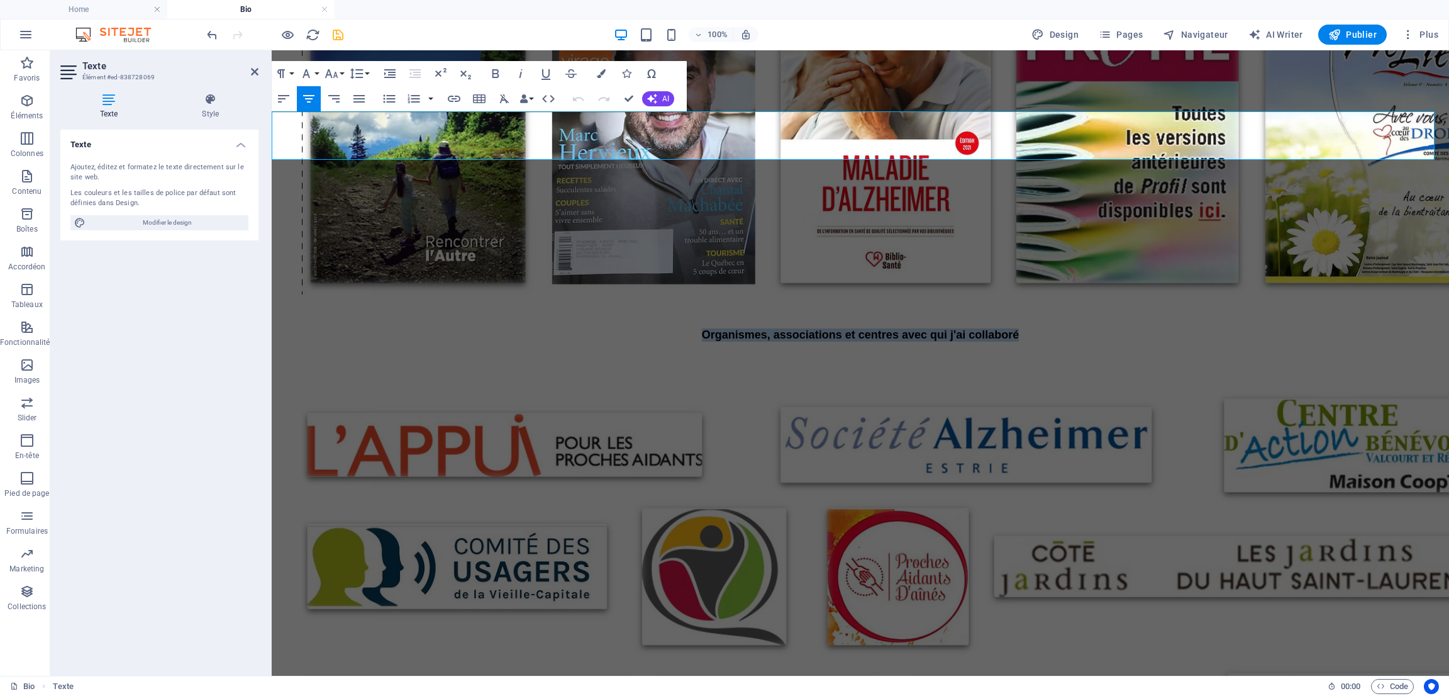
drag, startPoint x: 667, startPoint y: 133, endPoint x: 1072, endPoint y: 138, distance: 405.1
click at [1072, 328] on p "Organismes, associations et centres avec qui j'ai collaboré" at bounding box center [860, 334] width 1167 height 13
click at [343, 72] on button "Font Size" at bounding box center [334, 73] width 24 height 25
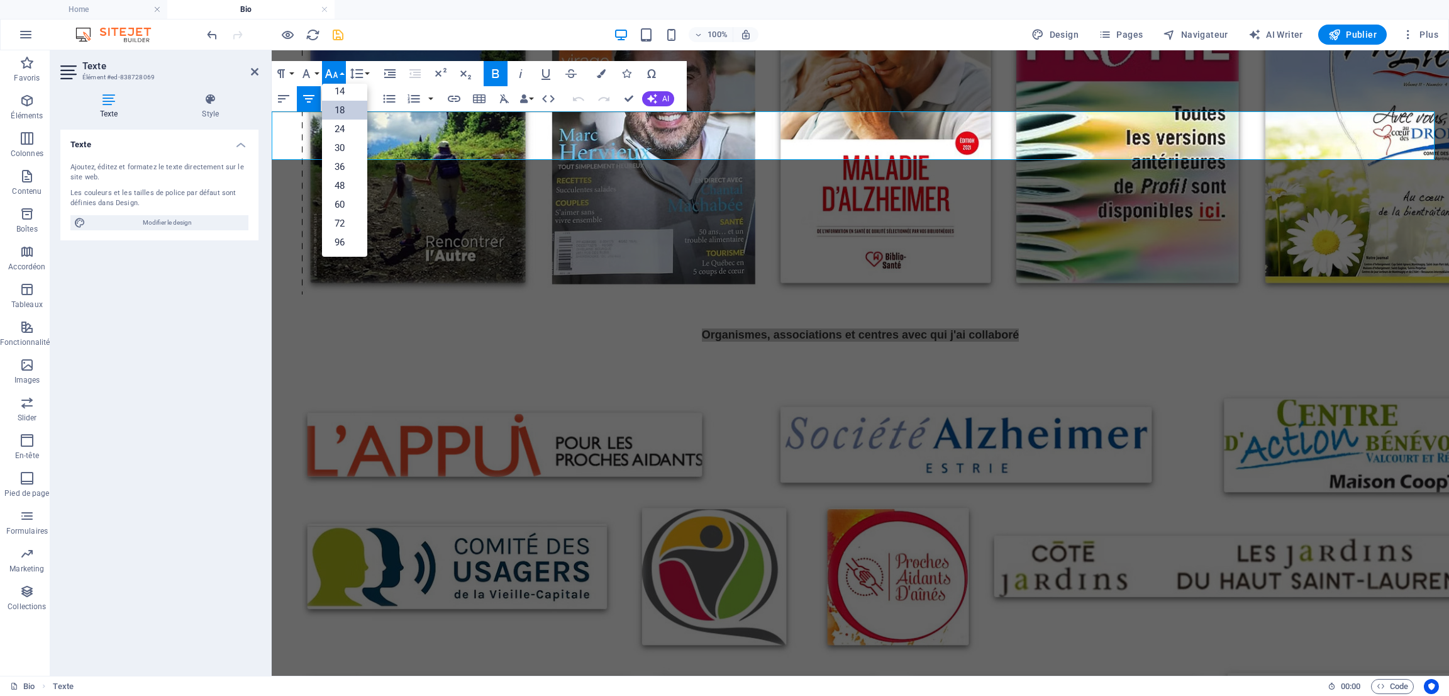
scroll to position [101, 0]
click at [353, 122] on link "24" at bounding box center [344, 129] width 45 height 19
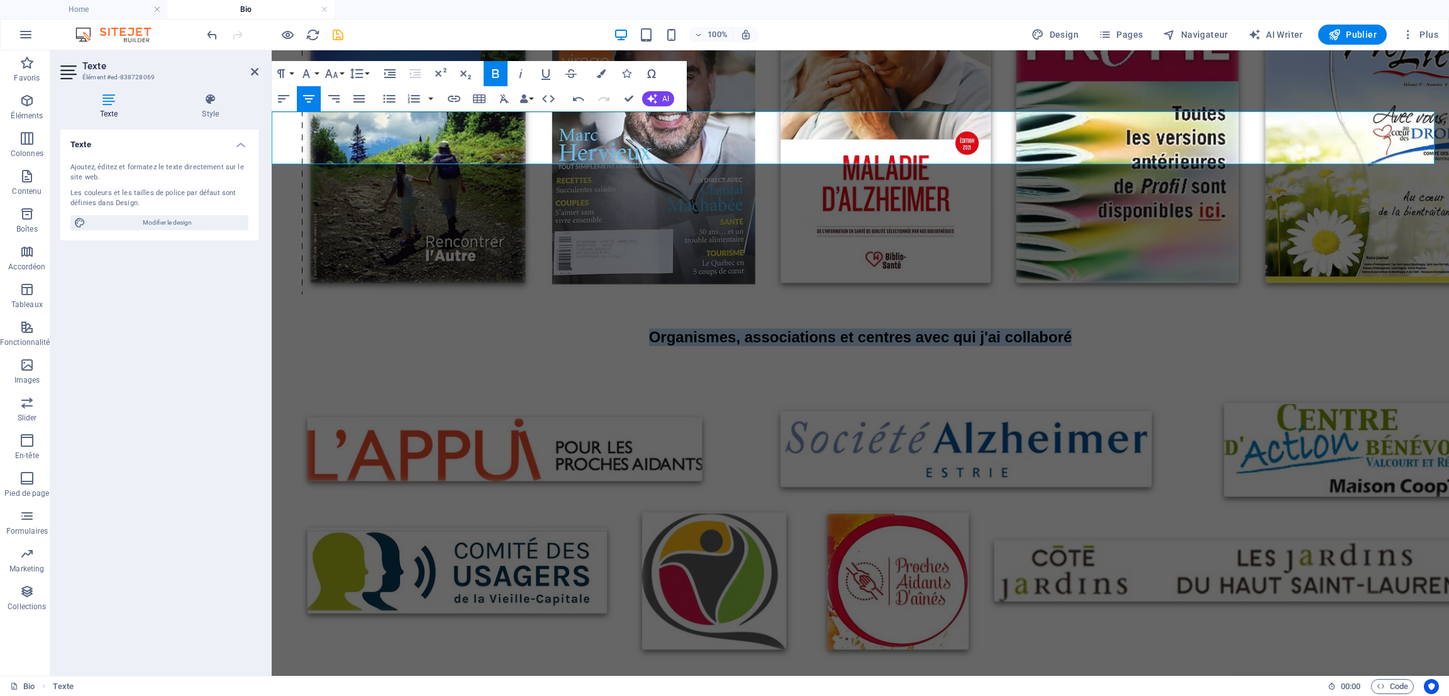
click at [549, 328] on p "Organismes, associations et centres avec qui j'ai collaboré" at bounding box center [860, 337] width 1167 height 18
click at [649, 328] on span "Organismes, associations et centres avec qui j'ai collaboré" at bounding box center [860, 336] width 423 height 17
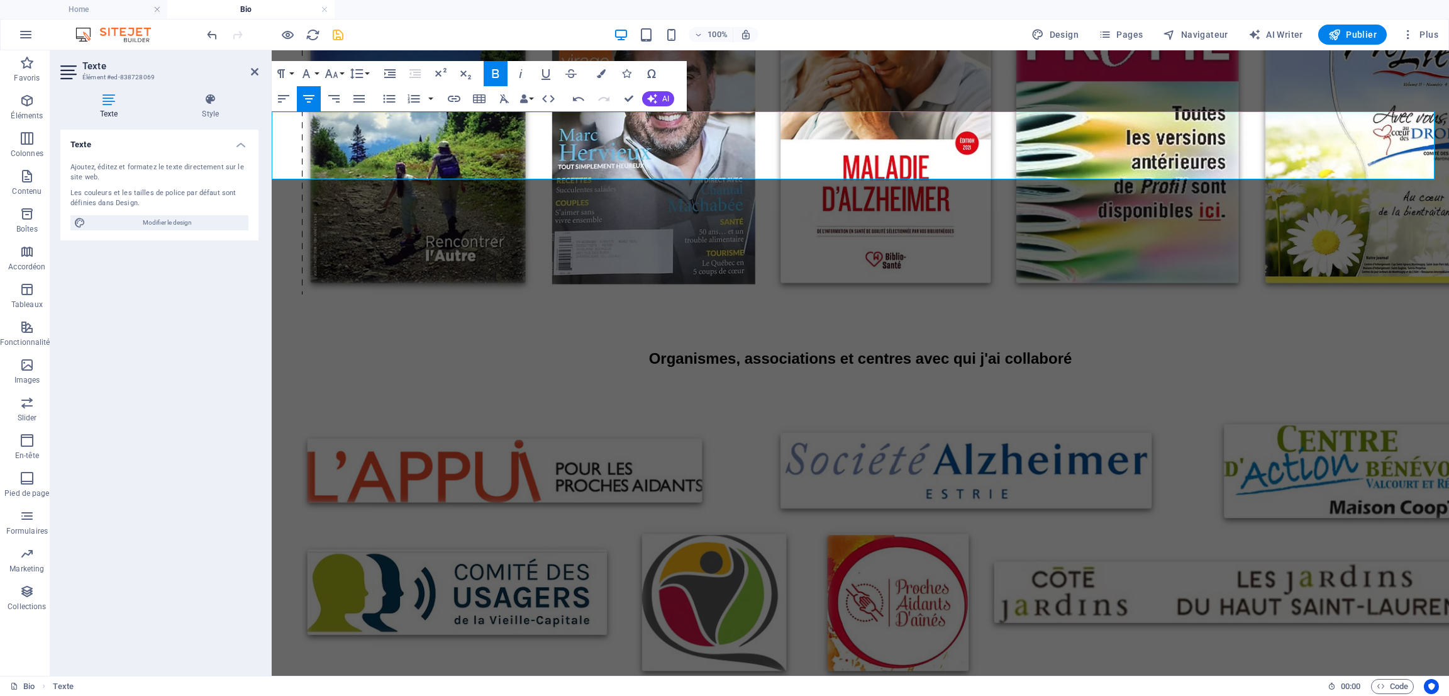
click at [1106, 350] on p "Organismes, associations et centres avec qui j'ai collaboré" at bounding box center [860, 359] width 1167 height 18
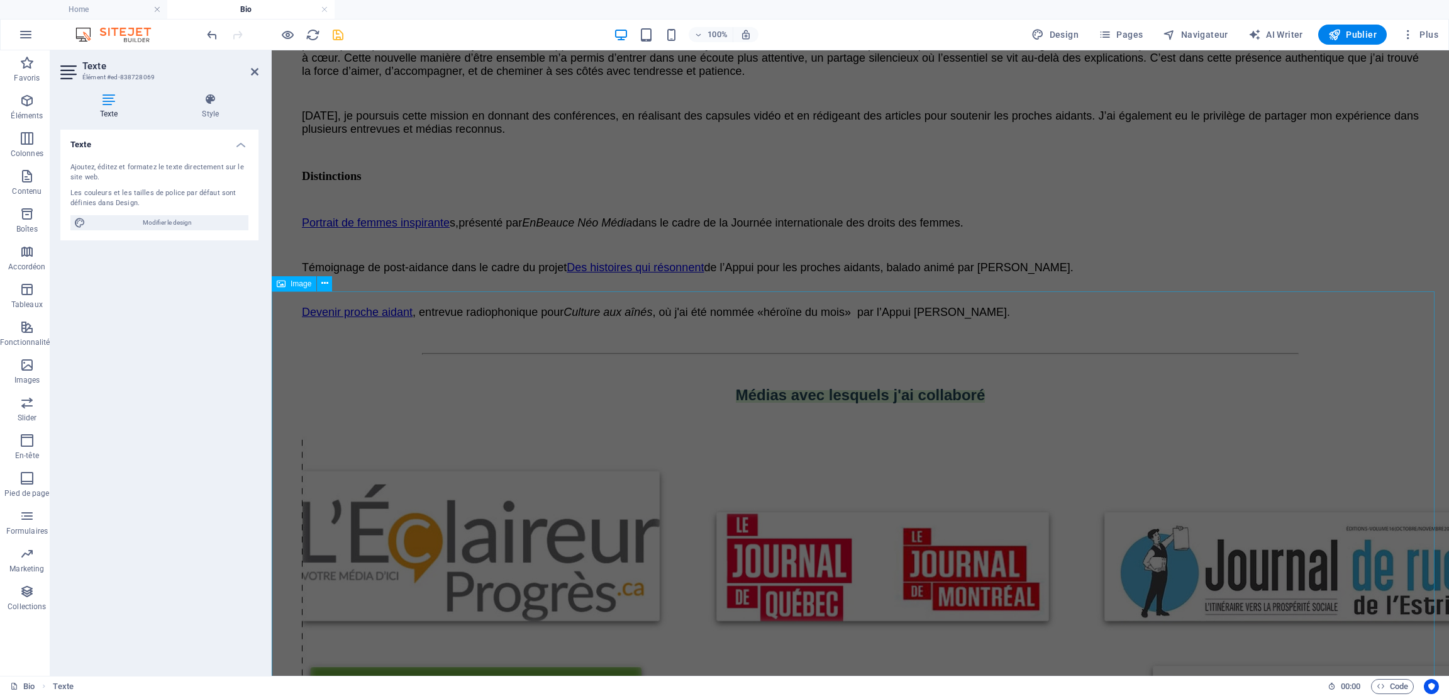
scroll to position [628, 0]
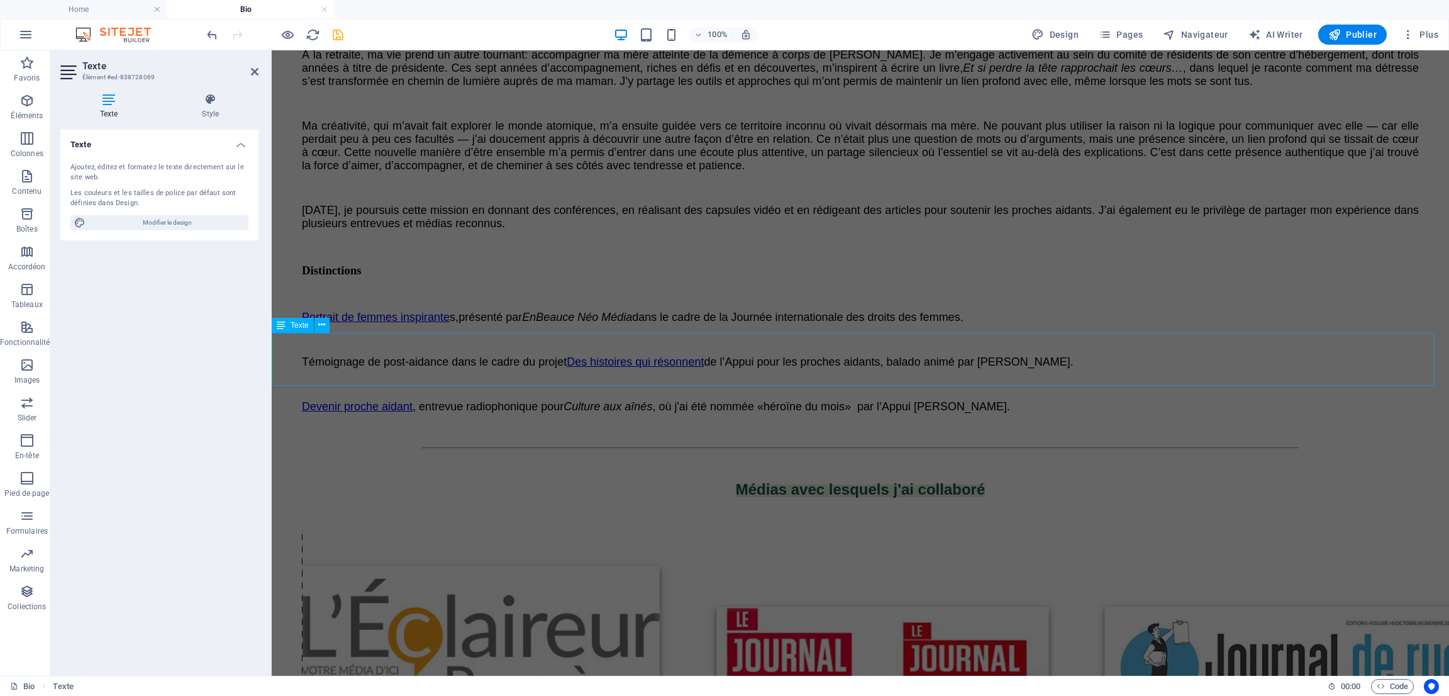
click at [708, 459] on div "Médias avec lesquels j'ai collaboré" at bounding box center [860, 489] width 1167 height 60
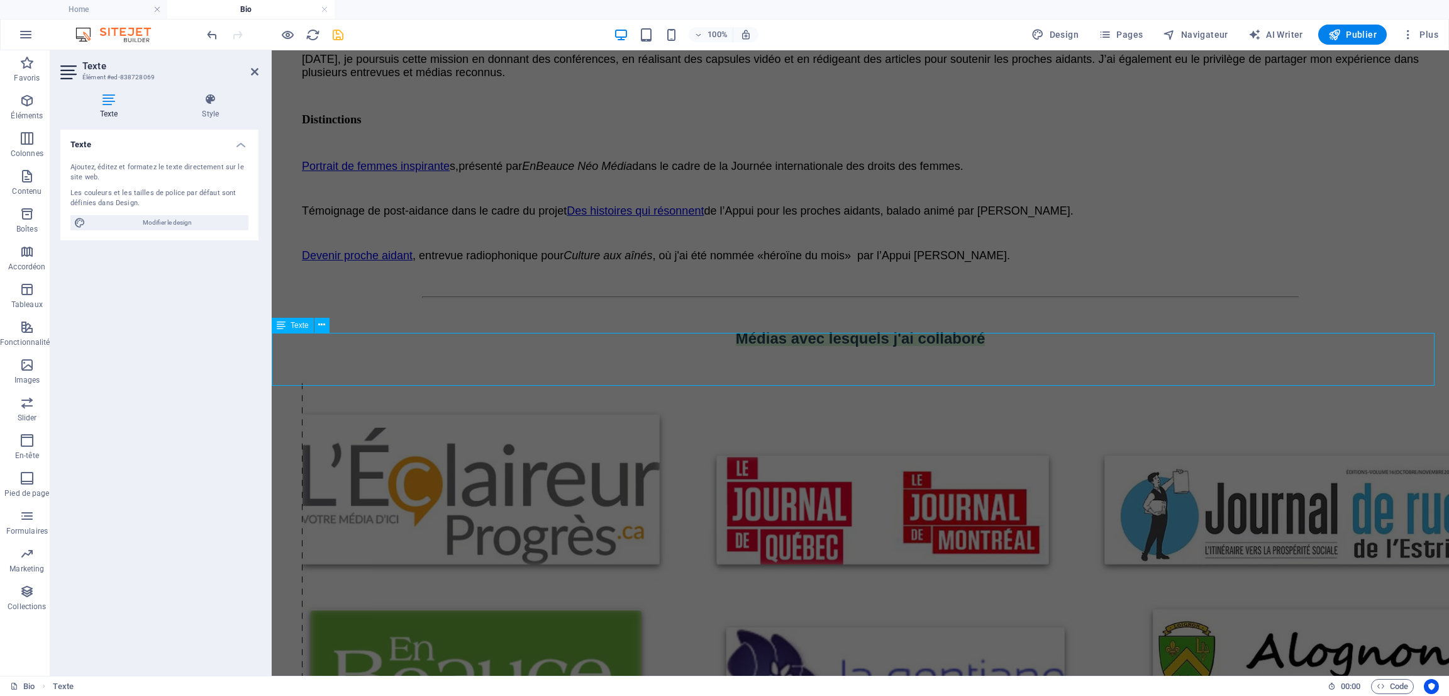
scroll to position [587, 0]
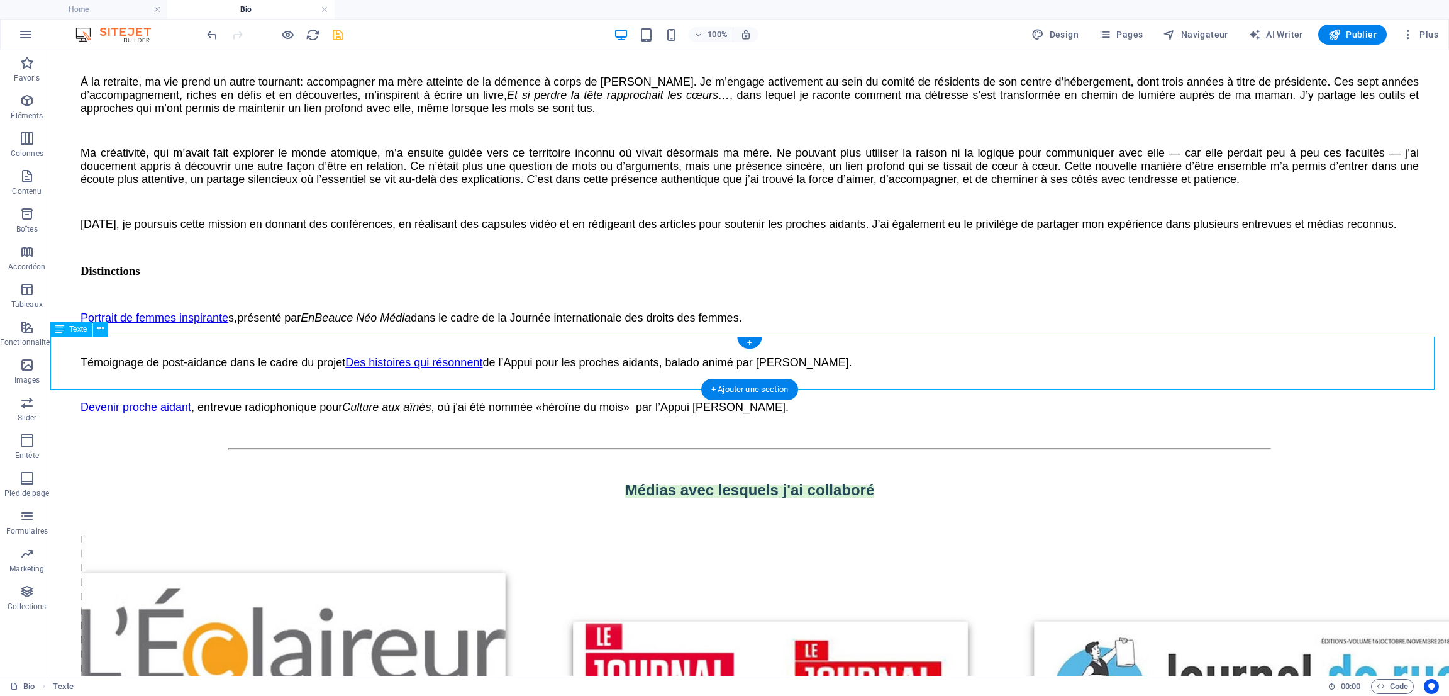
click at [602, 460] on div "Médias avec lesquels j'ai collaboré" at bounding box center [749, 490] width 1389 height 60
click at [600, 460] on div "Médias avec lesquels j'ai collaboré" at bounding box center [749, 490] width 1389 height 60
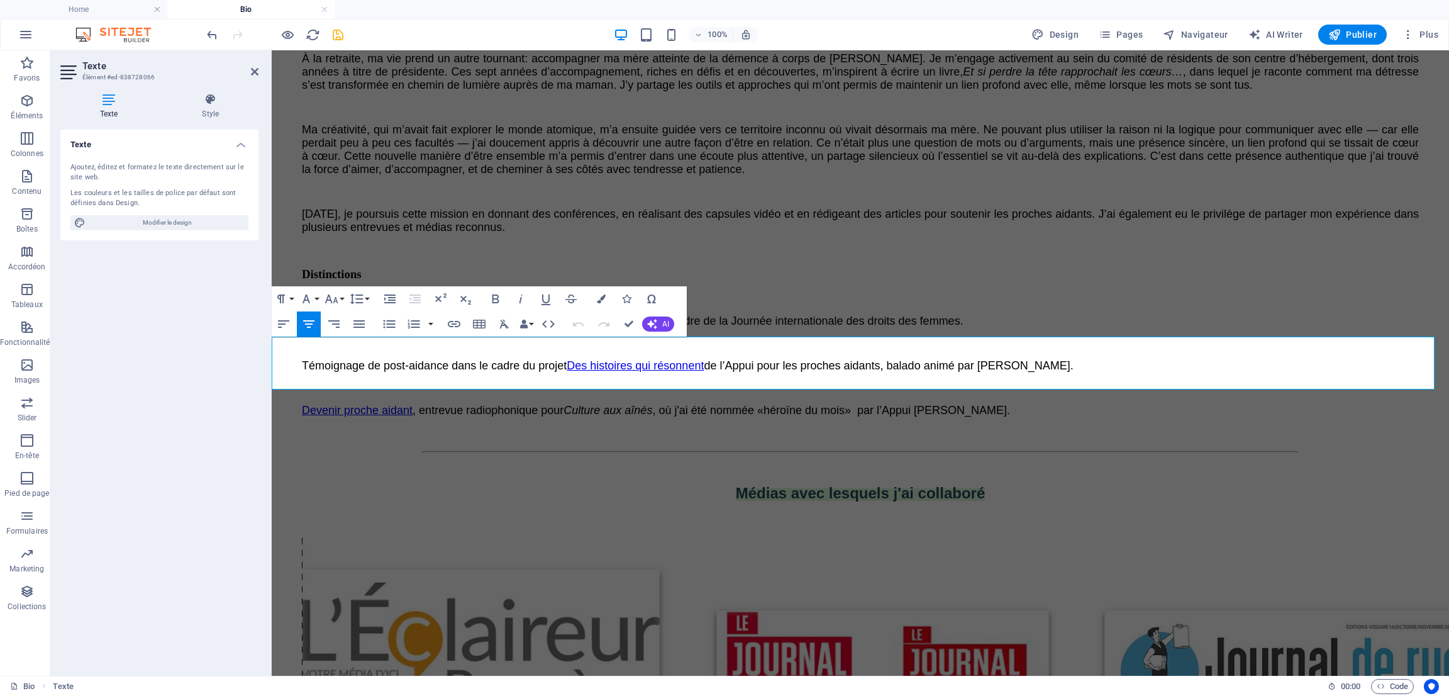
click at [736, 484] on span "Médias avec lesquels j'ai collaboré" at bounding box center [861, 492] width 250 height 17
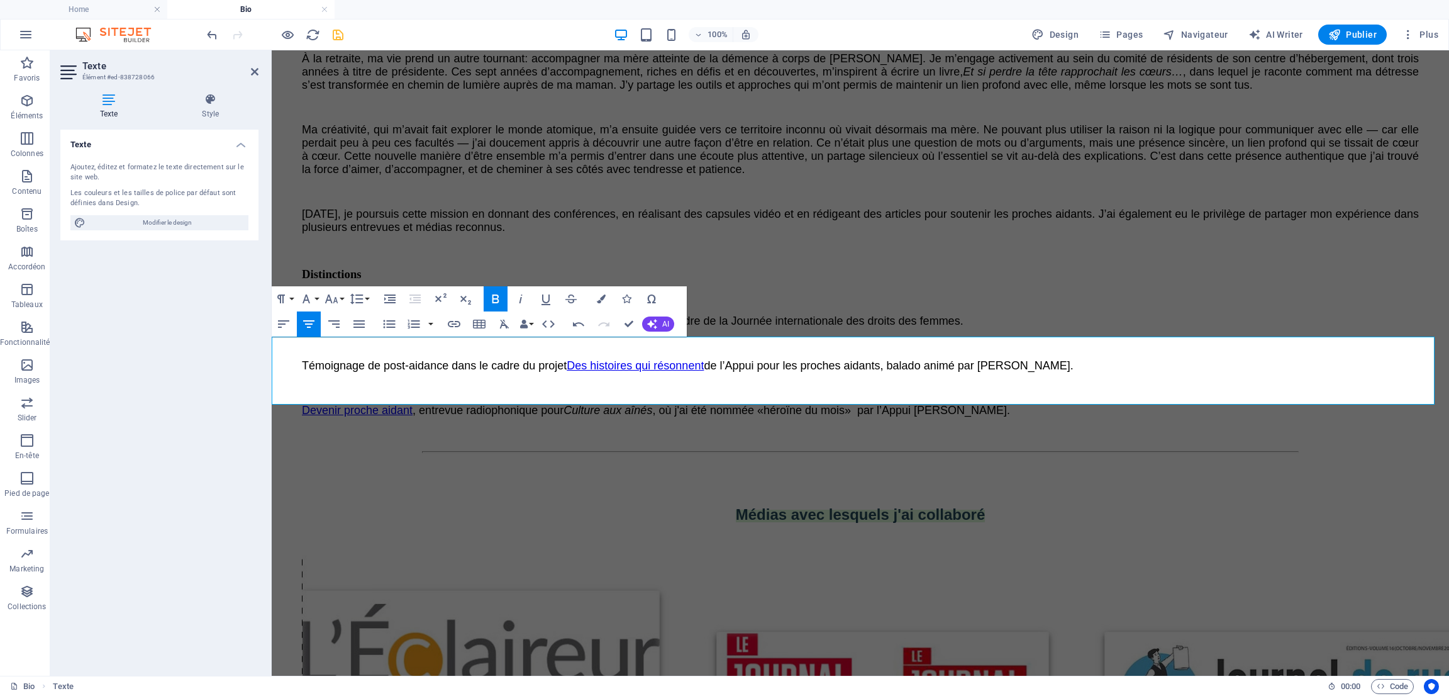
click at [1004, 506] on p "Médias avec lesquels j'ai collaboré" at bounding box center [860, 515] width 1167 height 18
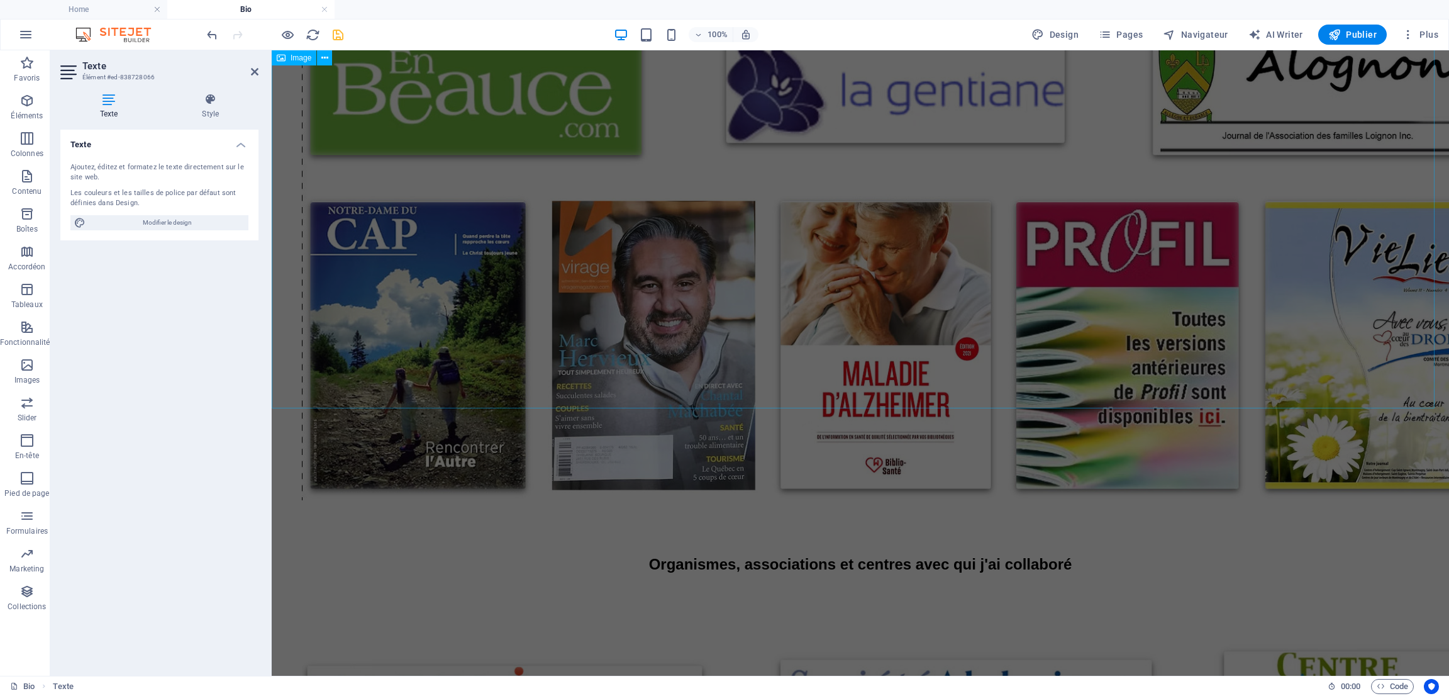
scroll to position [1567, 0]
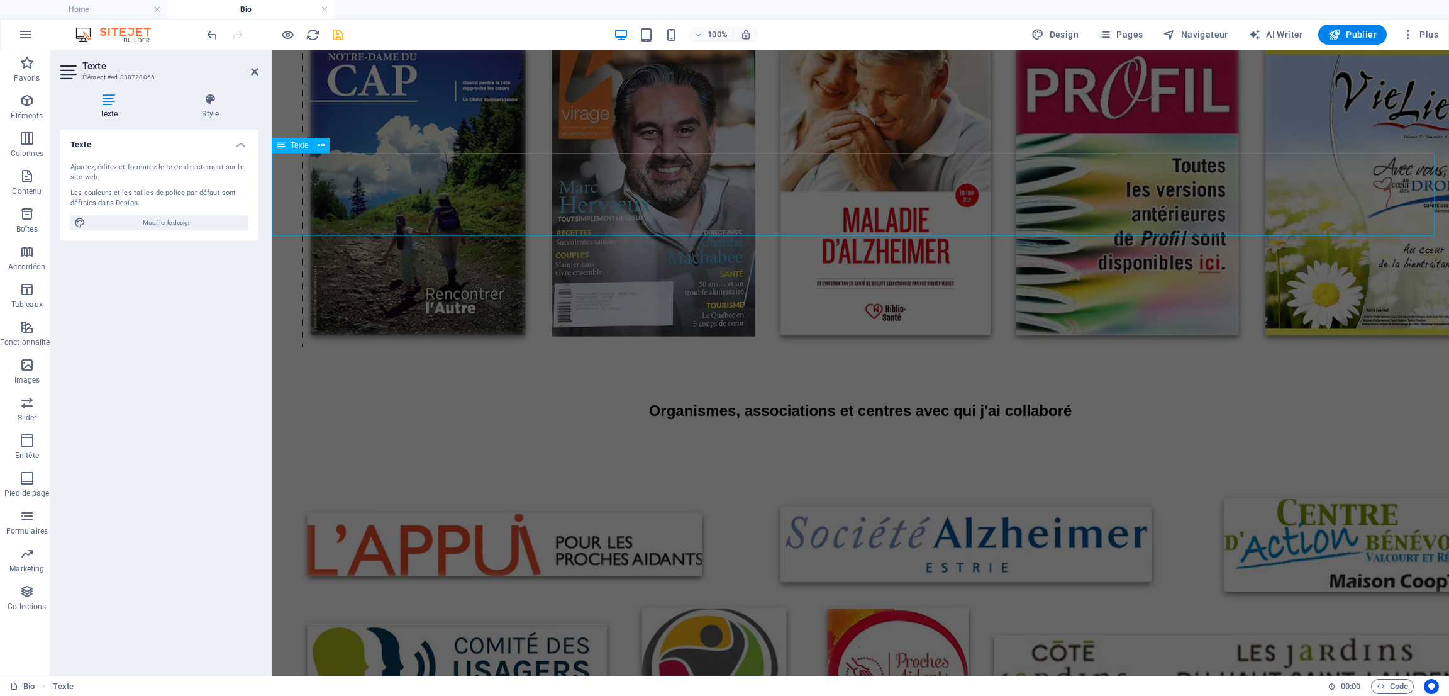
click at [968, 359] on div "Organismes, associations et centres avec qui j'ai collaboré" at bounding box center [860, 410] width 1167 height 103
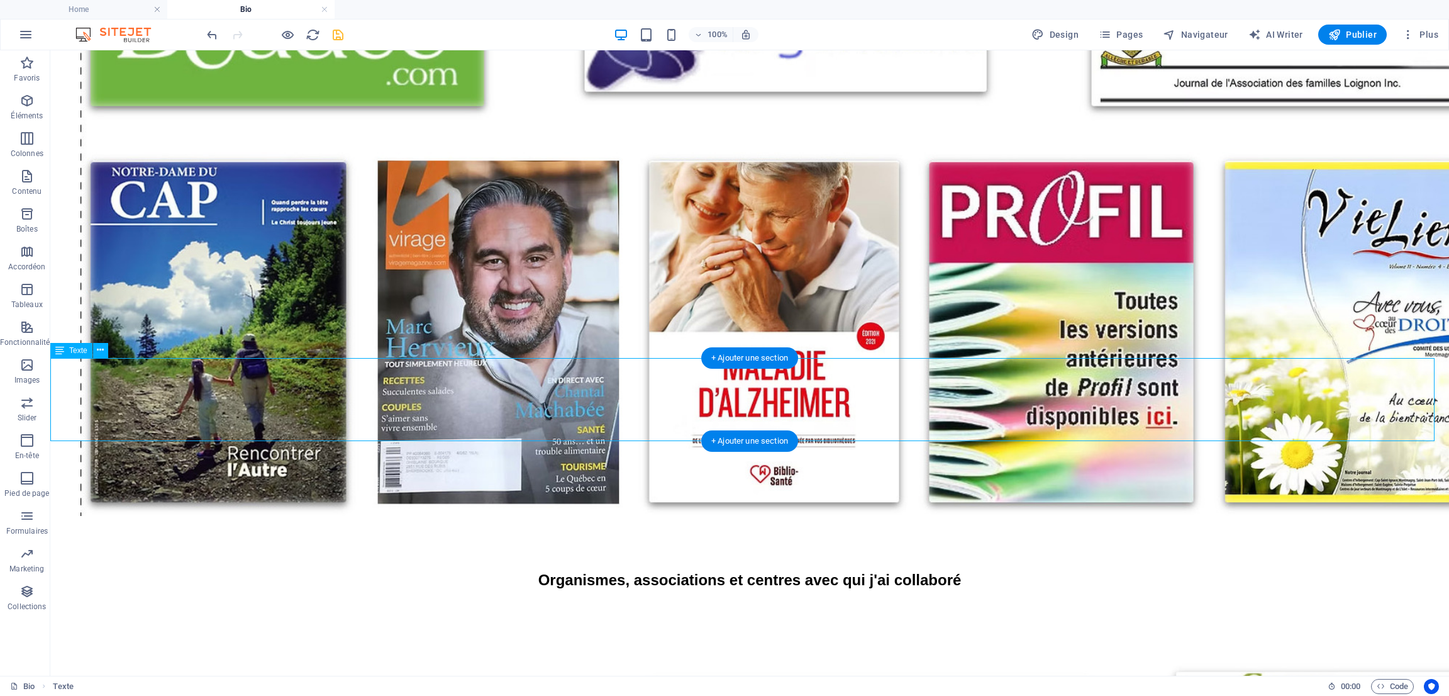
scroll to position [1488, 0]
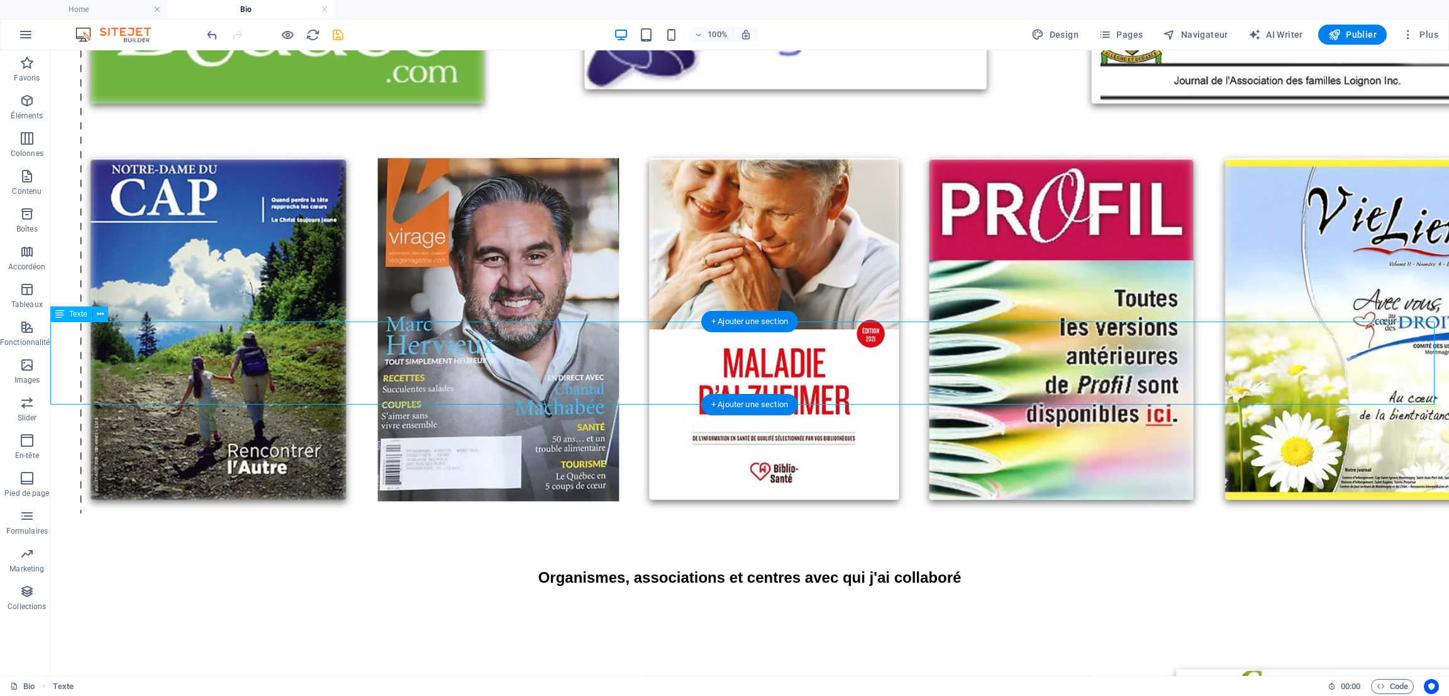
click at [870, 526] on div "Organismes, associations et centres avec qui j'ai collaboré" at bounding box center [749, 577] width 1389 height 103
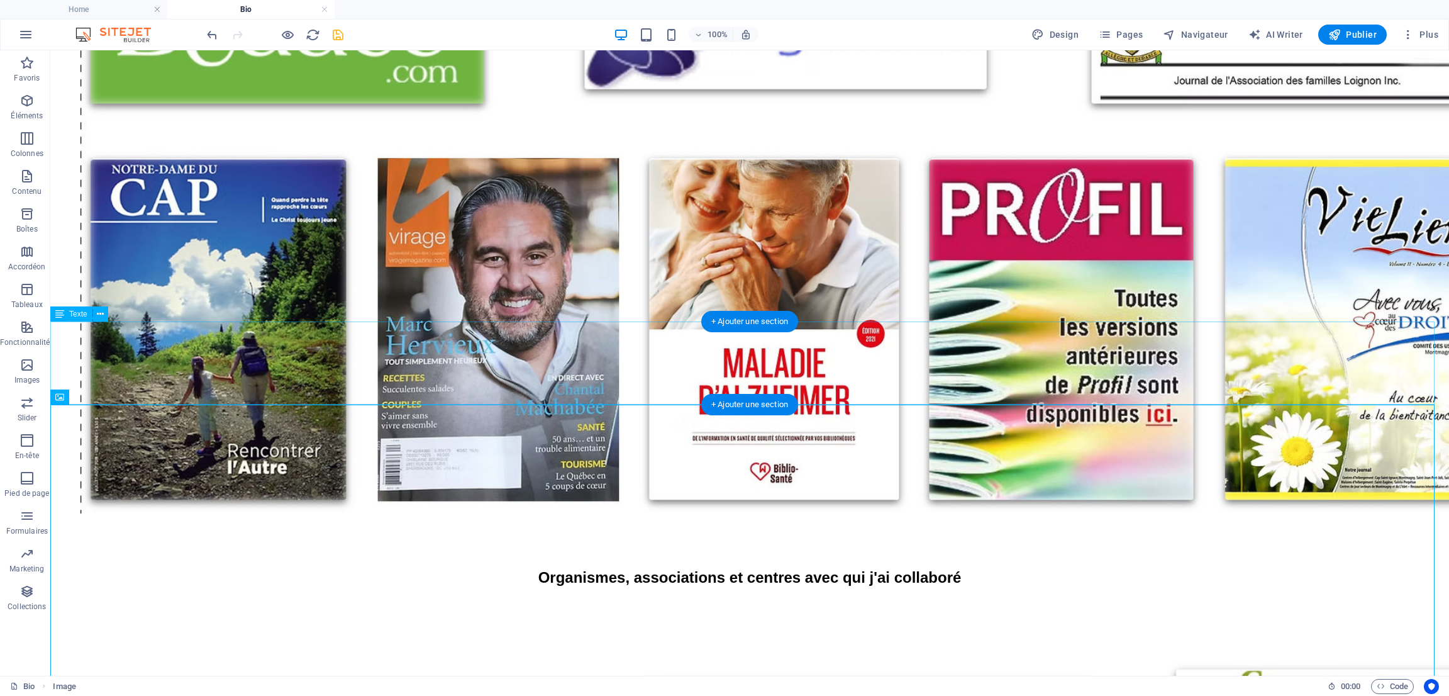
click at [840, 526] on div "Organismes, associations et centres avec qui j'ai collaboré" at bounding box center [749, 577] width 1389 height 103
click at [857, 526] on div "Organismes, associations et centres avec qui j'ai collaboré" at bounding box center [749, 577] width 1389 height 103
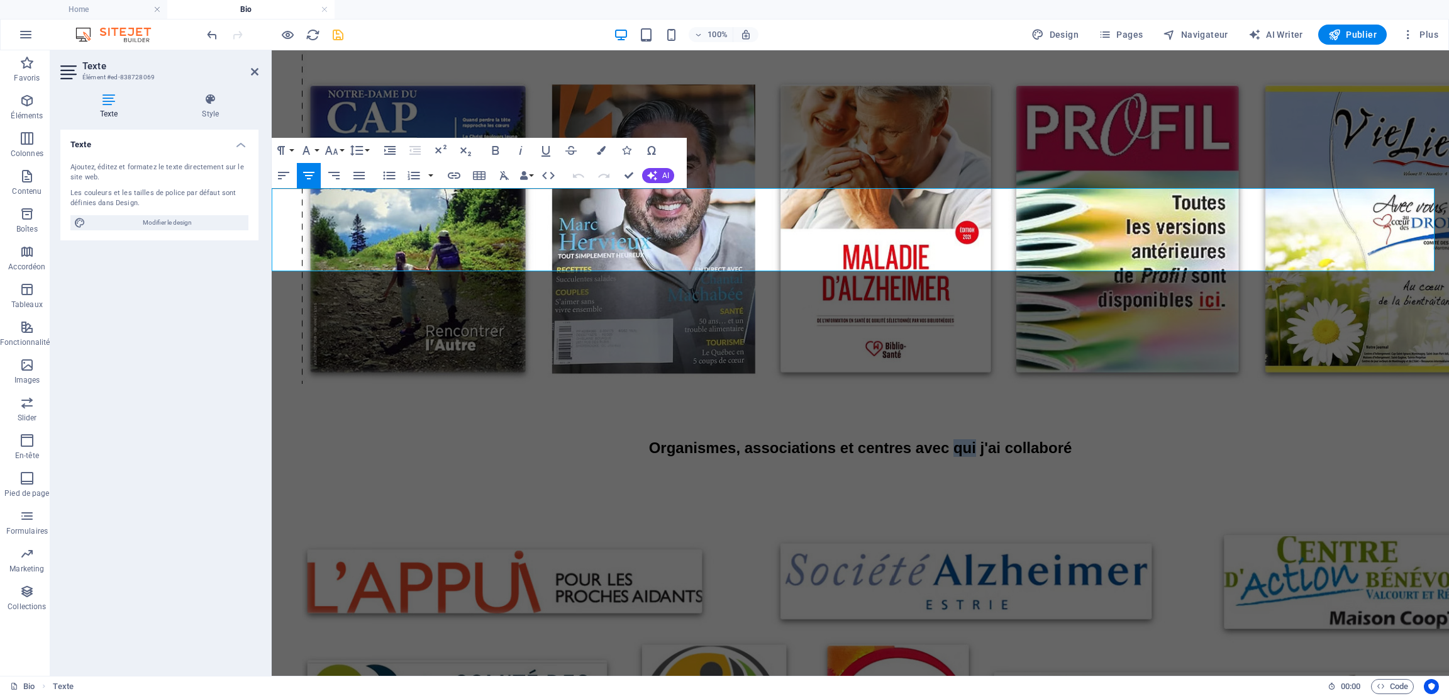
drag, startPoint x: 960, startPoint y: 230, endPoint x: 988, endPoint y: 231, distance: 27.1
click at [988, 439] on span "Organismes, associations et centres avec qui j'ai collaboré" at bounding box center [860, 447] width 423 height 17
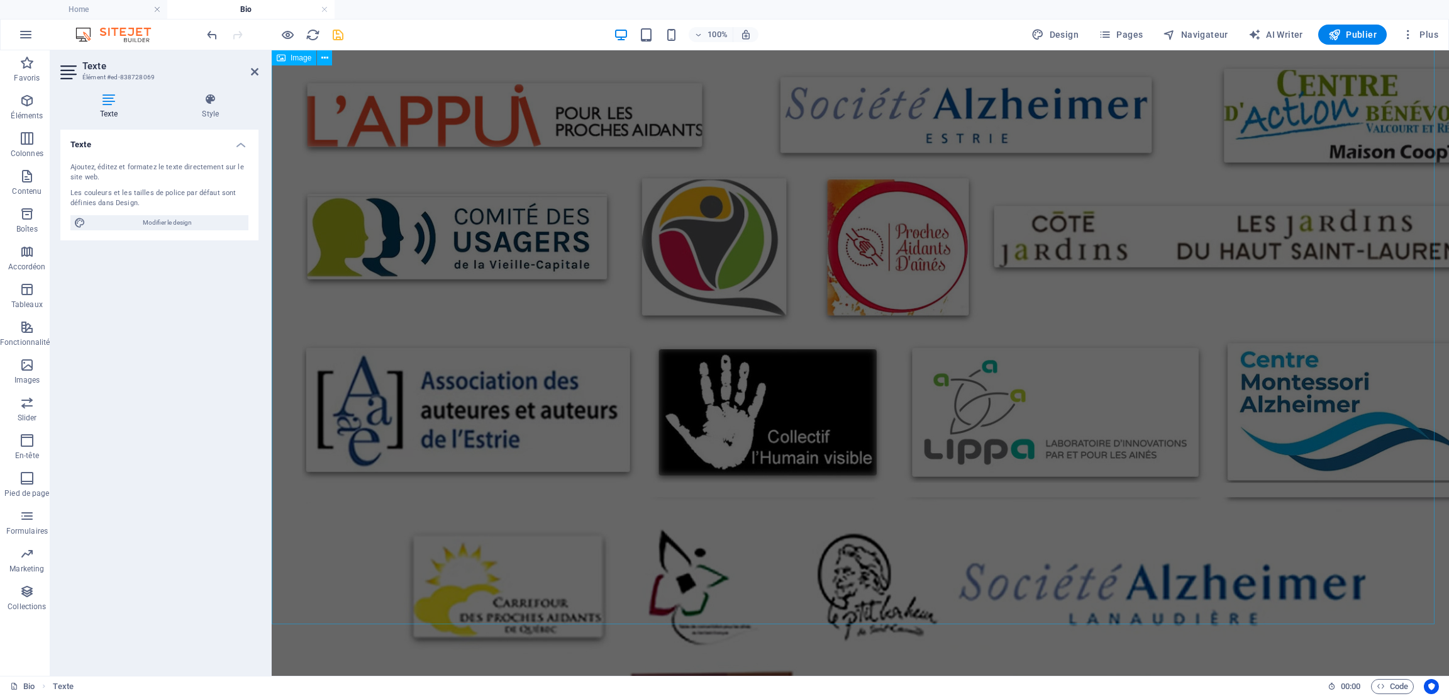
scroll to position [2090, 0]
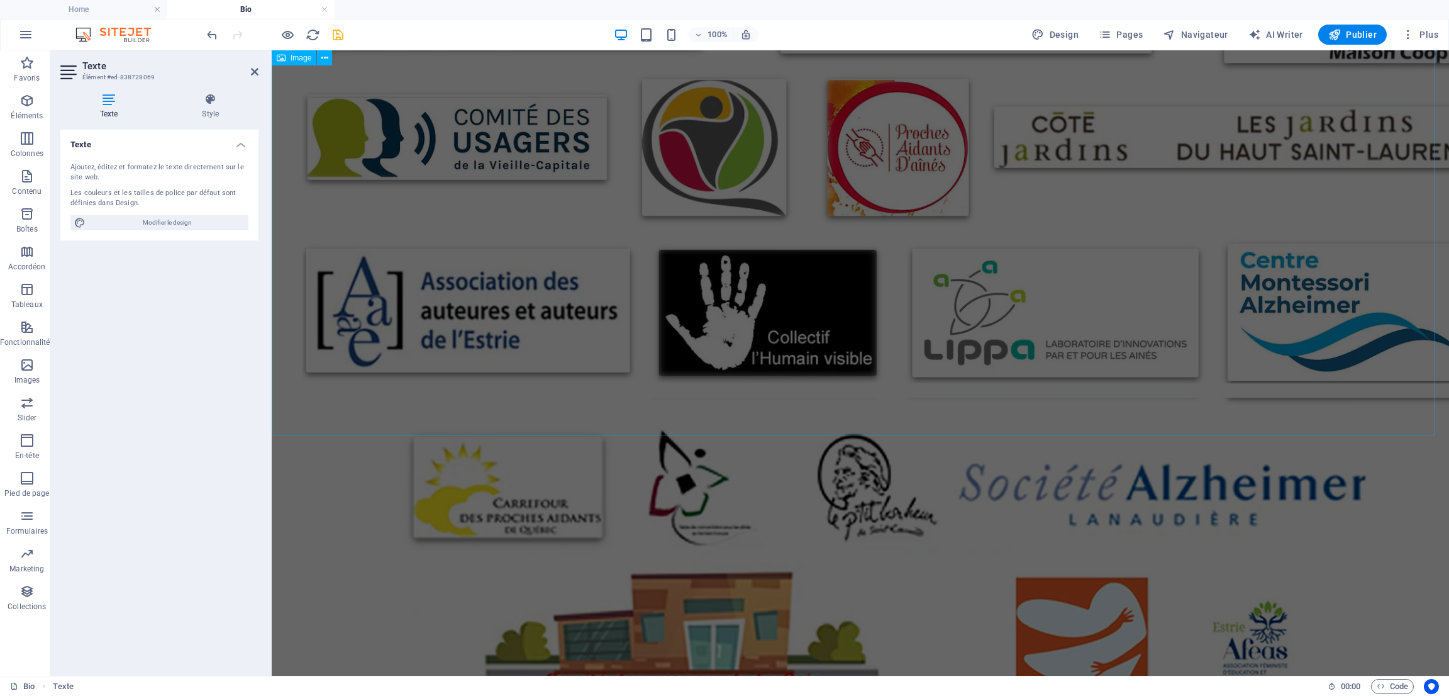
click at [420, 382] on figure at bounding box center [860, 332] width 1167 height 776
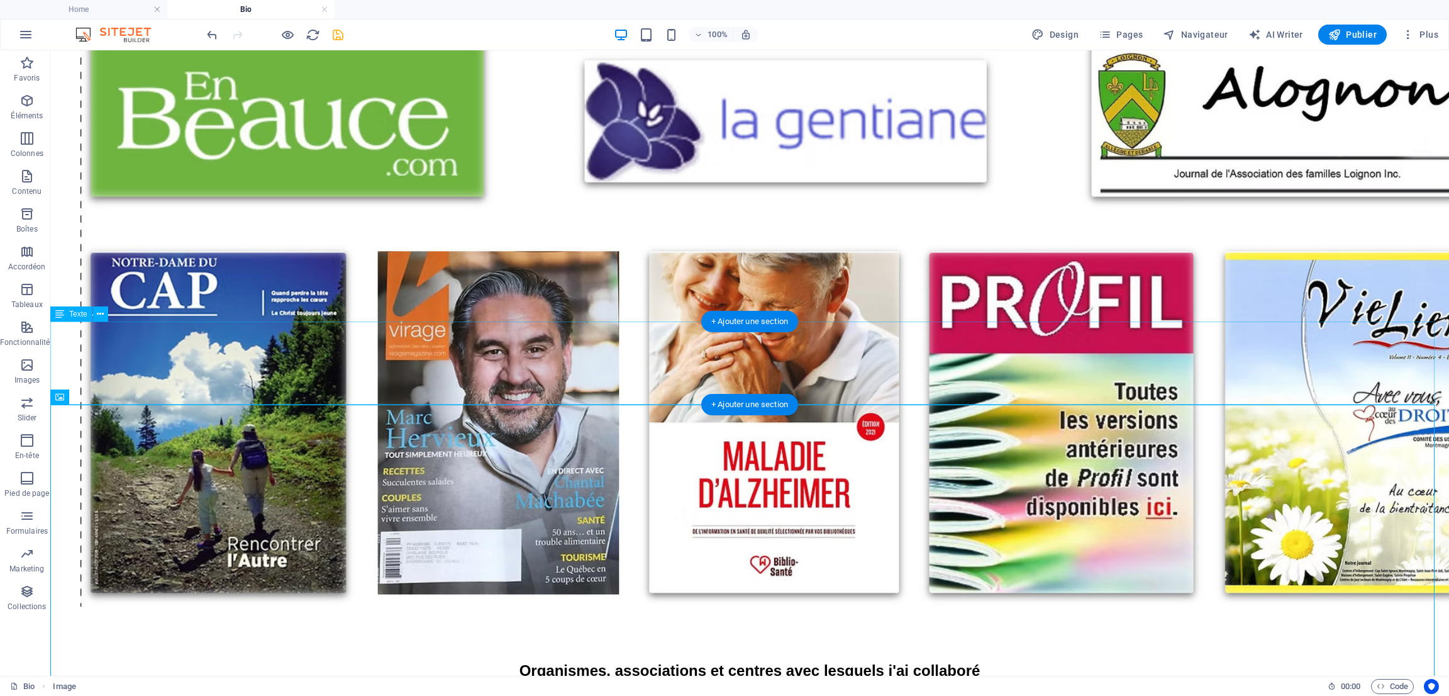
scroll to position [1488, 0]
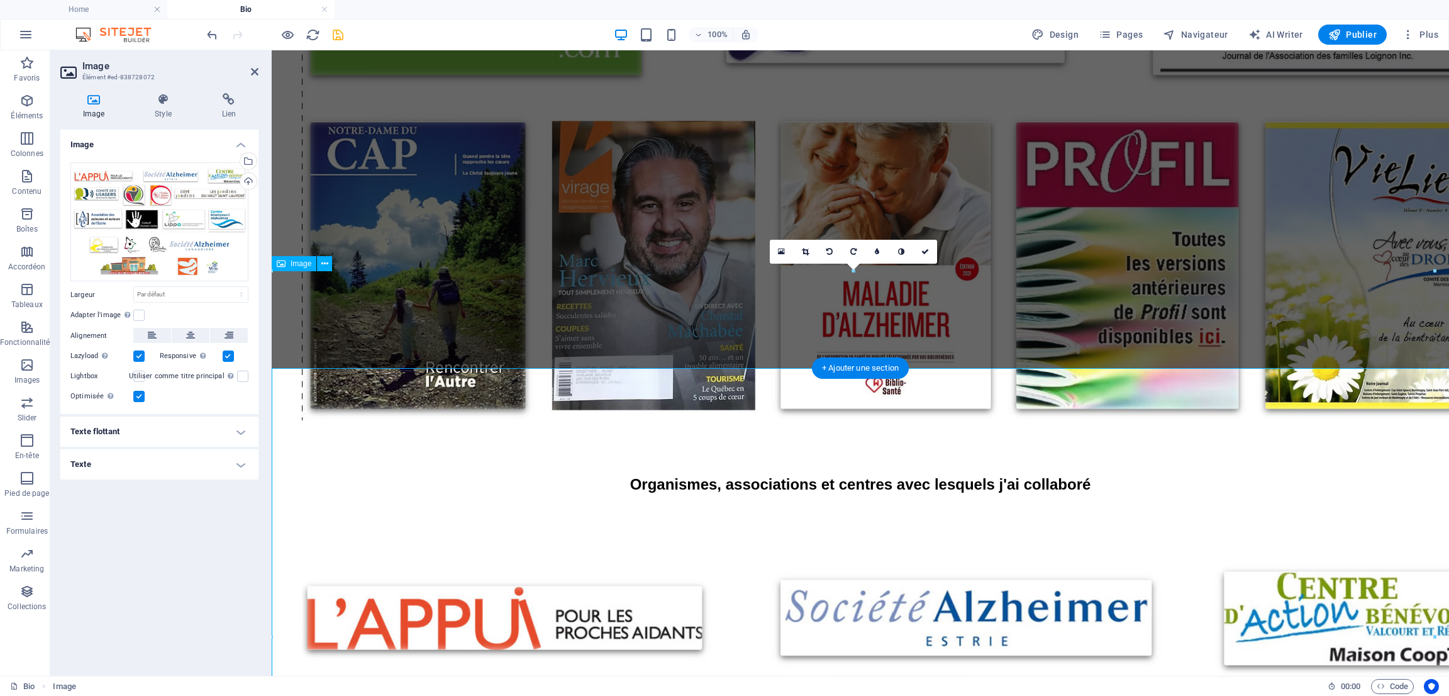
scroll to position [1525, 0]
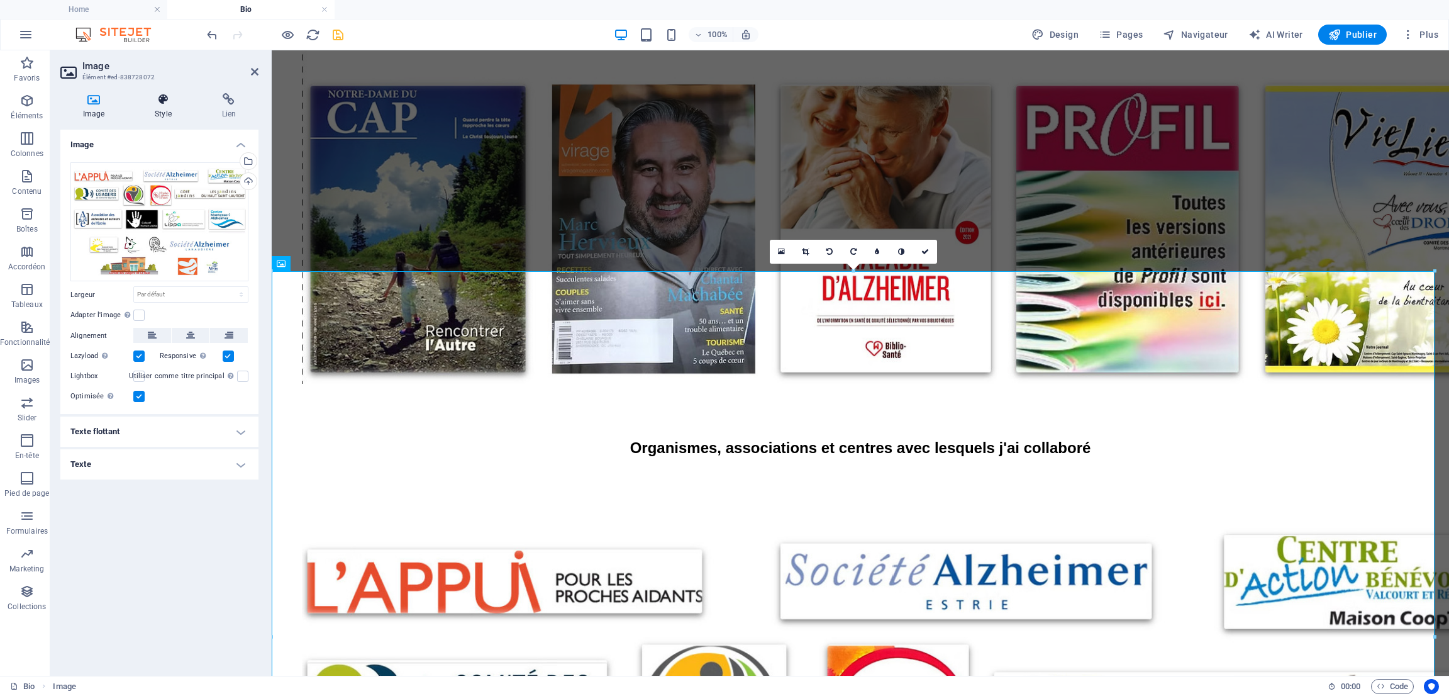
click at [162, 102] on icon at bounding box center [163, 99] width 62 height 13
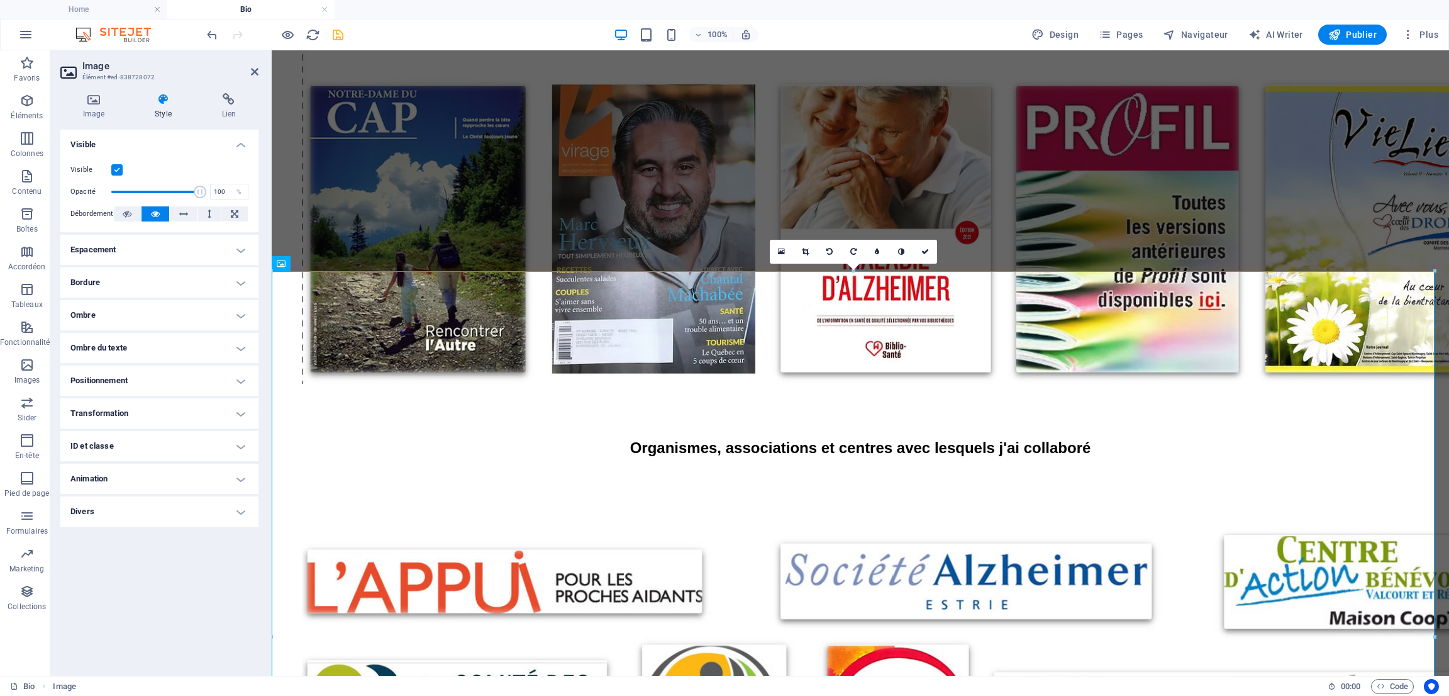
click at [239, 247] on h4 "Espacement" at bounding box center [159, 250] width 198 height 30
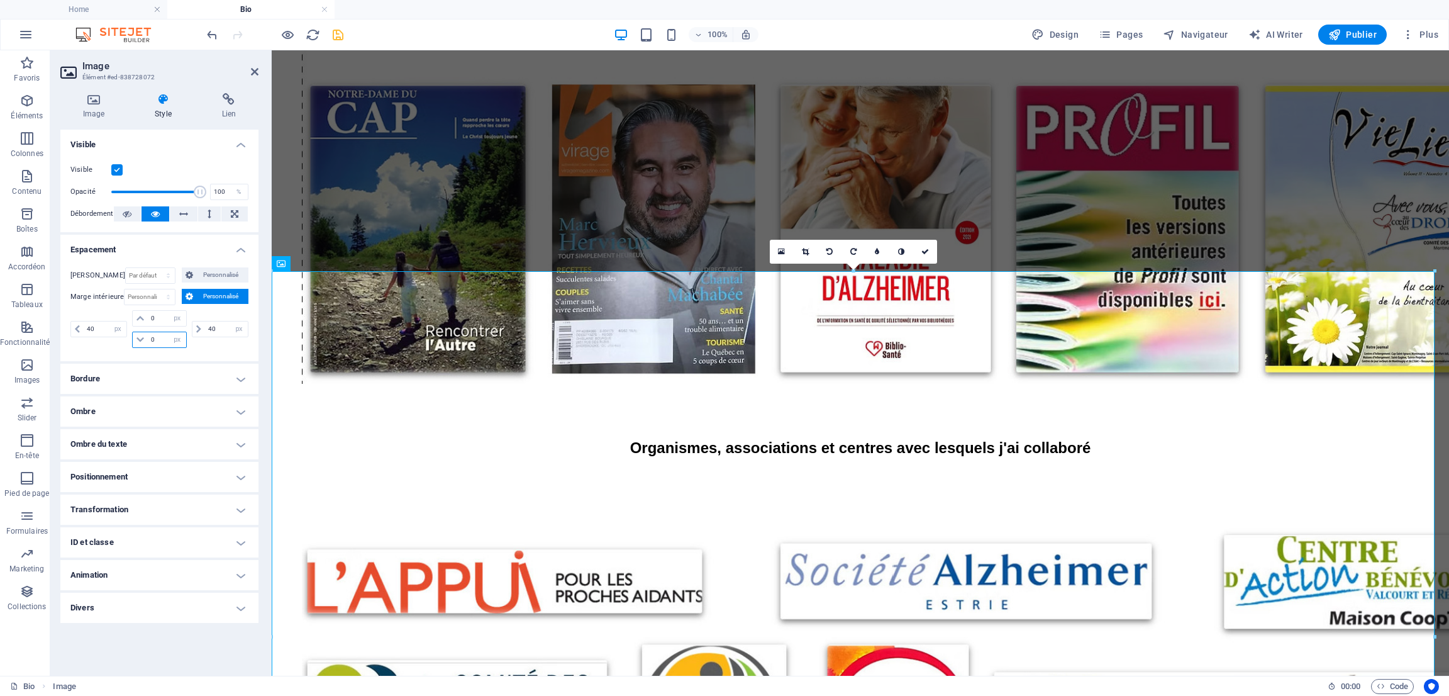
click at [148, 341] on input "0" at bounding box center [167, 339] width 38 height 15
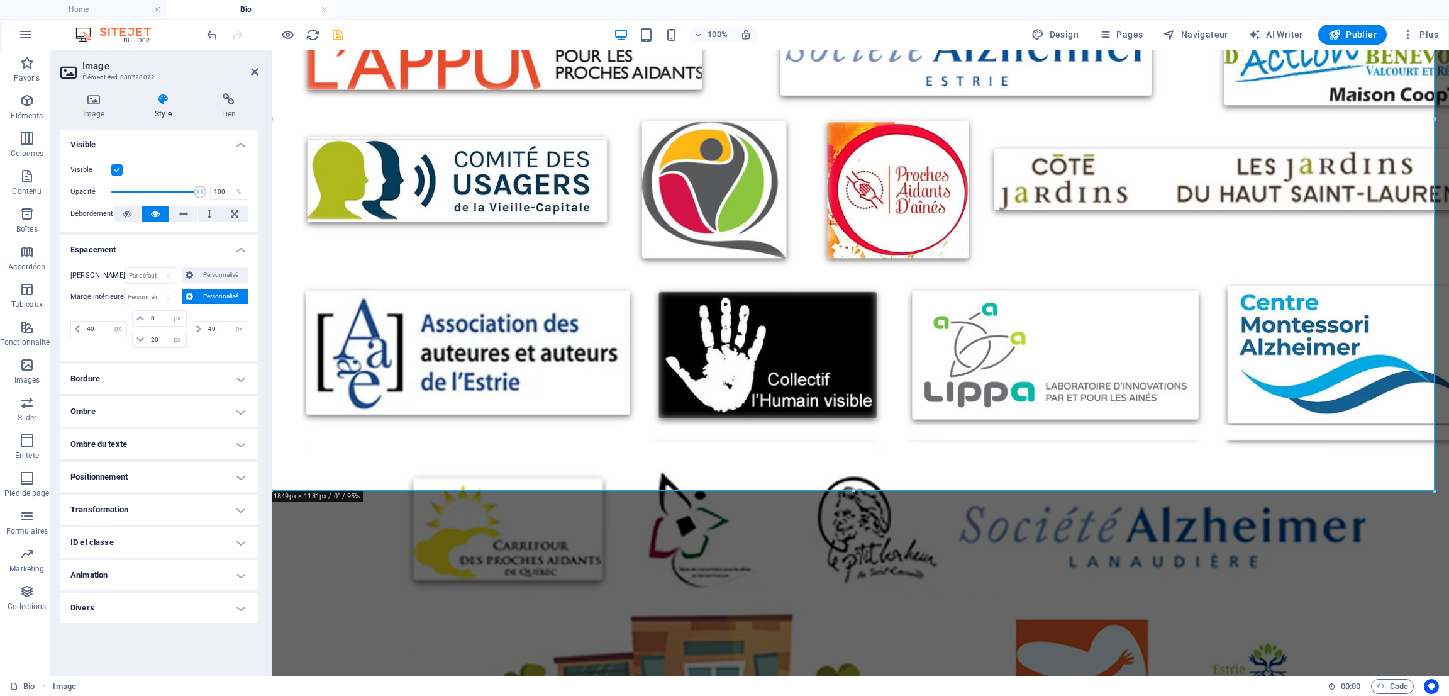
scroll to position [2090, 0]
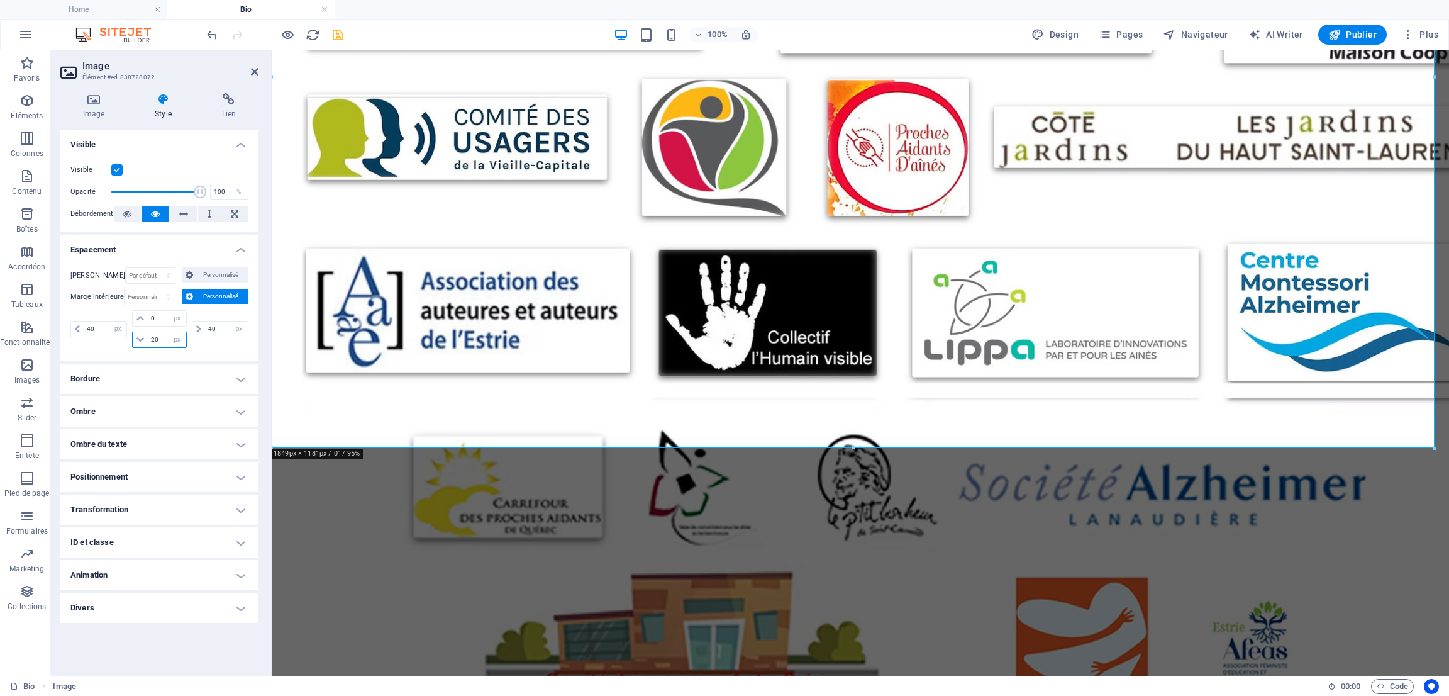
drag, startPoint x: 163, startPoint y: 338, endPoint x: 150, endPoint y: 340, distance: 13.3
click at [150, 340] on input "20" at bounding box center [167, 339] width 38 height 15
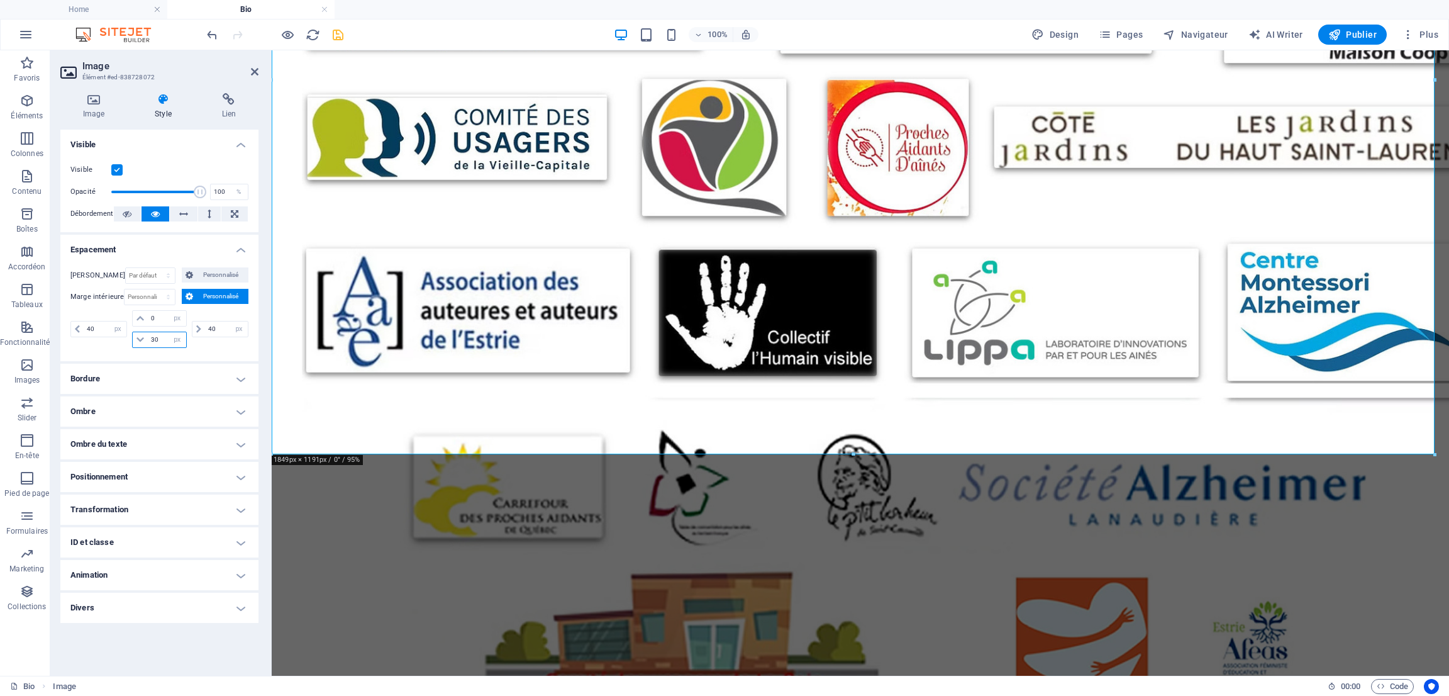
drag, startPoint x: 160, startPoint y: 338, endPoint x: 148, endPoint y: 341, distance: 12.4
click at [148, 341] on input "30" at bounding box center [167, 339] width 38 height 15
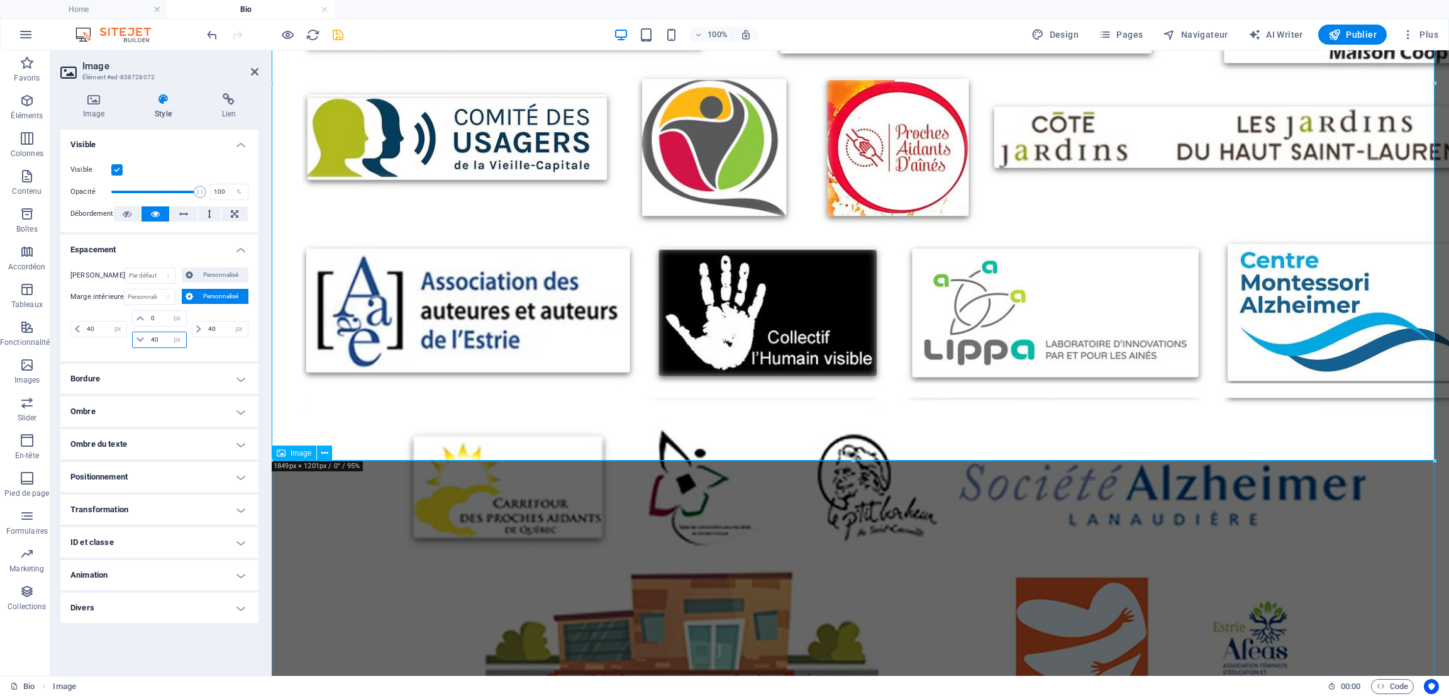
type input "40"
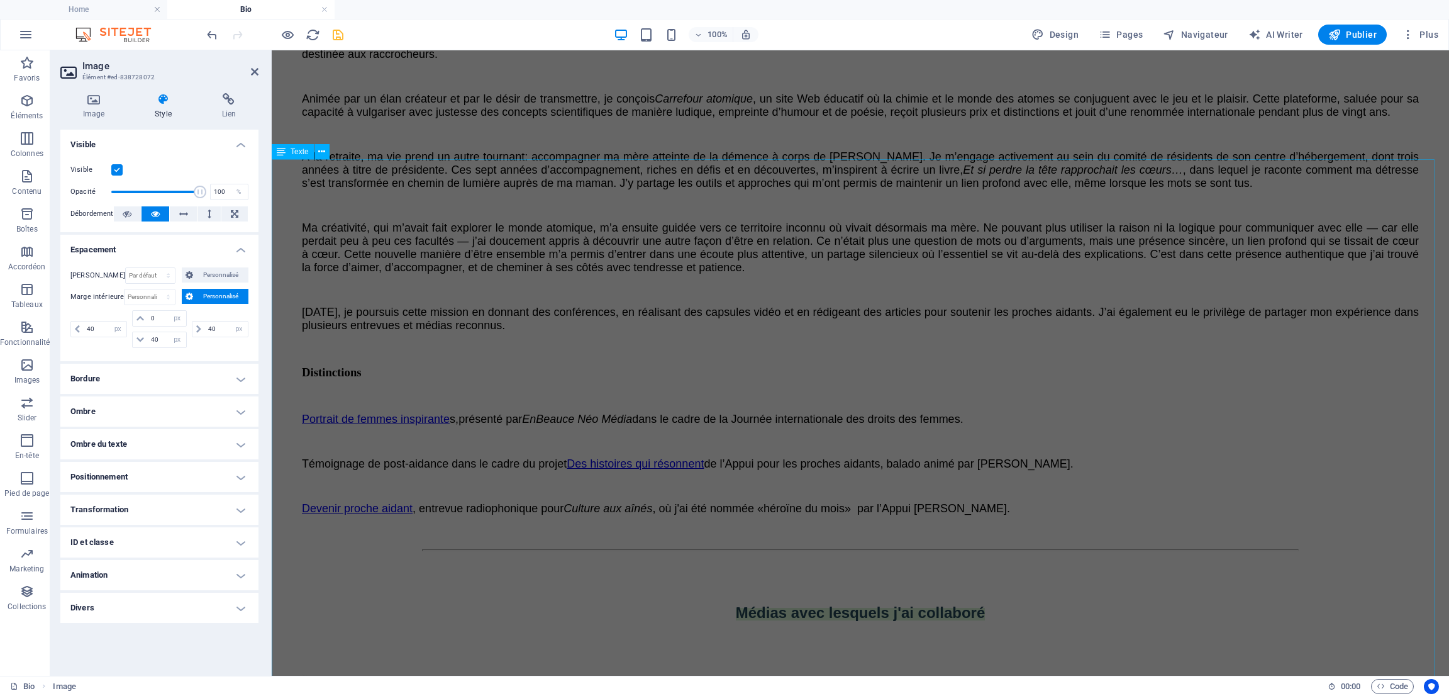
scroll to position [565, 0]
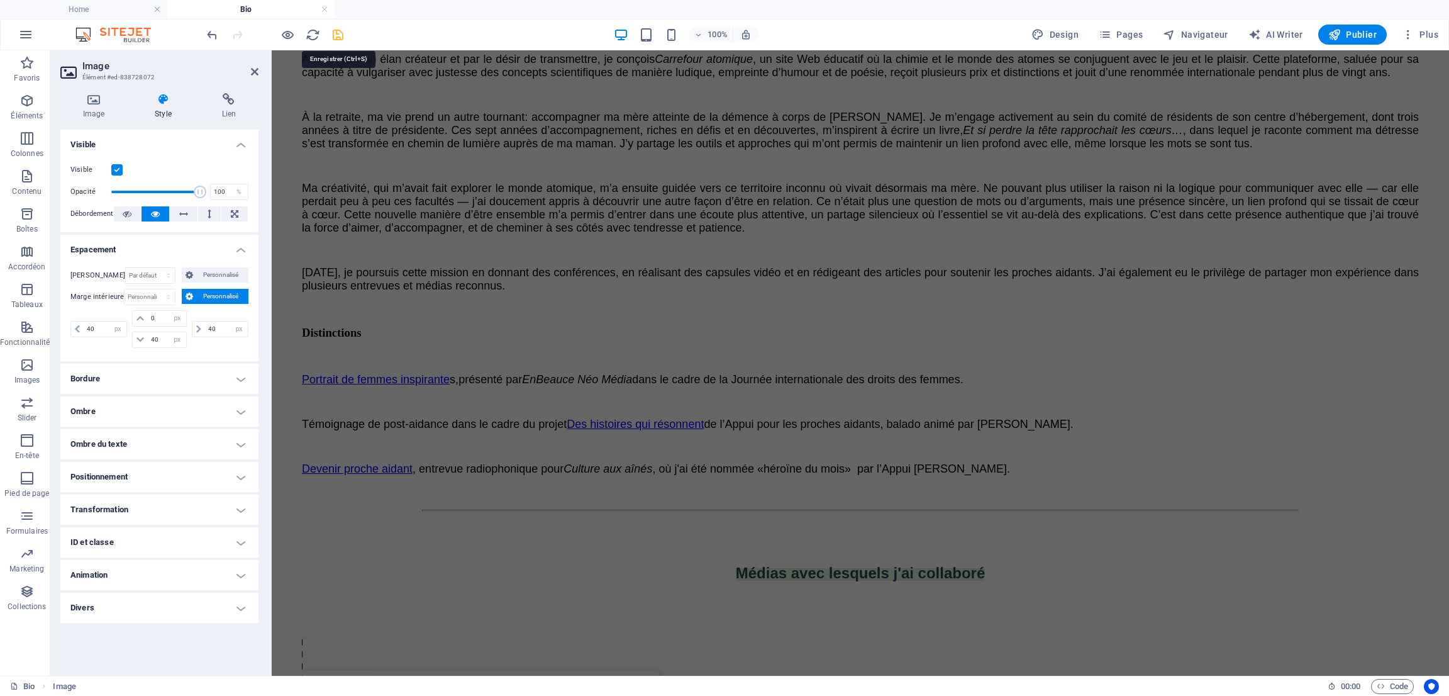
click at [342, 35] on icon "save" at bounding box center [338, 35] width 14 height 14
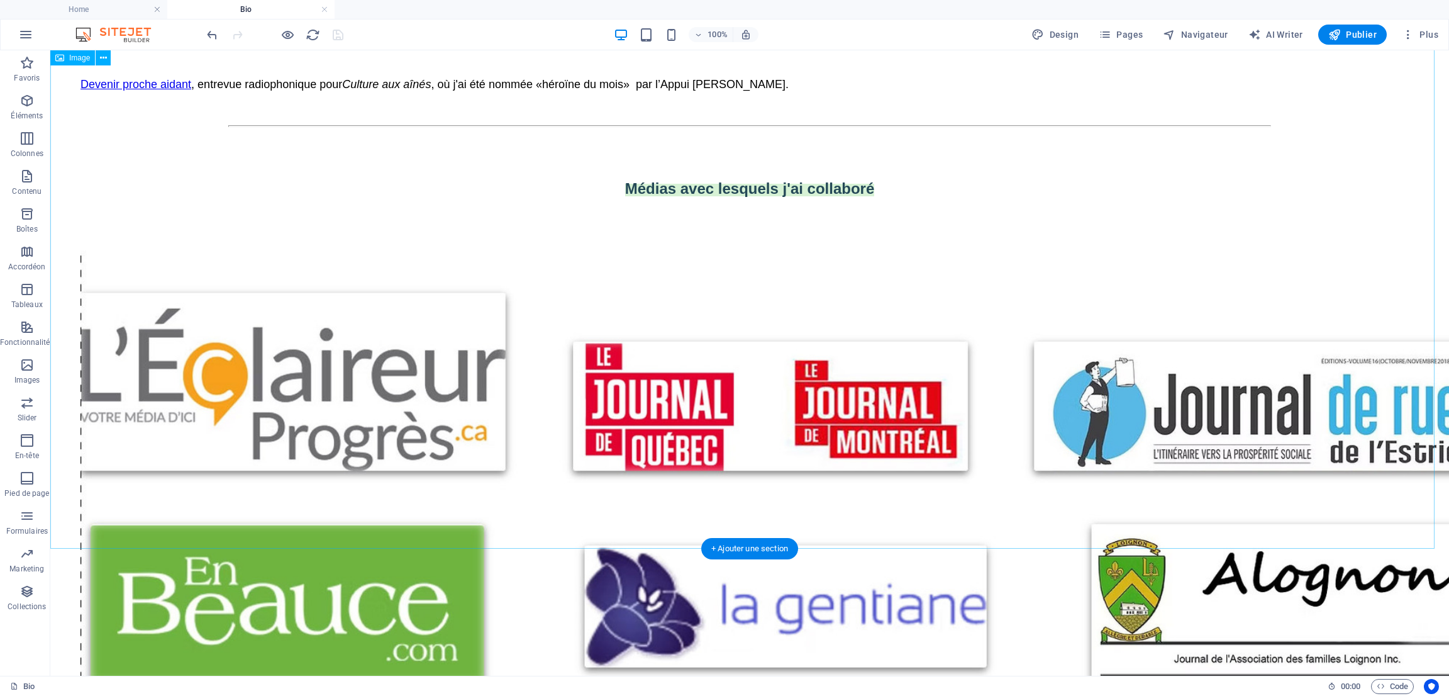
scroll to position [703, 0]
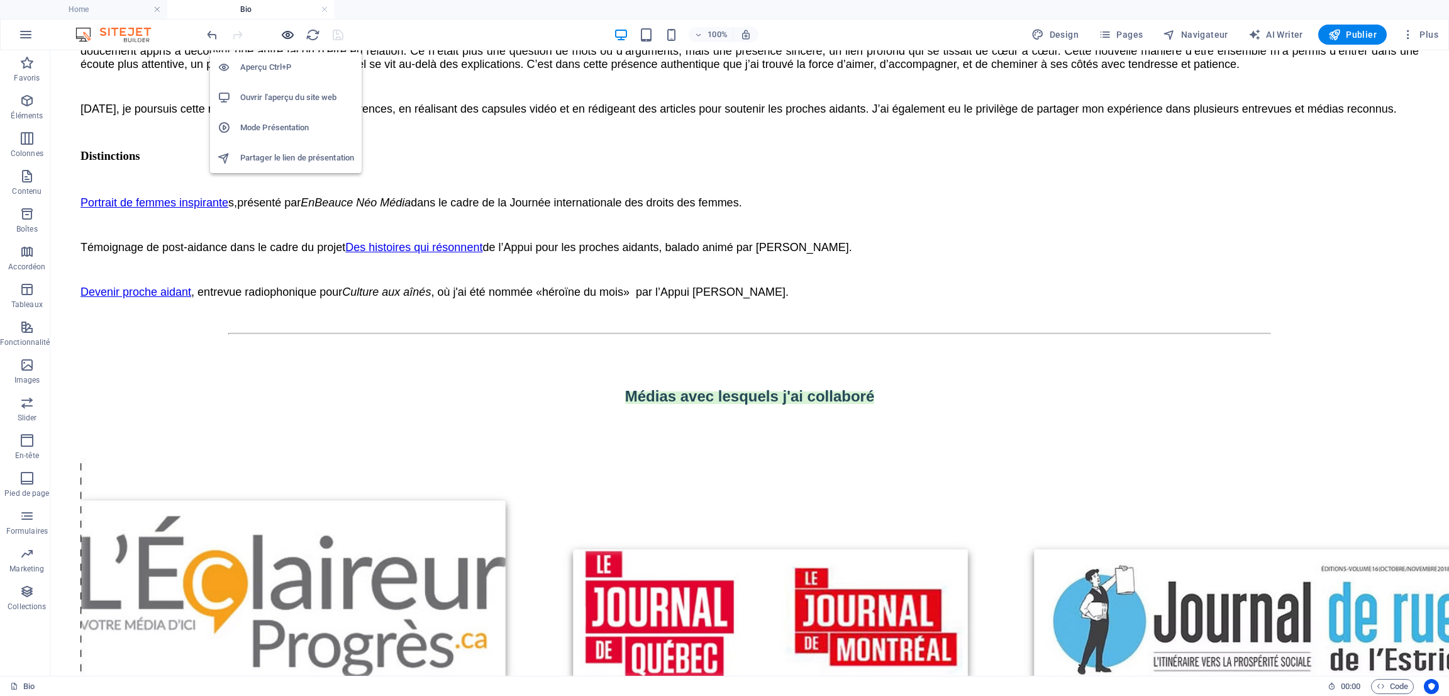
click at [284, 33] on icon "button" at bounding box center [288, 35] width 14 height 14
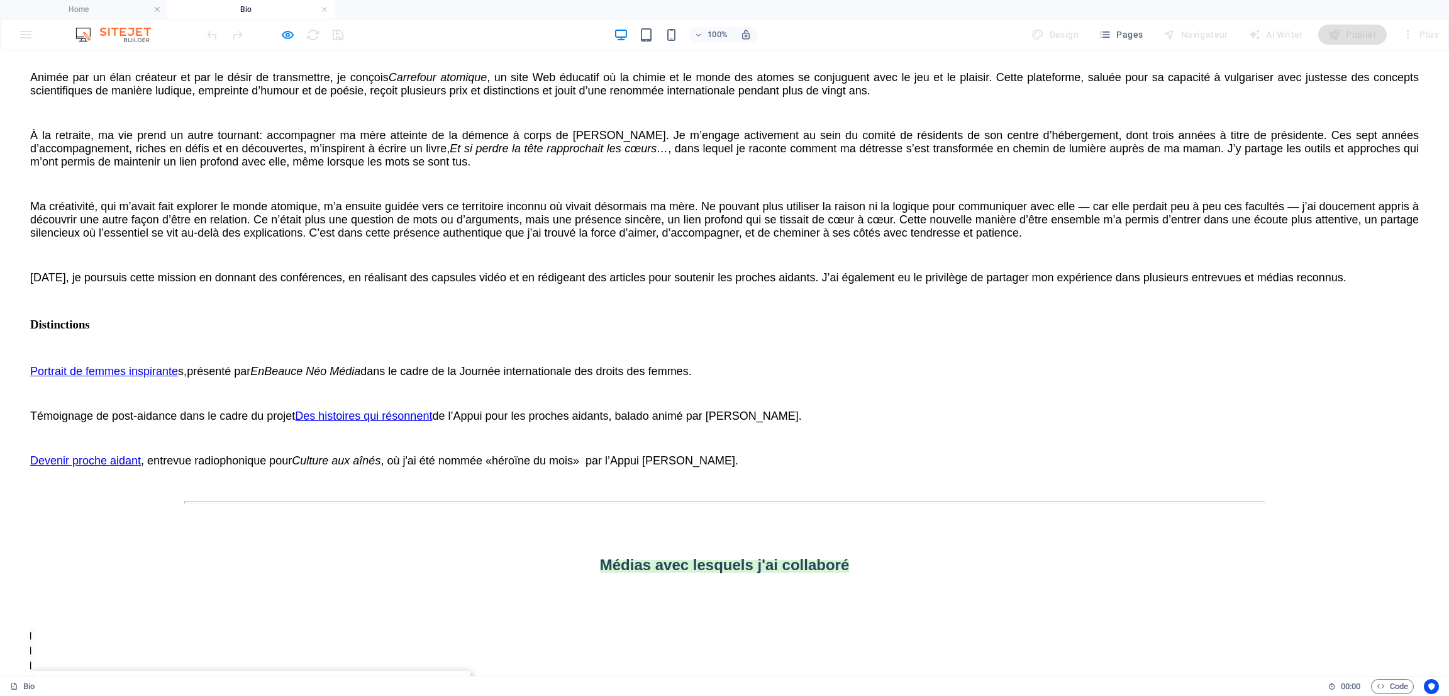
scroll to position [180, 0]
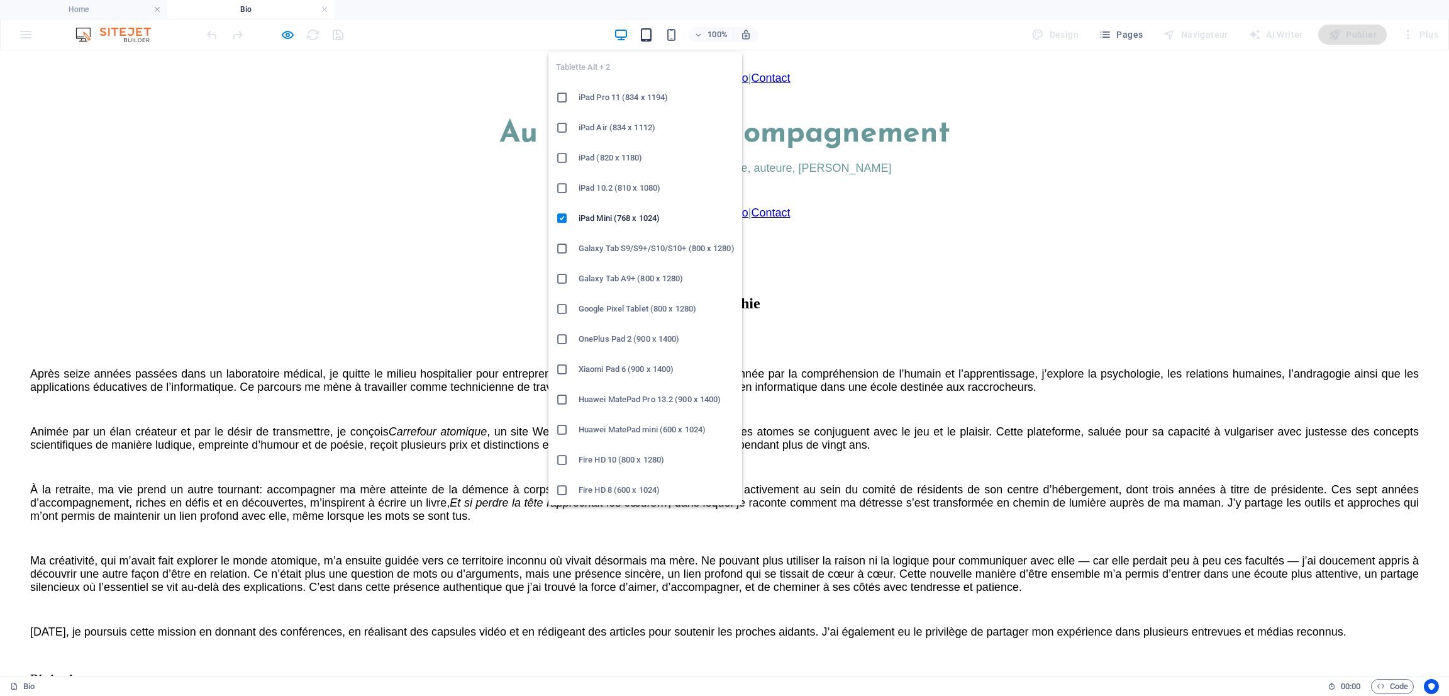
click at [646, 34] on icon "button" at bounding box center [646, 35] width 14 height 14
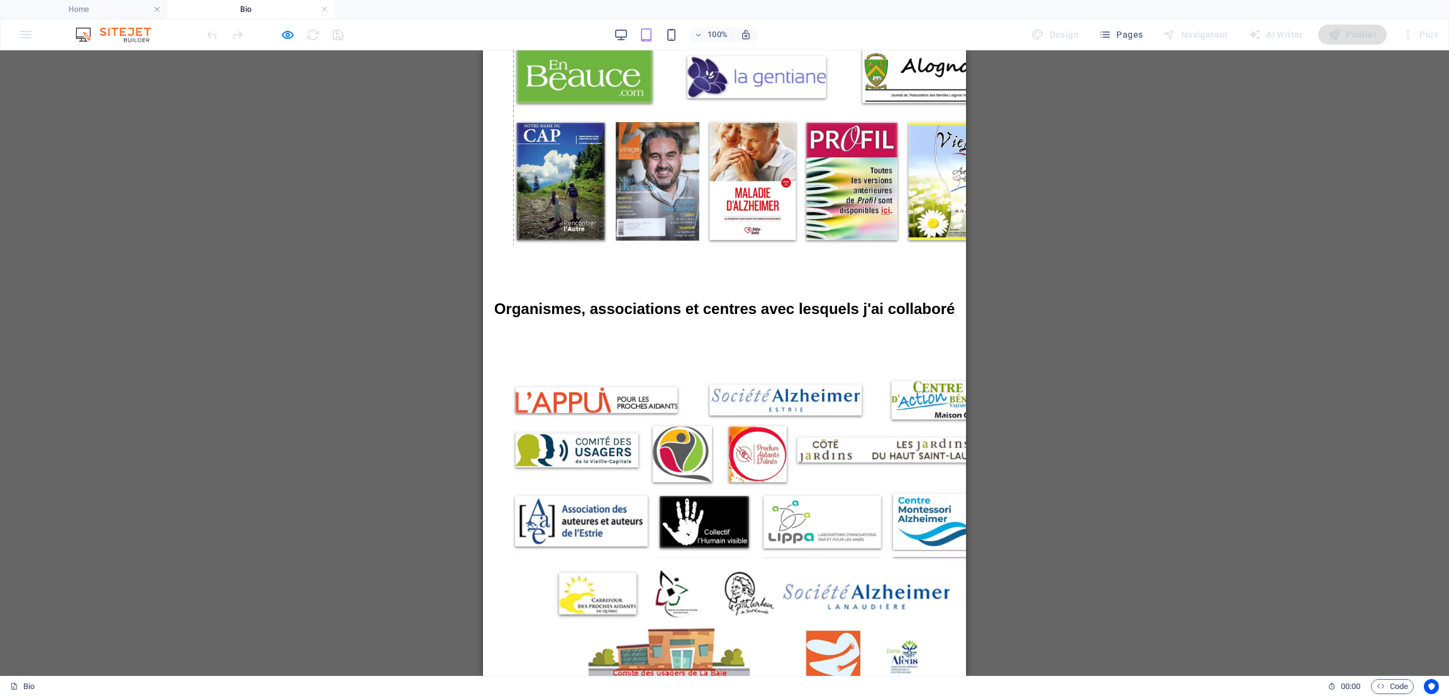
scroll to position [1602, 0]
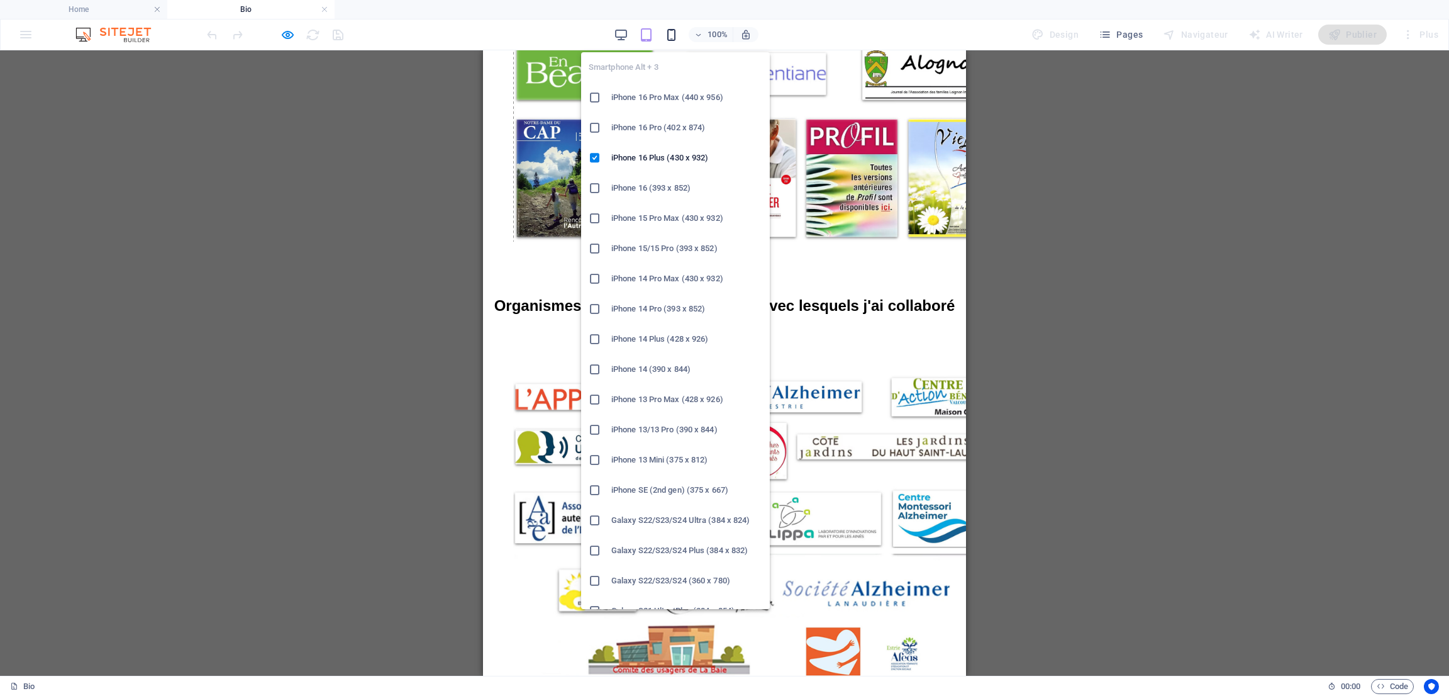
click at [675, 32] on icon "button" at bounding box center [671, 35] width 14 height 14
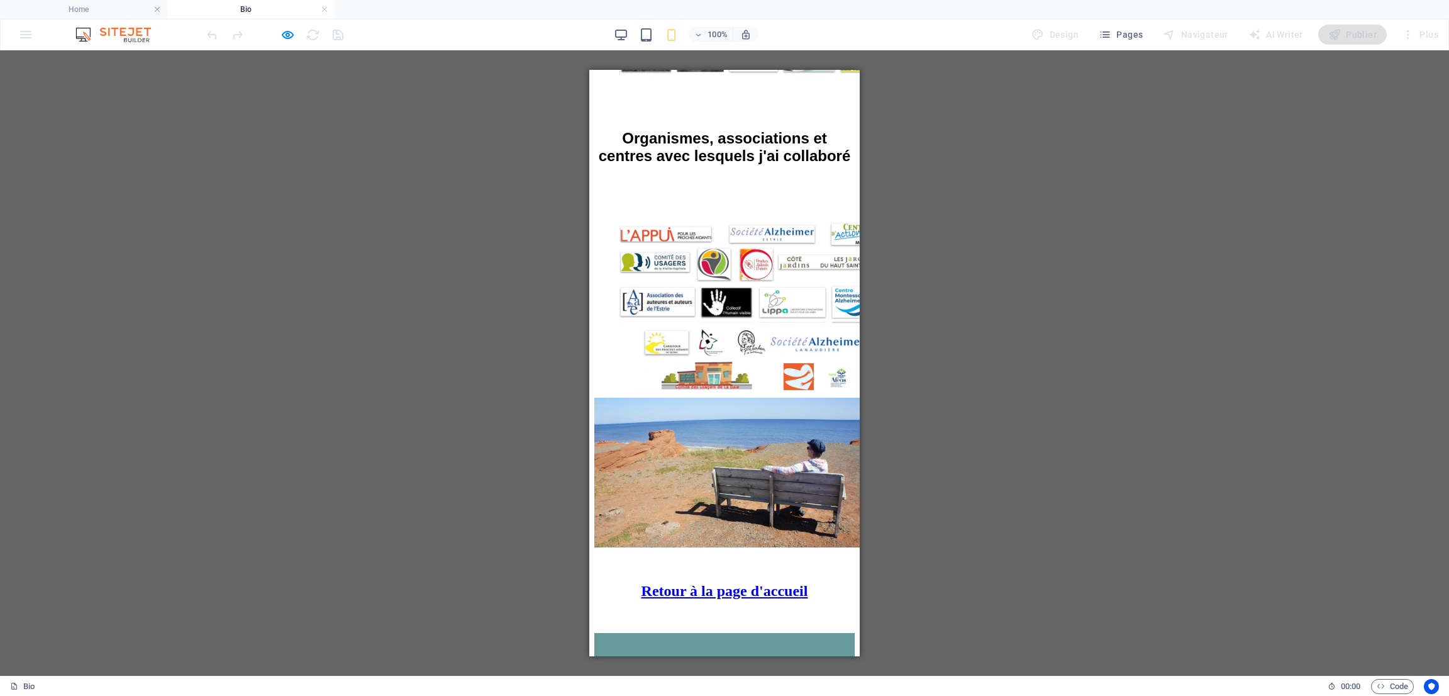
scroll to position [2366, 0]
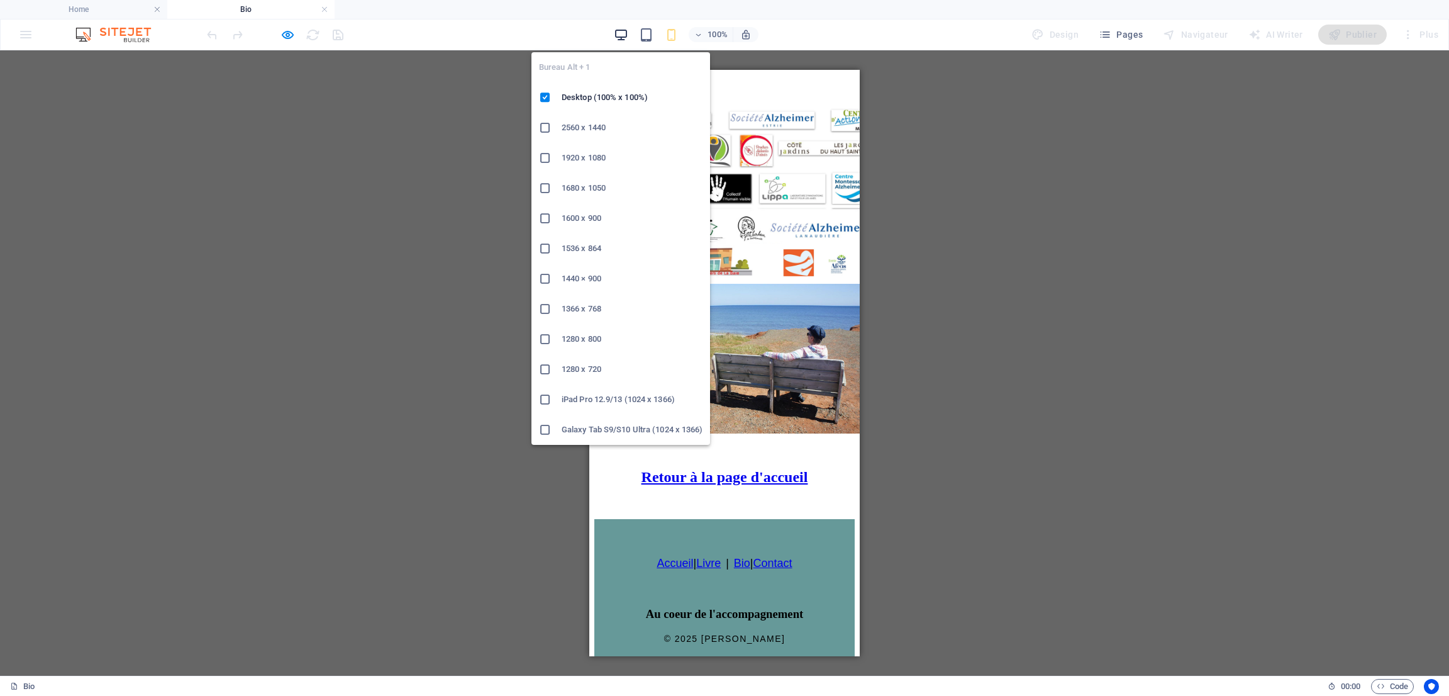
click at [623, 37] on icon "button" at bounding box center [621, 35] width 14 height 14
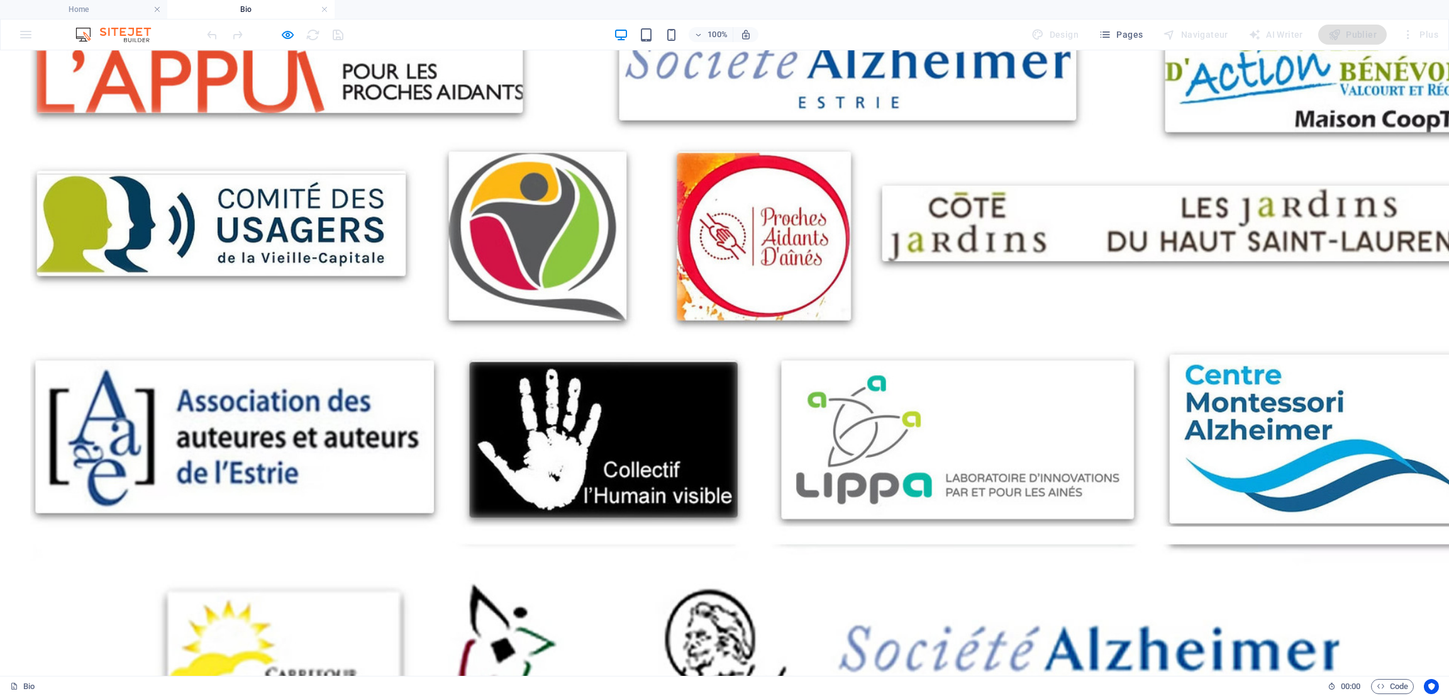
scroll to position [2254, 0]
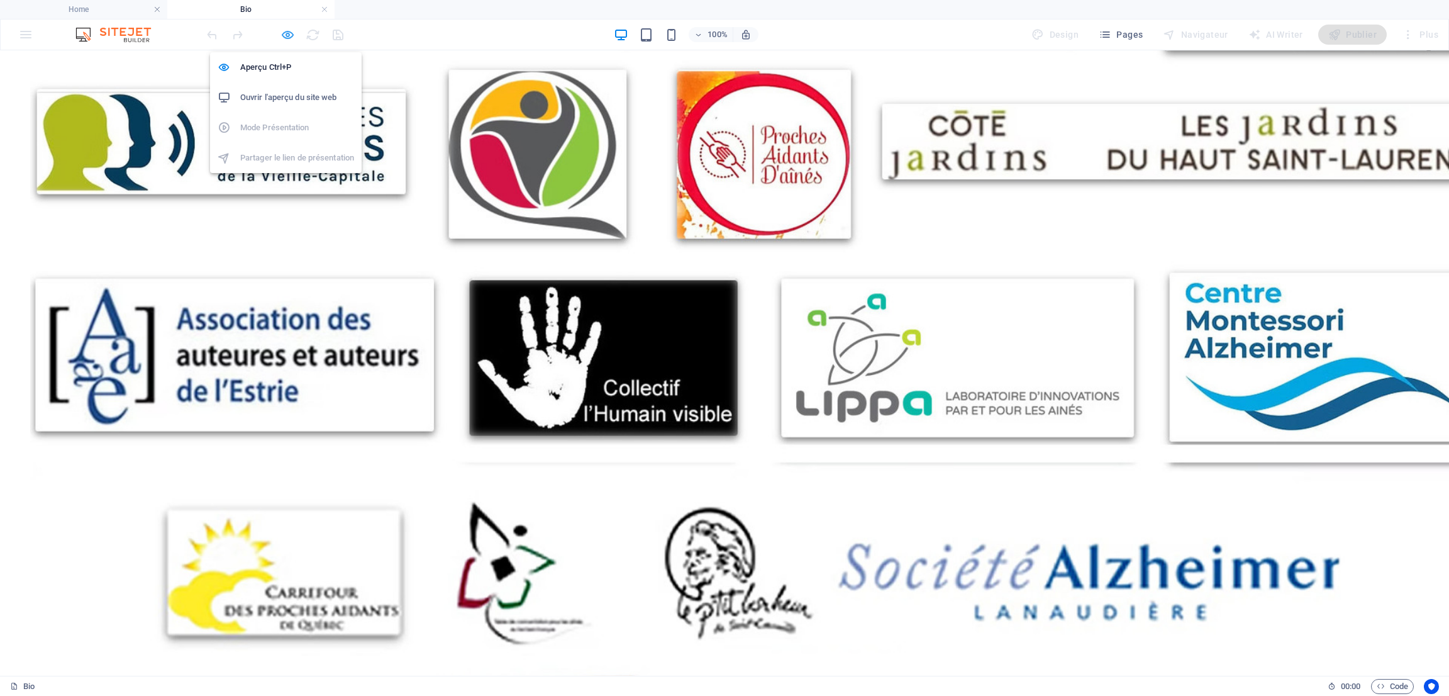
click at [286, 34] on icon "button" at bounding box center [288, 35] width 14 height 14
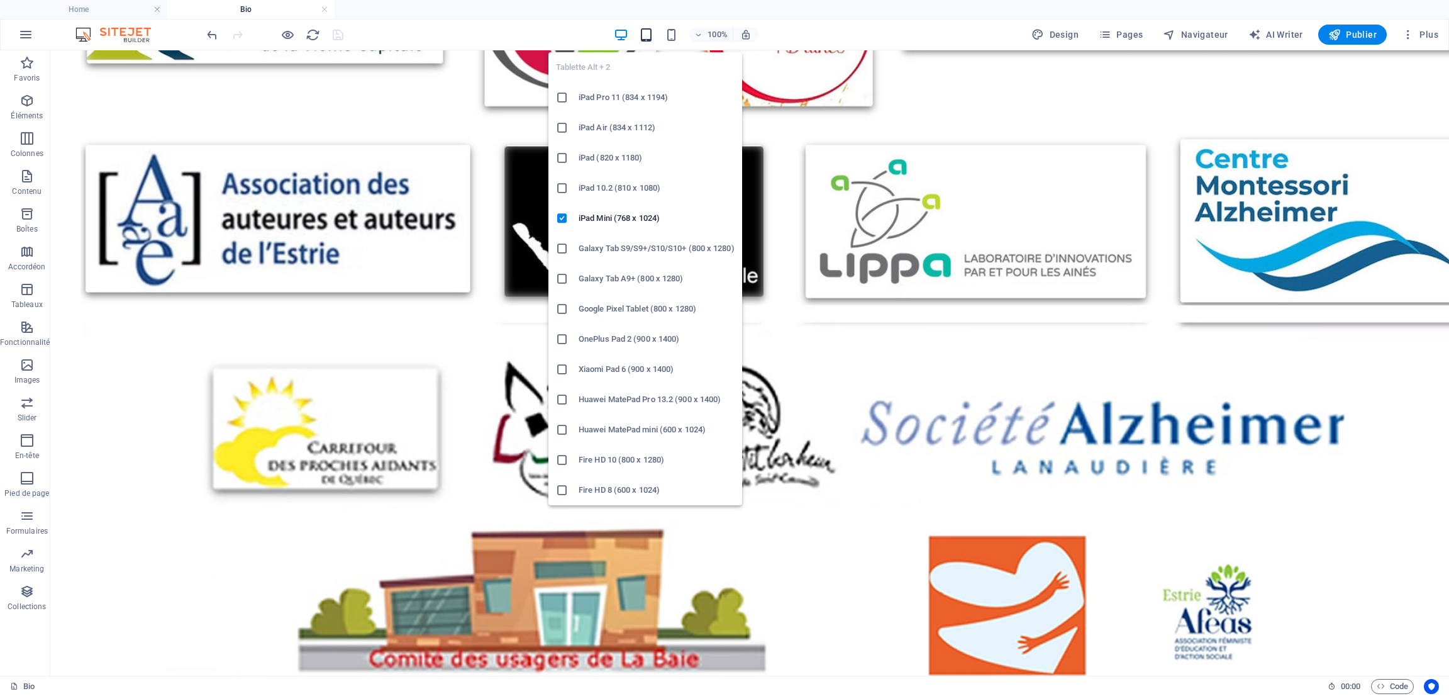
click at [647, 36] on icon "button" at bounding box center [646, 35] width 14 height 14
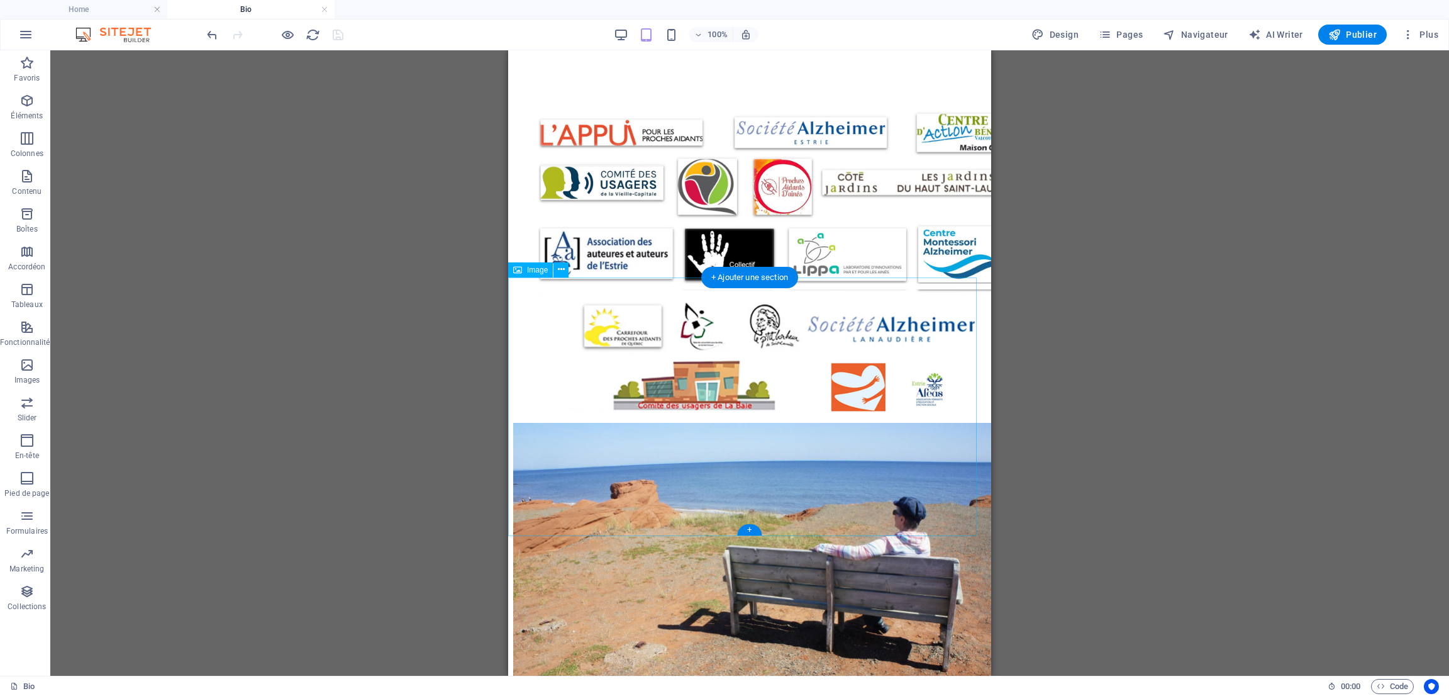
scroll to position [1861, 0]
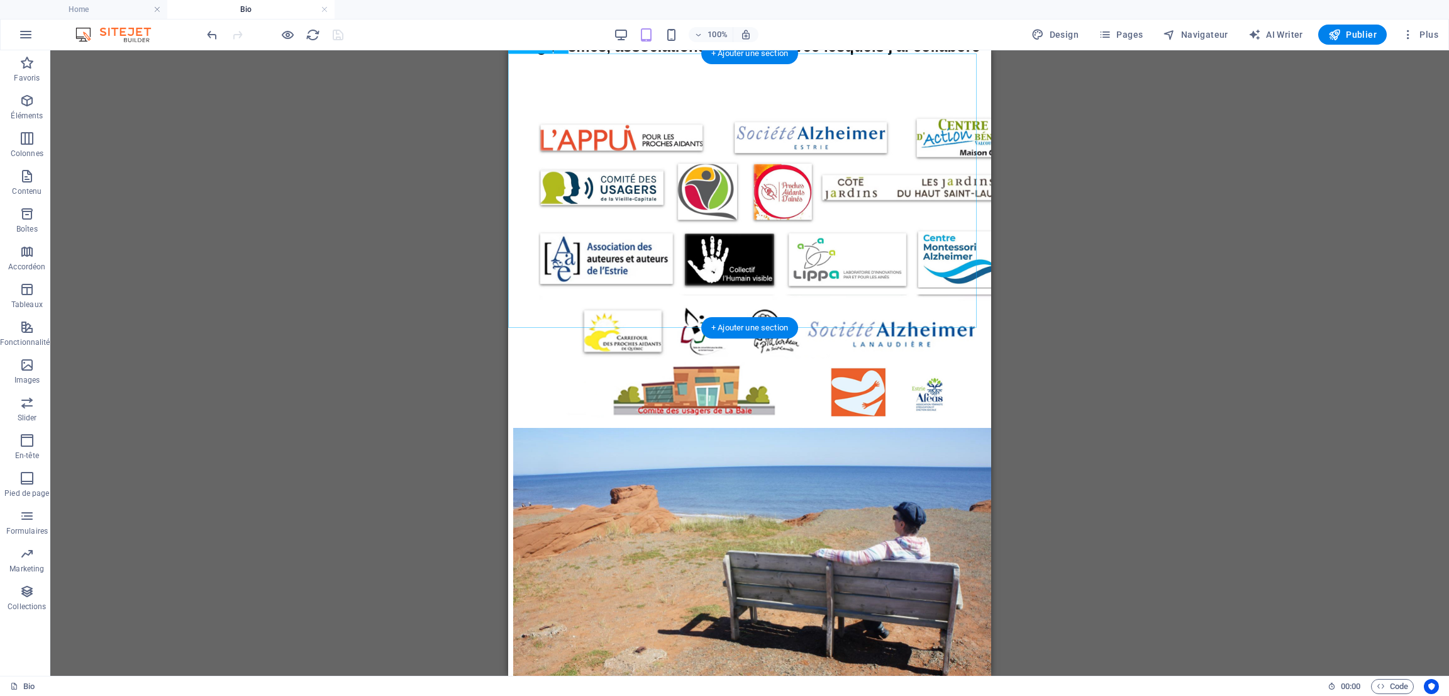
click at [732, 216] on figure at bounding box center [749, 268] width 473 height 320
click at [689, 204] on figure at bounding box center [749, 268] width 473 height 320
select select "px"
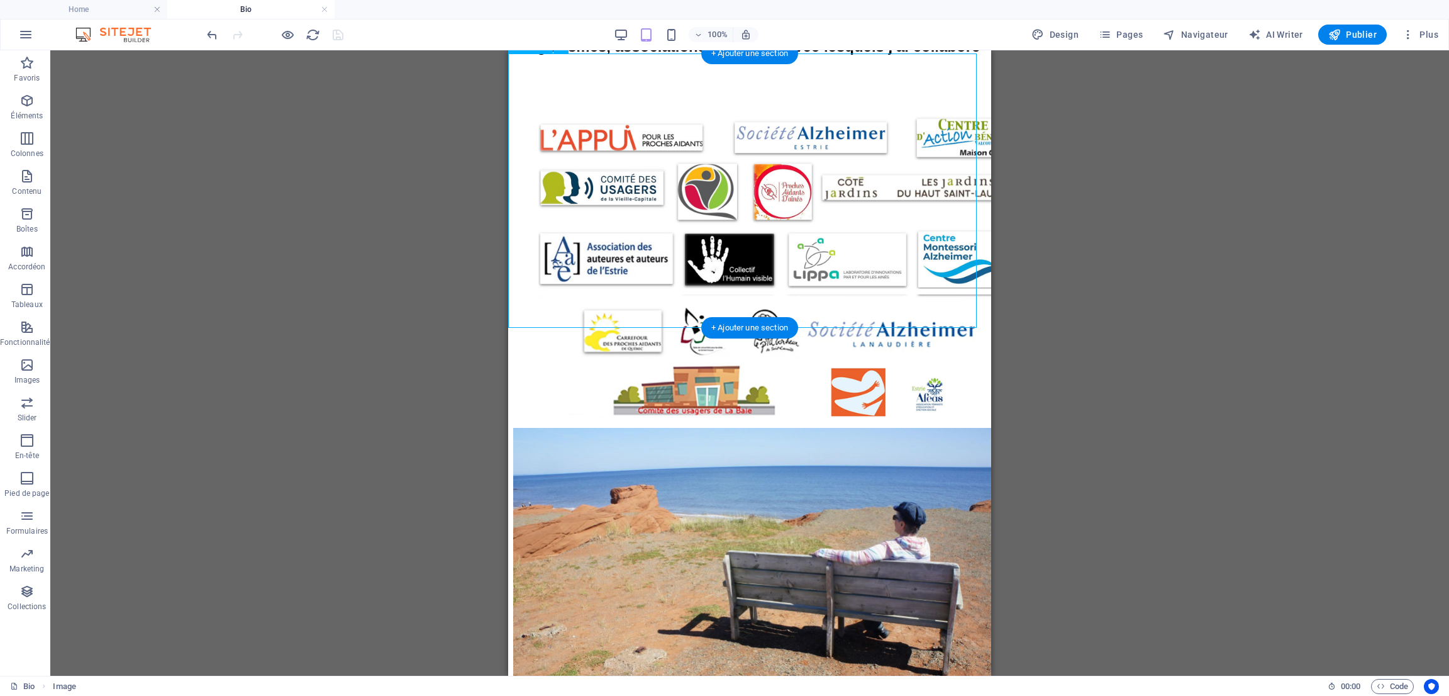
select select "px"
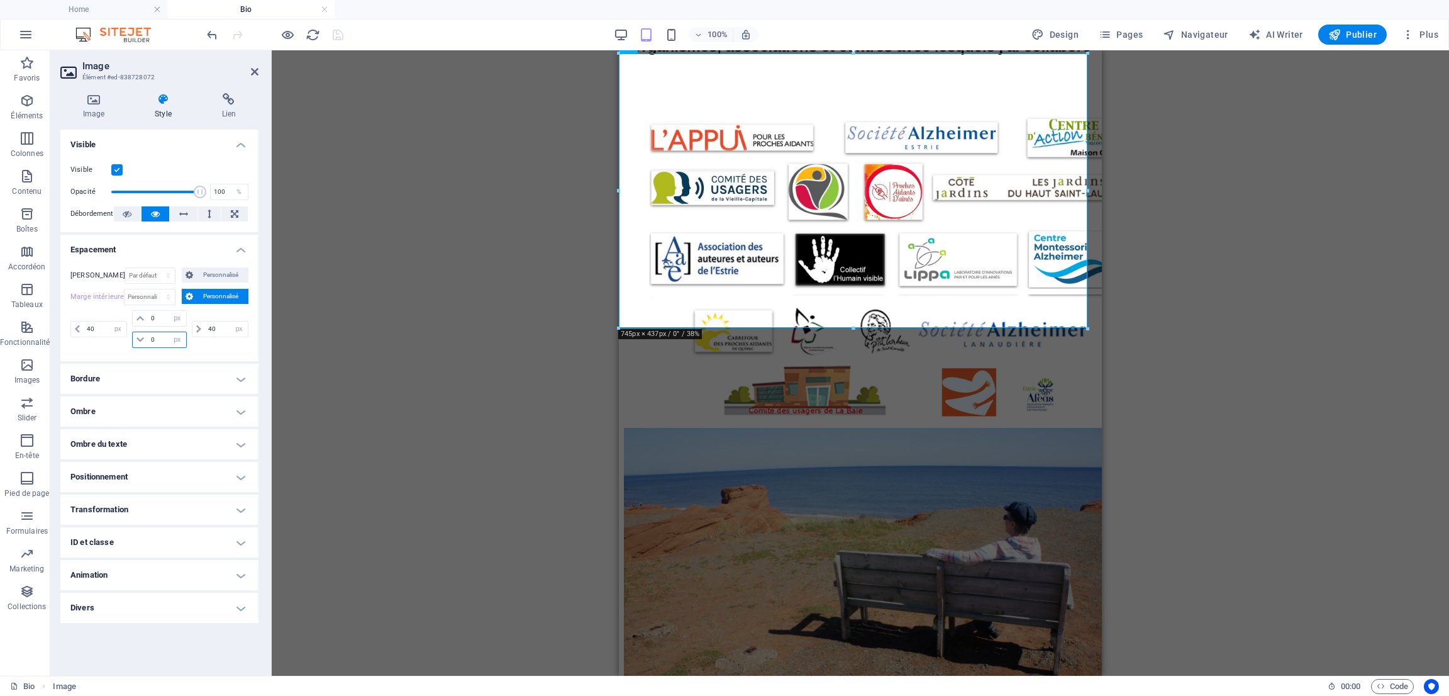
drag, startPoint x: 160, startPoint y: 340, endPoint x: 145, endPoint y: 337, distance: 16.0
click at [145, 337] on div "0 px rem % vh vw" at bounding box center [159, 339] width 54 height 16
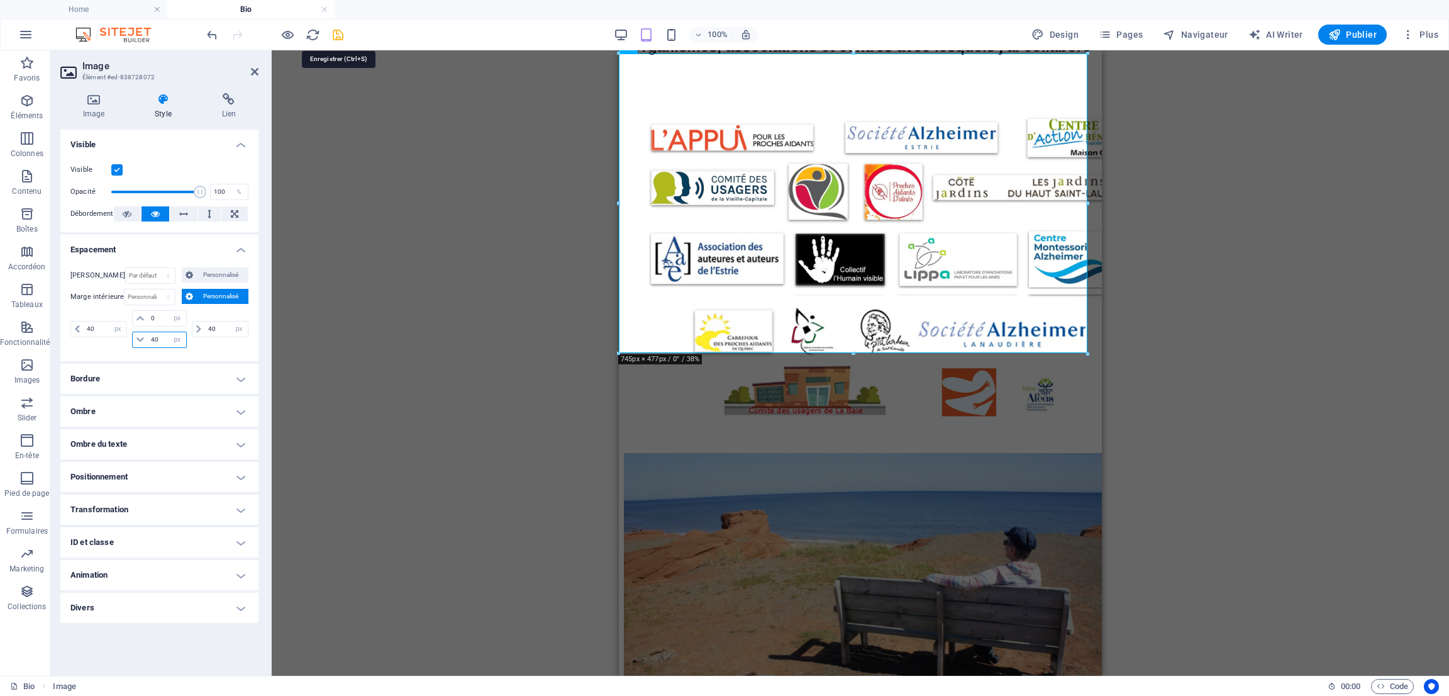
type input "40"
click at [334, 36] on icon "save" at bounding box center [338, 35] width 14 height 14
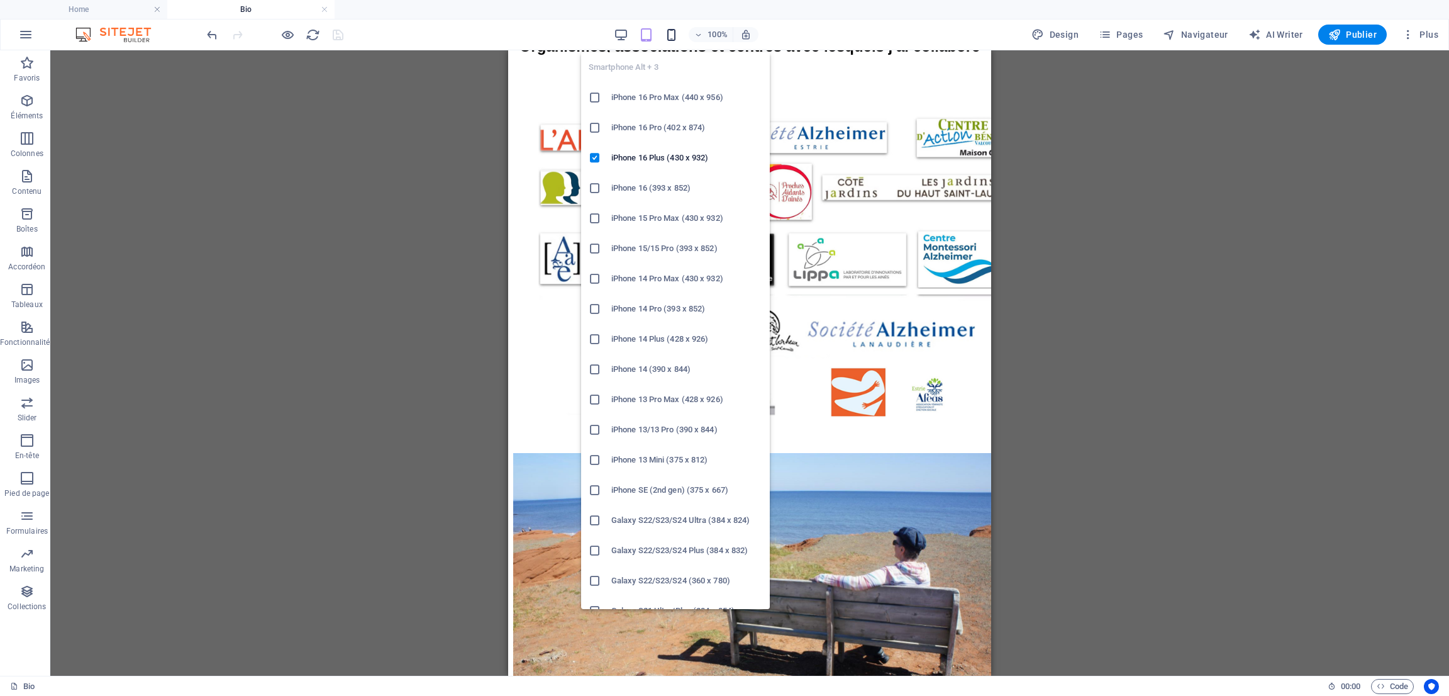
click at [676, 31] on icon "button" at bounding box center [671, 35] width 14 height 14
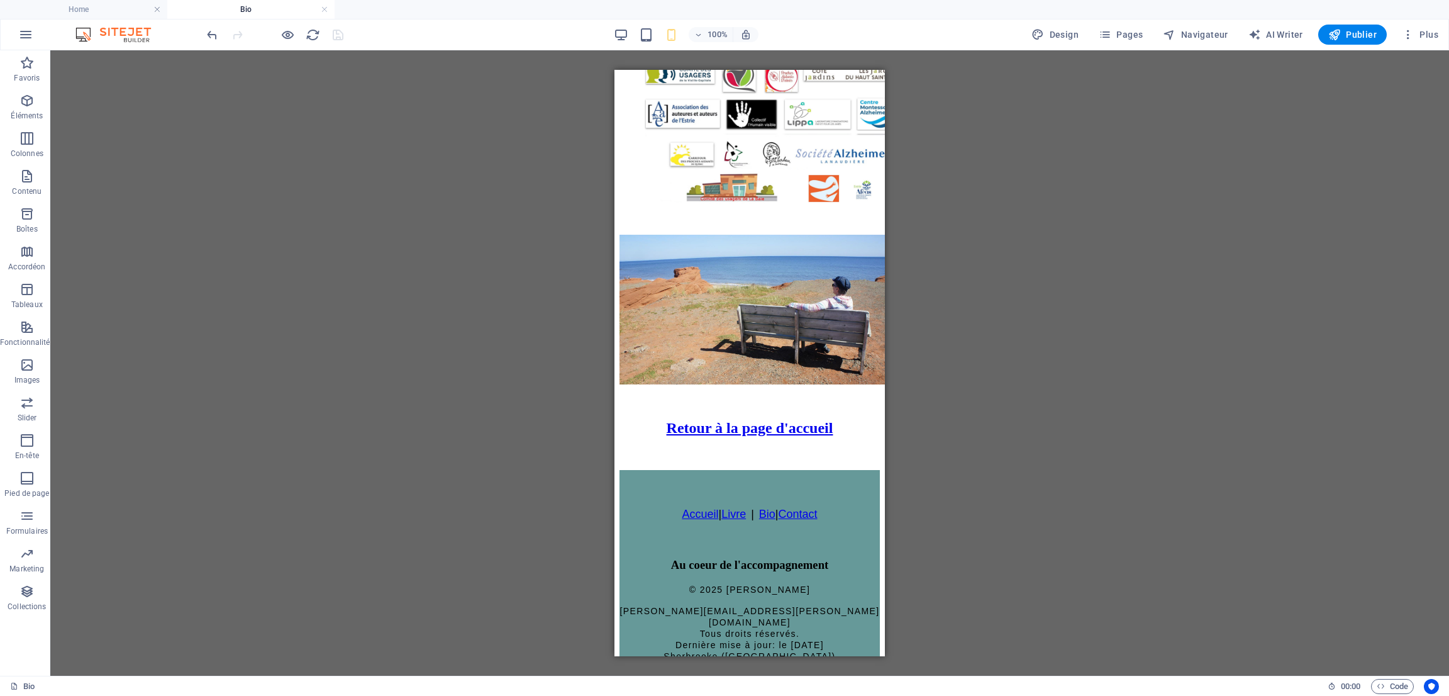
scroll to position [2435, 0]
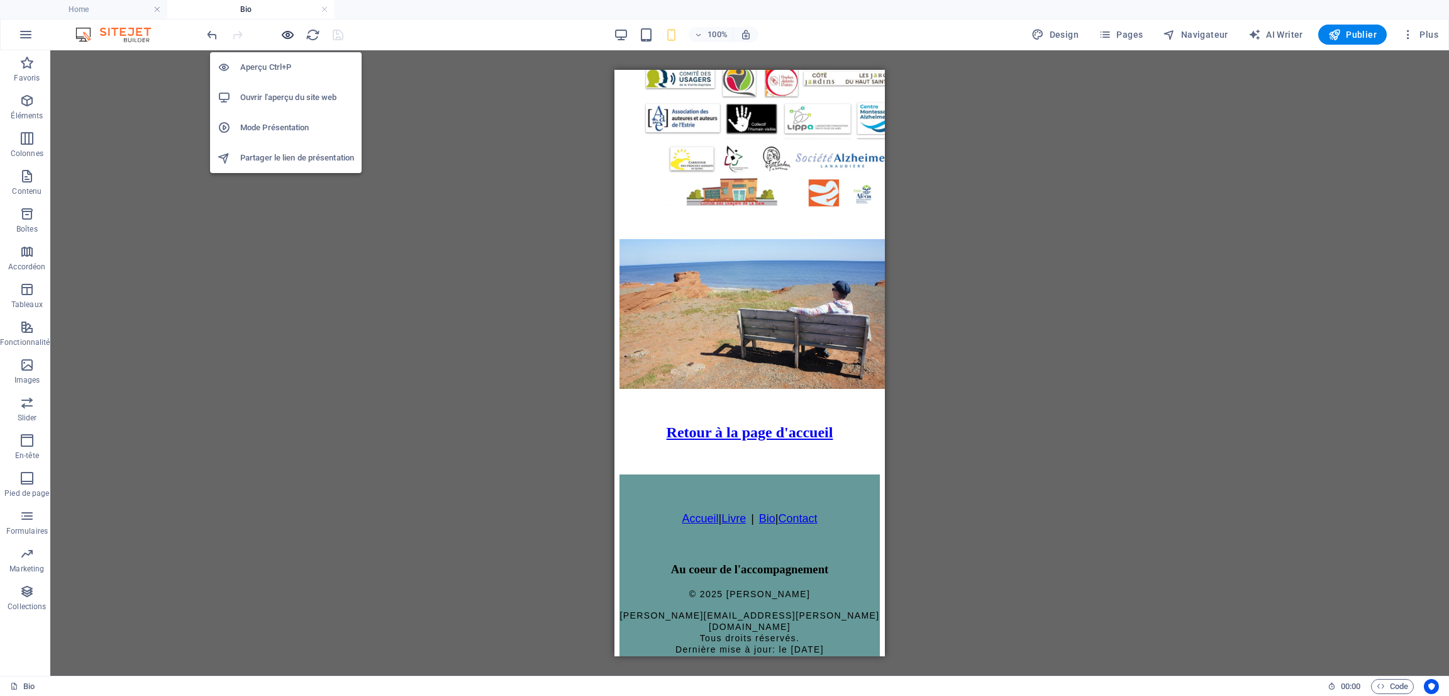
click at [288, 34] on icon "button" at bounding box center [288, 35] width 14 height 14
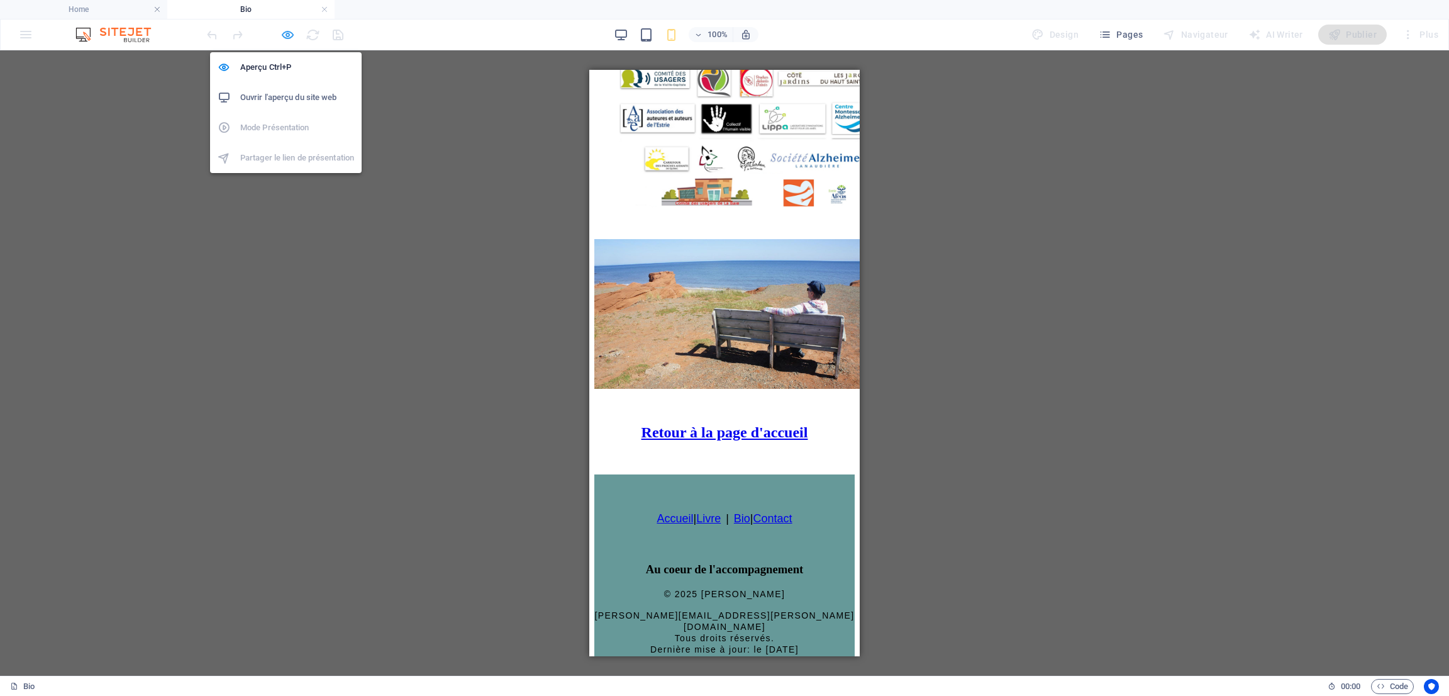
scroll to position [2284, 0]
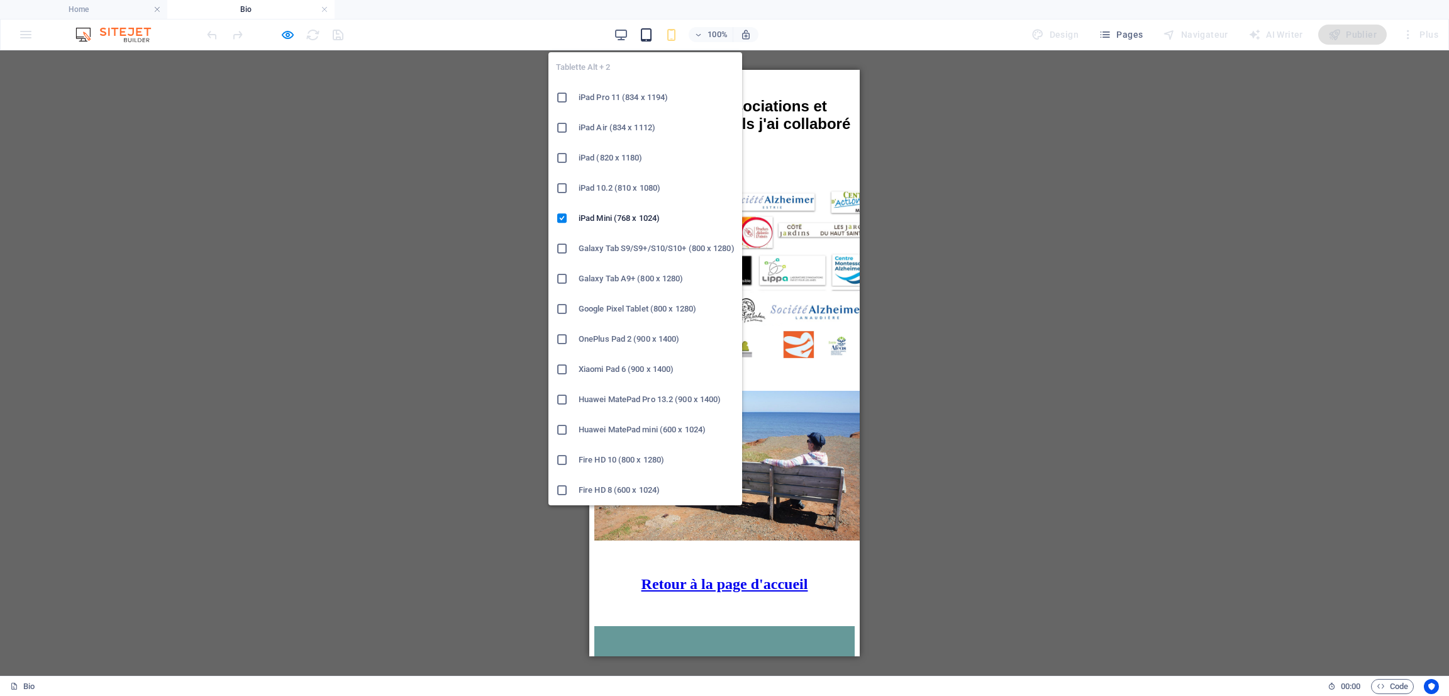
click at [643, 32] on icon "button" at bounding box center [646, 35] width 14 height 14
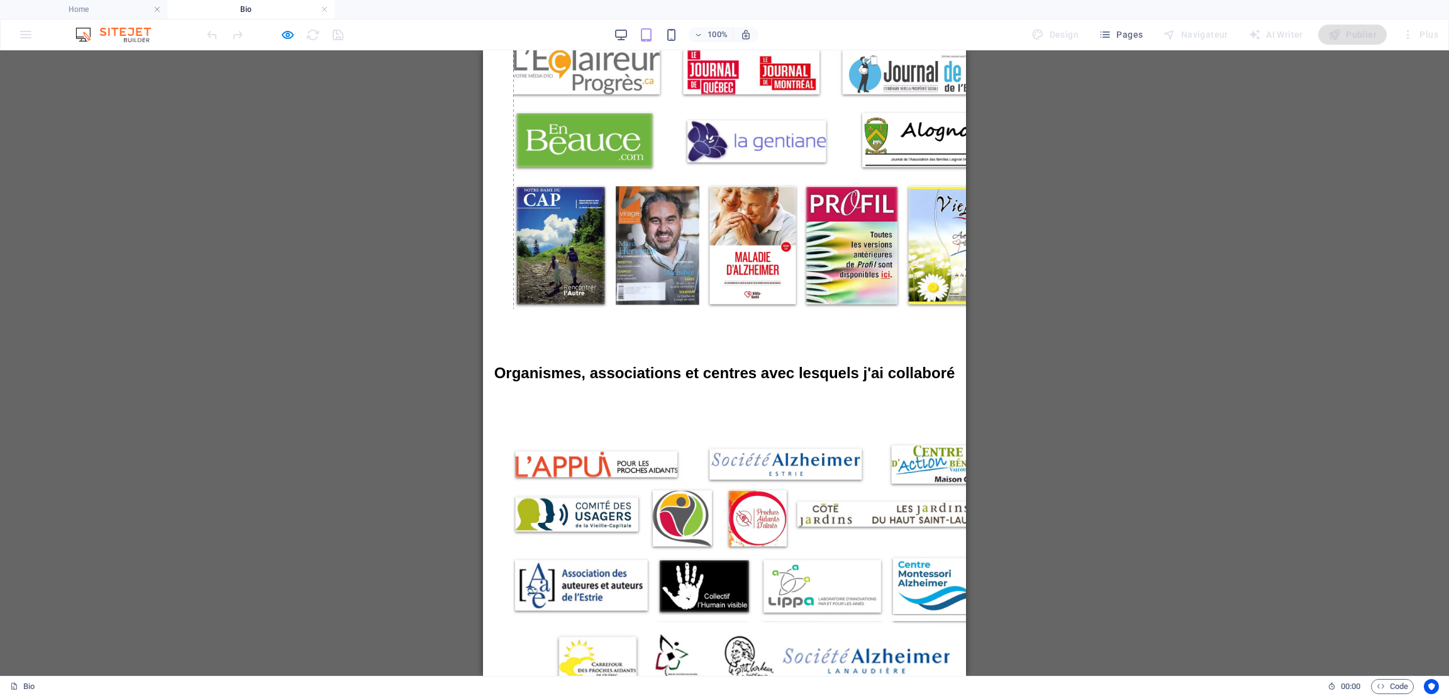
scroll to position [1566, 0]
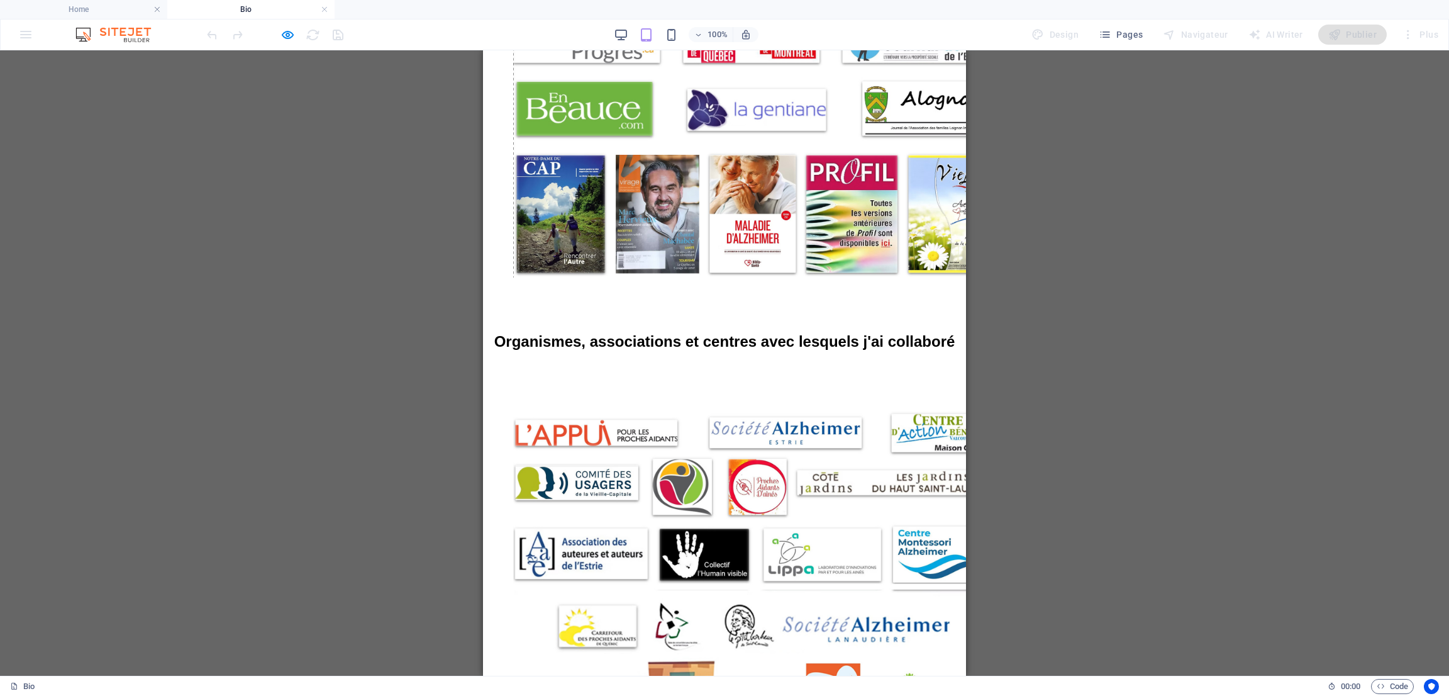
drag, startPoint x: 957, startPoint y: 405, endPoint x: 1449, endPoint y: 486, distance: 498.5
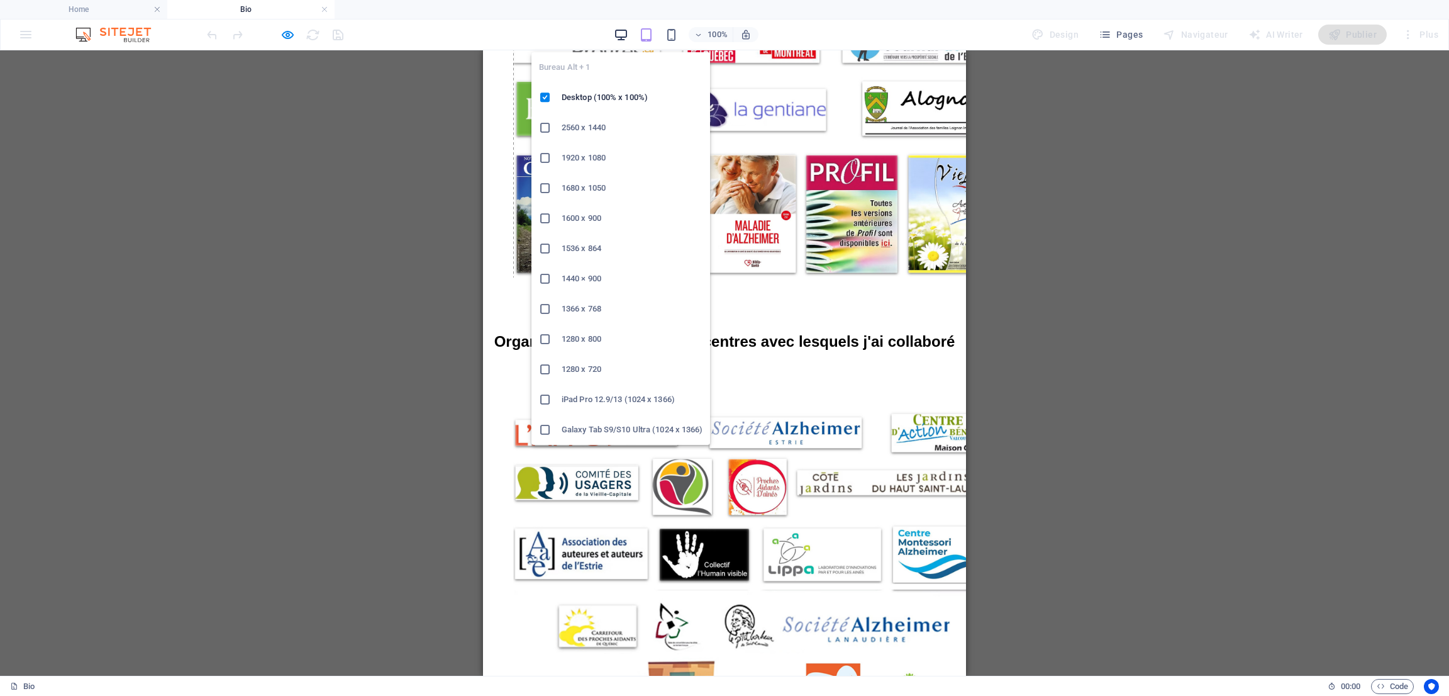
click at [623, 35] on icon "button" at bounding box center [621, 35] width 14 height 14
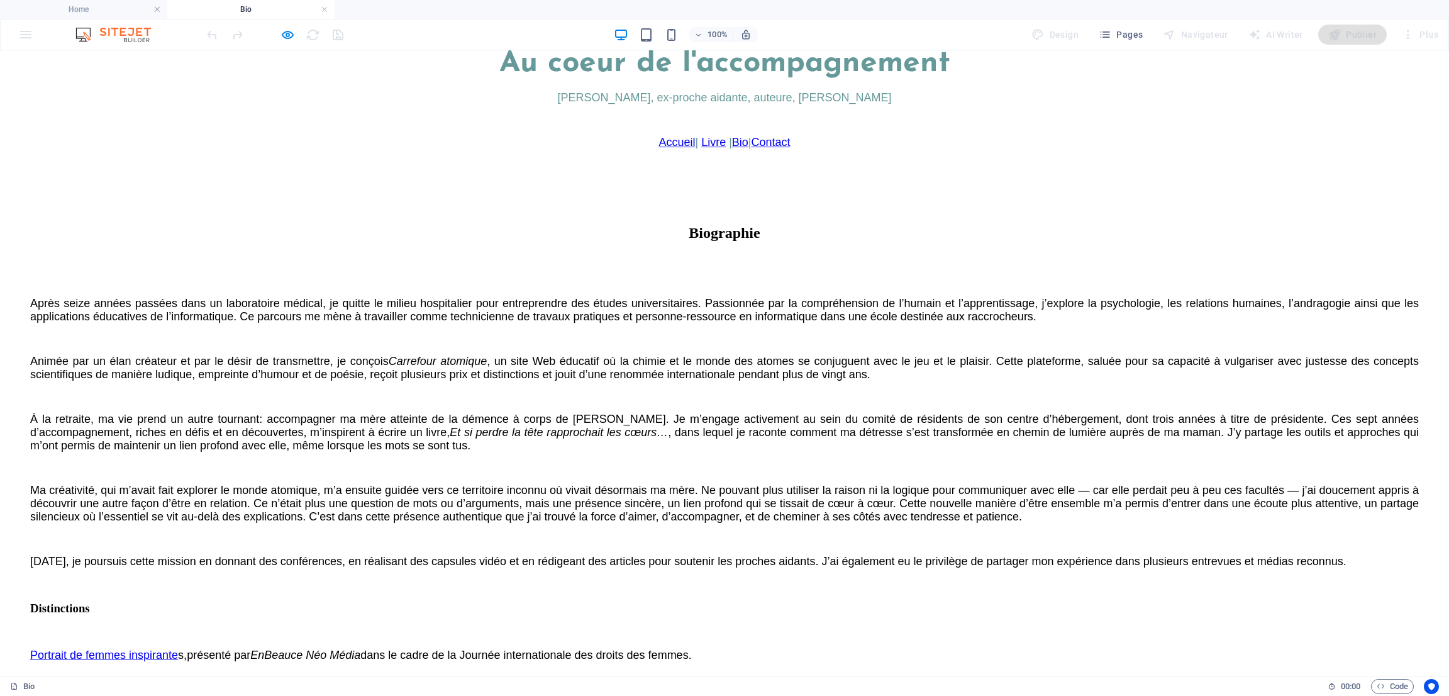
scroll to position [0, 0]
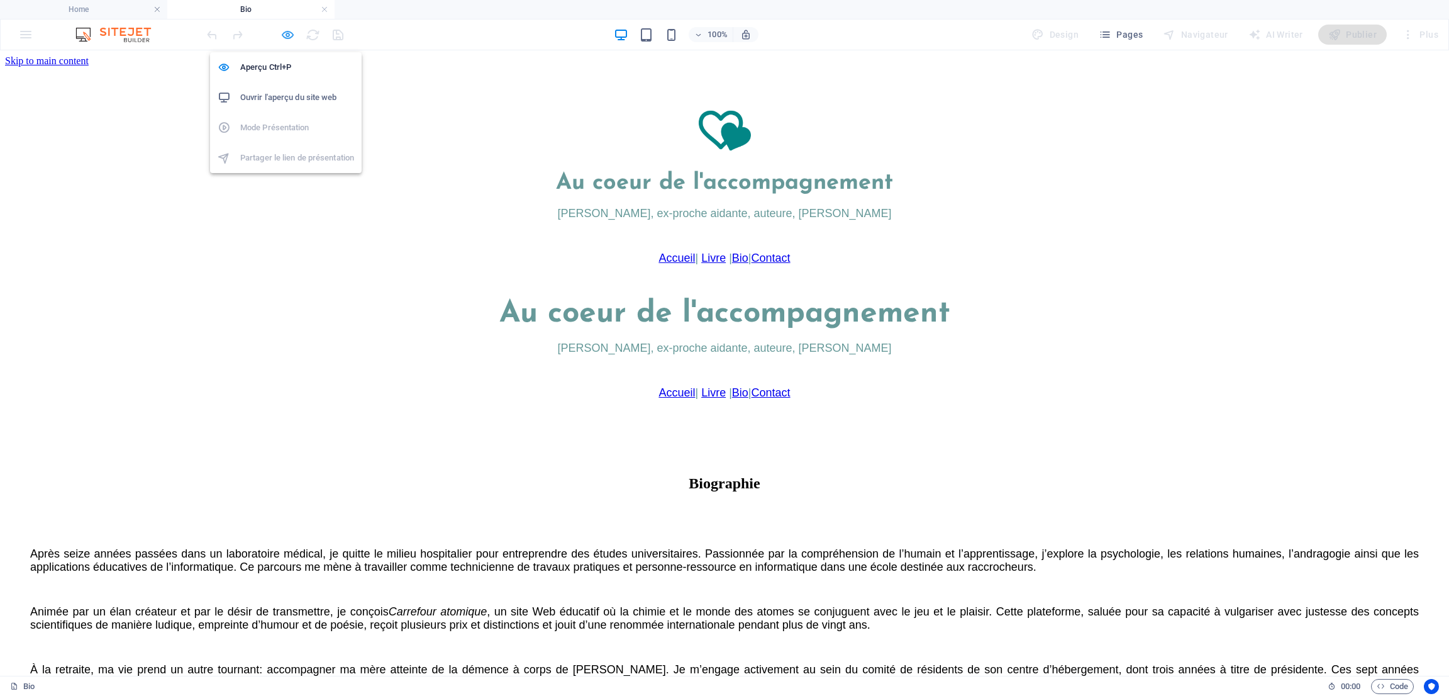
click at [289, 35] on icon "button" at bounding box center [288, 35] width 14 height 14
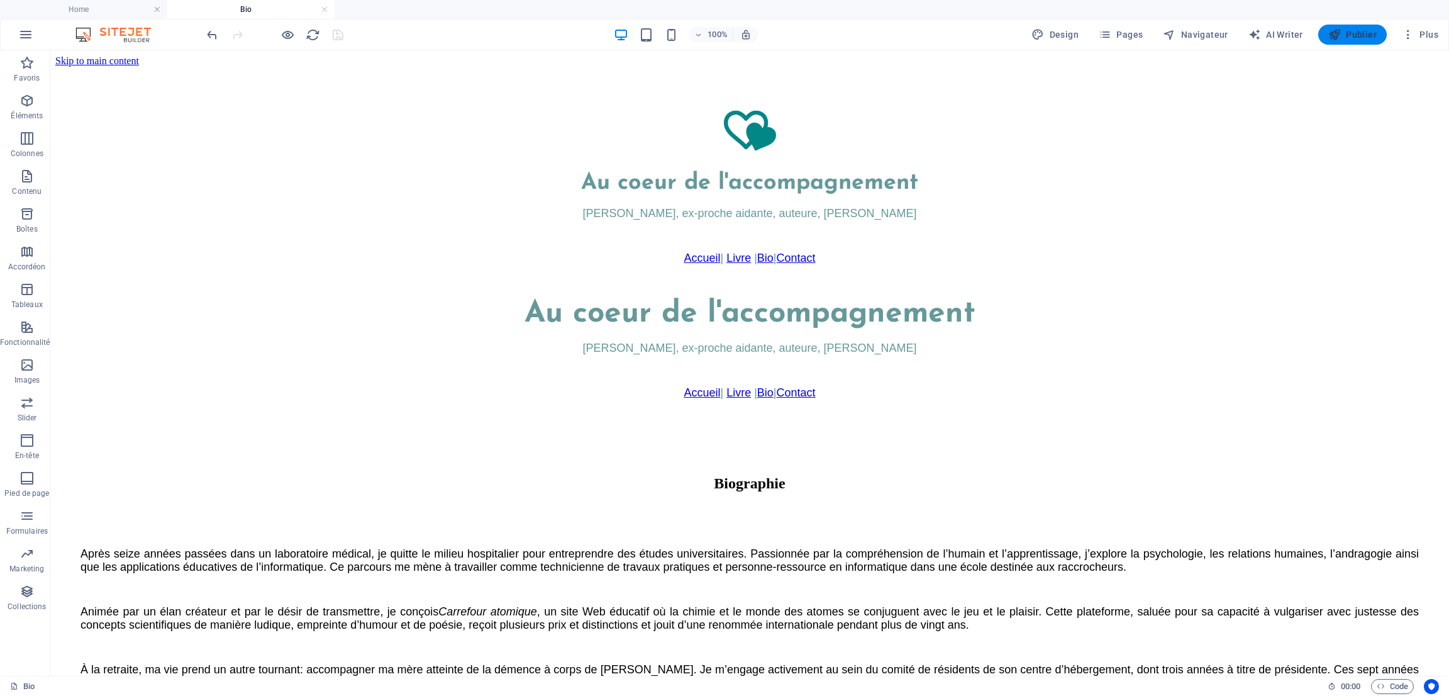
click at [1369, 31] on span "Publier" at bounding box center [1352, 34] width 48 height 13
